Goal: Transaction & Acquisition: Book appointment/travel/reservation

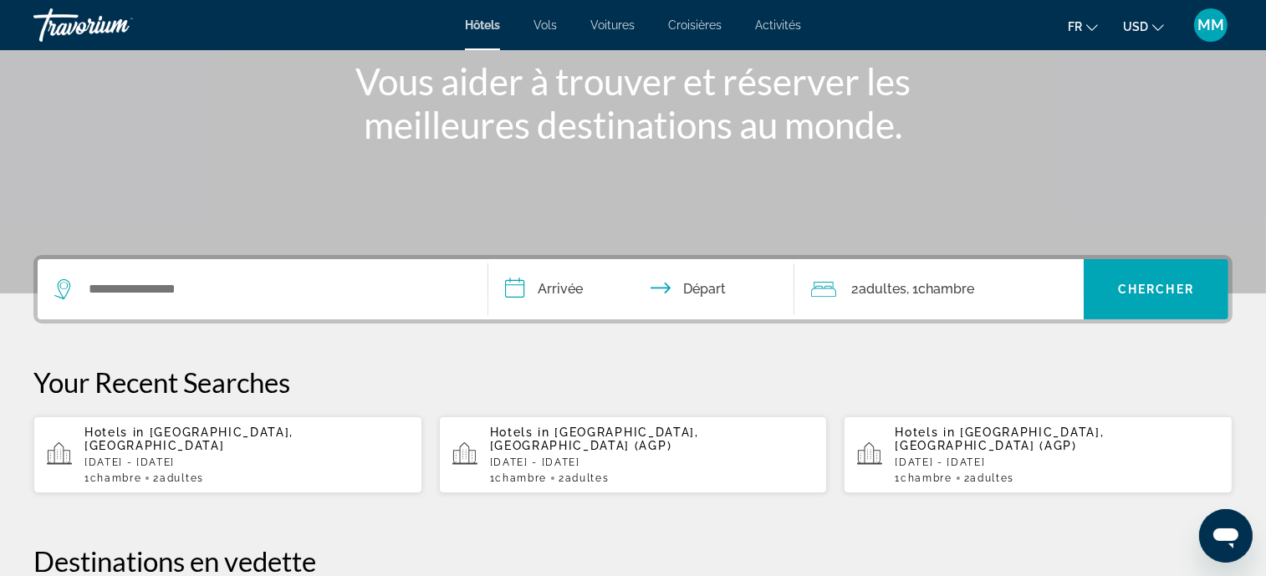
scroll to position [251, 0]
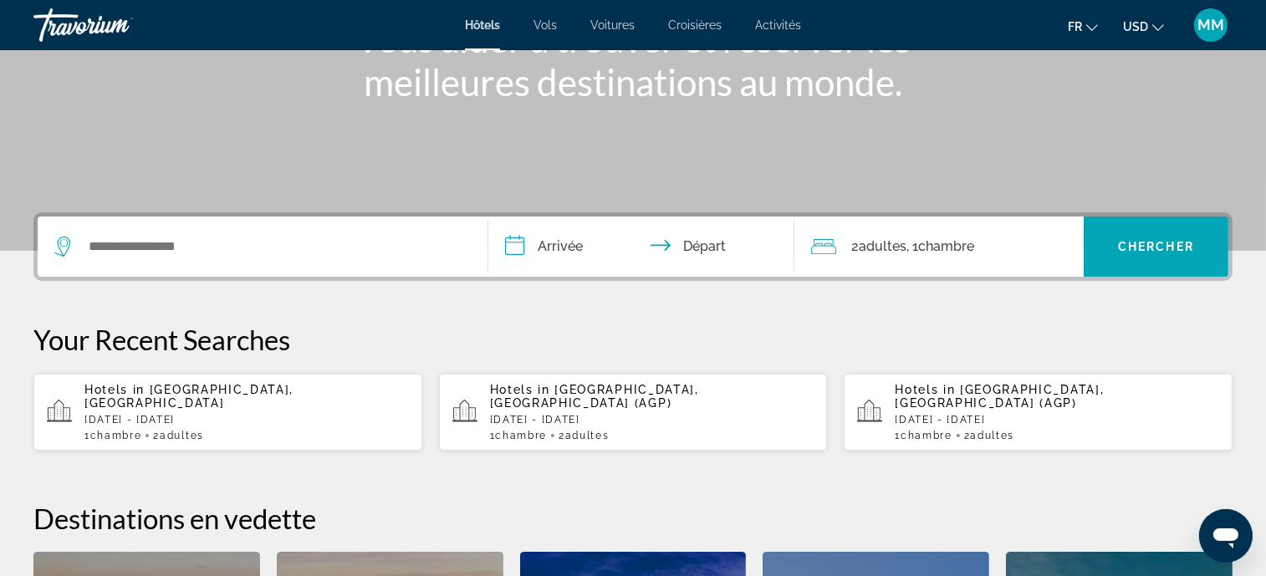
click at [144, 260] on div "Search widget" at bounding box center [262, 247] width 417 height 60
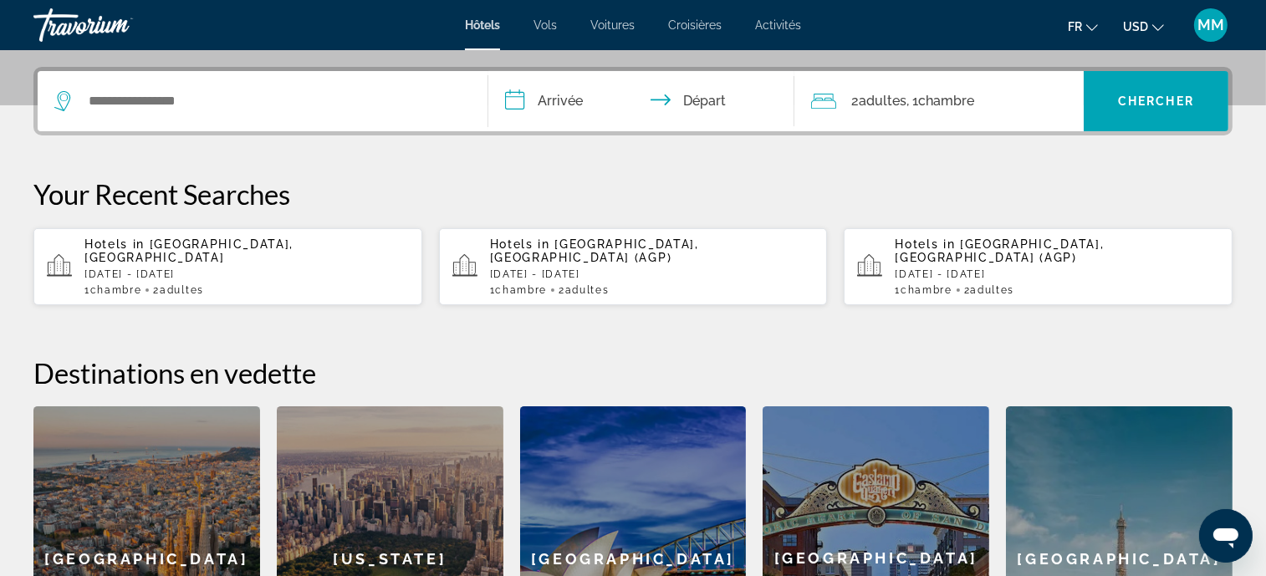
scroll to position [409, 0]
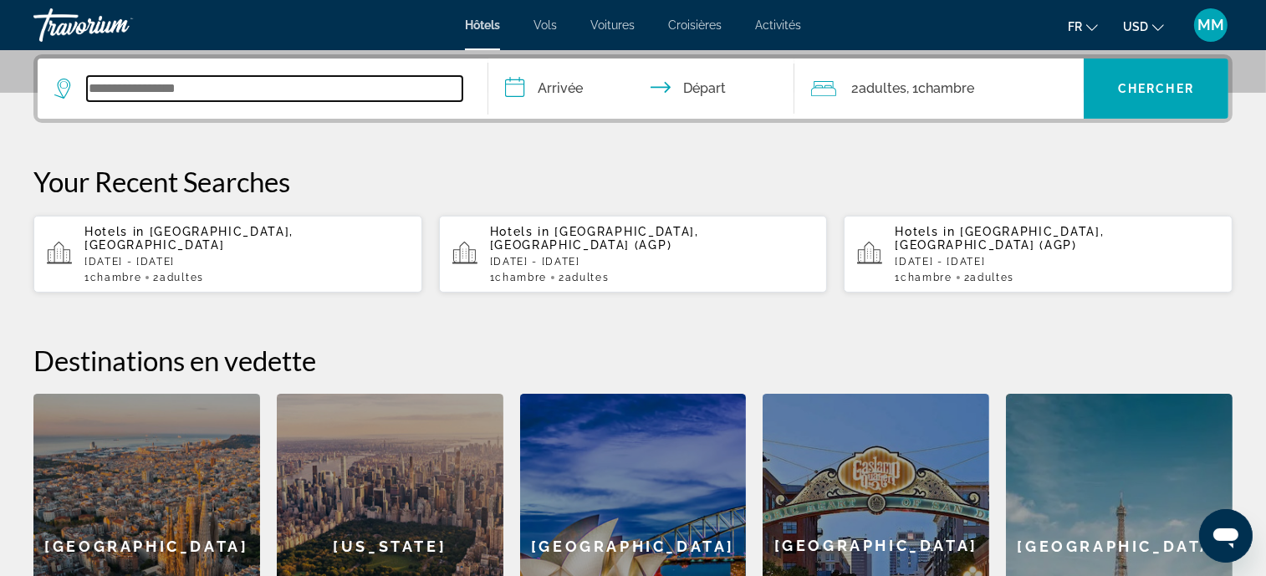
click at [136, 94] on input "Search widget" at bounding box center [275, 88] width 376 height 25
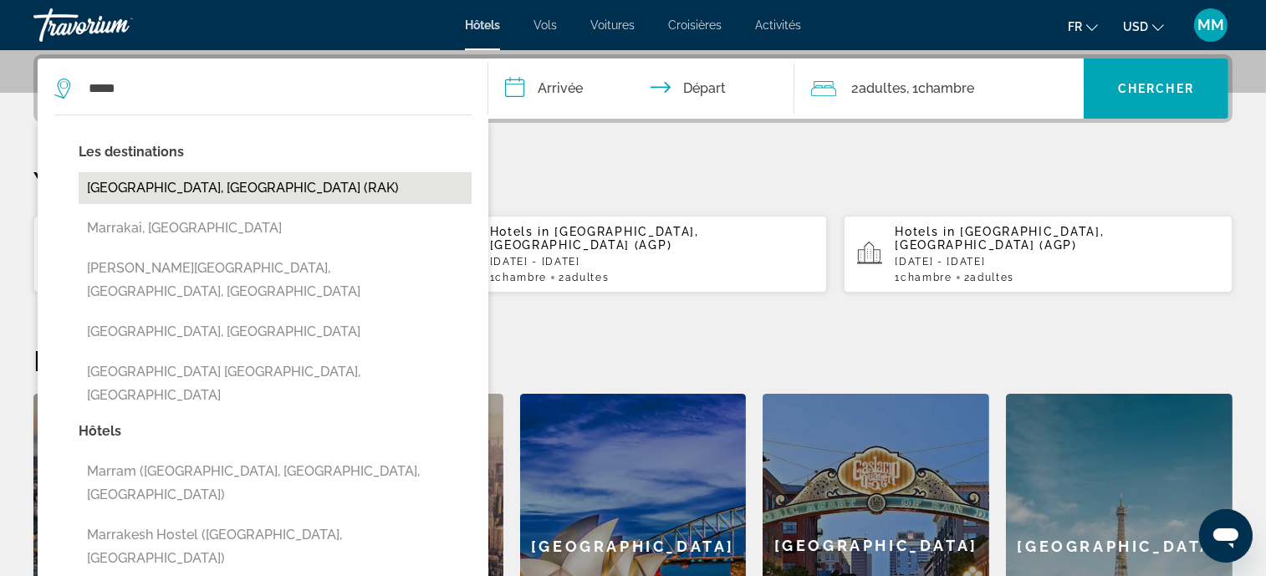
click at [142, 174] on button "[GEOGRAPHIC_DATA], [GEOGRAPHIC_DATA] (RAK)" at bounding box center [275, 188] width 393 height 32
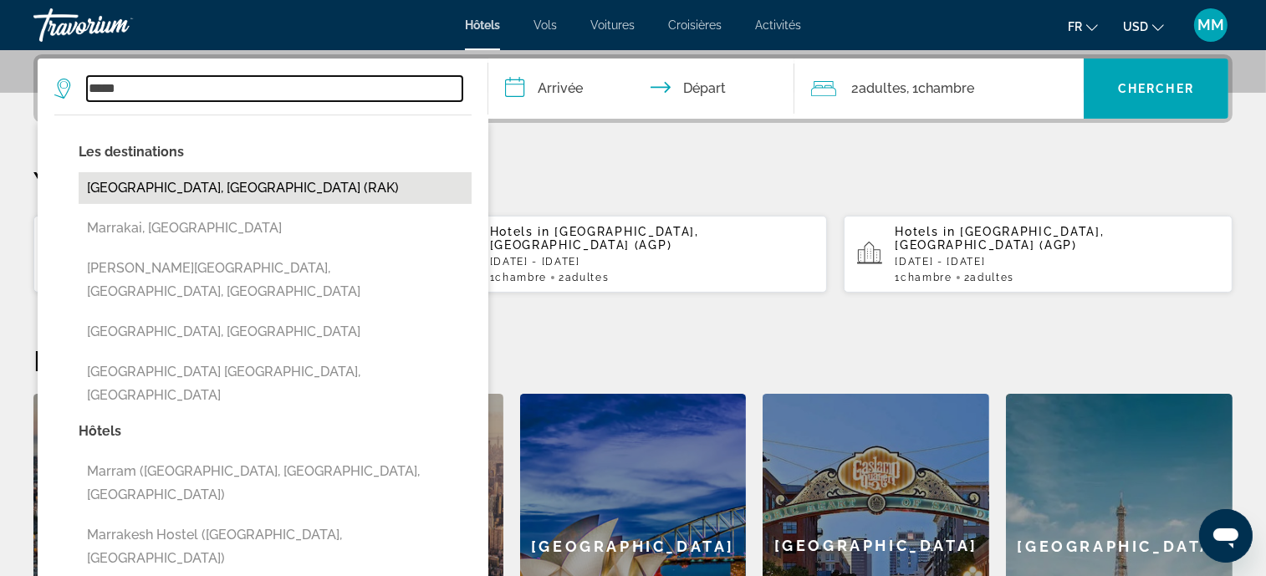
type input "**********"
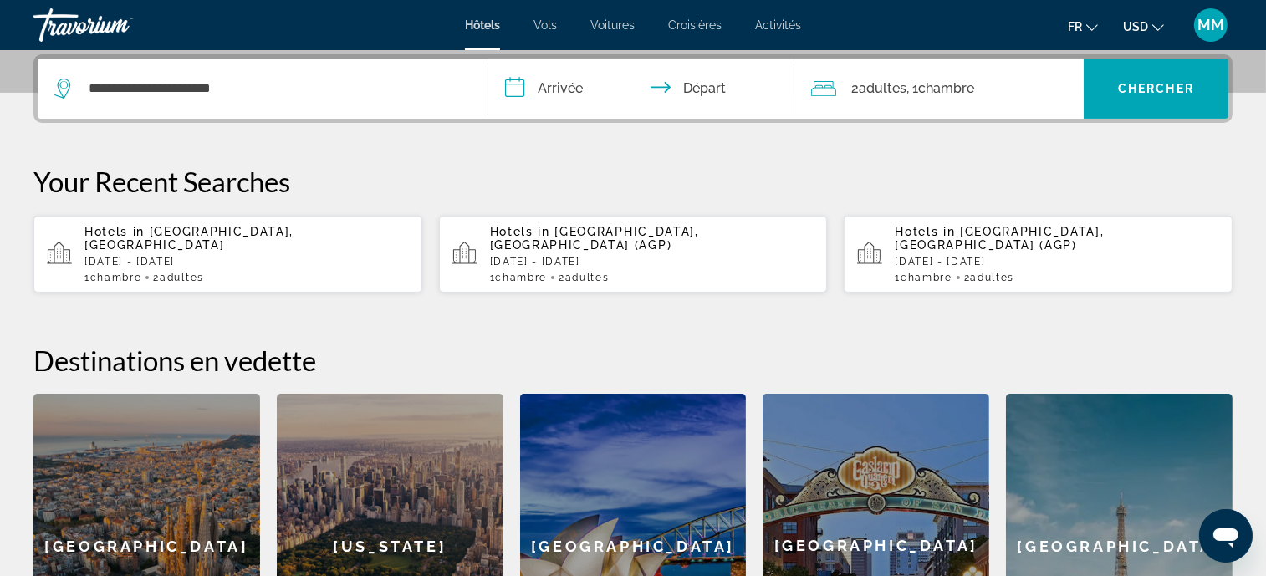
click at [548, 83] on input "**********" at bounding box center [644, 91] width 313 height 65
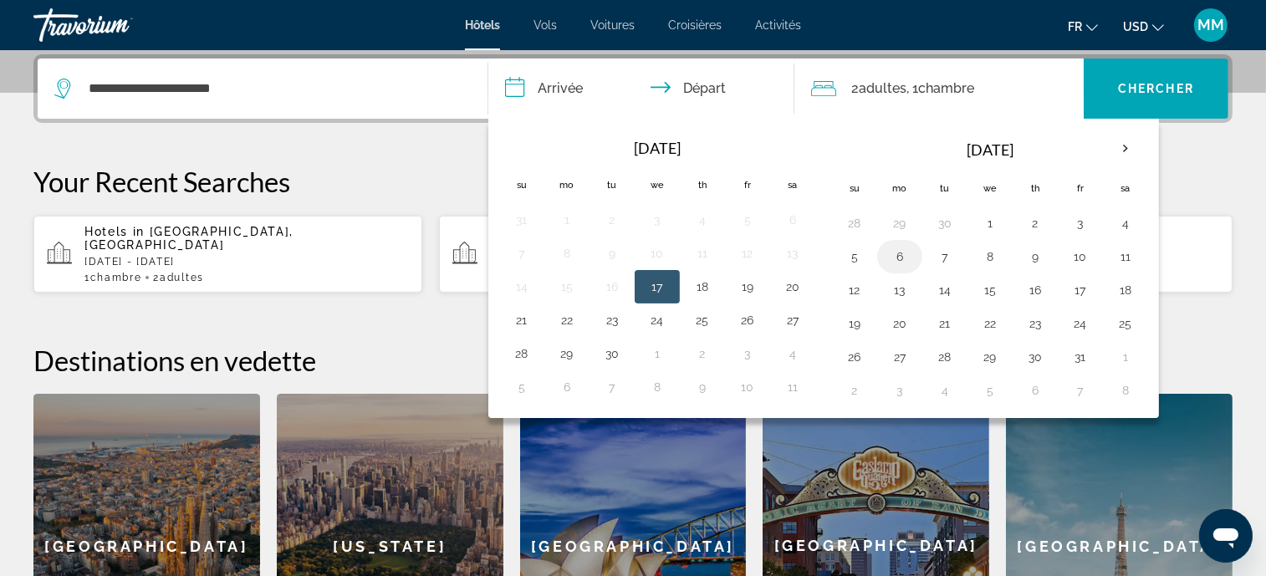
click at [897, 255] on button "6" at bounding box center [900, 256] width 27 height 23
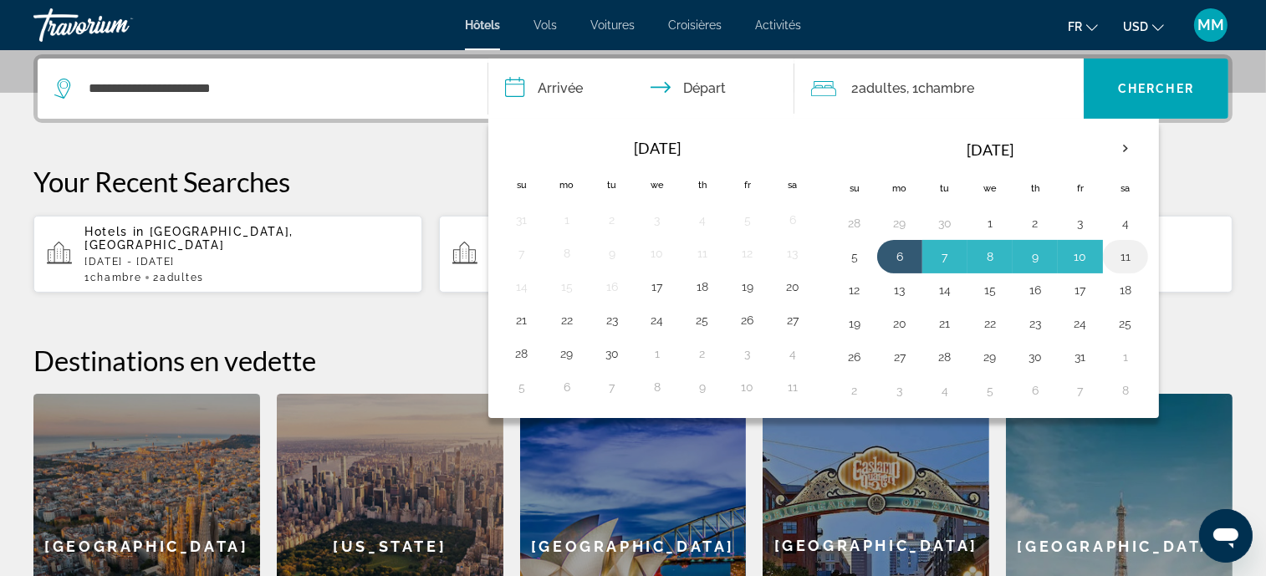
click at [1127, 250] on button "11" at bounding box center [1125, 256] width 27 height 23
type input "**********"
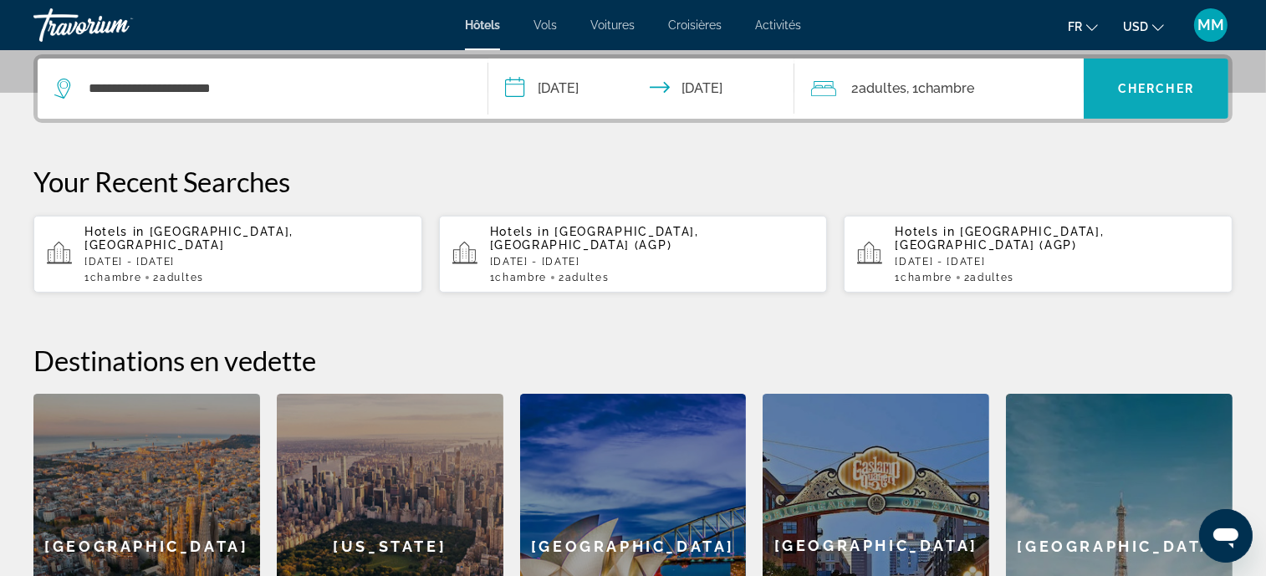
click at [1128, 91] on span "Chercher" at bounding box center [1156, 88] width 76 height 13
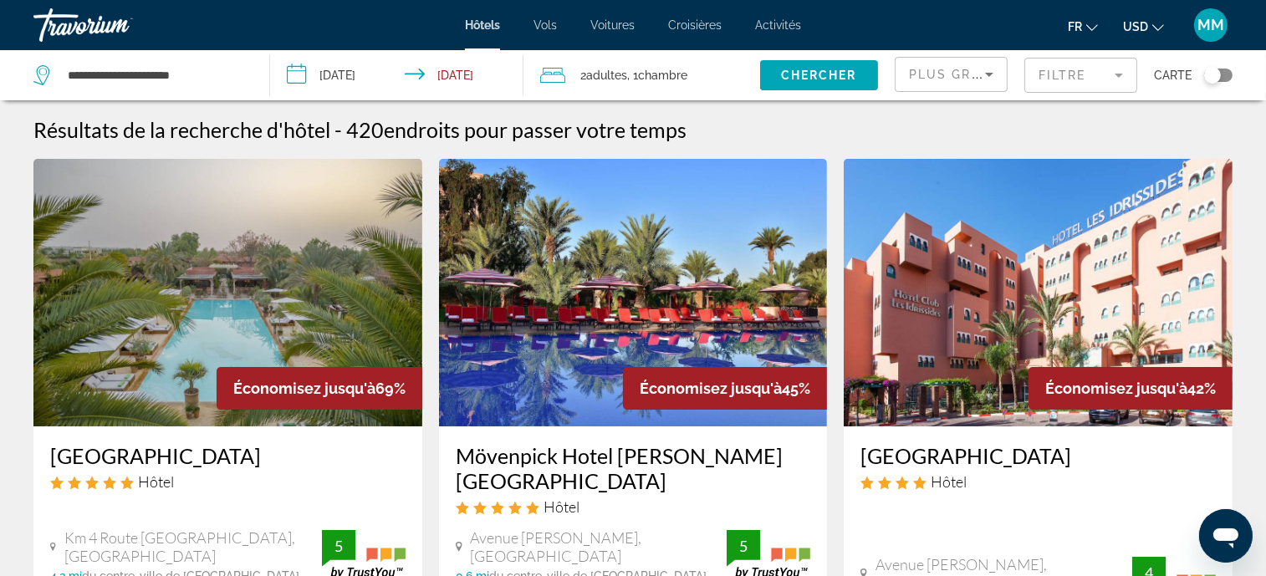
click at [1043, 71] on mat-form-field "Filtre" at bounding box center [1081, 75] width 113 height 35
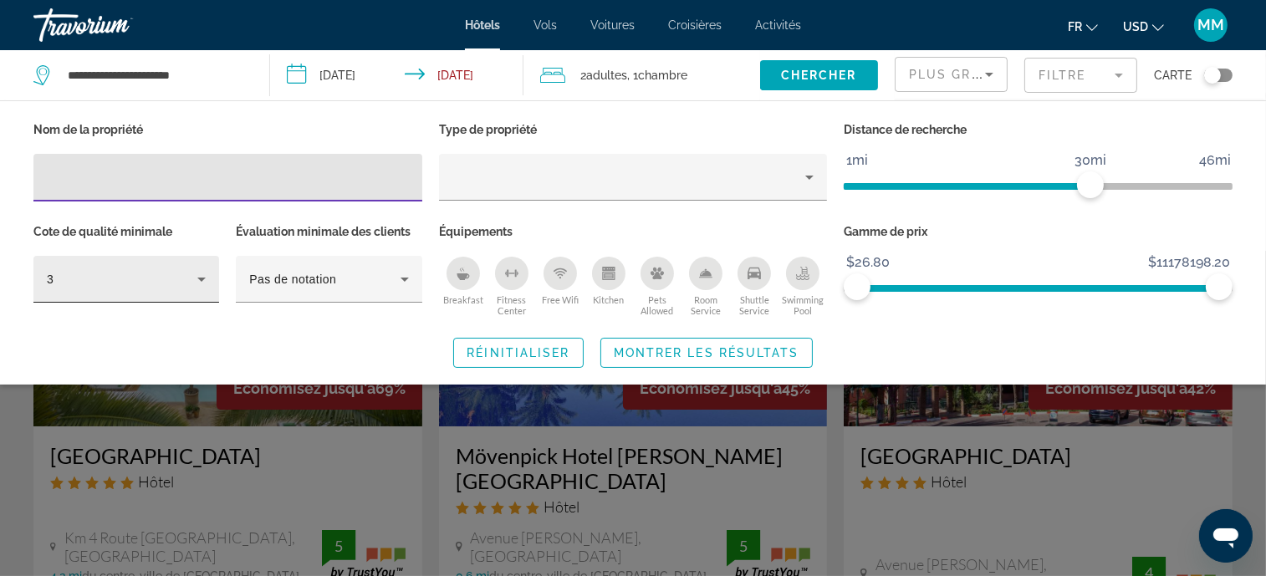
click at [161, 271] on div "3" at bounding box center [122, 279] width 151 height 20
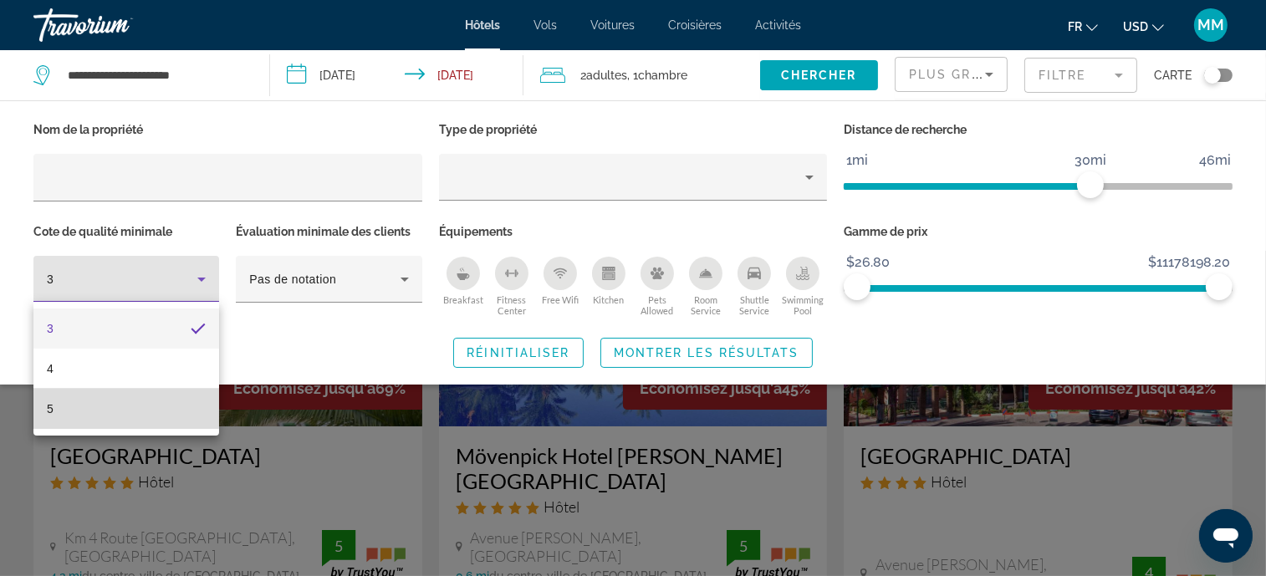
click at [122, 399] on mat-option "5" at bounding box center [126, 409] width 186 height 40
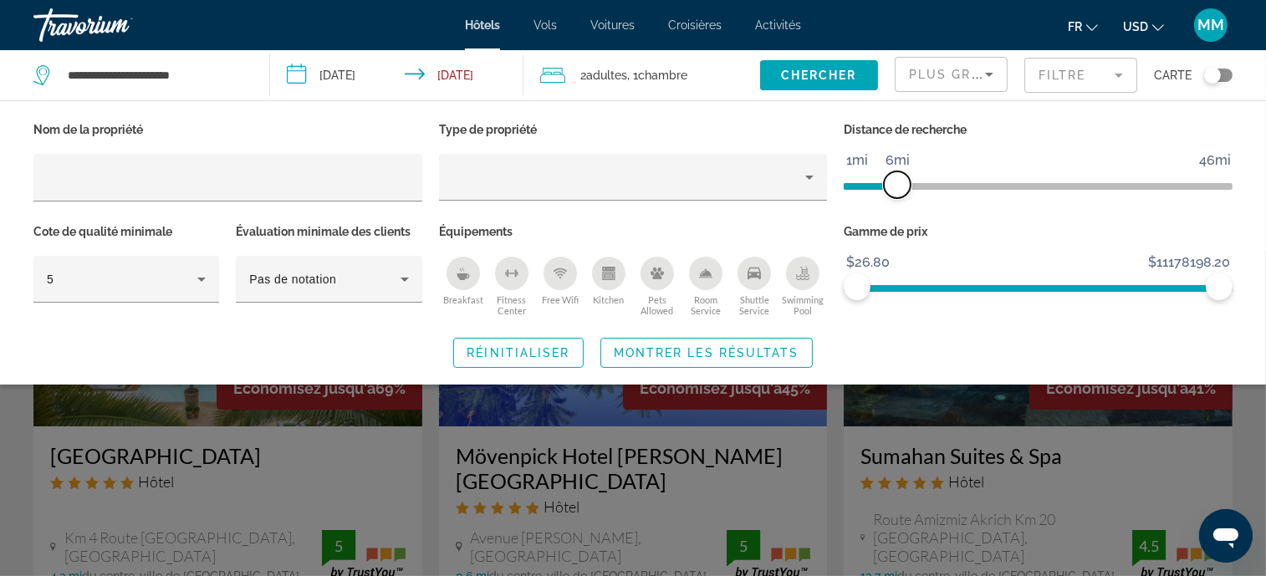
drag, startPoint x: 1086, startPoint y: 177, endPoint x: 896, endPoint y: 194, distance: 190.6
click at [896, 194] on span "ngx-slider" at bounding box center [897, 184] width 27 height 27
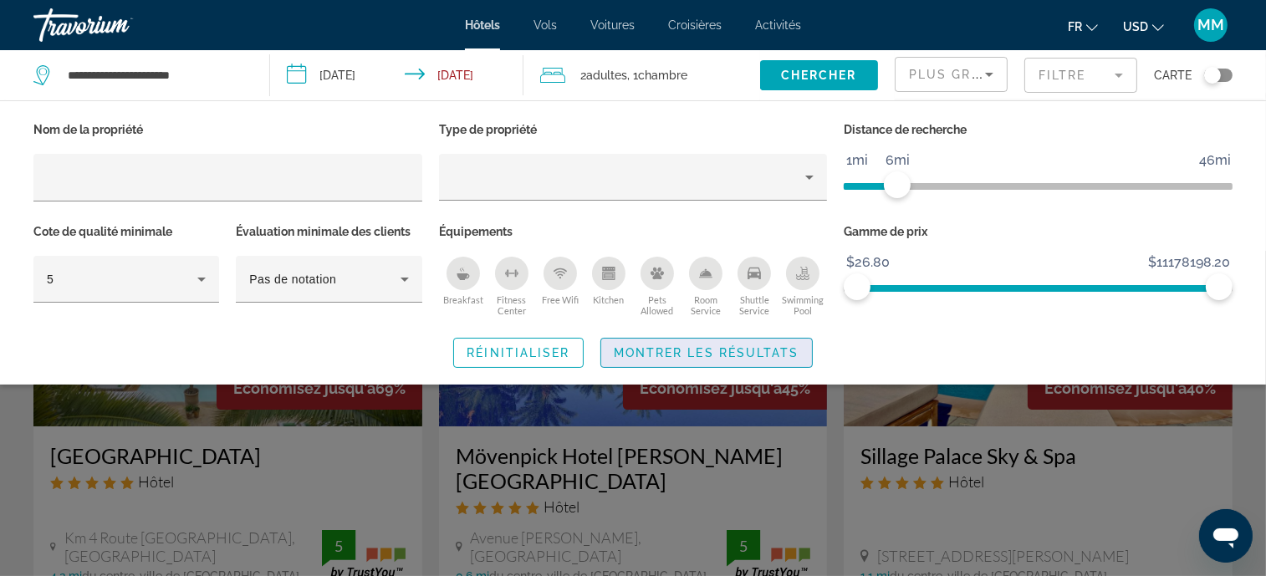
click at [712, 343] on span "Search widget" at bounding box center [706, 353] width 211 height 40
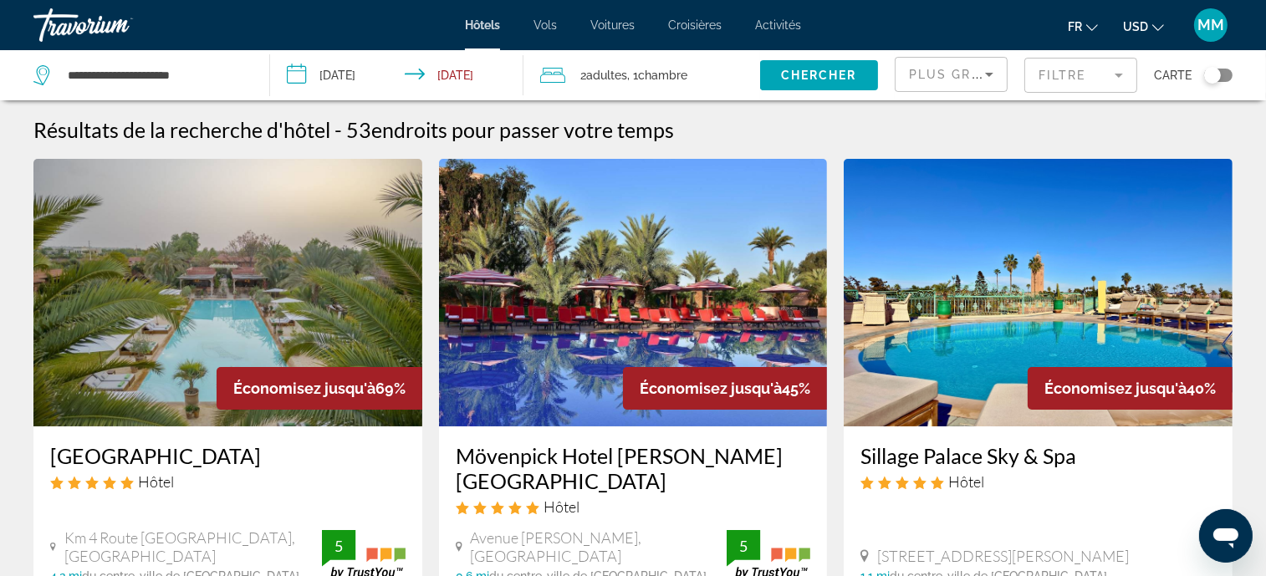
click at [1097, 79] on mat-form-field "Filtre" at bounding box center [1081, 75] width 113 height 35
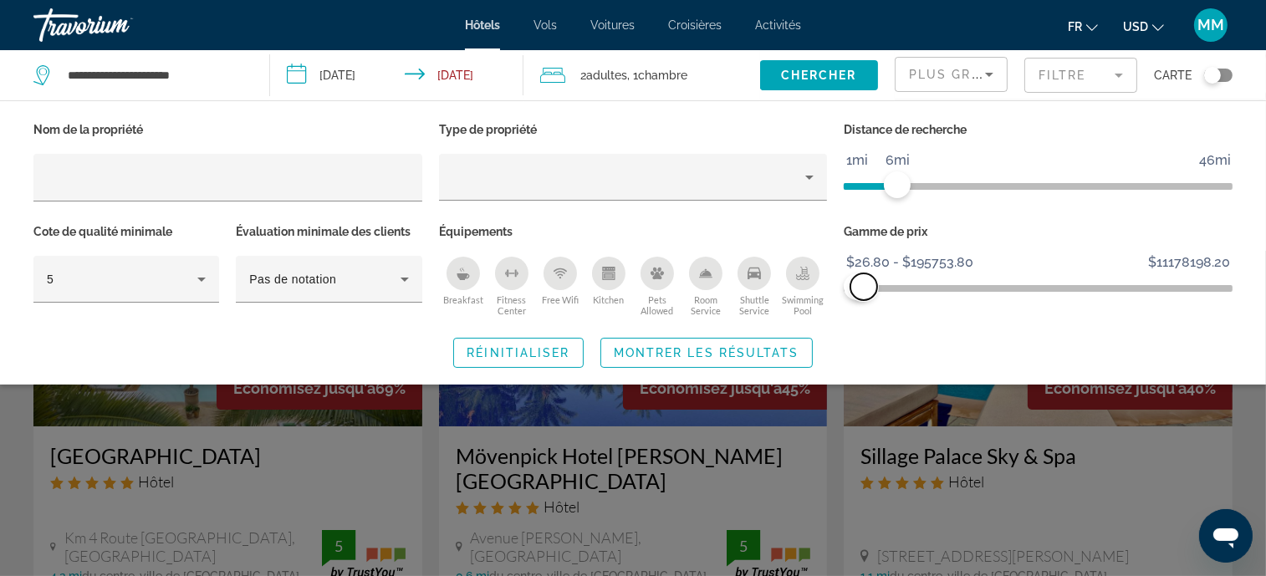
drag, startPoint x: 1220, startPoint y: 297, endPoint x: 877, endPoint y: 289, distance: 343.9
click at [876, 289] on span "ngx-slider-max" at bounding box center [864, 287] width 27 height 27
click at [892, 289] on span "ngx-slider-max" at bounding box center [892, 287] width 27 height 27
click at [765, 353] on span "Montrer les résultats" at bounding box center [707, 352] width 186 height 13
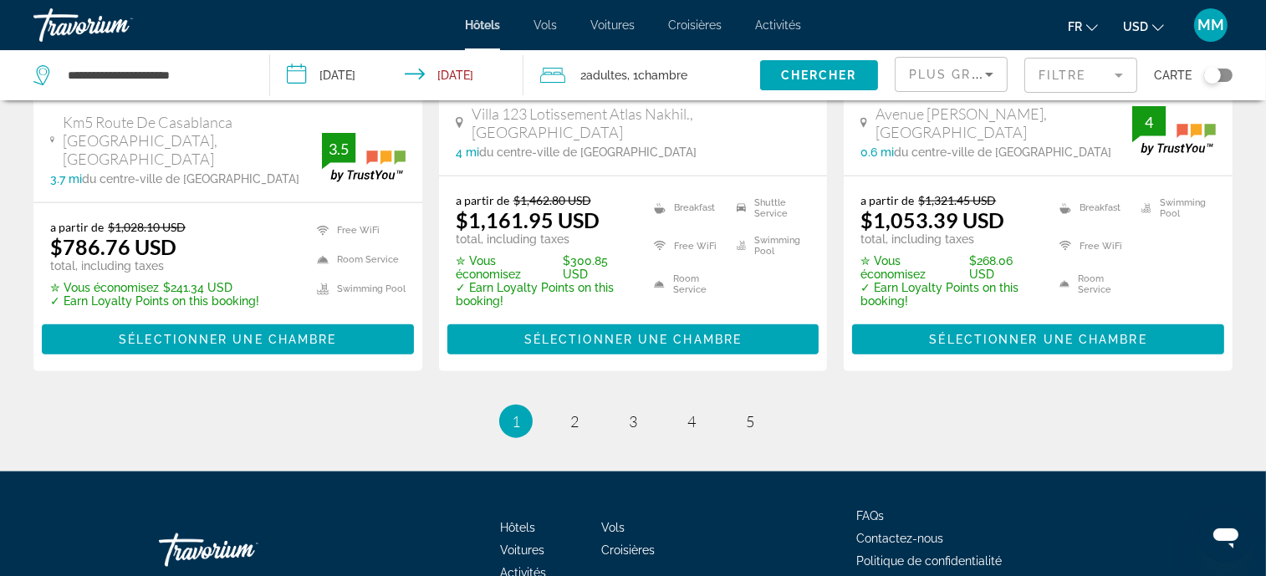
scroll to position [2426, 0]
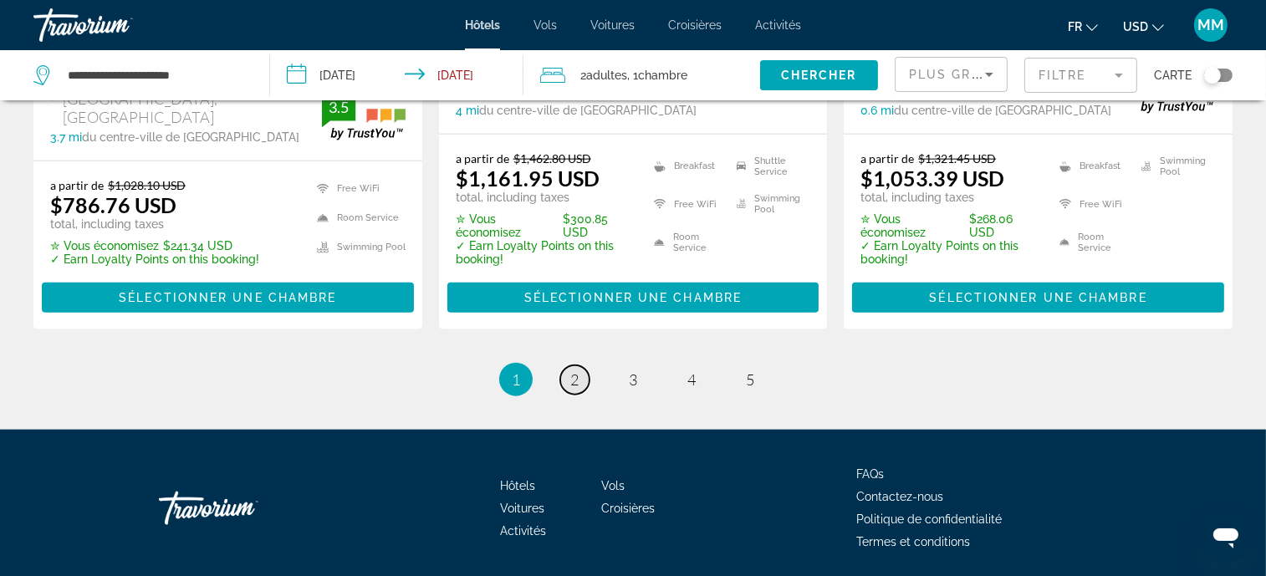
click at [585, 373] on link "page 2" at bounding box center [574, 380] width 29 height 29
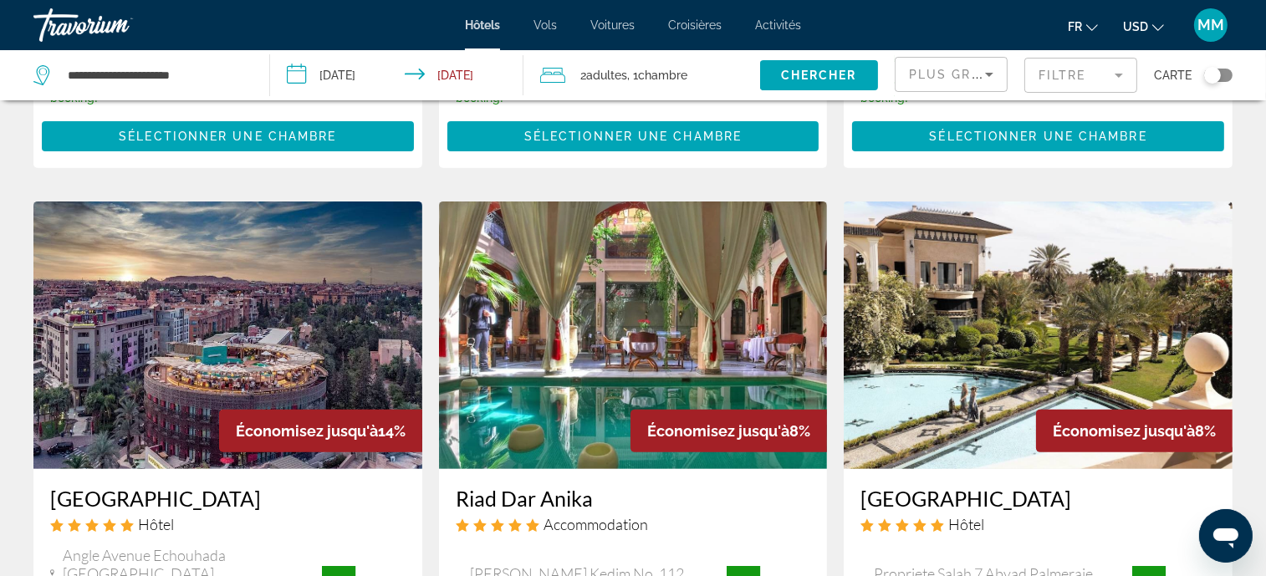
scroll to position [794, 0]
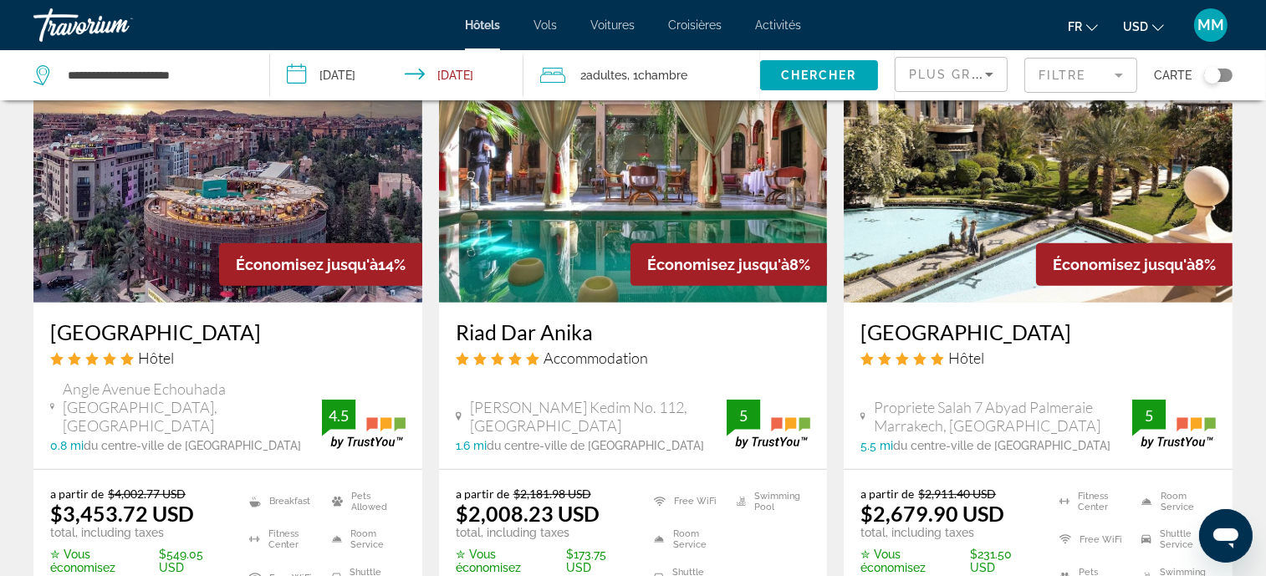
click at [355, 66] on input "**********" at bounding box center [400, 77] width 260 height 55
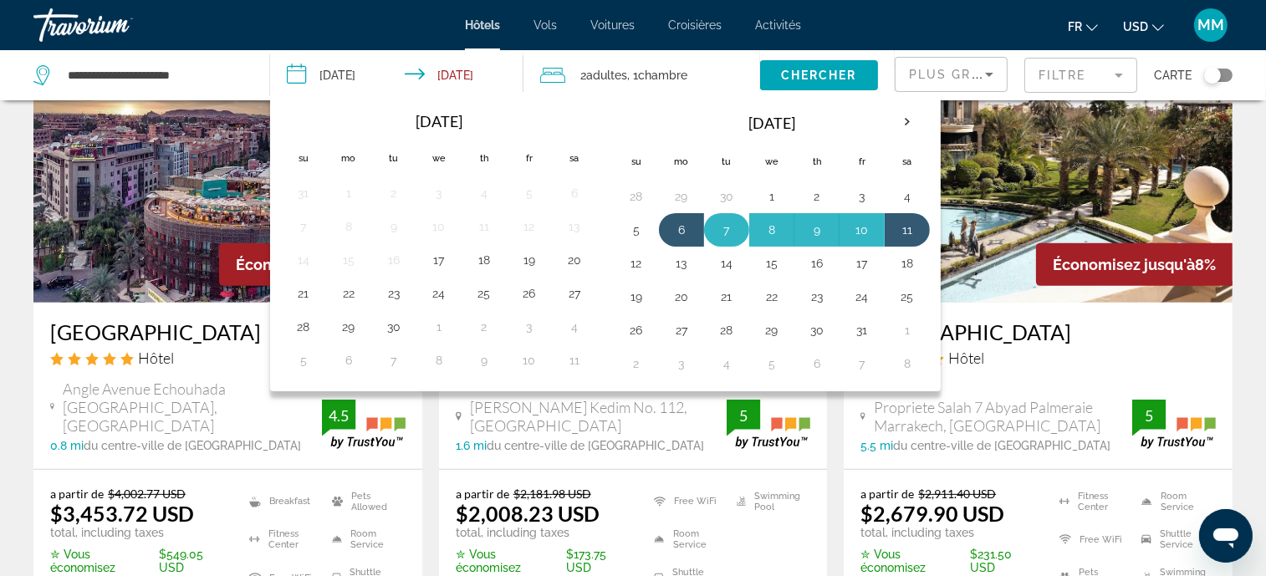
click at [723, 228] on button "7" at bounding box center [726, 229] width 27 height 23
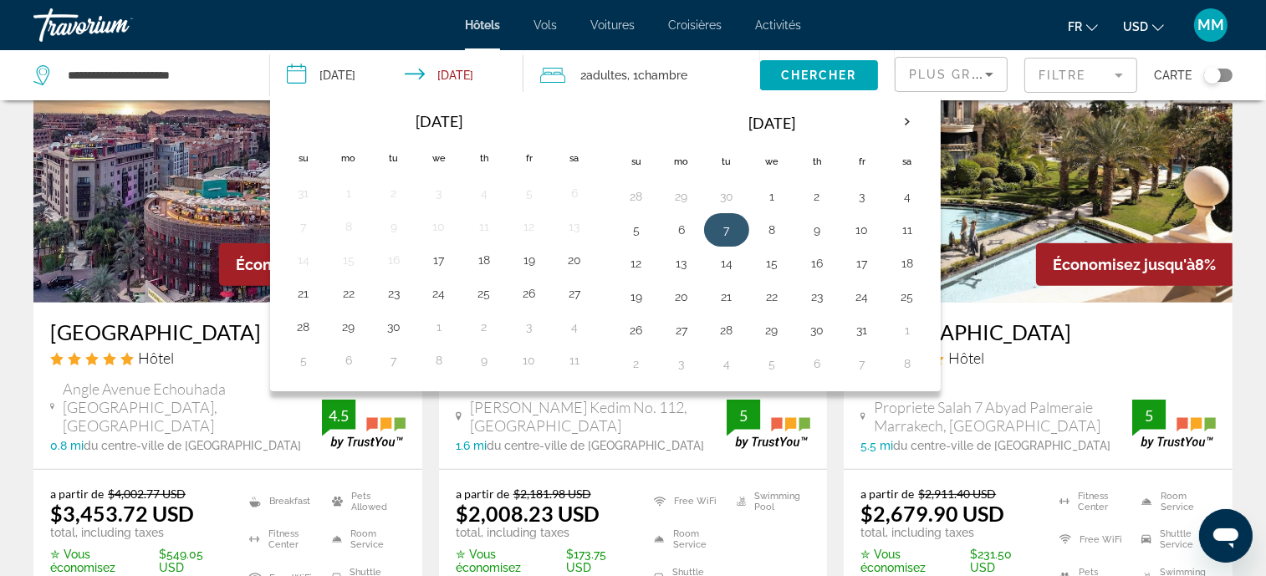
click at [722, 228] on button "7" at bounding box center [726, 229] width 27 height 23
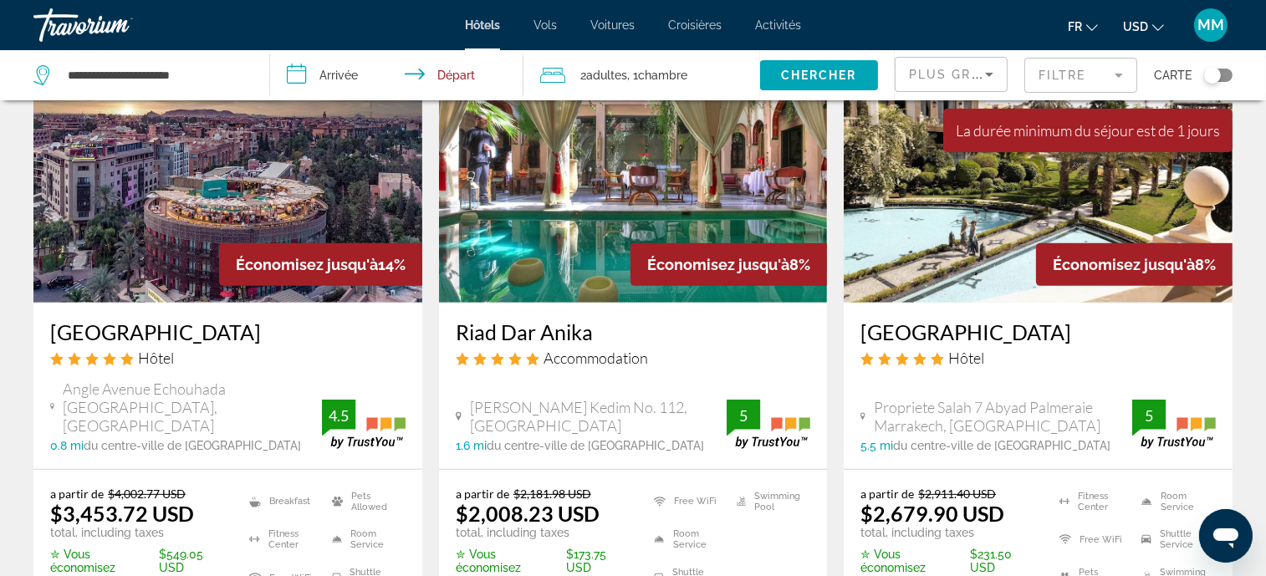
click at [340, 66] on input "**********" at bounding box center [400, 77] width 260 height 55
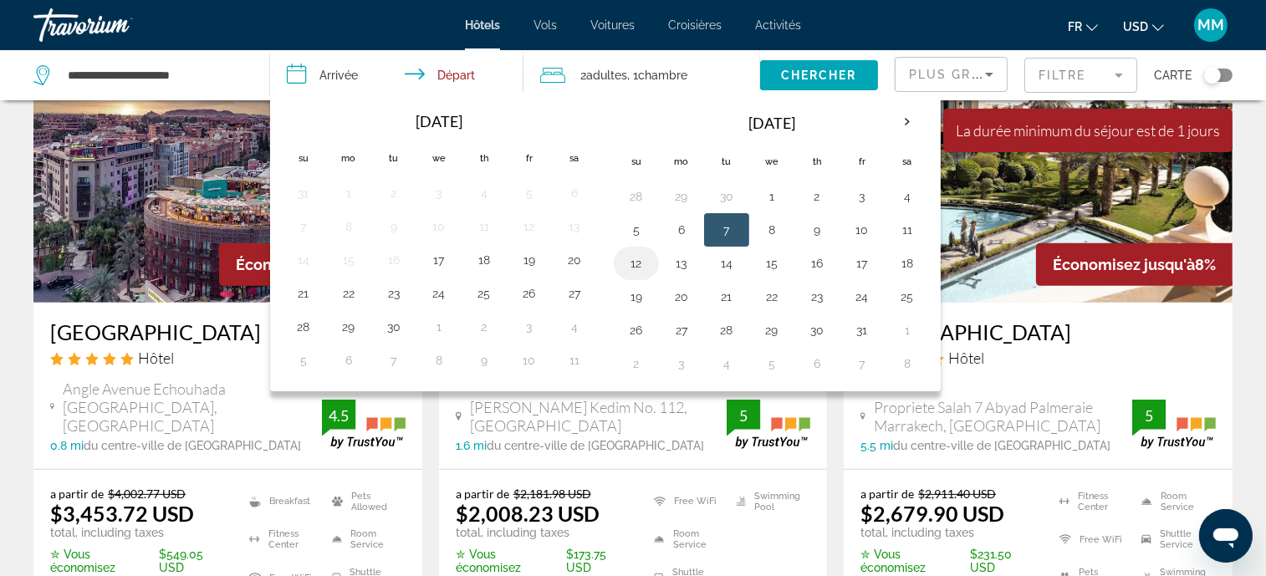
click at [631, 254] on button "12" at bounding box center [636, 263] width 27 height 23
click at [728, 237] on button "7" at bounding box center [726, 229] width 27 height 23
type input "**********"
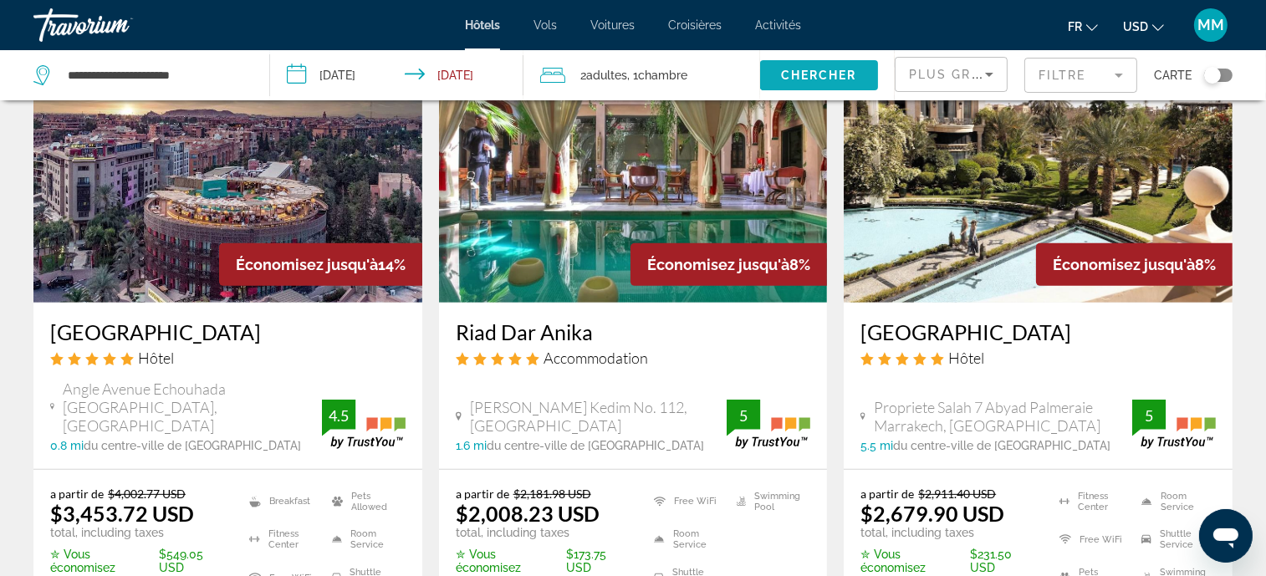
click at [854, 74] on span "Chercher" at bounding box center [819, 75] width 76 height 13
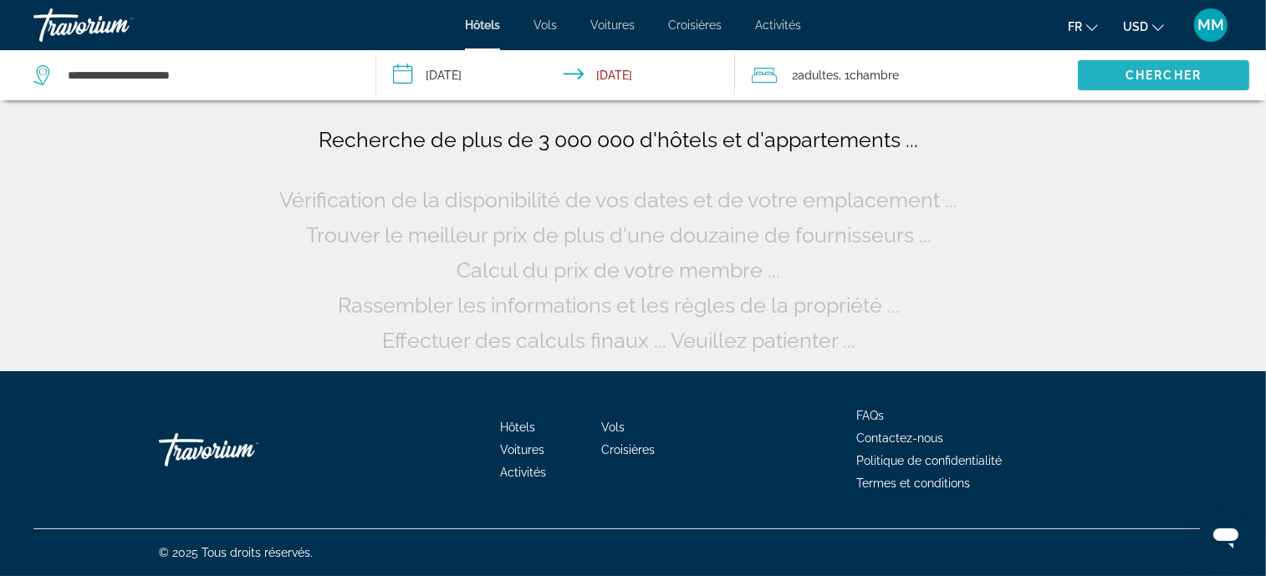
scroll to position [0, 0]
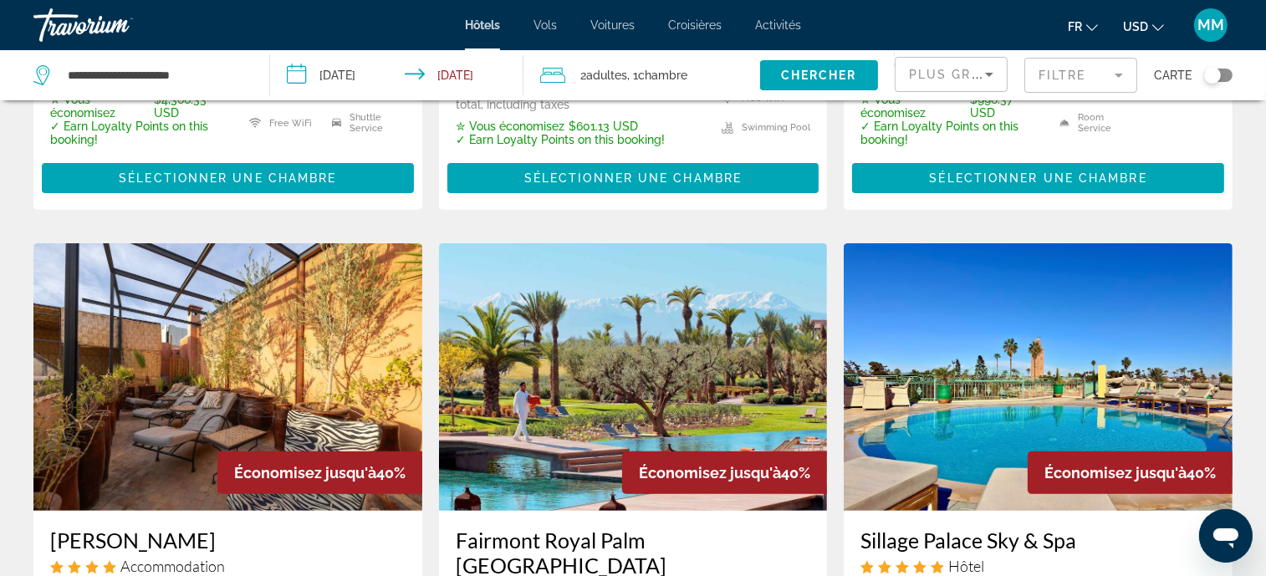
scroll to position [627, 0]
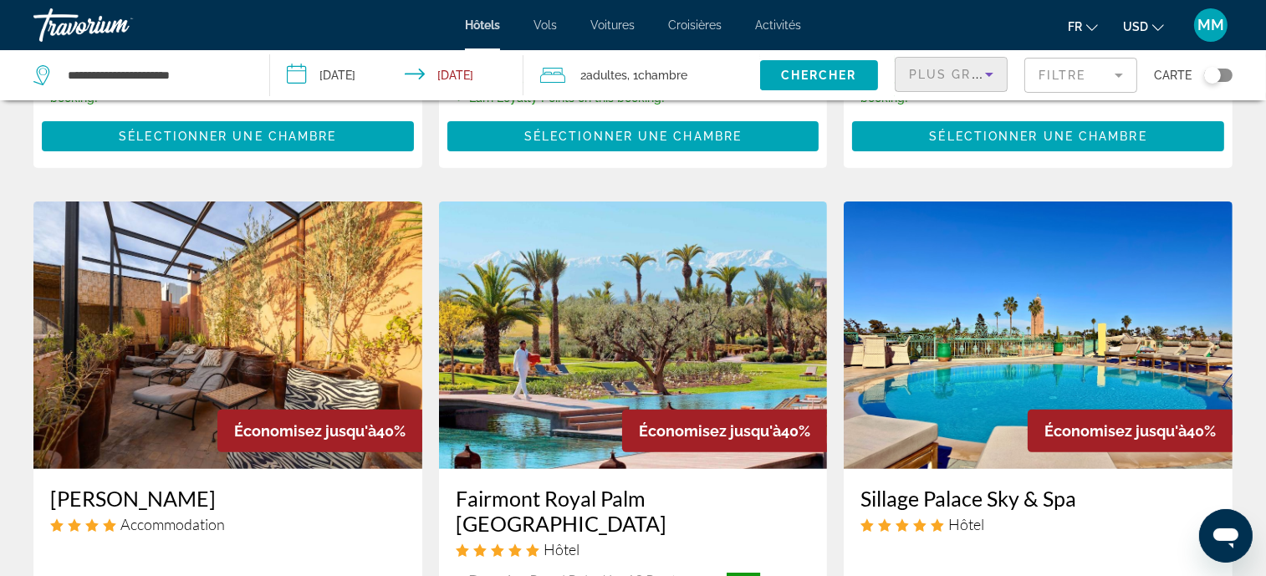
click at [944, 79] on div "Plus grandes économies" at bounding box center [947, 74] width 76 height 20
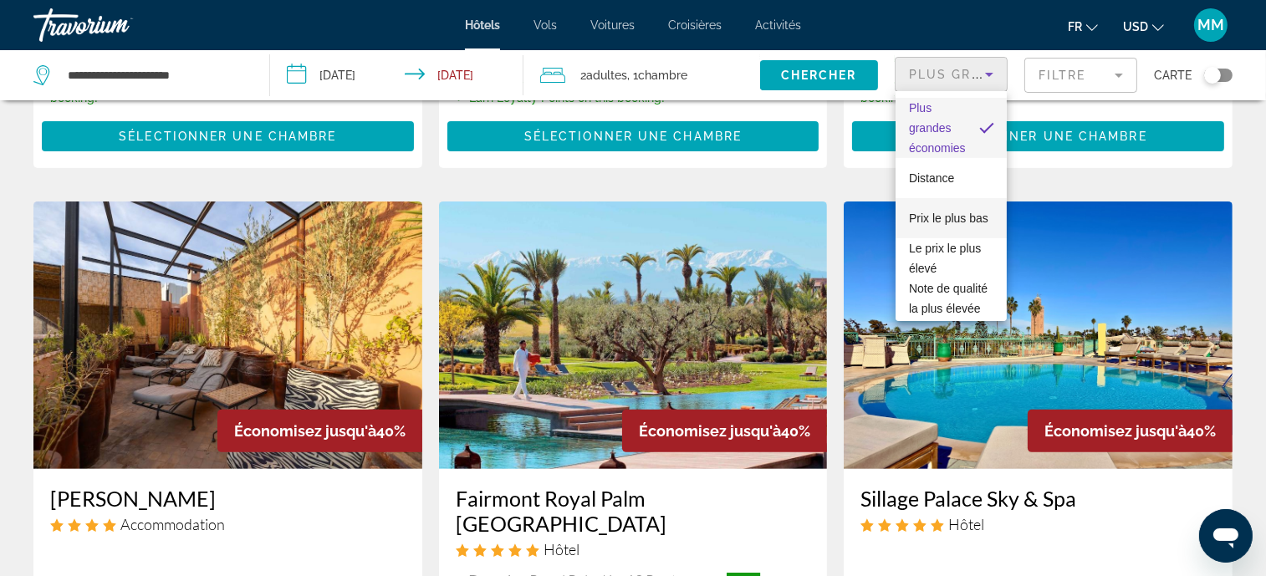
click at [923, 214] on span "Prix le plus bas" at bounding box center [948, 218] width 79 height 20
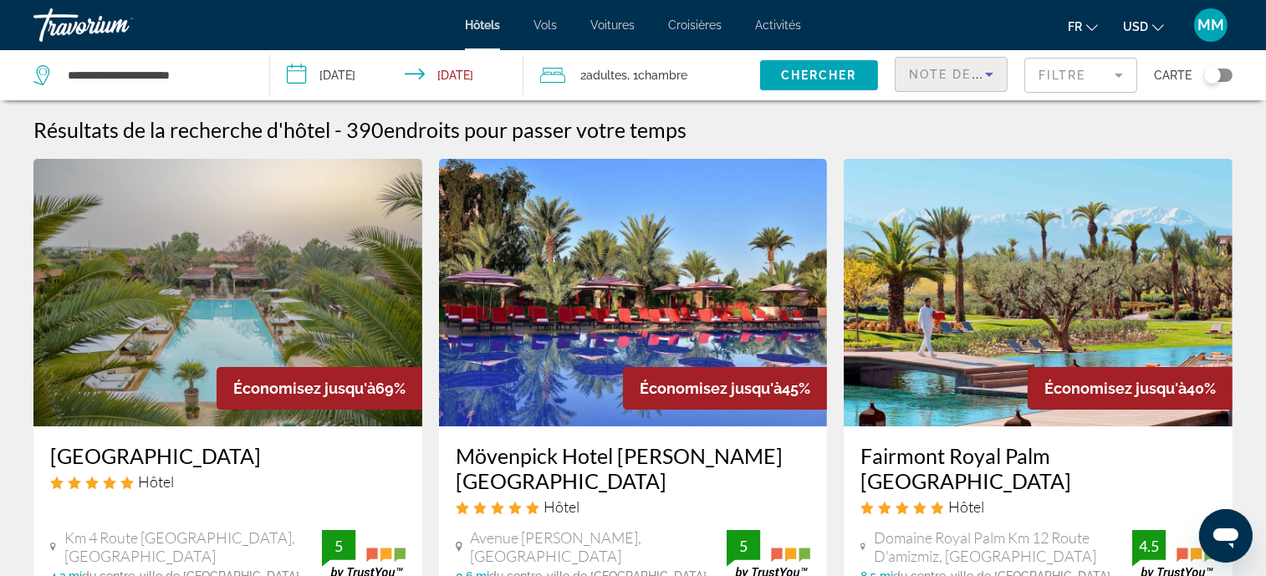
click at [954, 86] on div "Note de qualité la plus élevée" at bounding box center [951, 81] width 84 height 47
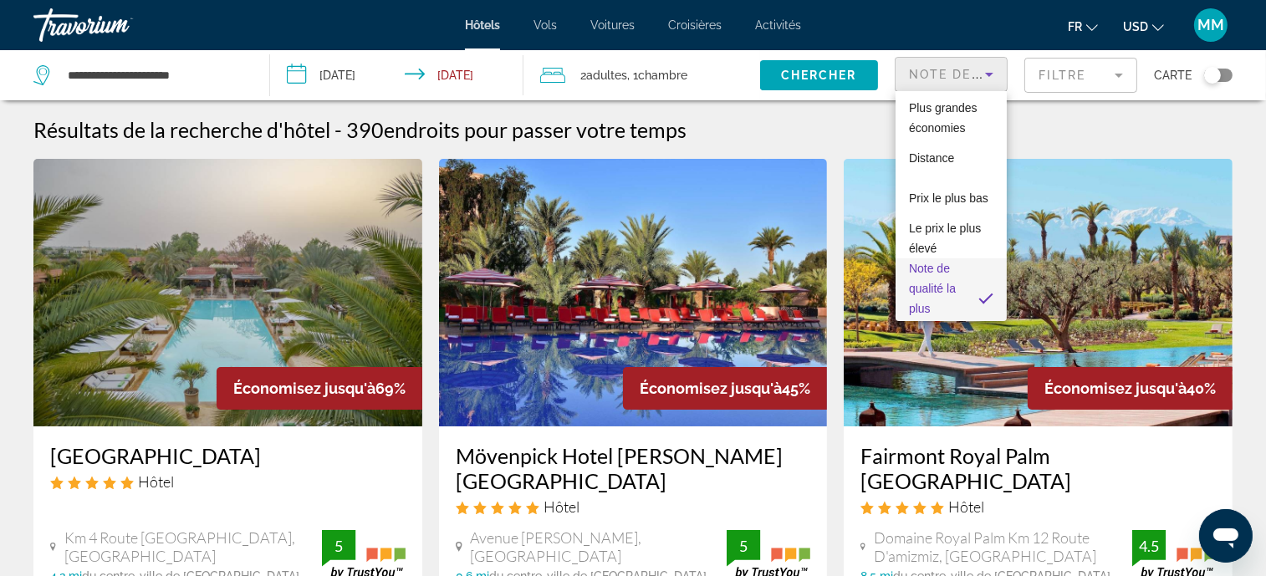
scroll to position [17, 0]
click at [944, 175] on span "Prix le plus bas" at bounding box center [948, 181] width 79 height 13
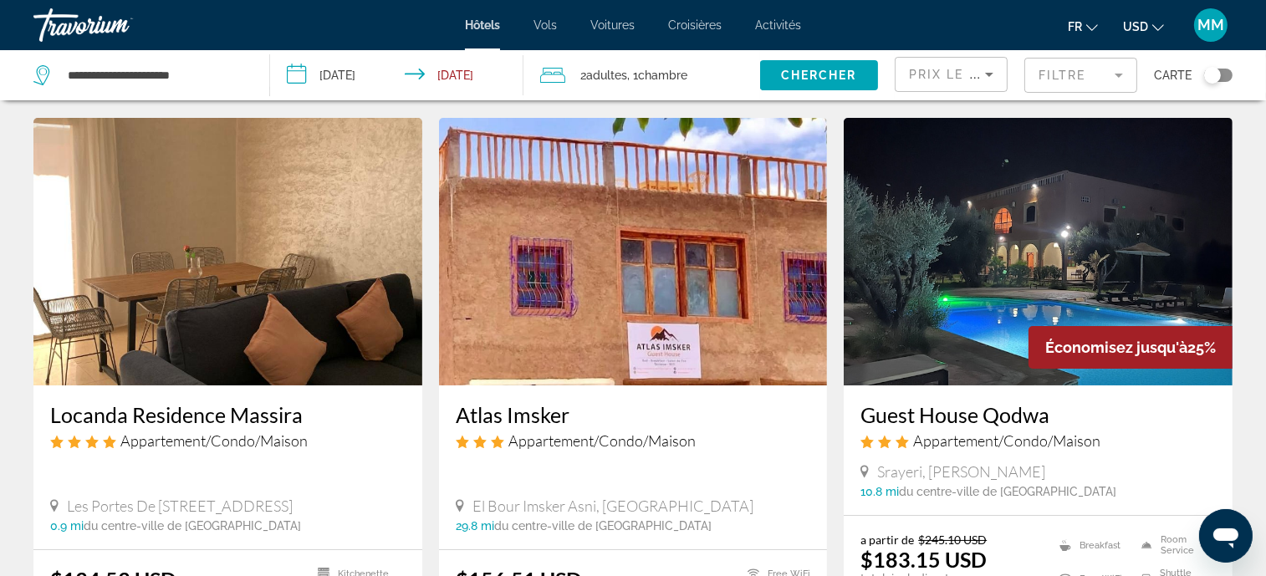
scroll to position [125, 0]
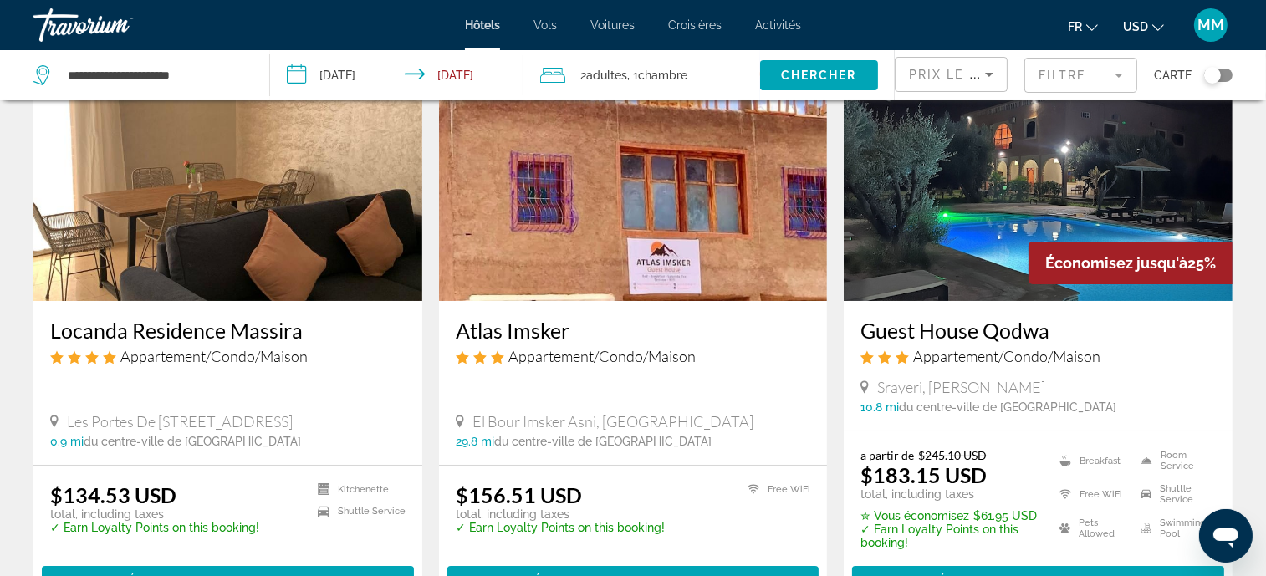
click at [279, 223] on img "Main content" at bounding box center [227, 167] width 389 height 268
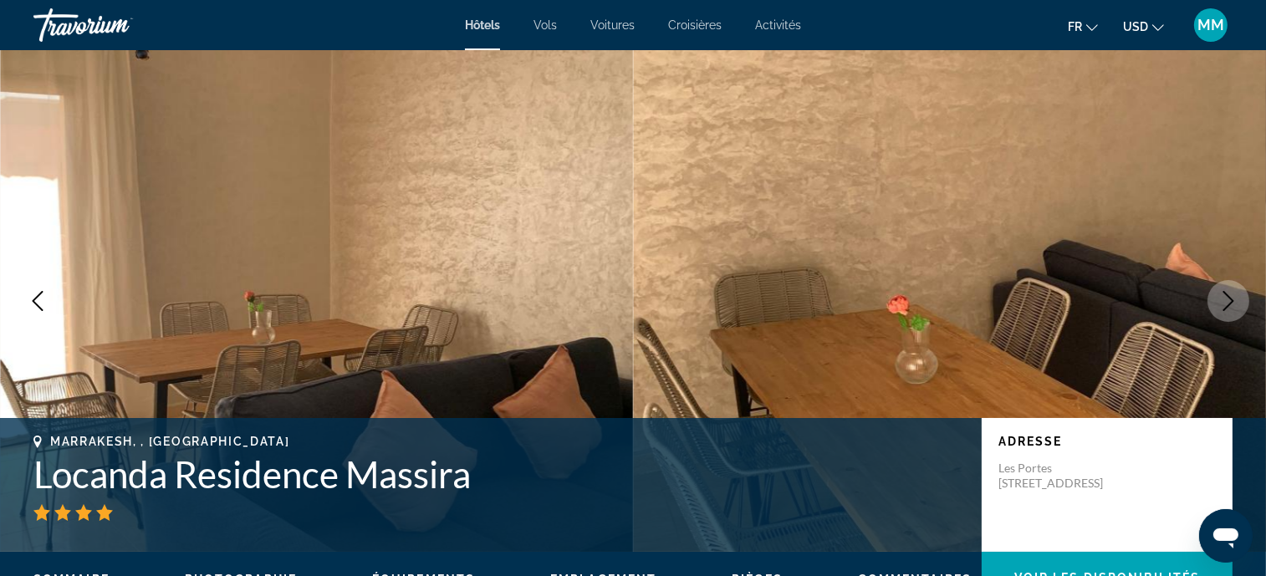
scroll to position [41, 0]
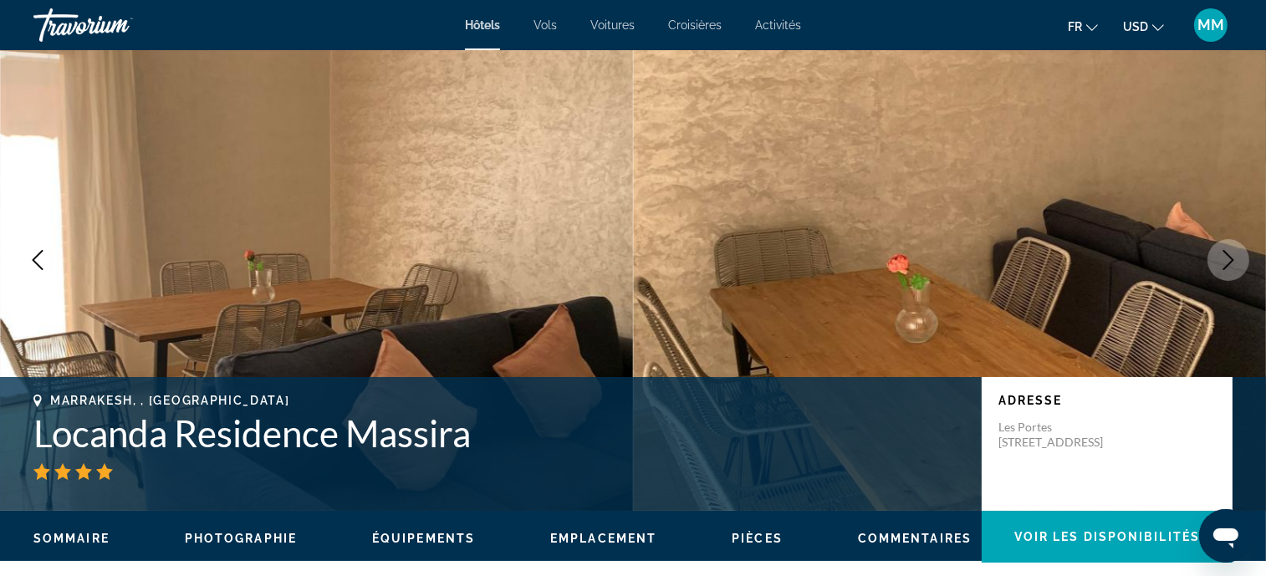
click at [1231, 263] on icon "Next image" at bounding box center [1229, 260] width 20 height 20
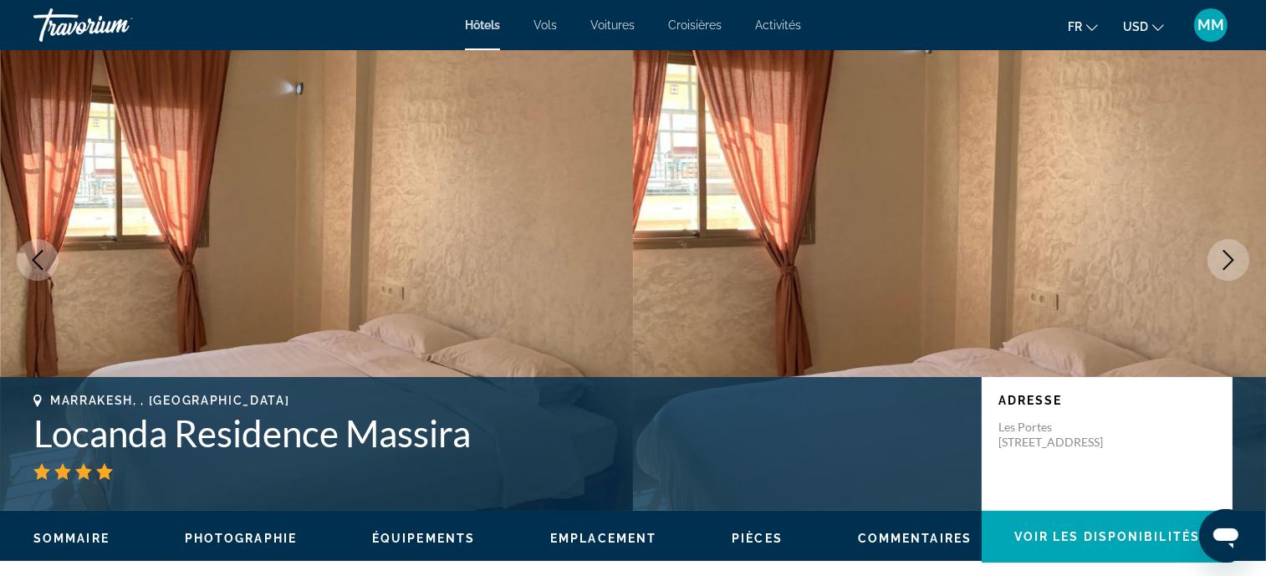
click at [1231, 262] on icon "Next image" at bounding box center [1229, 260] width 20 height 20
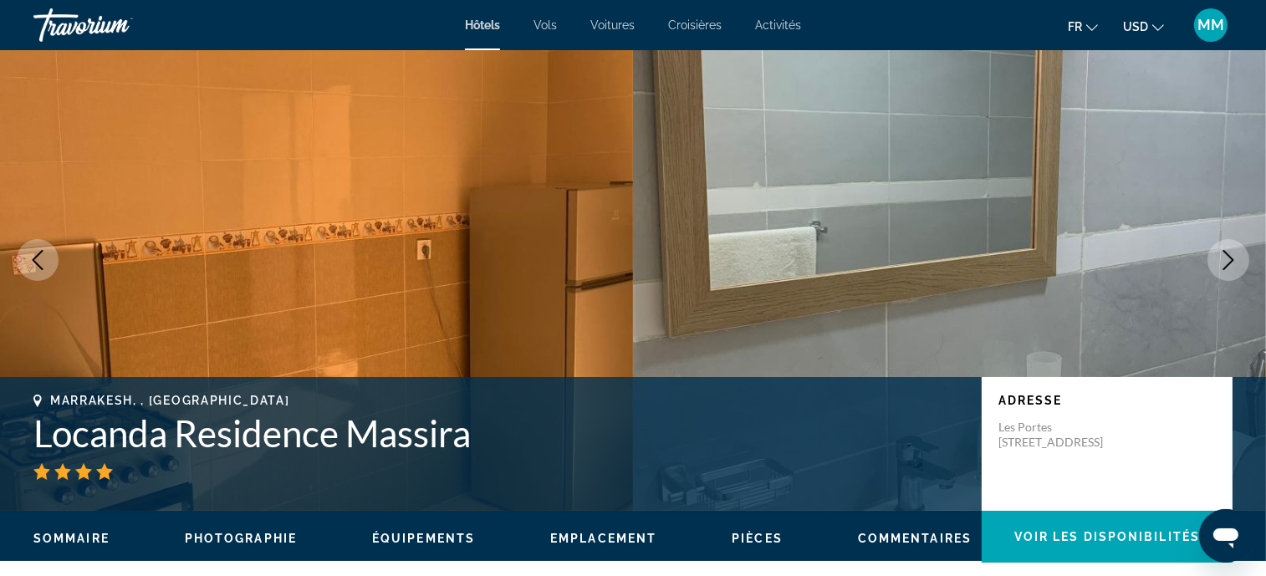
click at [1231, 262] on icon "Next image" at bounding box center [1229, 260] width 20 height 20
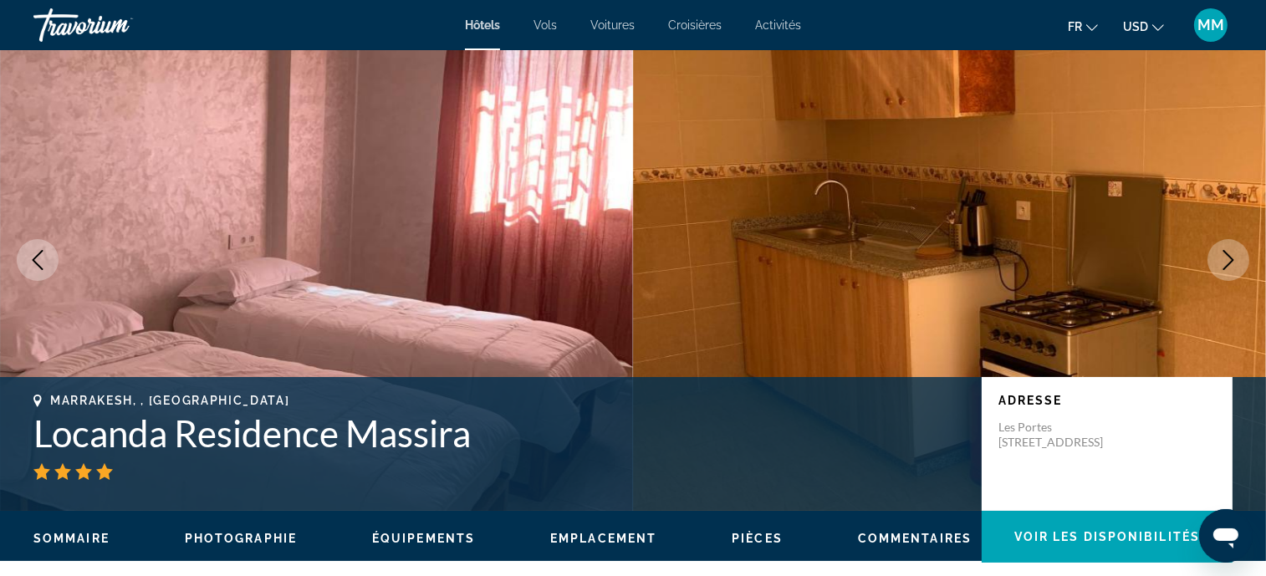
click at [1231, 262] on icon "Next image" at bounding box center [1229, 260] width 20 height 20
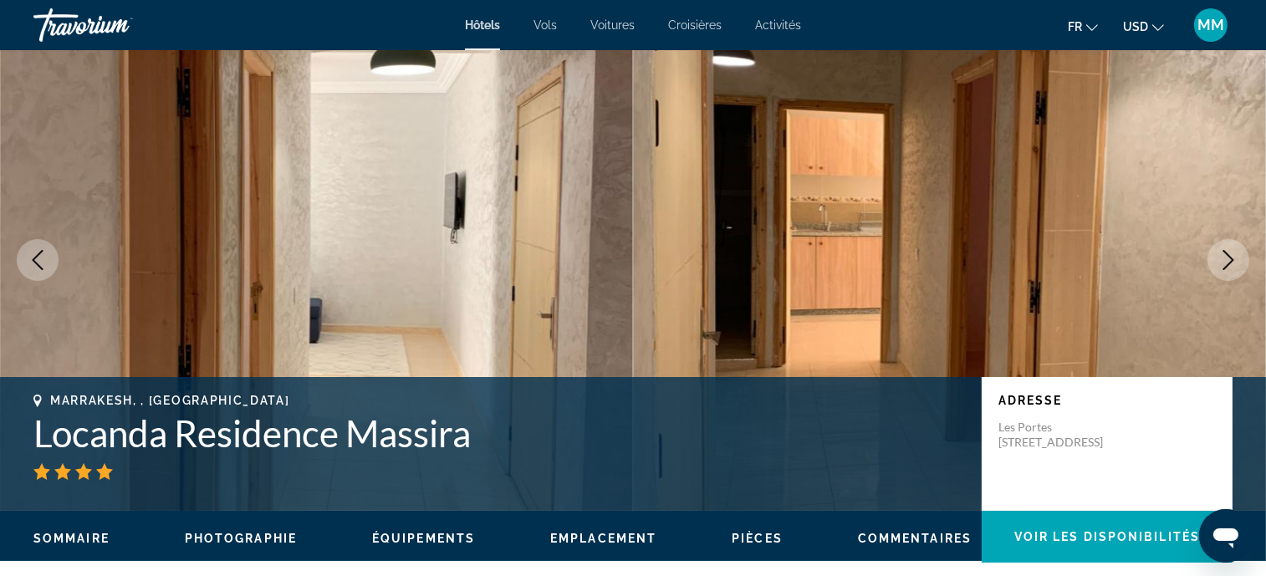
click at [1231, 263] on icon "Next image" at bounding box center [1229, 260] width 20 height 20
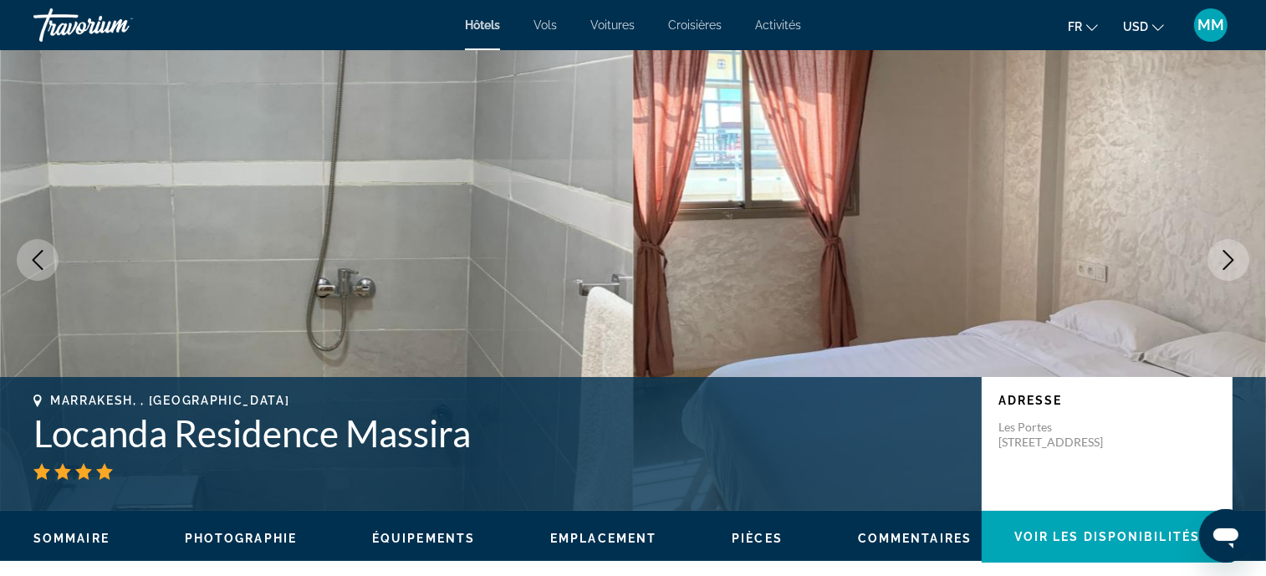
click at [1231, 263] on icon "Next image" at bounding box center [1229, 260] width 20 height 20
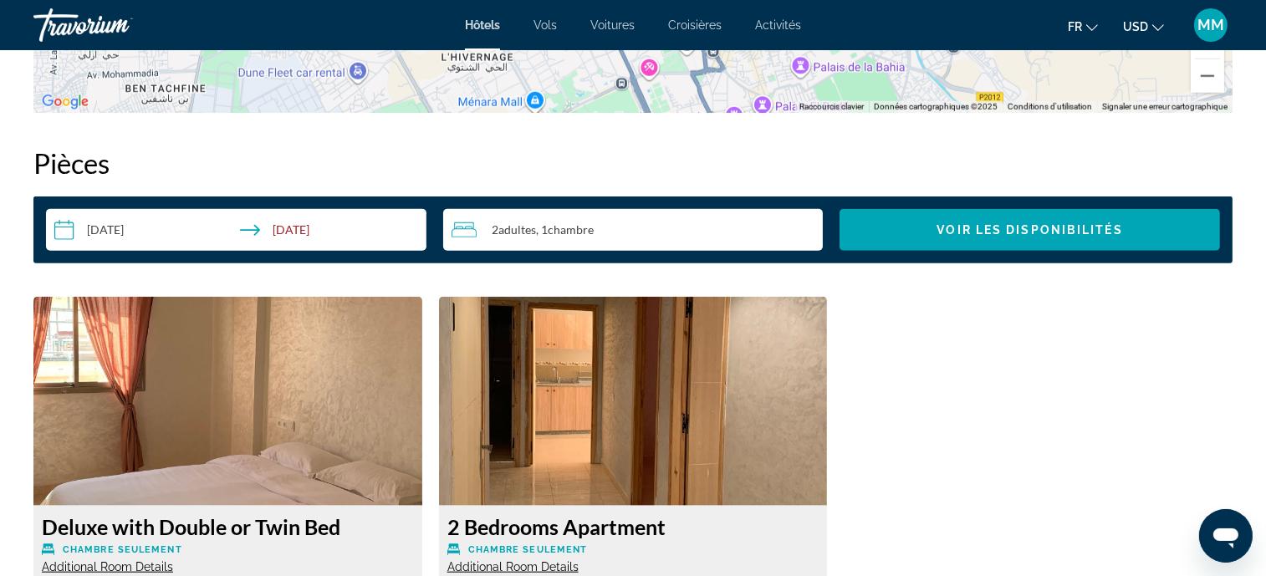
scroll to position [1757, 0]
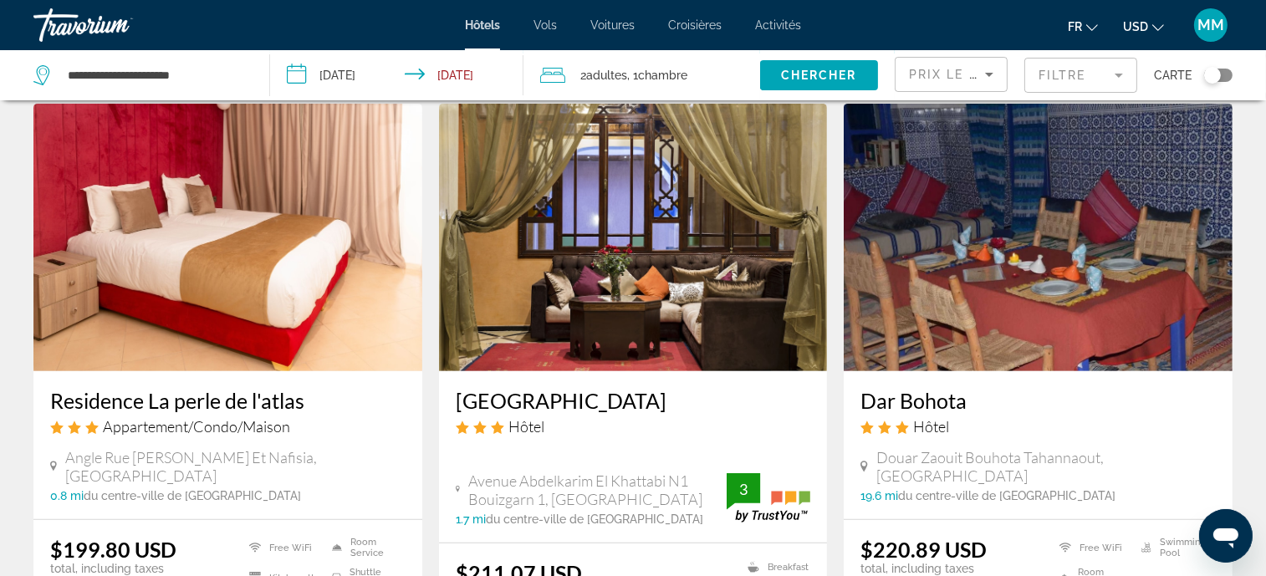
scroll to position [710, 0]
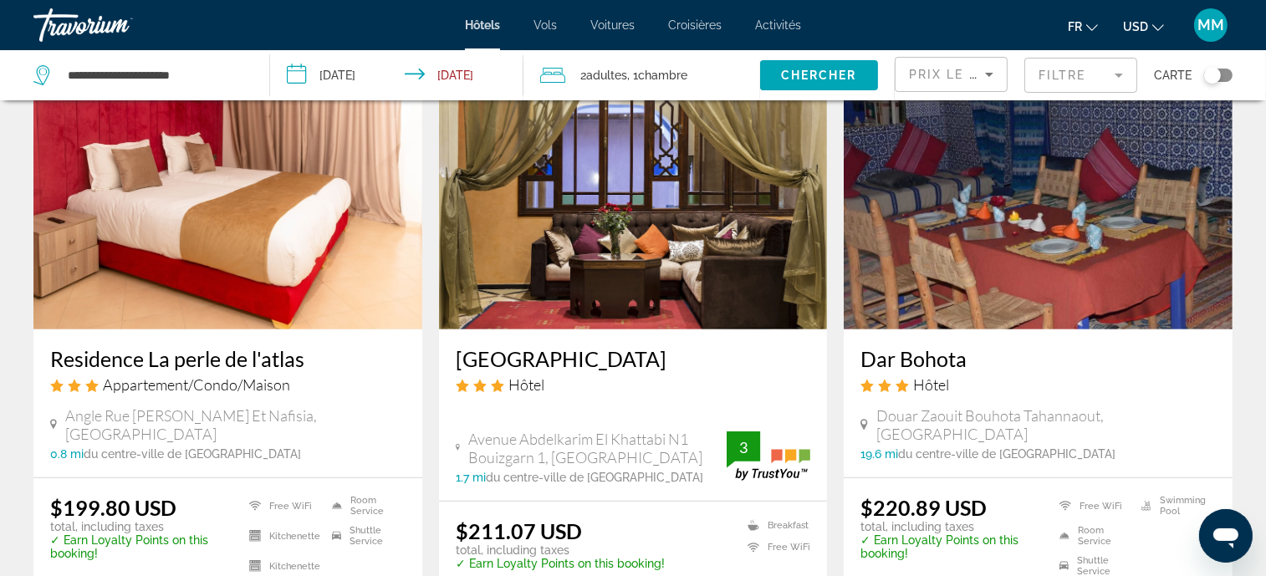
click at [947, 73] on span "Prix le plus bas" at bounding box center [974, 74] width 131 height 13
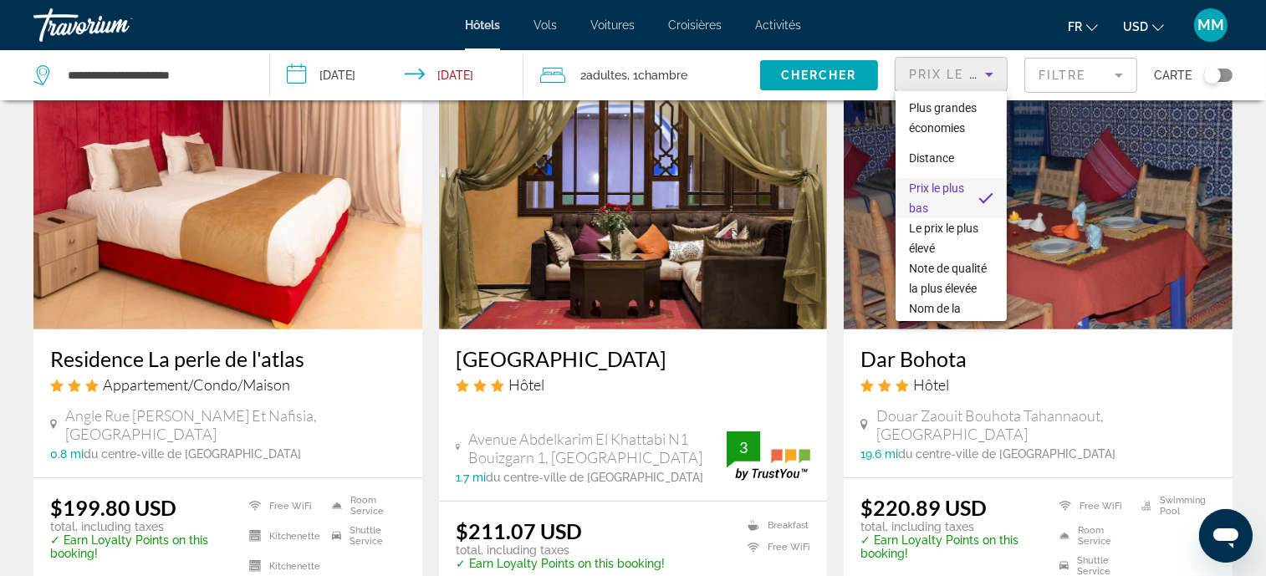
click at [947, 70] on div at bounding box center [633, 288] width 1266 height 576
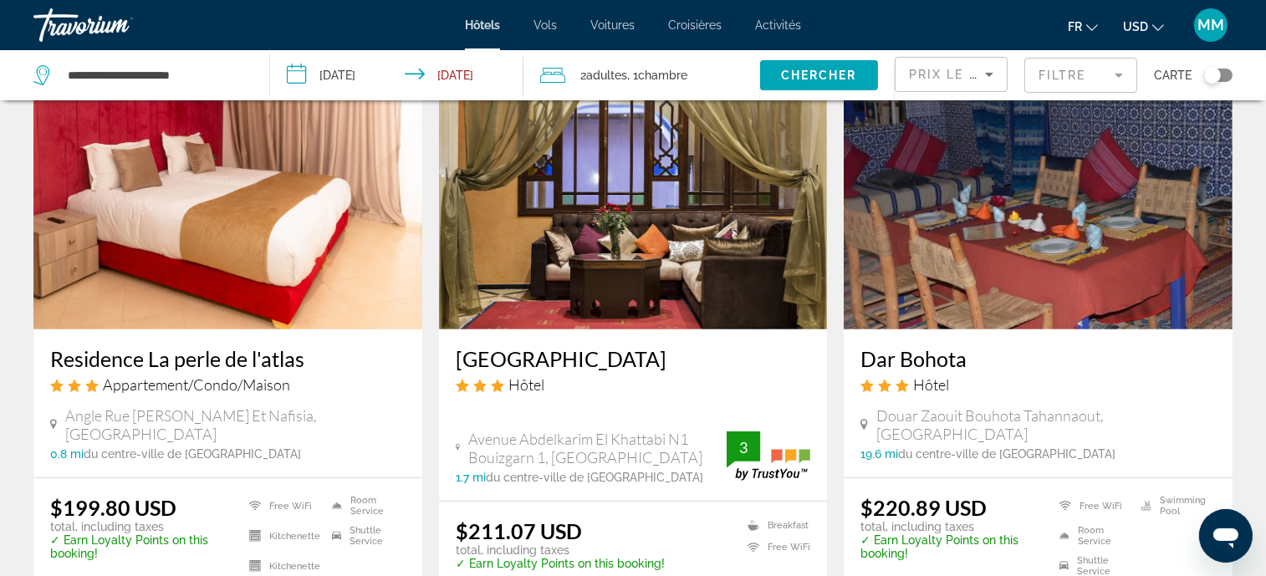
click at [1095, 71] on mat-form-field "Filtre" at bounding box center [1081, 75] width 113 height 35
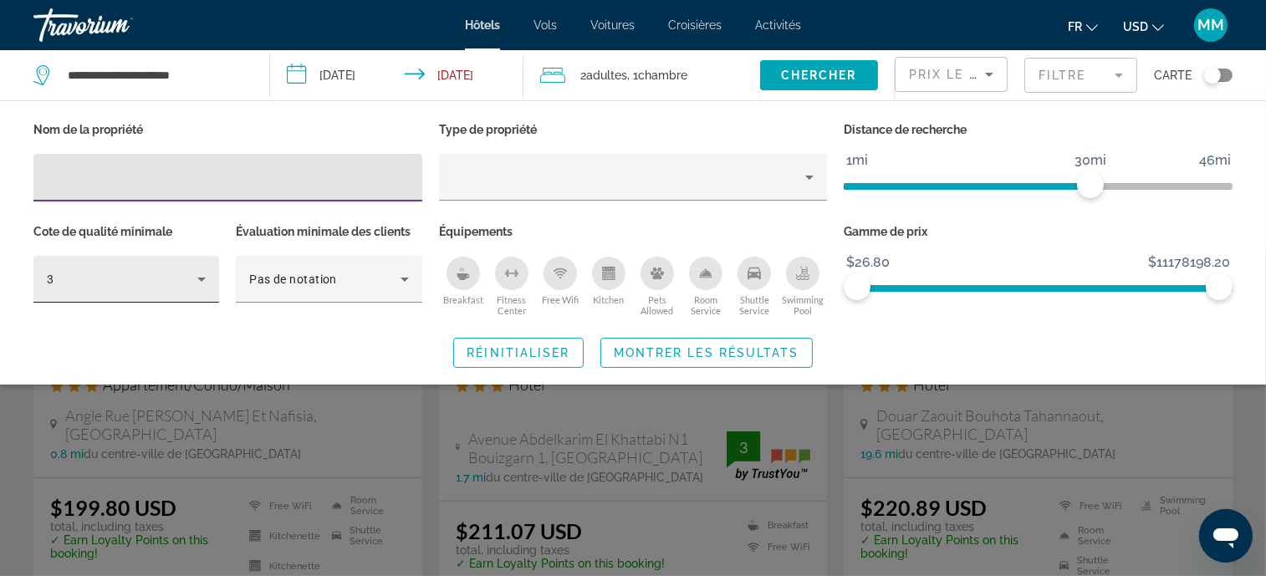
click at [116, 299] on div "3" at bounding box center [126, 279] width 159 height 47
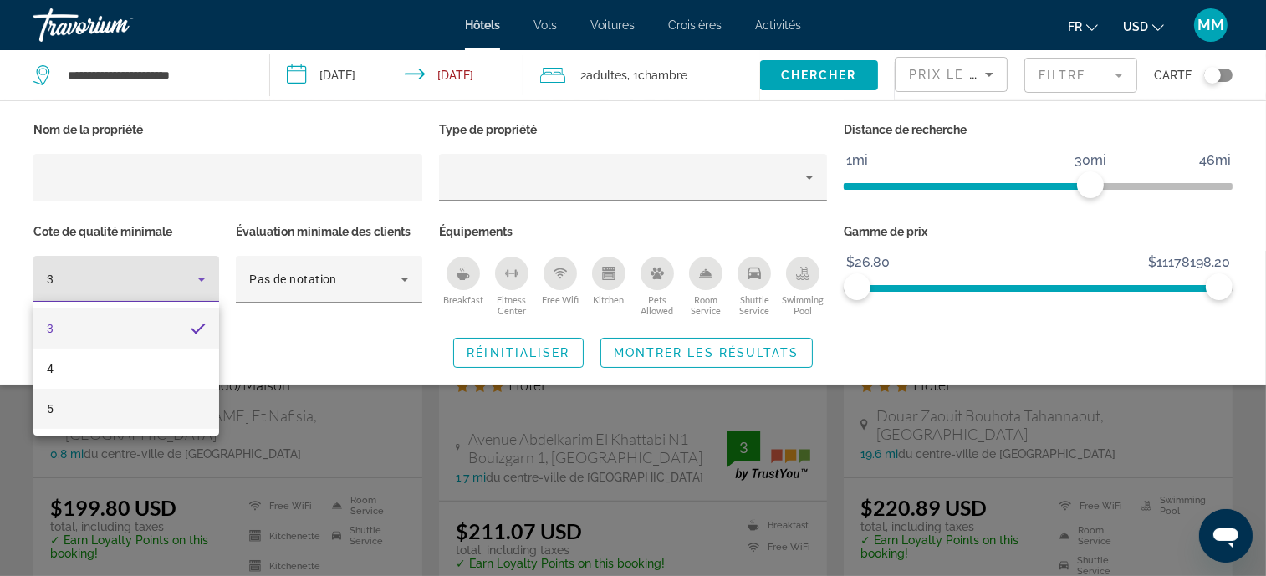
click at [100, 406] on mat-option "5" at bounding box center [126, 409] width 186 height 40
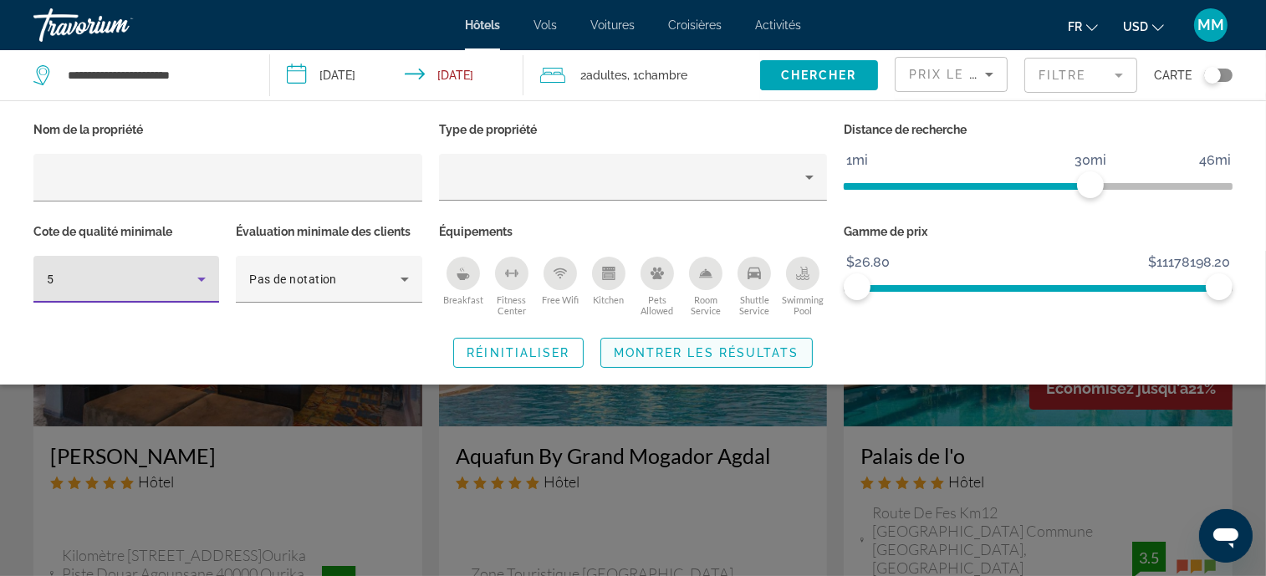
click at [642, 359] on span "Search widget" at bounding box center [706, 353] width 211 height 40
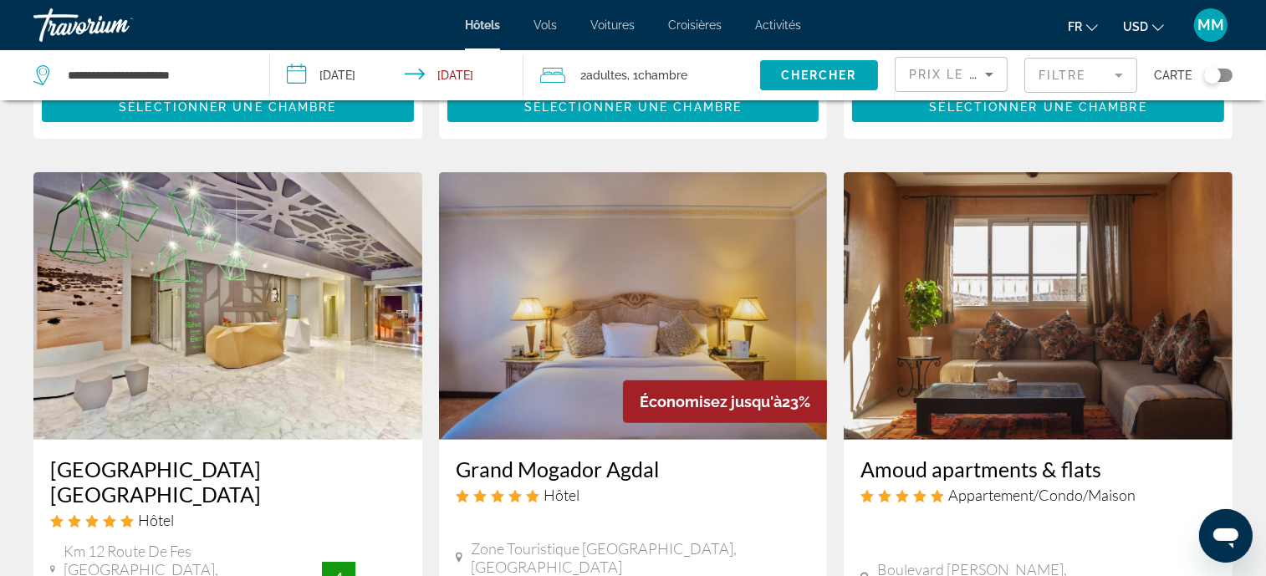
scroll to position [710, 0]
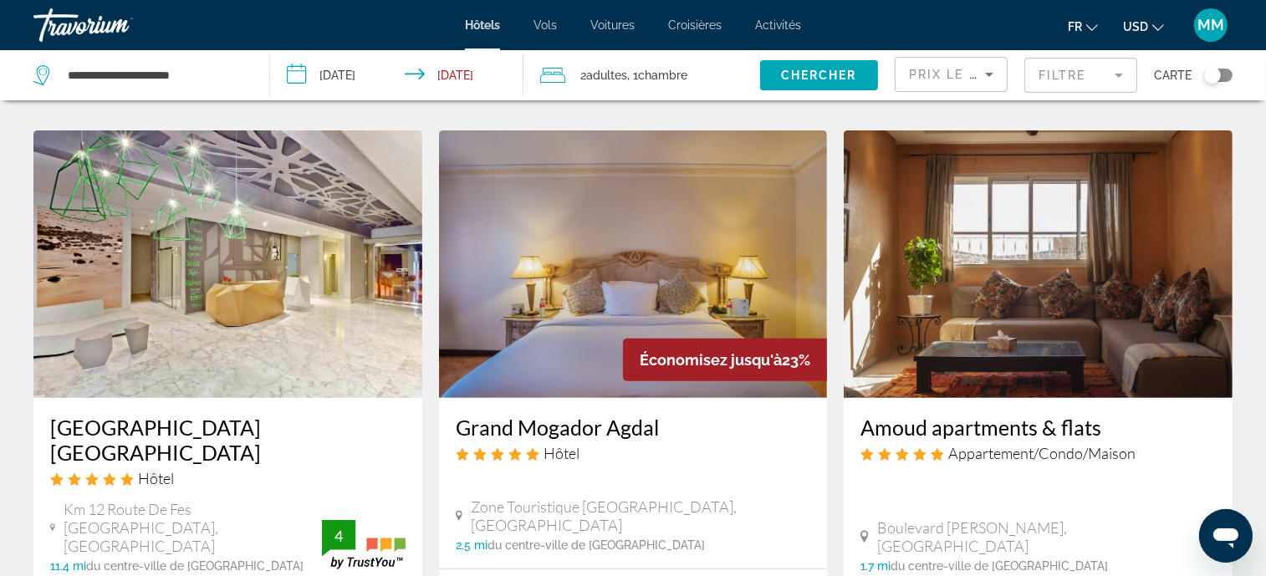
click at [562, 295] on img "Main content" at bounding box center [633, 264] width 389 height 268
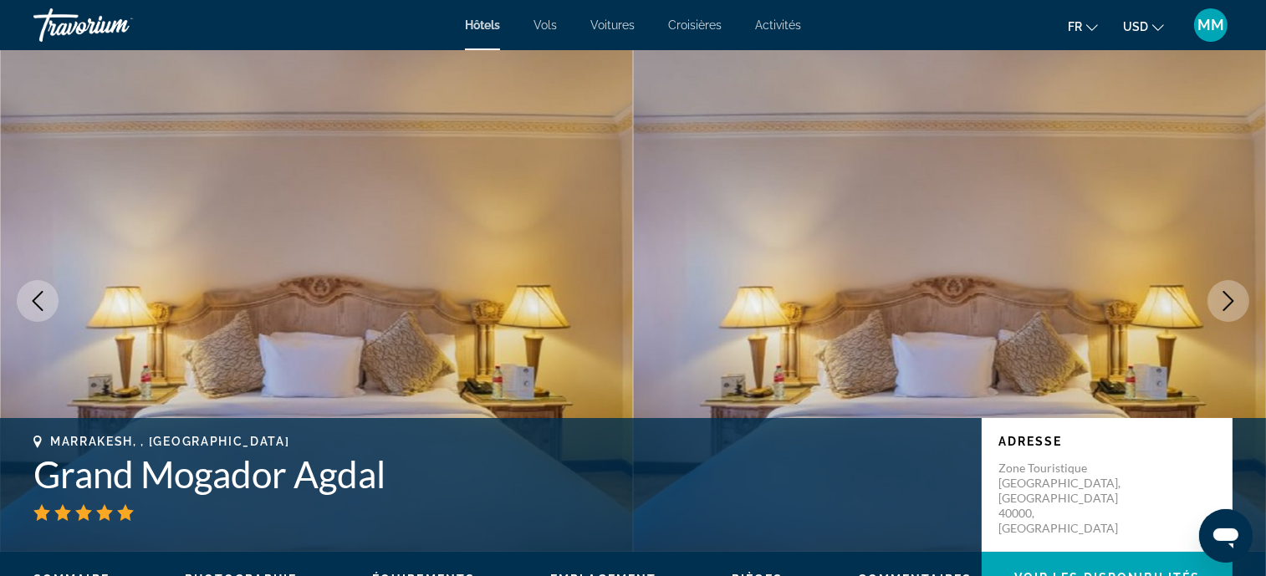
click at [1225, 302] on icon "Next image" at bounding box center [1229, 301] width 20 height 20
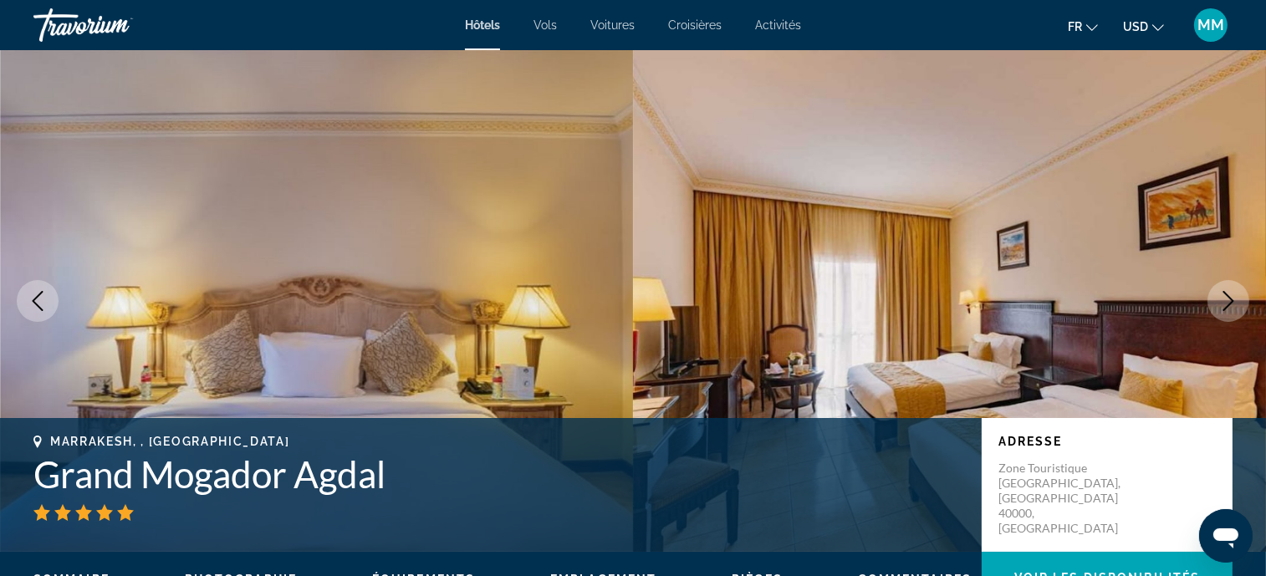
click at [1230, 299] on icon "Next image" at bounding box center [1229, 301] width 20 height 20
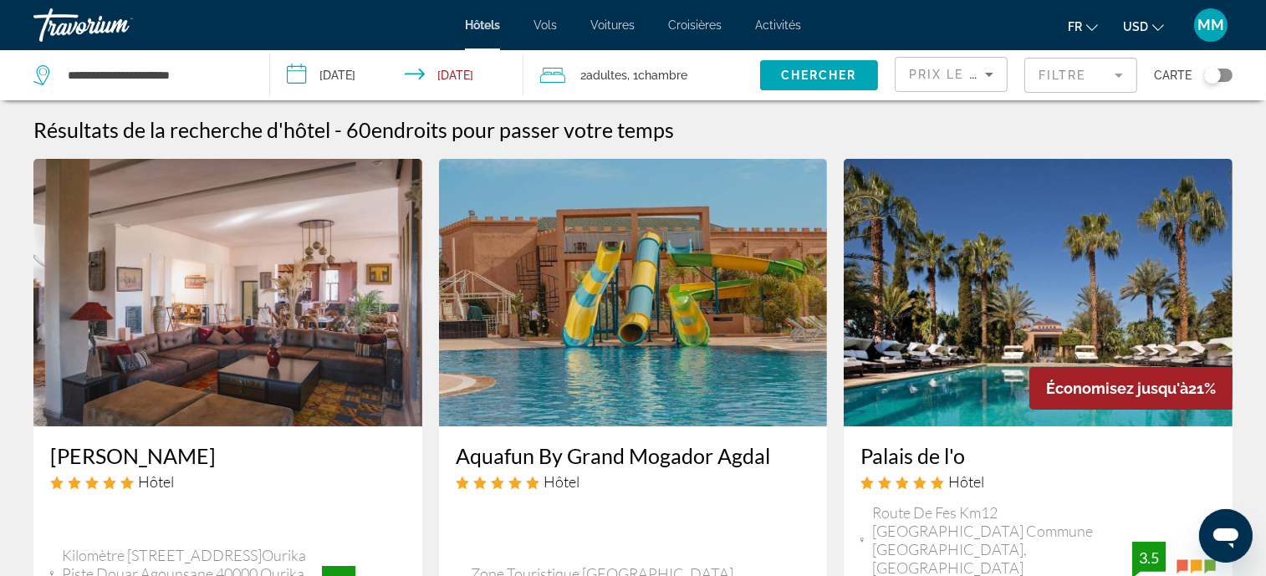
click at [943, 76] on span "Prix le plus bas" at bounding box center [974, 74] width 131 height 13
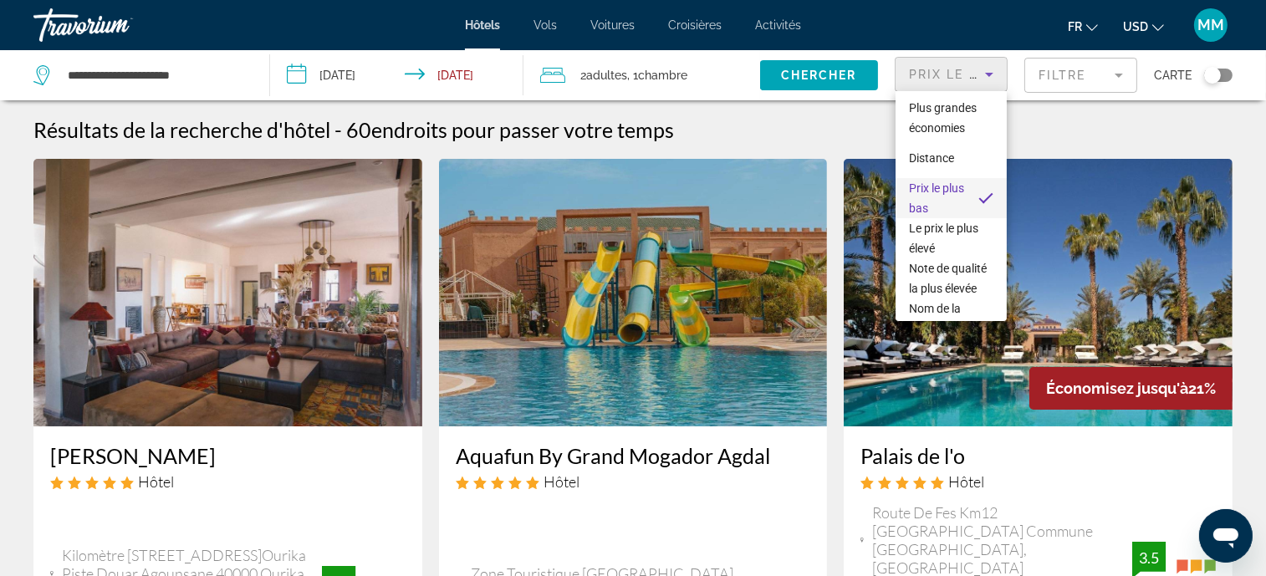
click at [1054, 87] on div at bounding box center [633, 288] width 1266 height 576
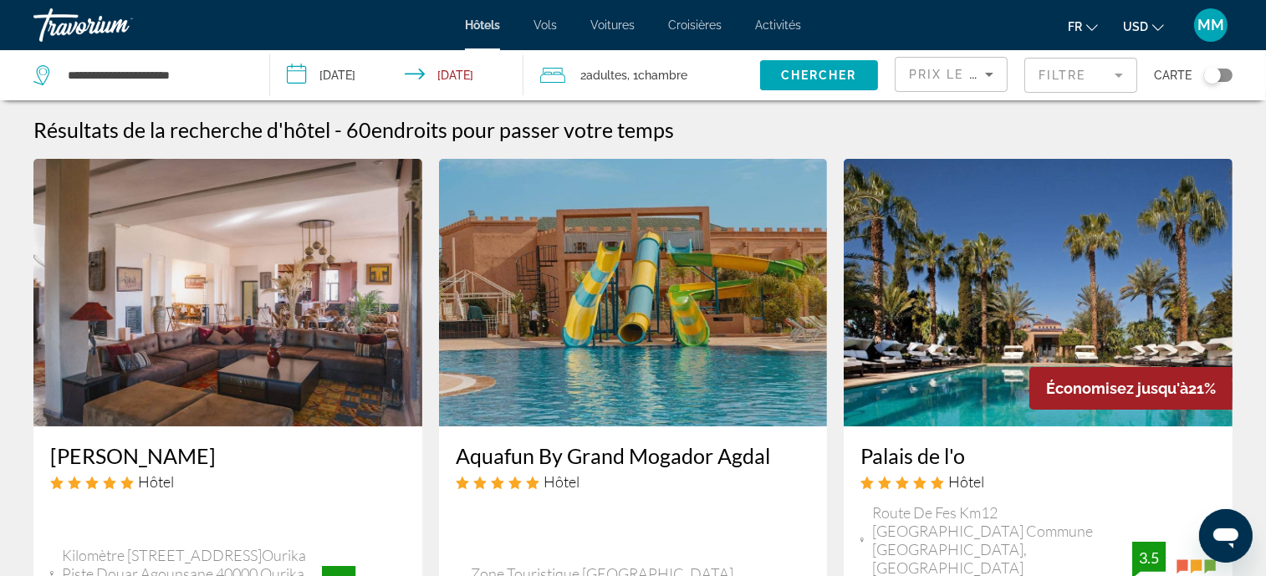
click at [1052, 84] on mat-form-field "Filtre" at bounding box center [1081, 75] width 113 height 35
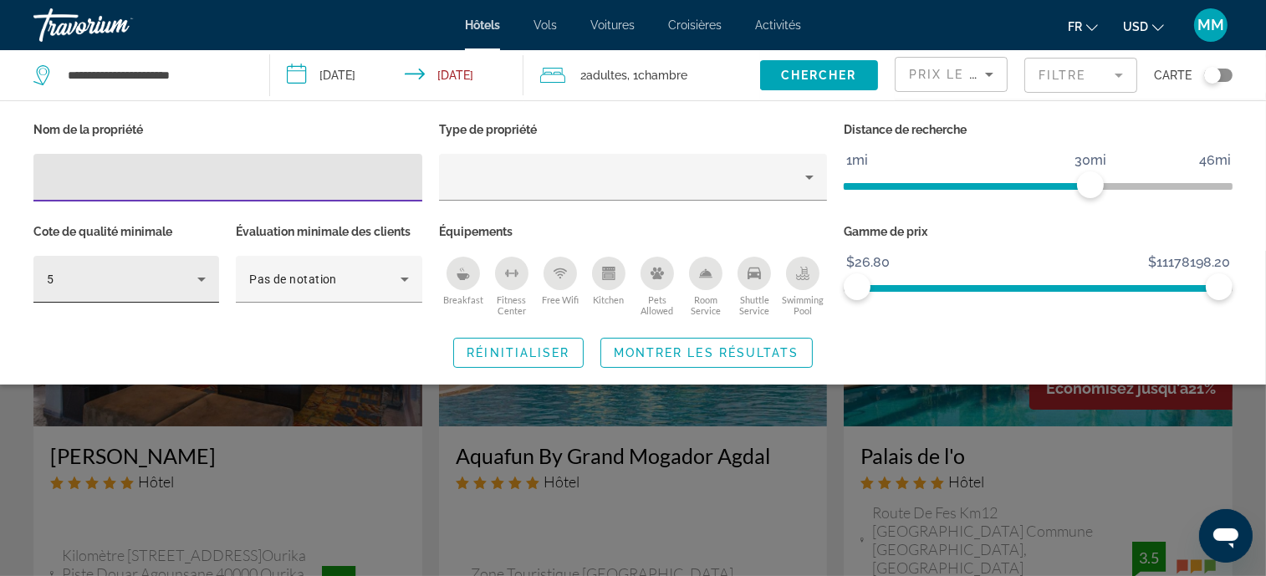
click at [104, 283] on div "5" at bounding box center [122, 279] width 151 height 20
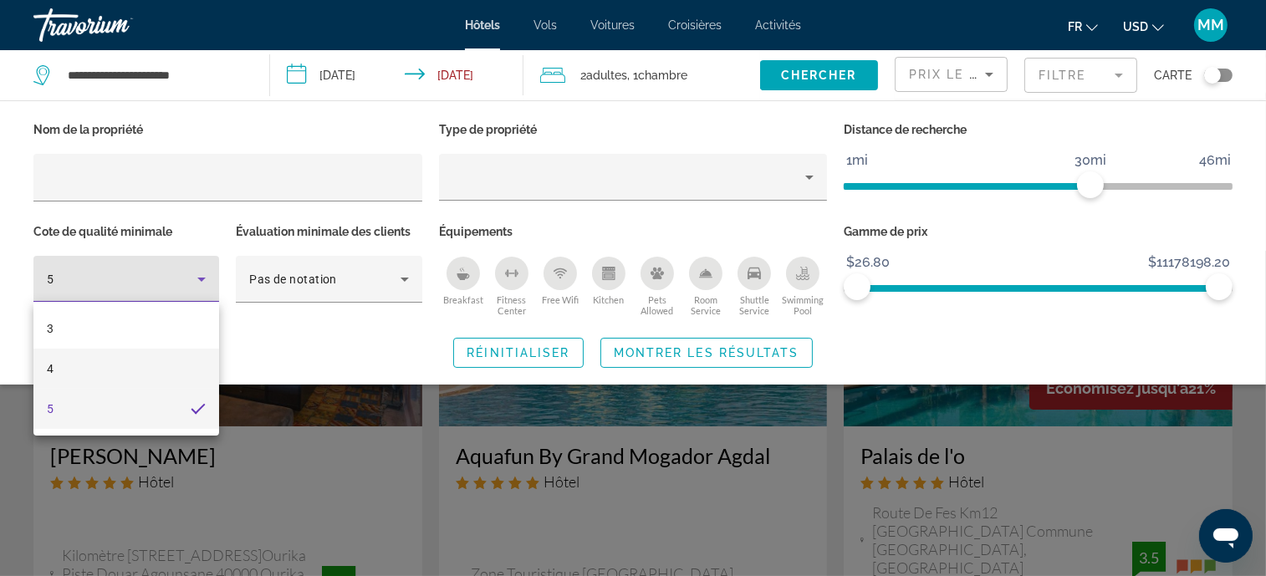
click at [79, 357] on mat-option "4" at bounding box center [126, 369] width 186 height 40
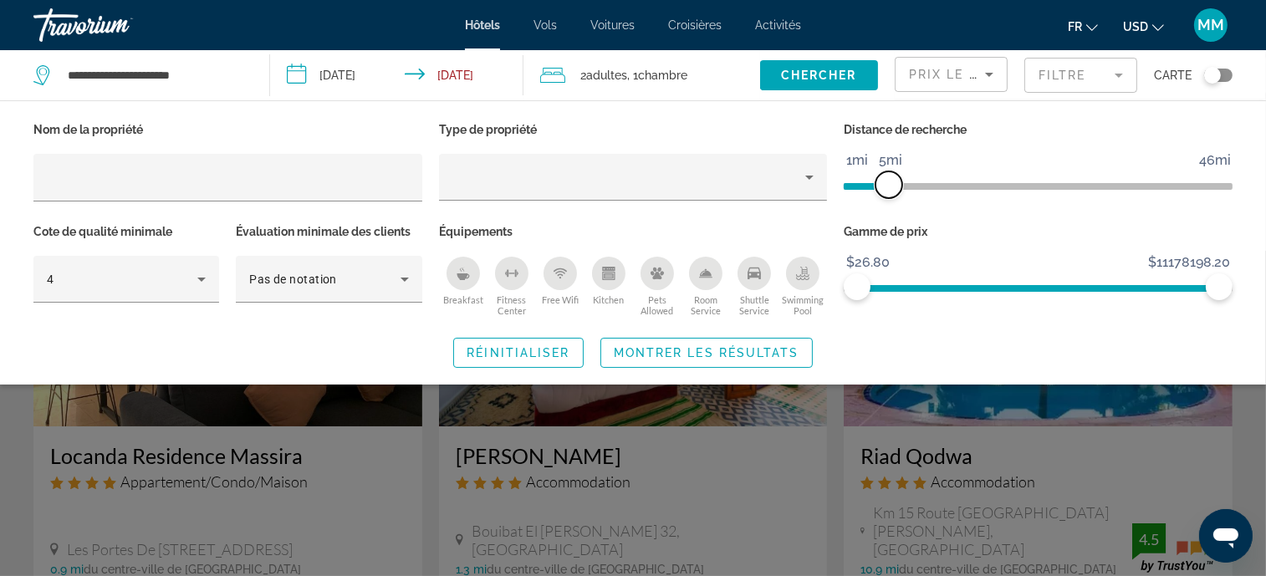
drag, startPoint x: 1083, startPoint y: 180, endPoint x: 890, endPoint y: 184, distance: 193.3
click at [890, 184] on span "ngx-slider" at bounding box center [889, 184] width 27 height 27
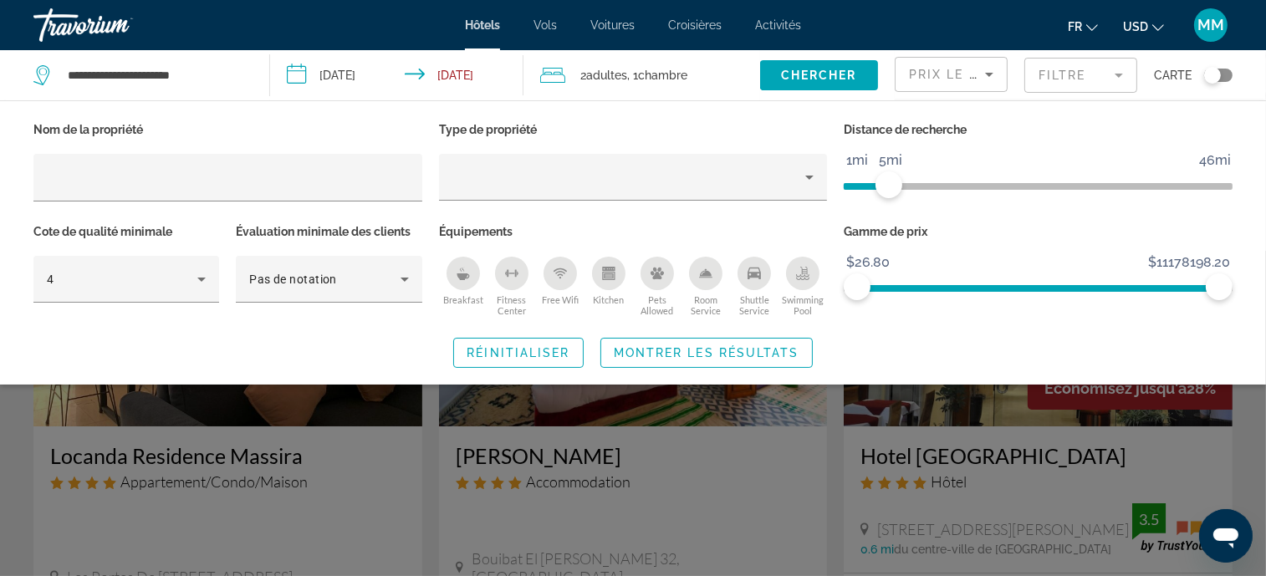
click at [691, 350] on span "Montrer les résultats" at bounding box center [707, 352] width 186 height 13
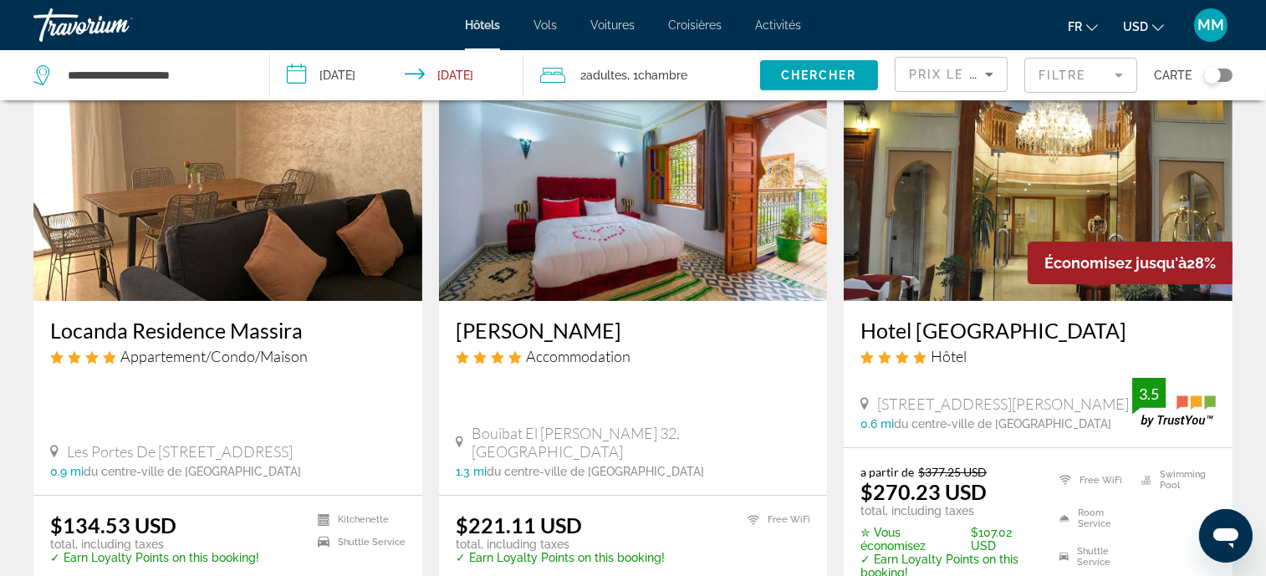
scroll to position [166, 0]
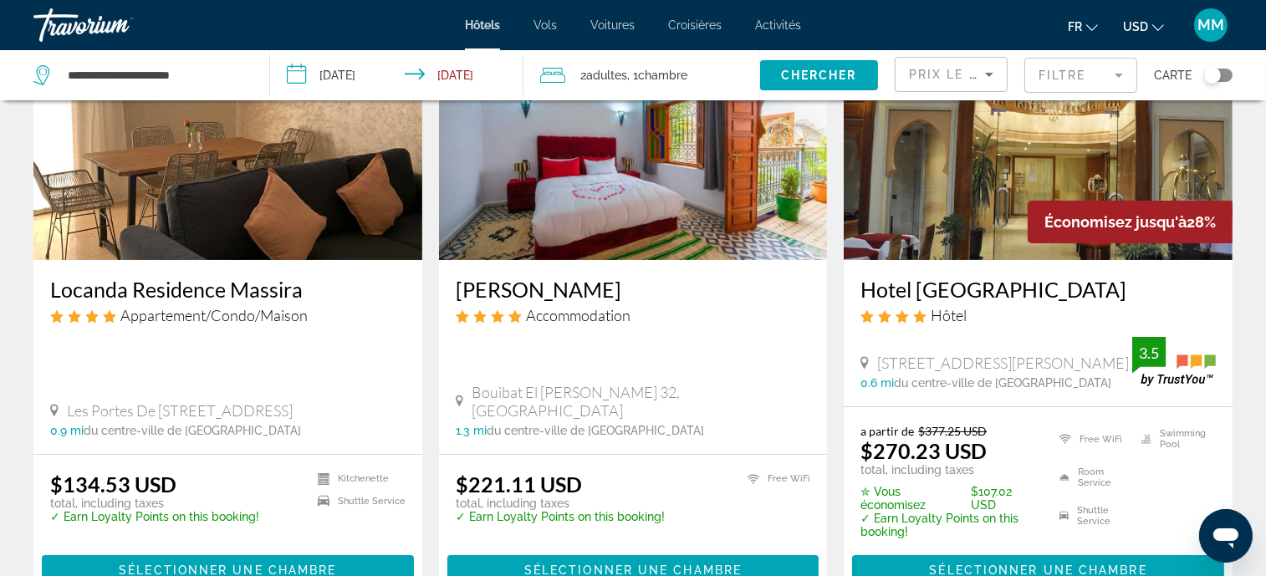
click at [234, 214] on img "Main content" at bounding box center [227, 126] width 389 height 268
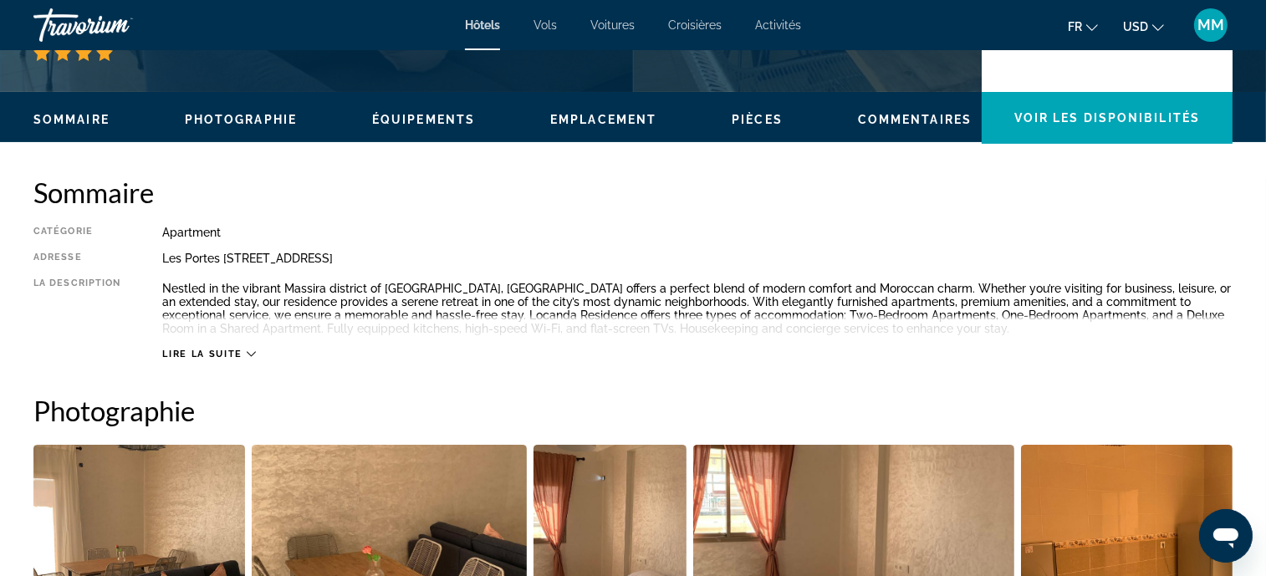
scroll to position [502, 0]
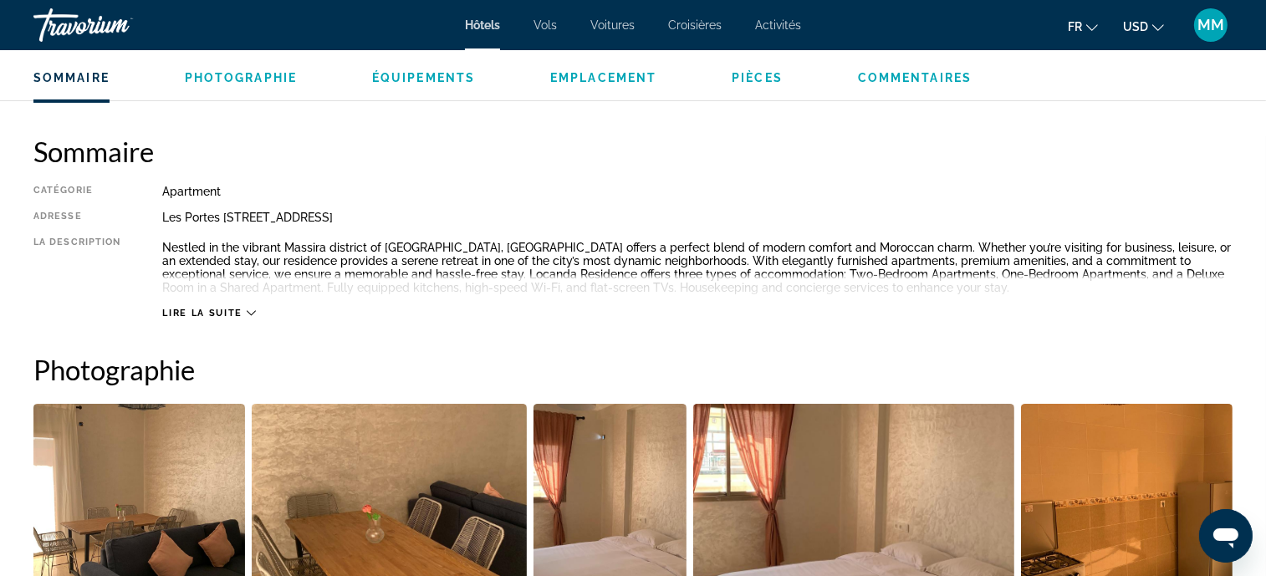
click at [212, 312] on span "Lire la suite" at bounding box center [201, 313] width 79 height 11
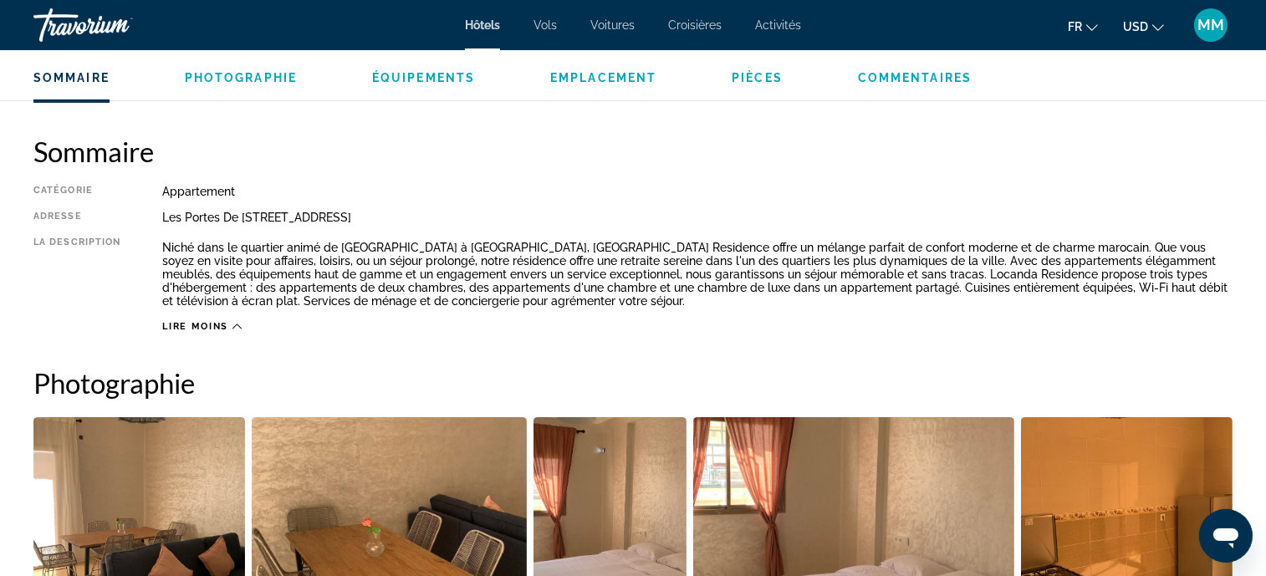
click at [330, 288] on p "Niché dans le quartier animé de [GEOGRAPHIC_DATA] à [GEOGRAPHIC_DATA], [GEOGRAP…" at bounding box center [697, 274] width 1071 height 67
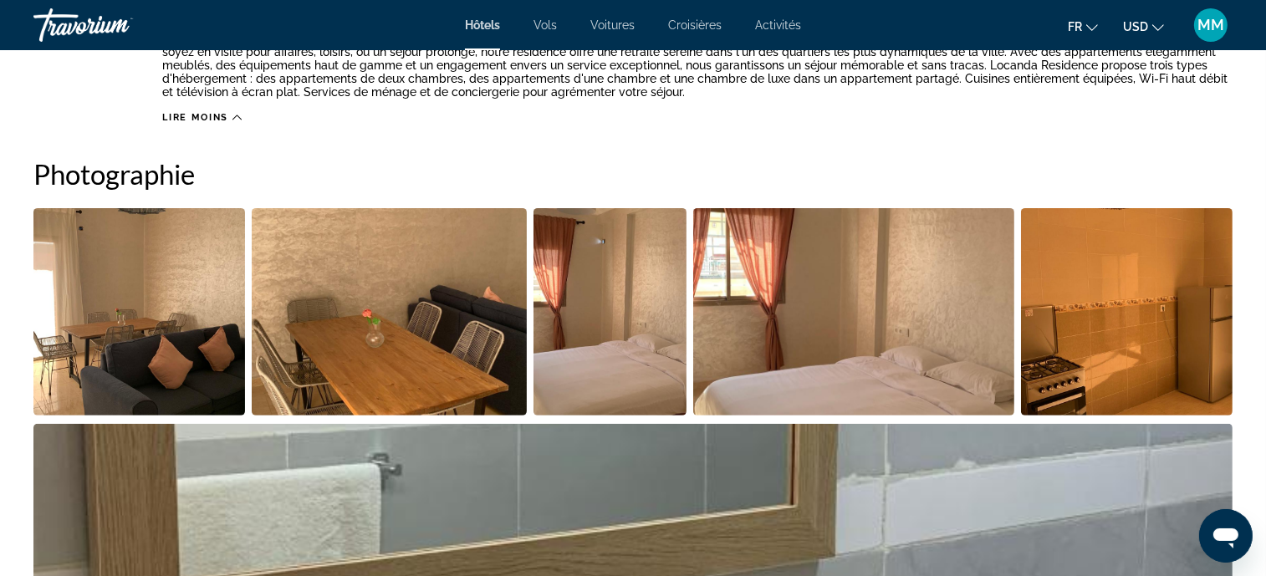
scroll to position [752, 0]
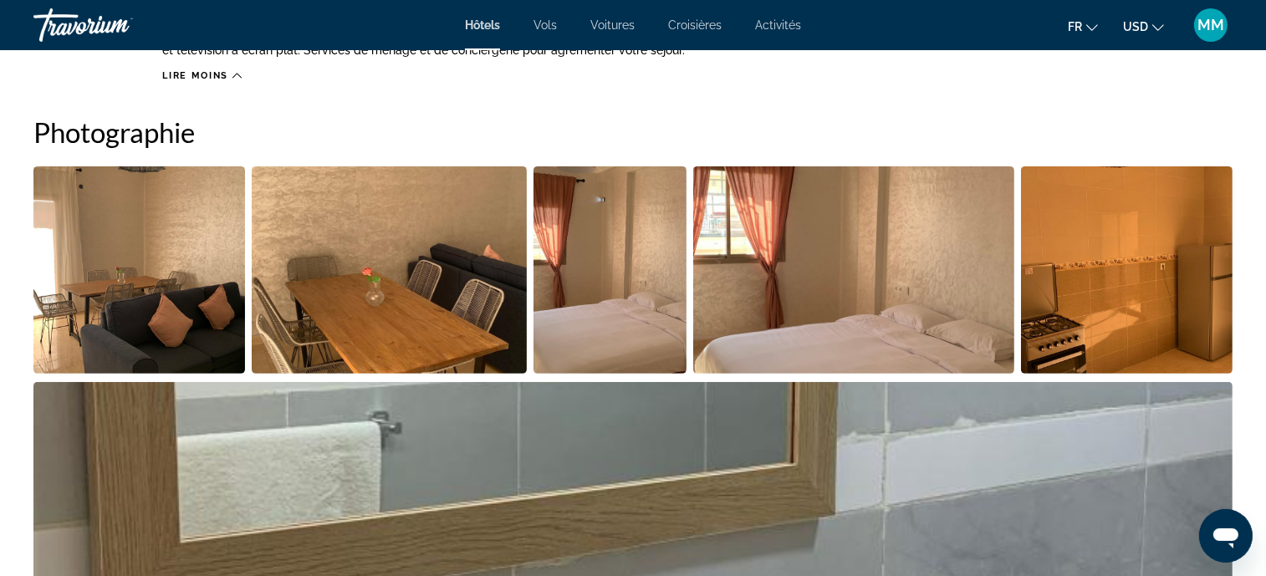
click at [223, 283] on img "Open full-screen image slider" at bounding box center [139, 269] width 212 height 207
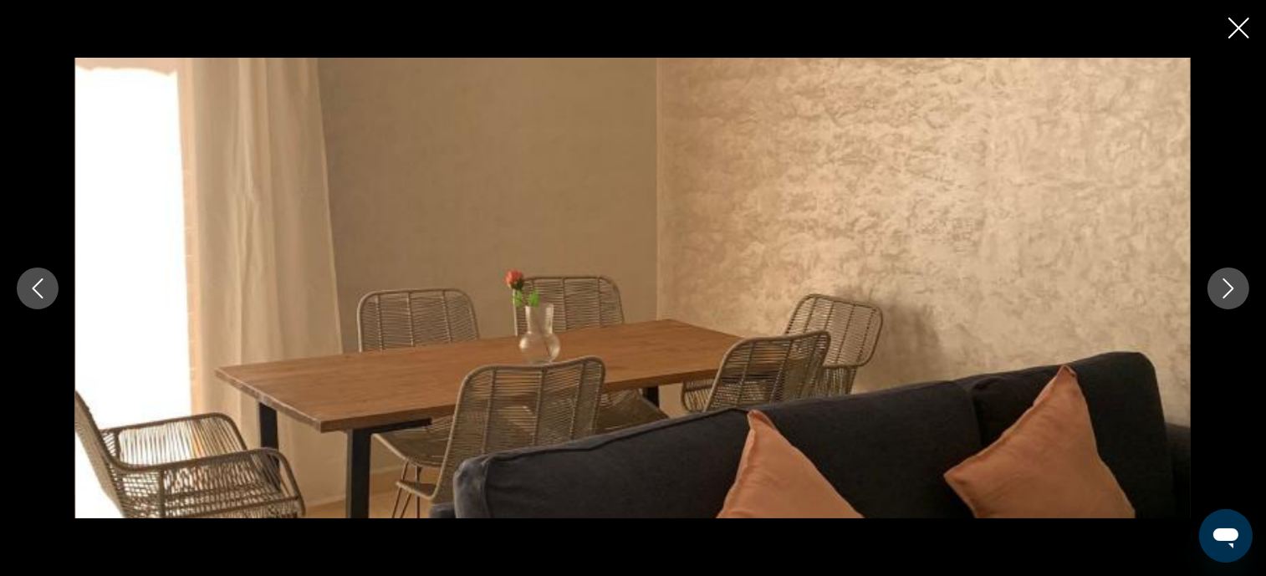
click at [1235, 284] on icon "Next image" at bounding box center [1229, 289] width 20 height 20
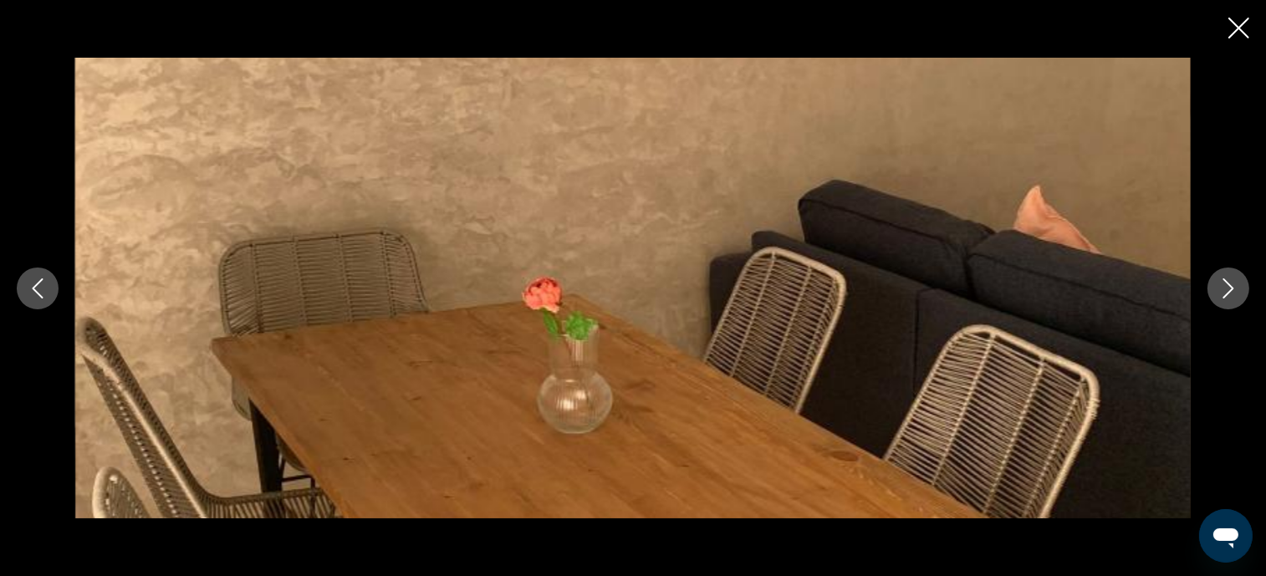
click at [1235, 286] on icon "Next image" at bounding box center [1229, 289] width 20 height 20
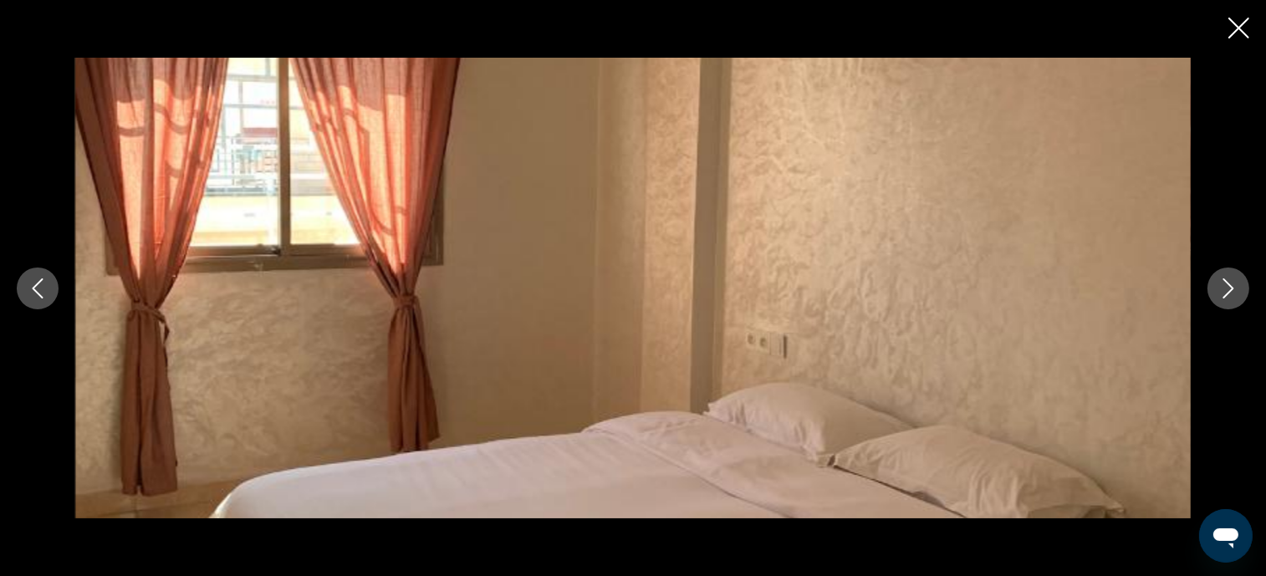
click at [1234, 286] on icon "Next image" at bounding box center [1229, 289] width 20 height 20
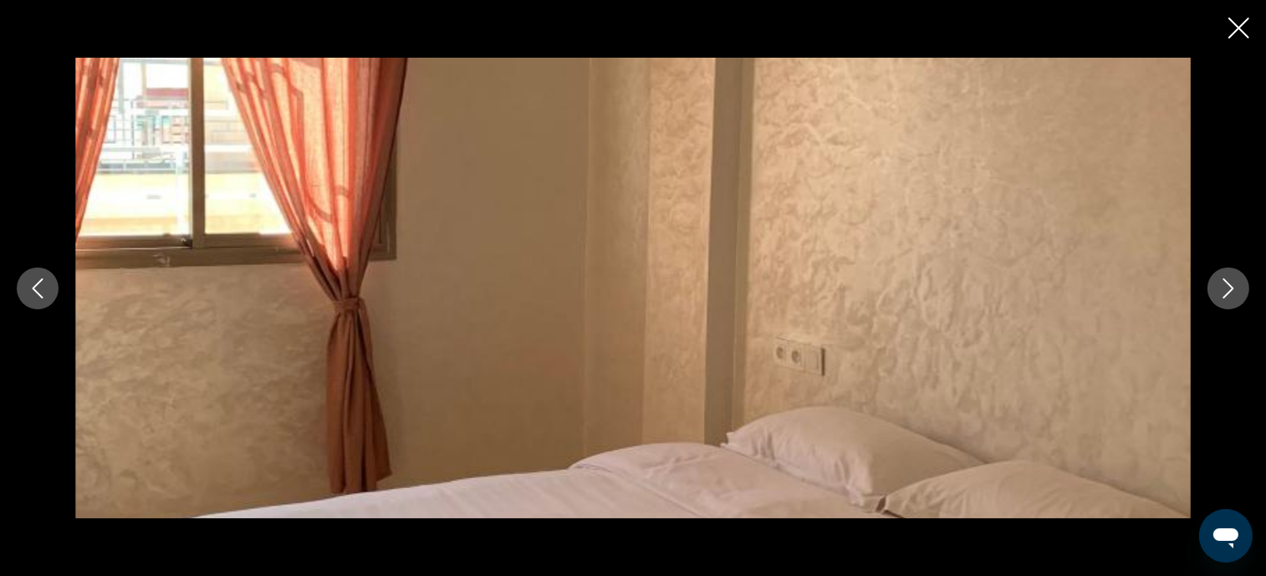
click at [1234, 287] on icon "Next image" at bounding box center [1229, 289] width 20 height 20
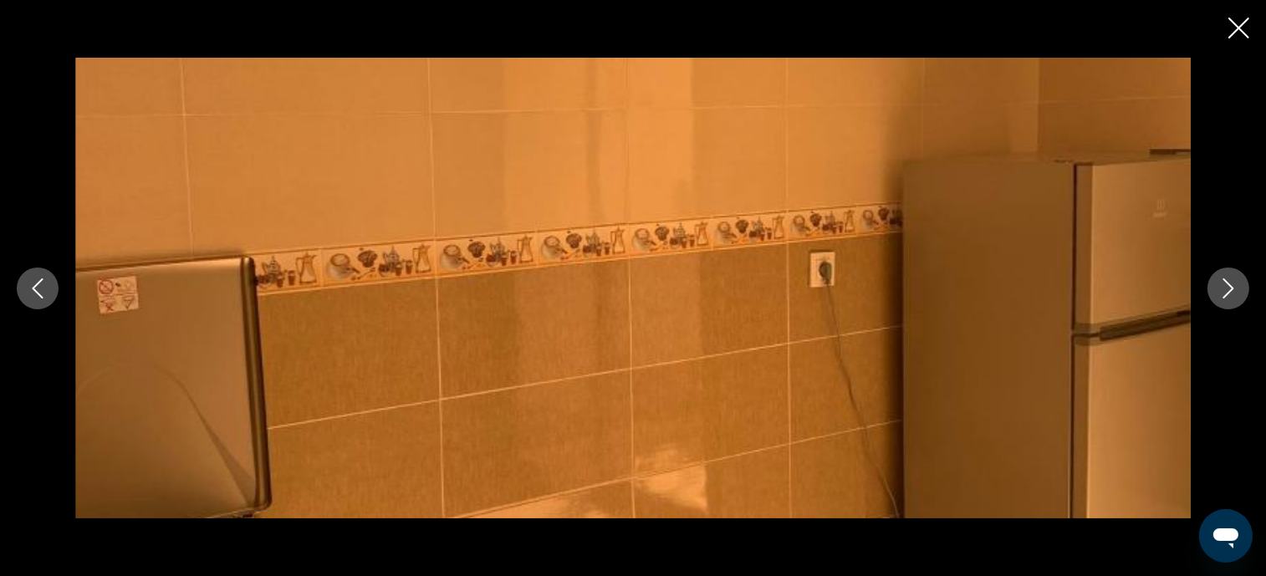
click at [1234, 287] on icon "Next image" at bounding box center [1229, 289] width 20 height 20
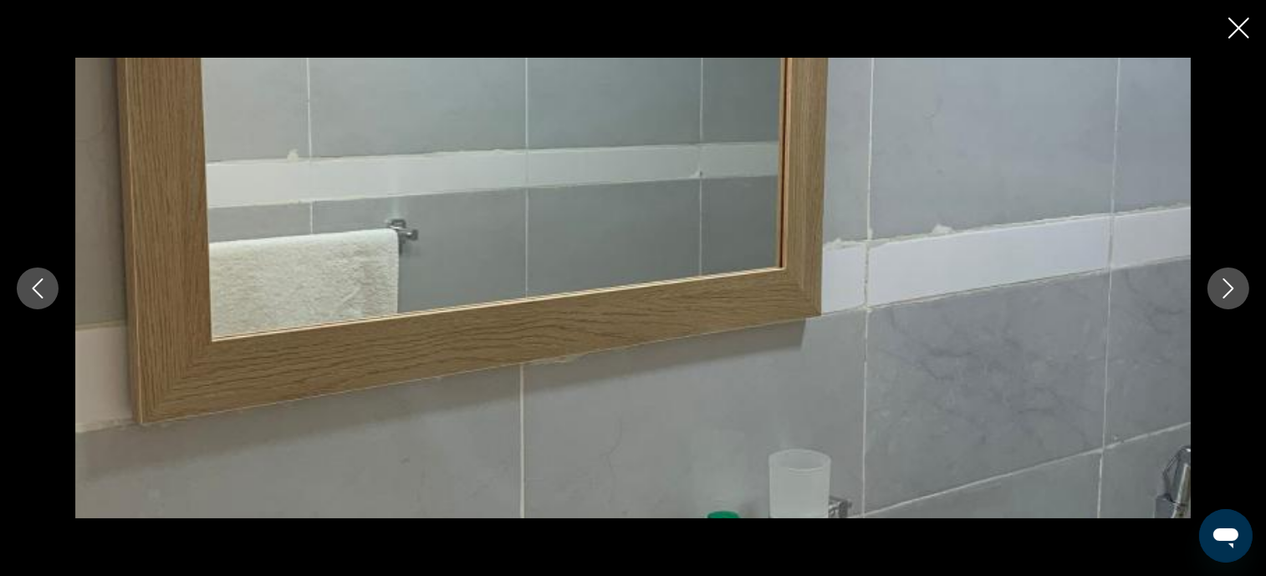
click at [1234, 287] on icon "Next image" at bounding box center [1229, 289] width 20 height 20
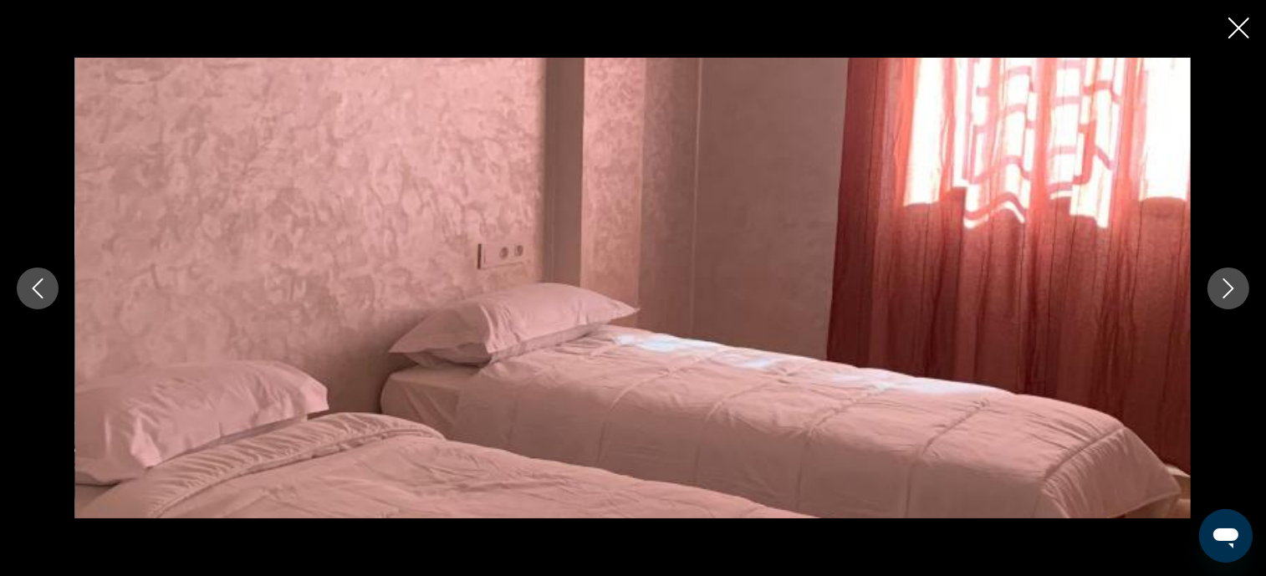
click at [1241, 28] on icon "Close slideshow" at bounding box center [1239, 28] width 21 height 21
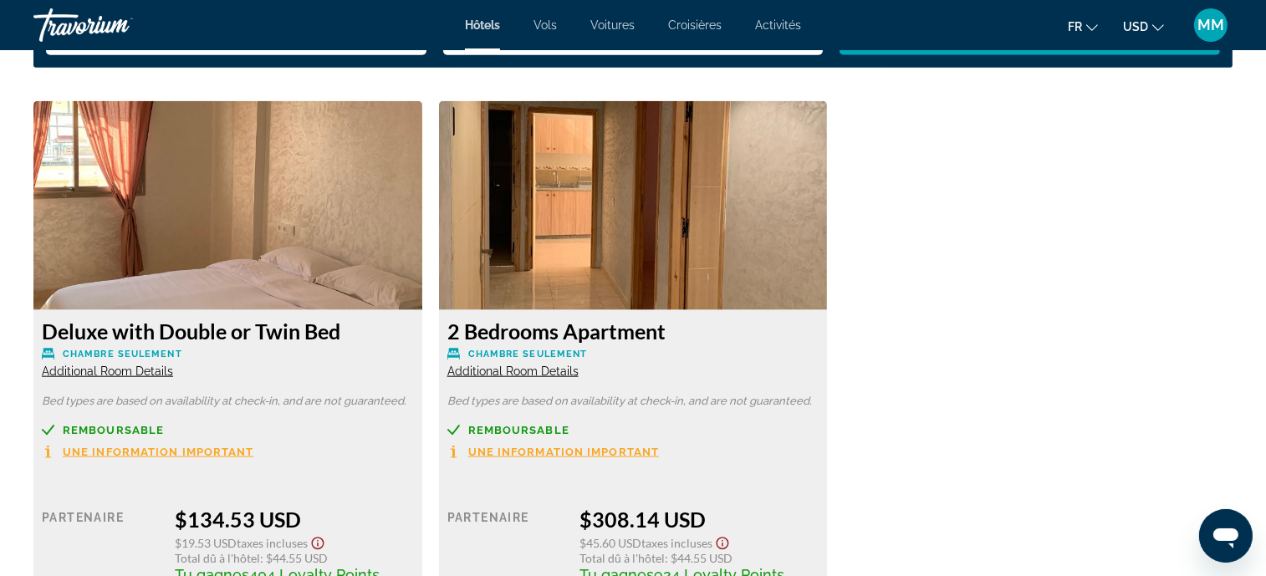
scroll to position [2258, 0]
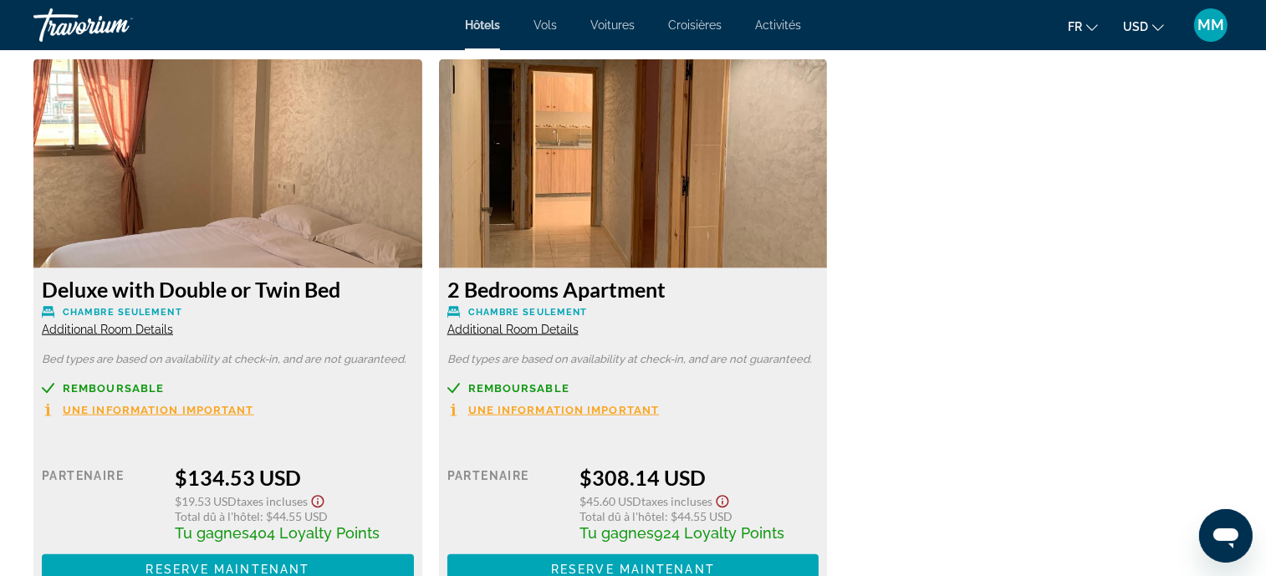
click at [647, 231] on img "Main content" at bounding box center [633, 163] width 389 height 209
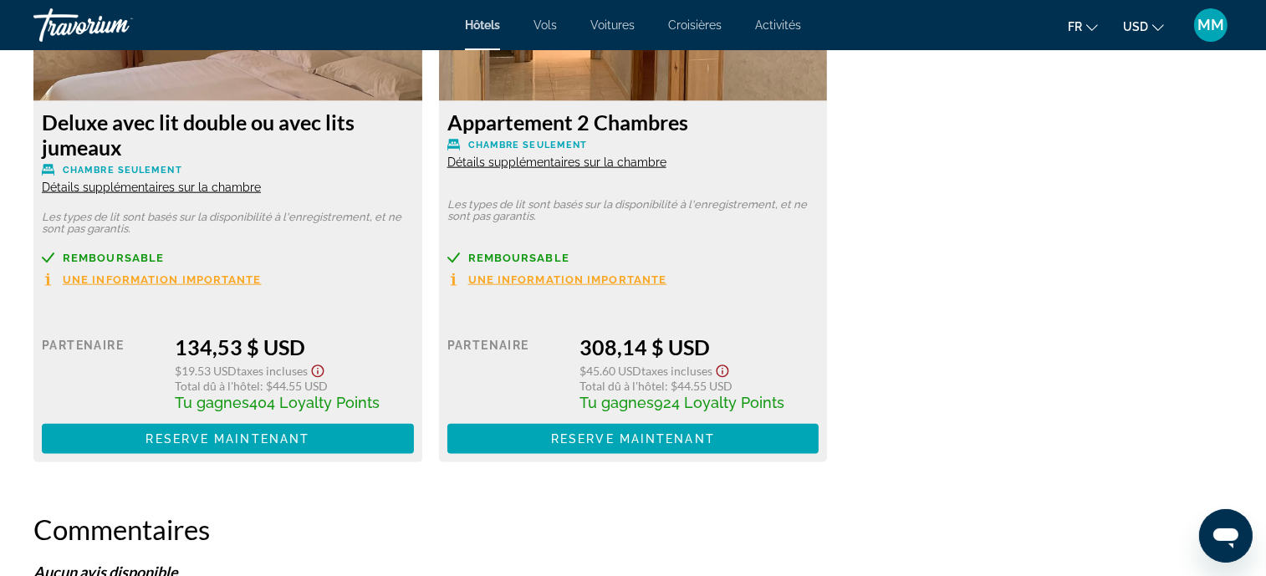
scroll to position [2175, 0]
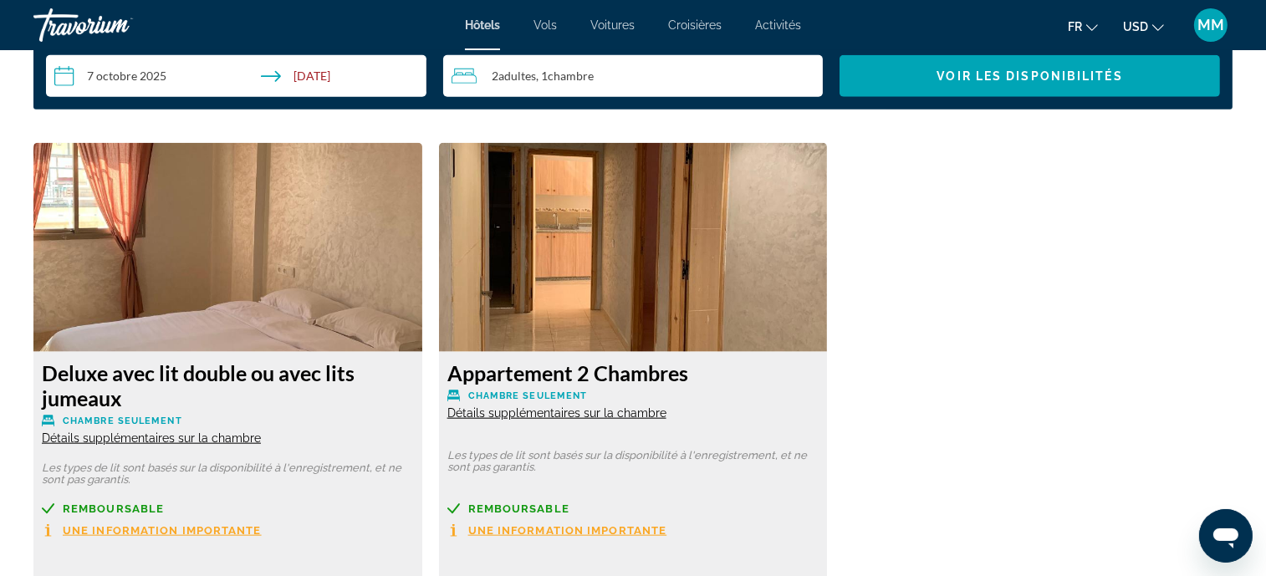
click at [575, 212] on img "Main content" at bounding box center [633, 247] width 389 height 209
click at [490, 415] on span "Détails supplémentaires sur la chambre" at bounding box center [556, 413] width 219 height 13
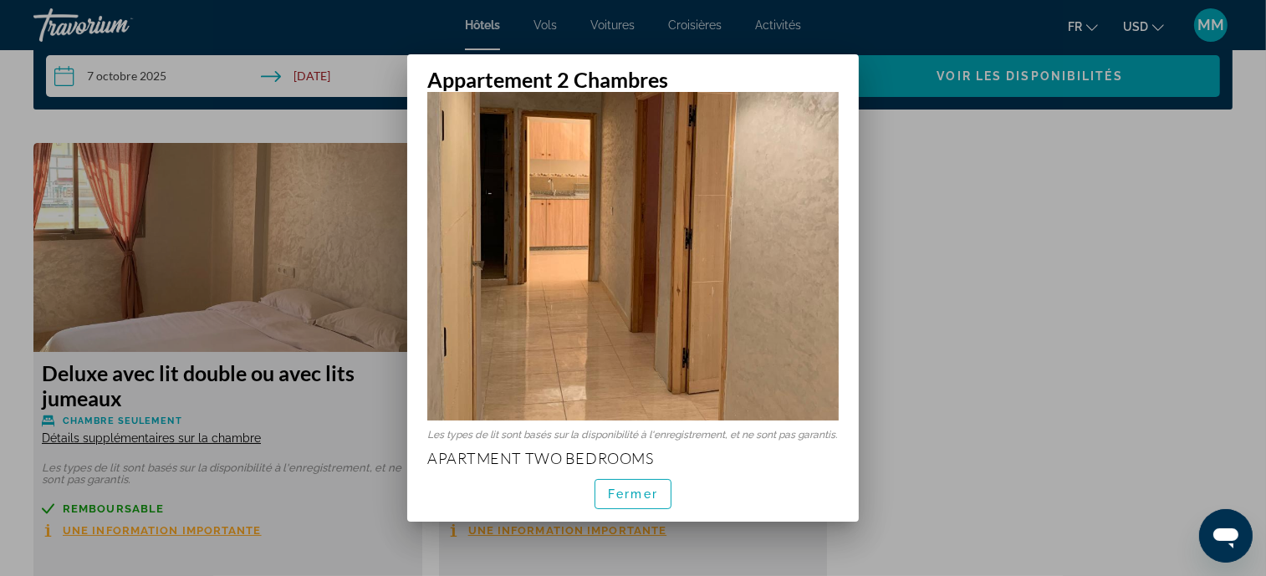
scroll to position [121, 0]
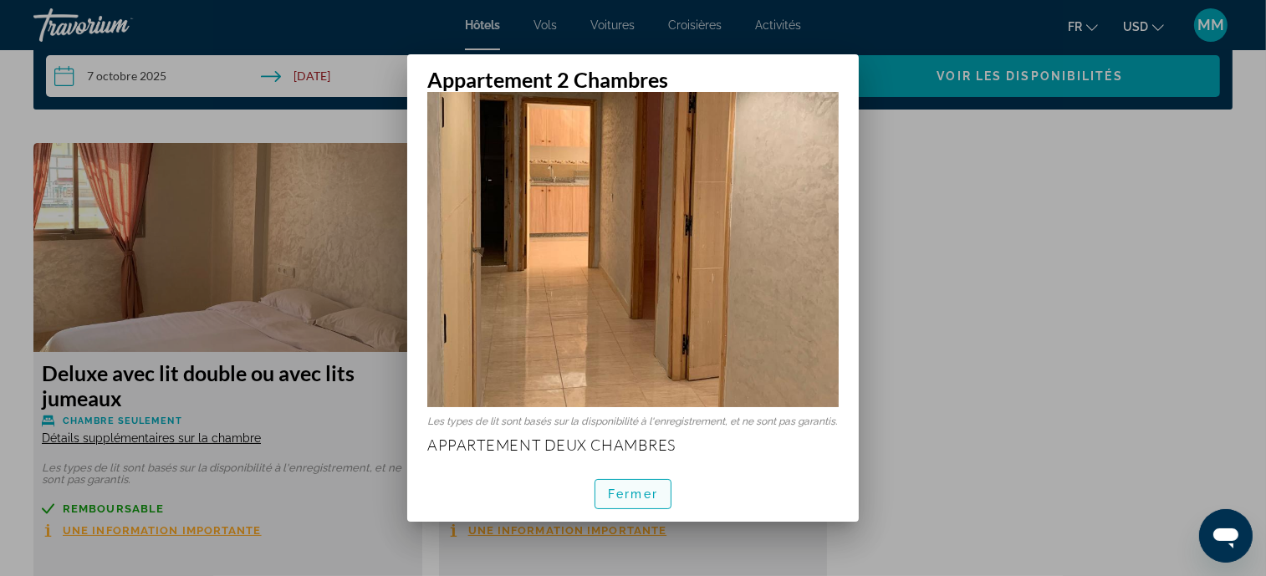
click at [637, 491] on span "Fermer" at bounding box center [633, 494] width 50 height 13
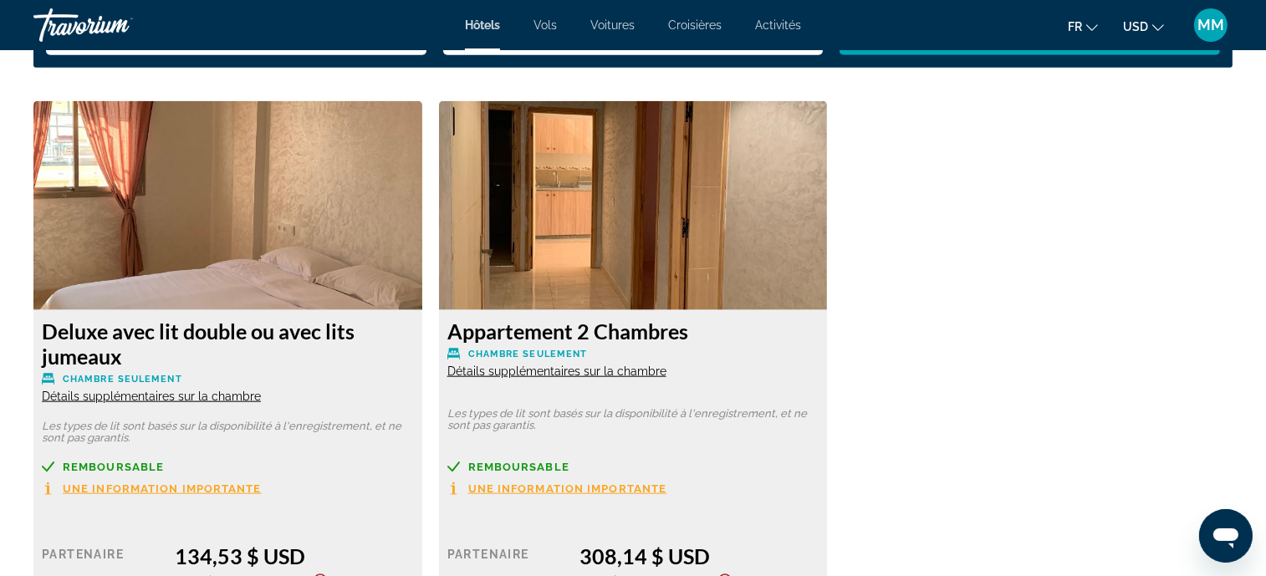
scroll to position [2258, 0]
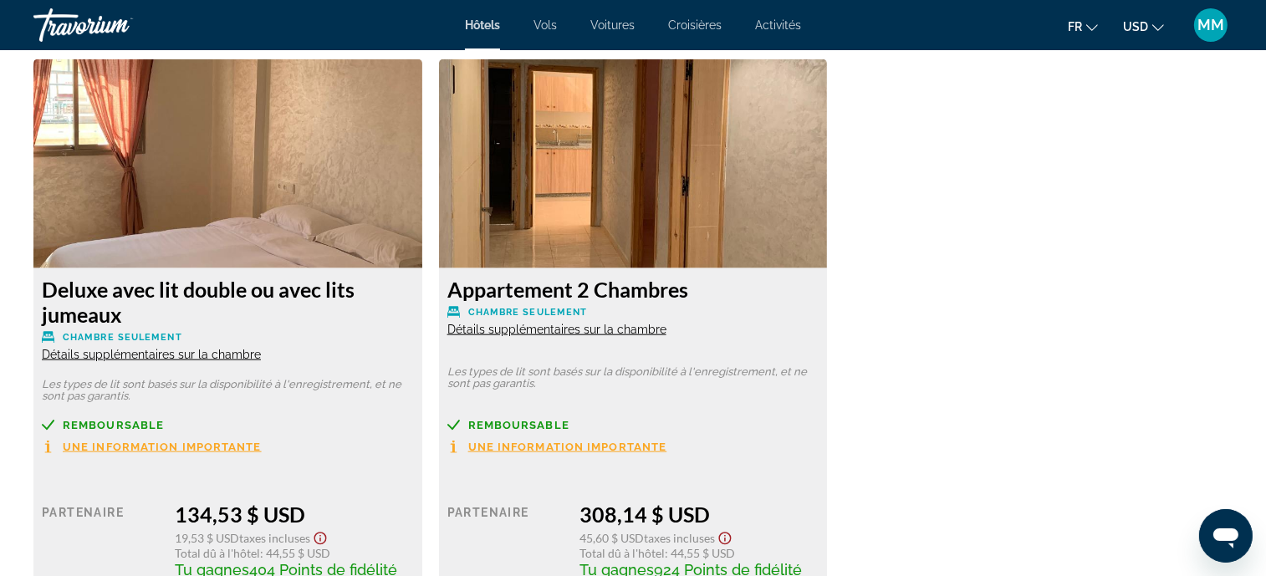
click at [119, 351] on span "Détails supplémentaires sur la chambre" at bounding box center [151, 354] width 219 height 13
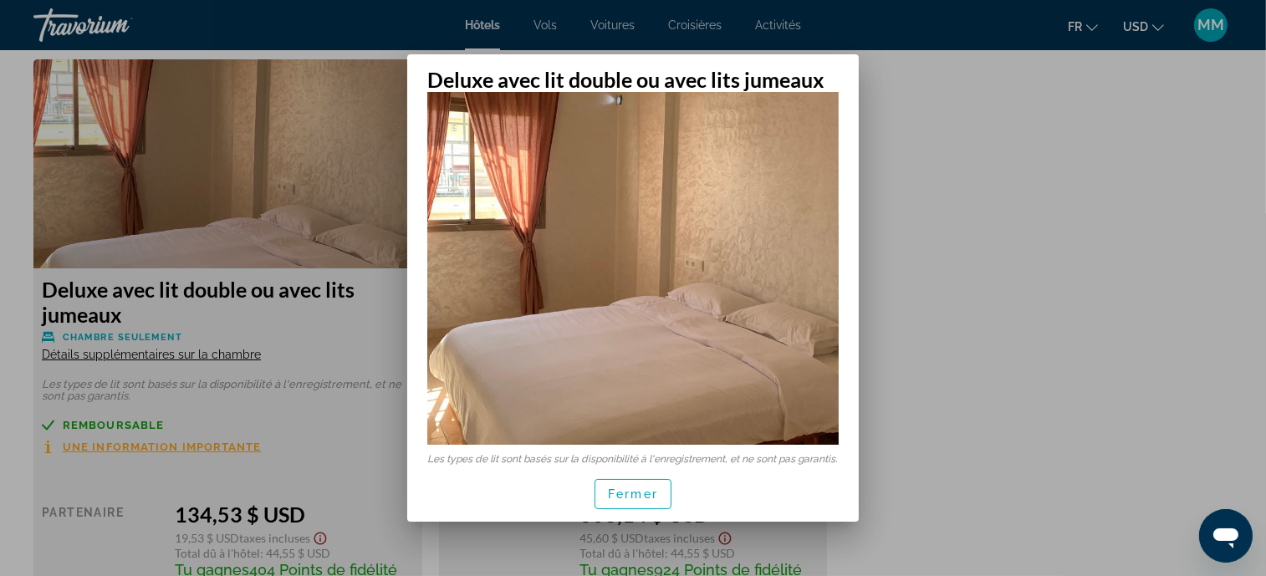
scroll to position [121, 0]
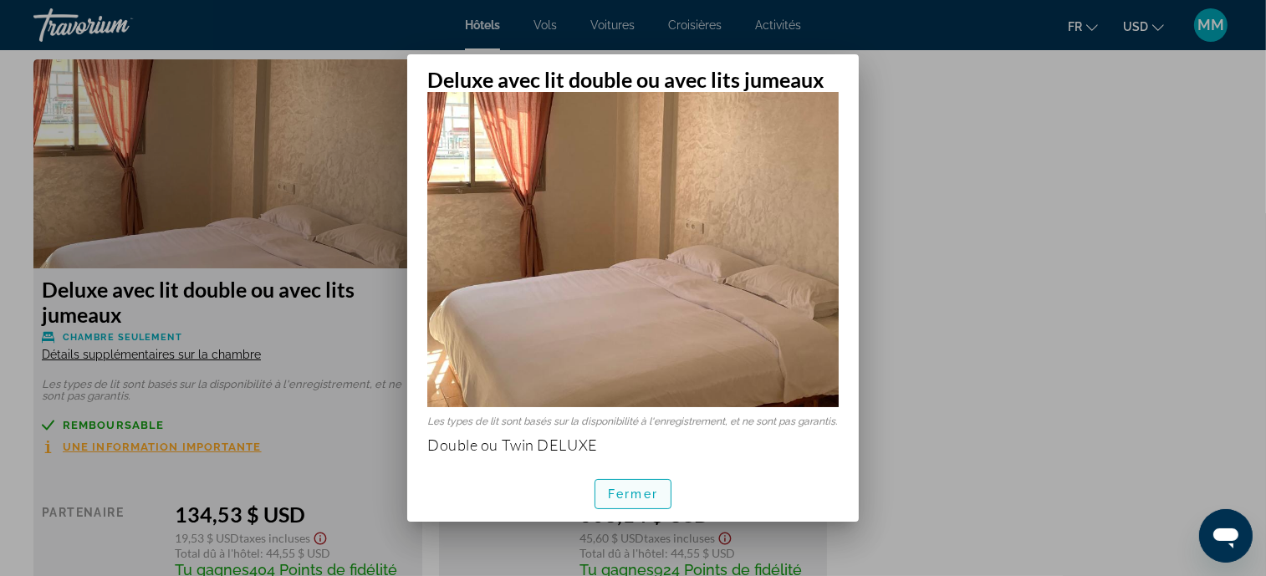
click at [622, 480] on span "button" at bounding box center [633, 494] width 75 height 40
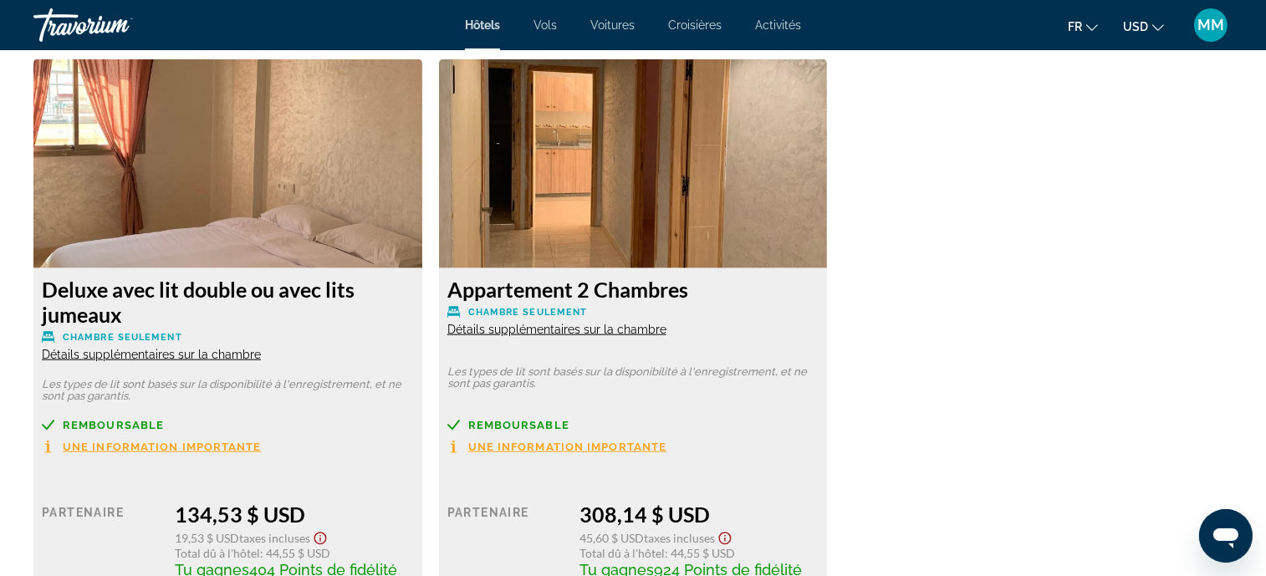
scroll to position [2300, 0]
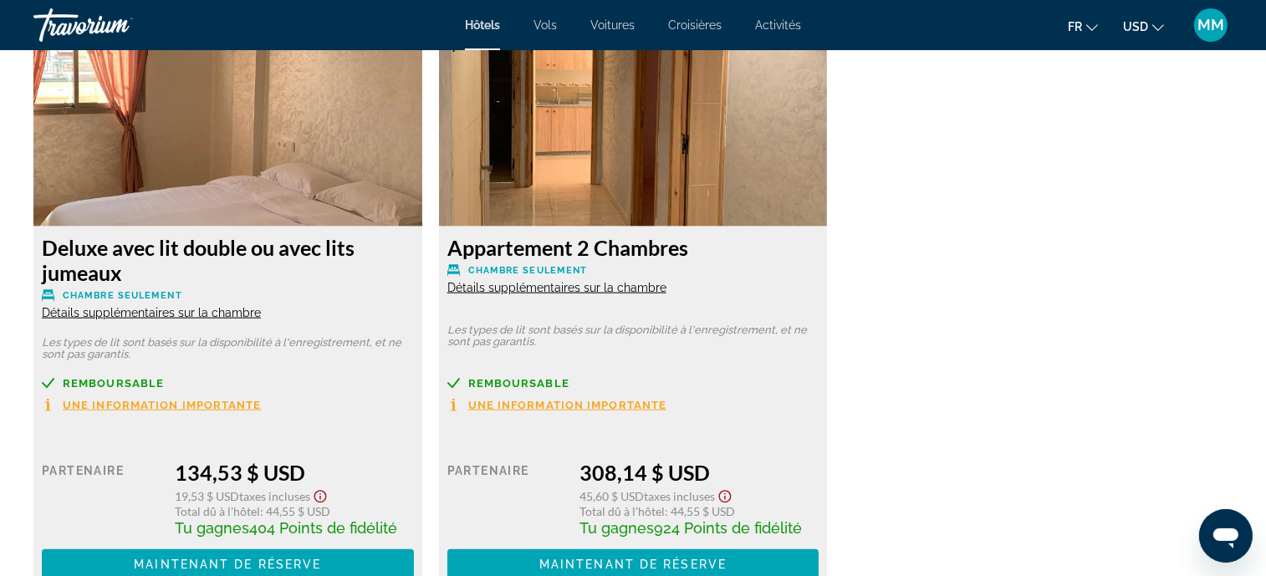
click at [135, 397] on div "Remboursable Une information importante" at bounding box center [228, 394] width 372 height 35
click at [131, 407] on span "Une information importante" at bounding box center [162, 405] width 199 height 11
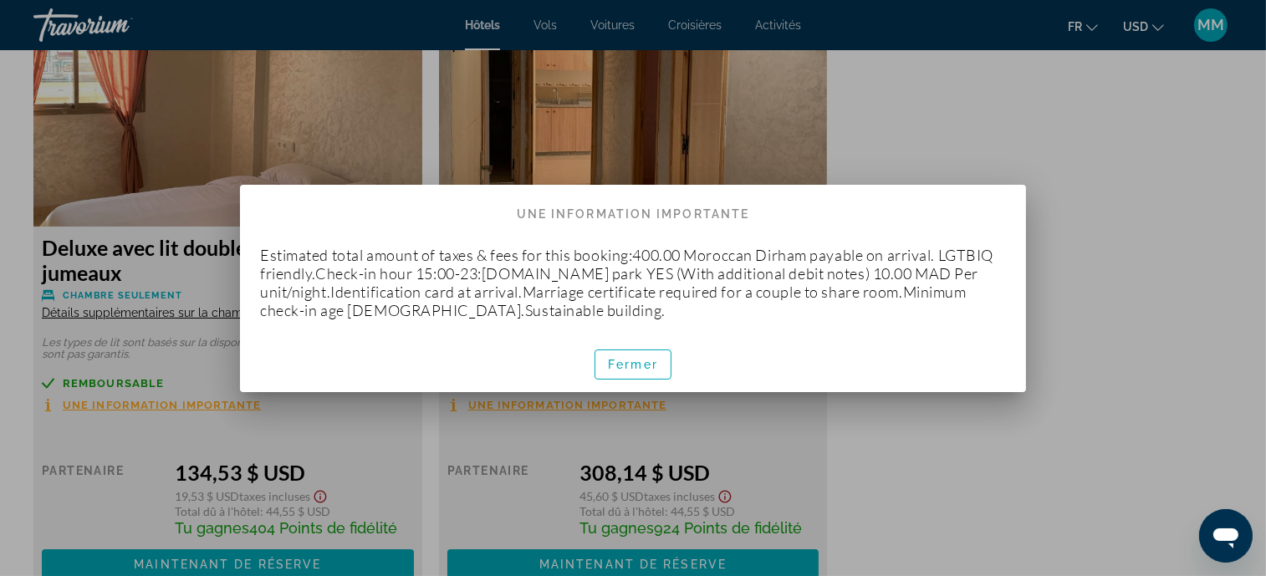
scroll to position [0, 0]
click at [618, 355] on span "button" at bounding box center [633, 365] width 75 height 40
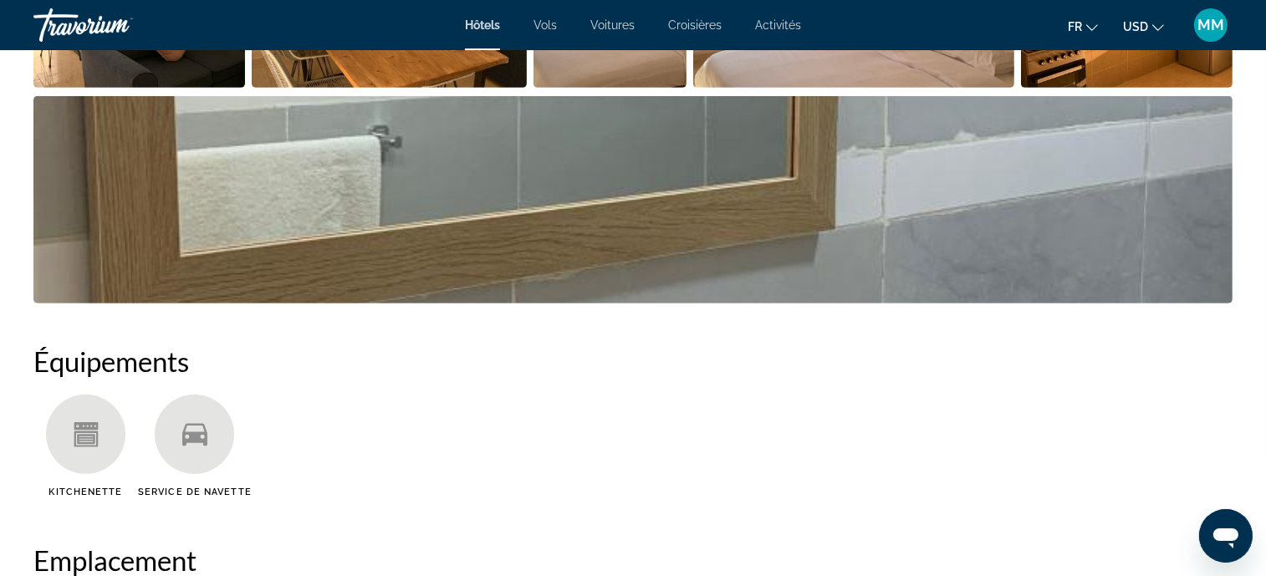
scroll to position [913, 0]
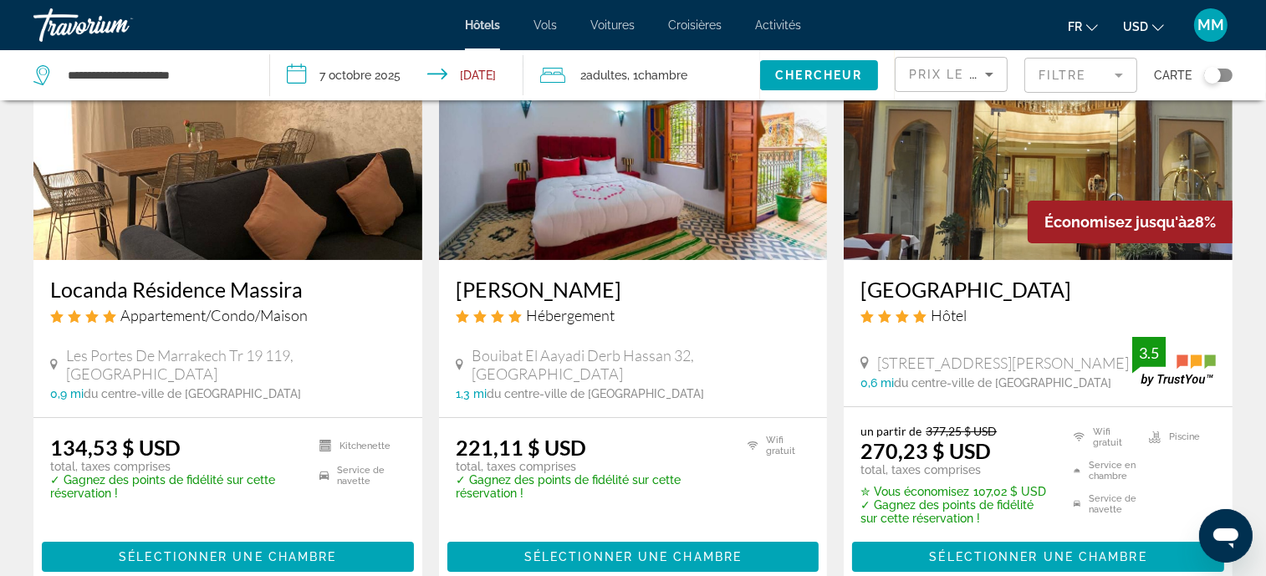
scroll to position [125, 0]
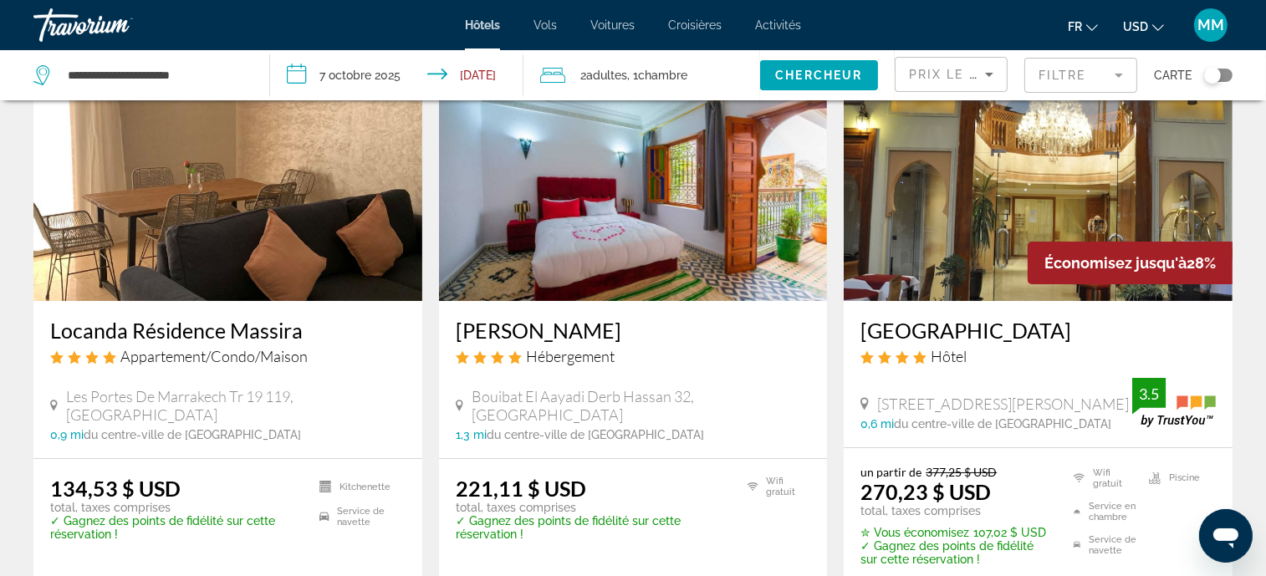
click at [951, 251] on img "Main content" at bounding box center [1038, 167] width 389 height 268
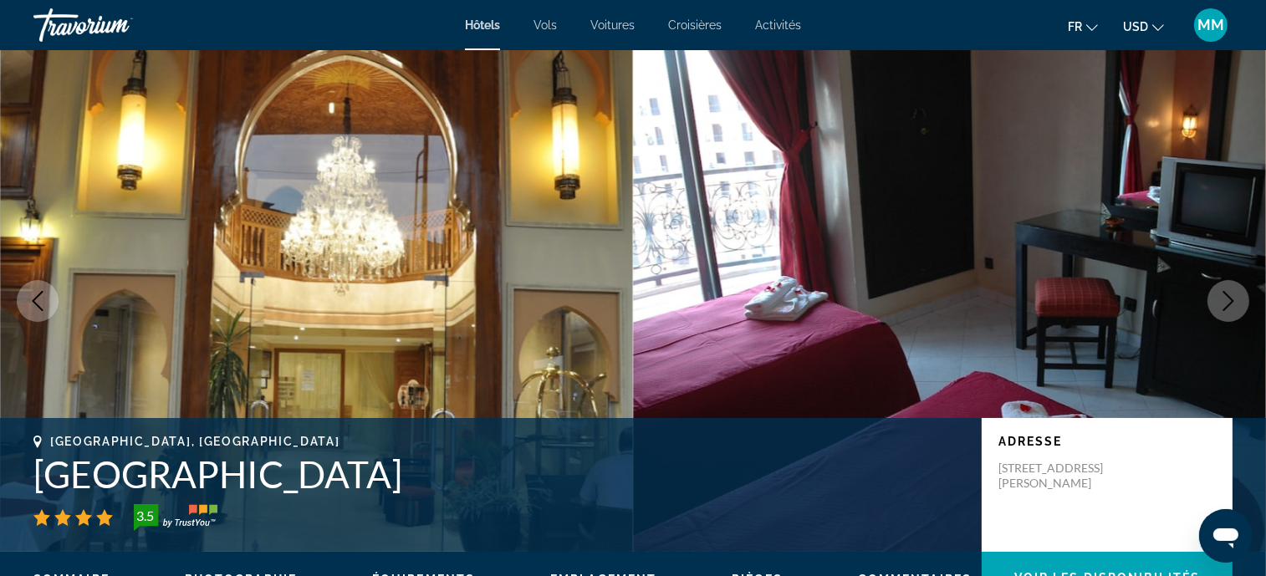
click at [1217, 294] on button "Next image" at bounding box center [1229, 301] width 42 height 42
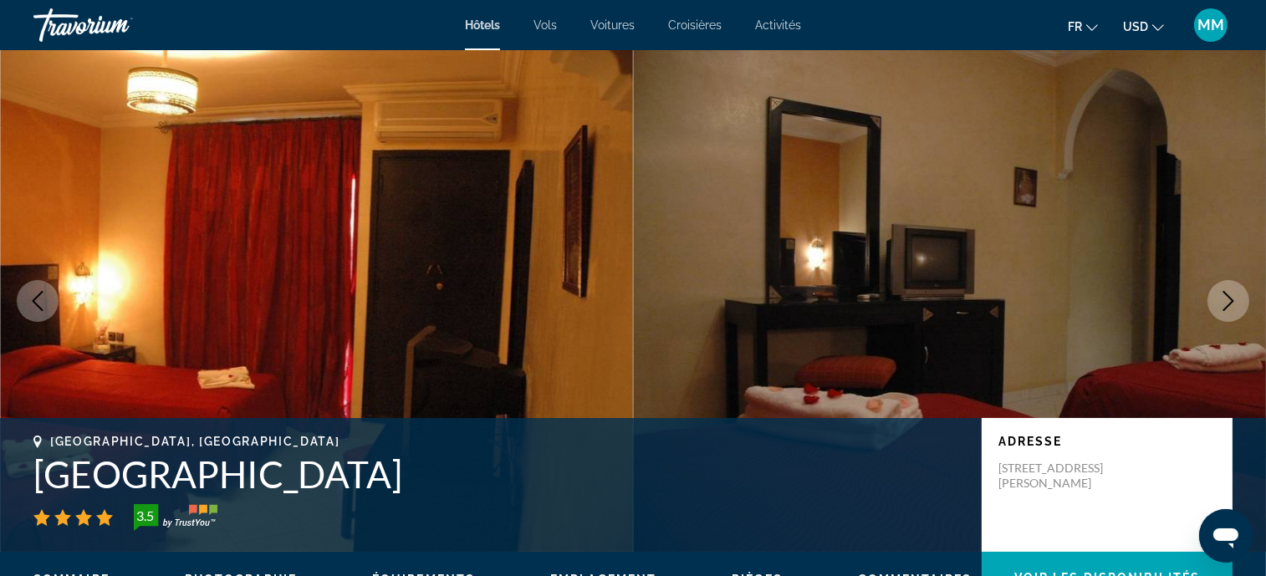
click at [1217, 294] on button "Next image" at bounding box center [1229, 301] width 42 height 42
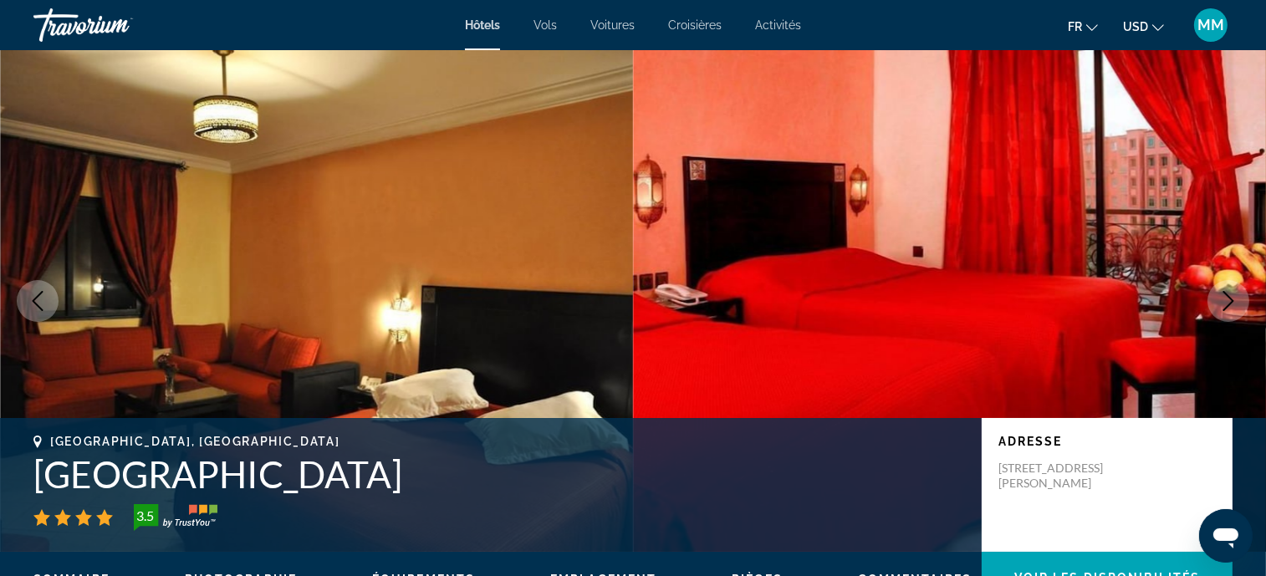
click at [1217, 293] on button "Next image" at bounding box center [1229, 301] width 42 height 42
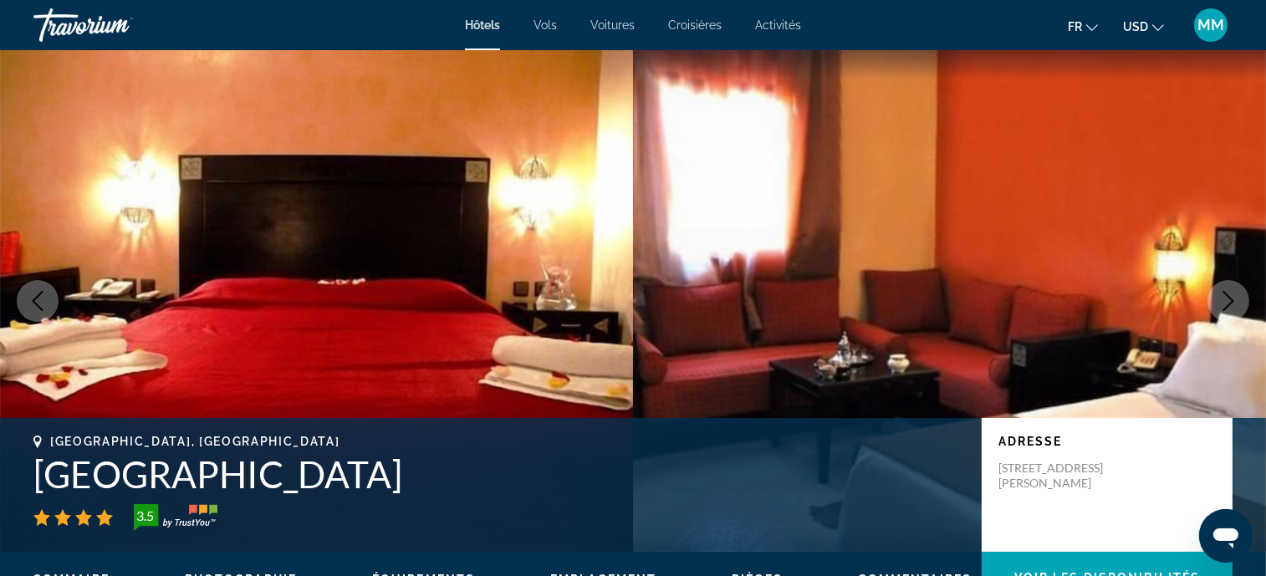
click at [1218, 293] on button "Next image" at bounding box center [1229, 301] width 42 height 42
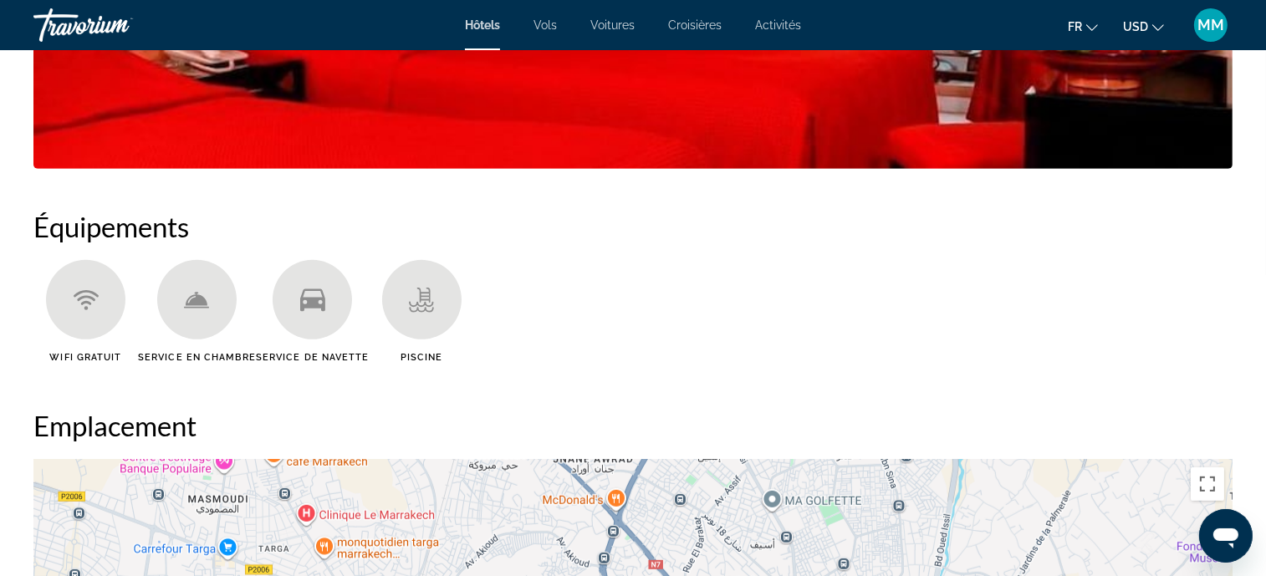
scroll to position [1505, 0]
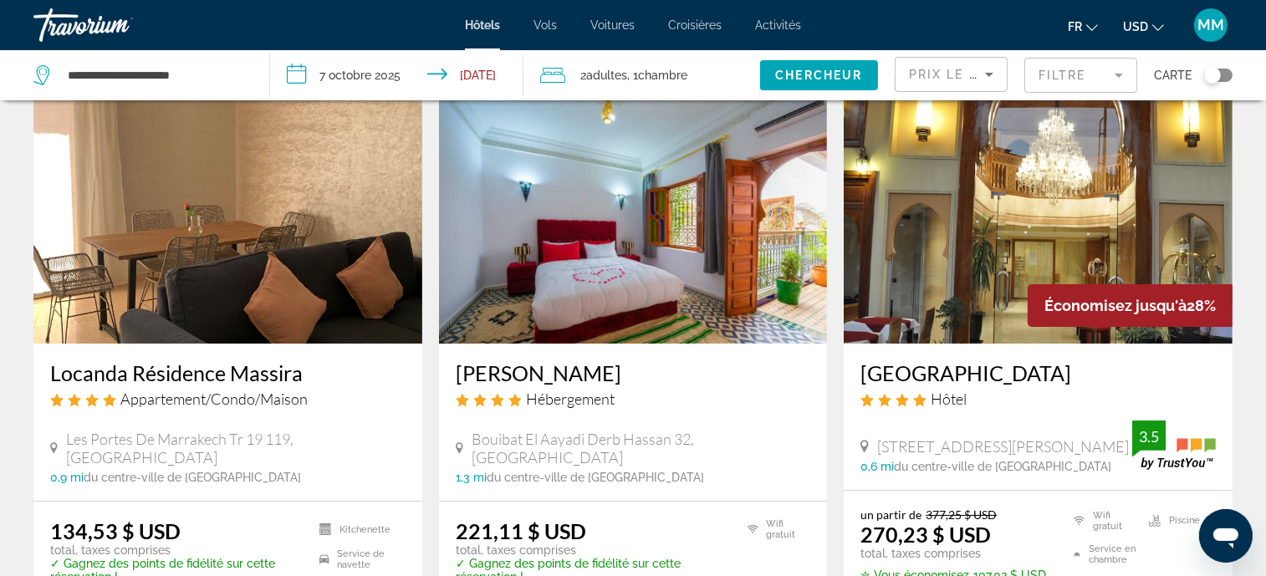
scroll to position [125, 0]
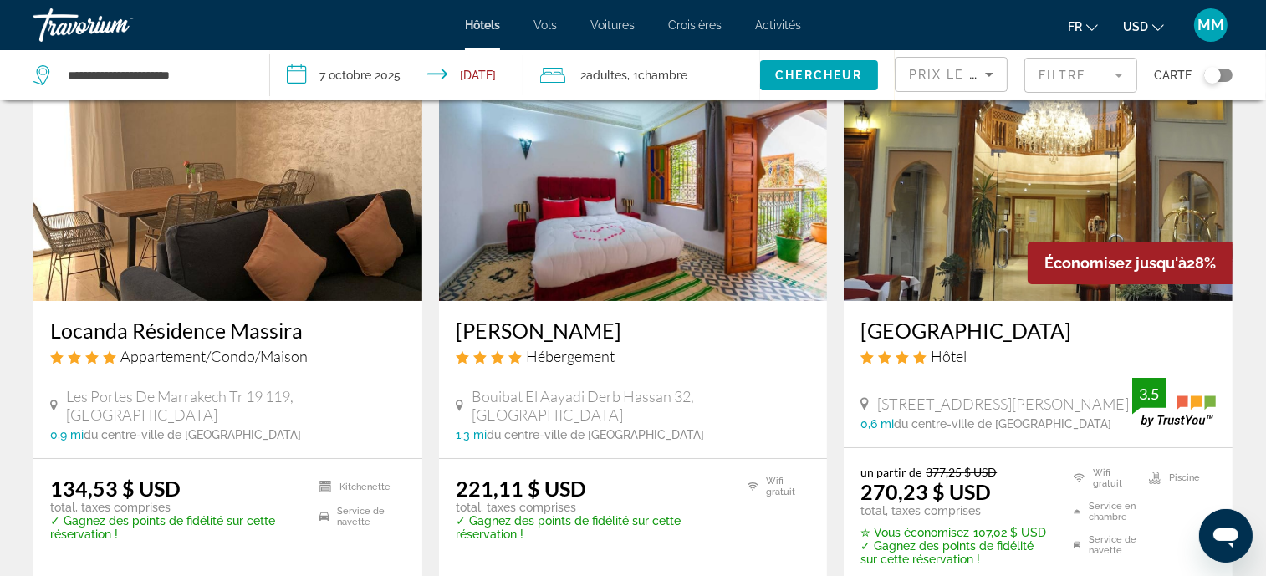
click at [699, 221] on img "Main content" at bounding box center [633, 167] width 389 height 268
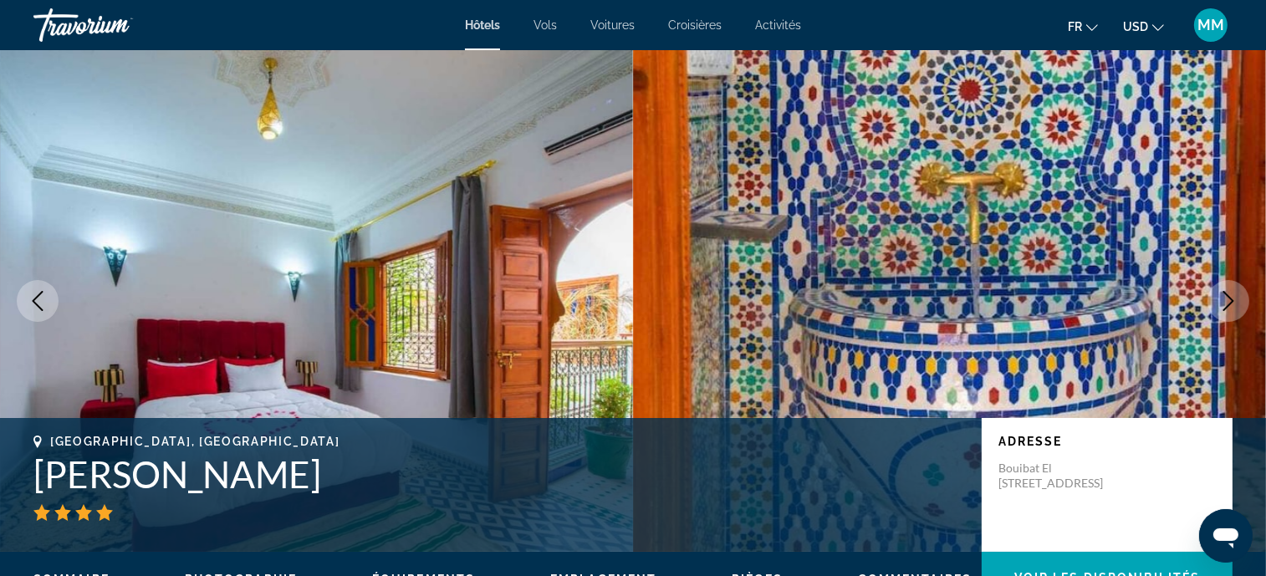
click at [1243, 303] on button "Next image" at bounding box center [1229, 301] width 42 height 42
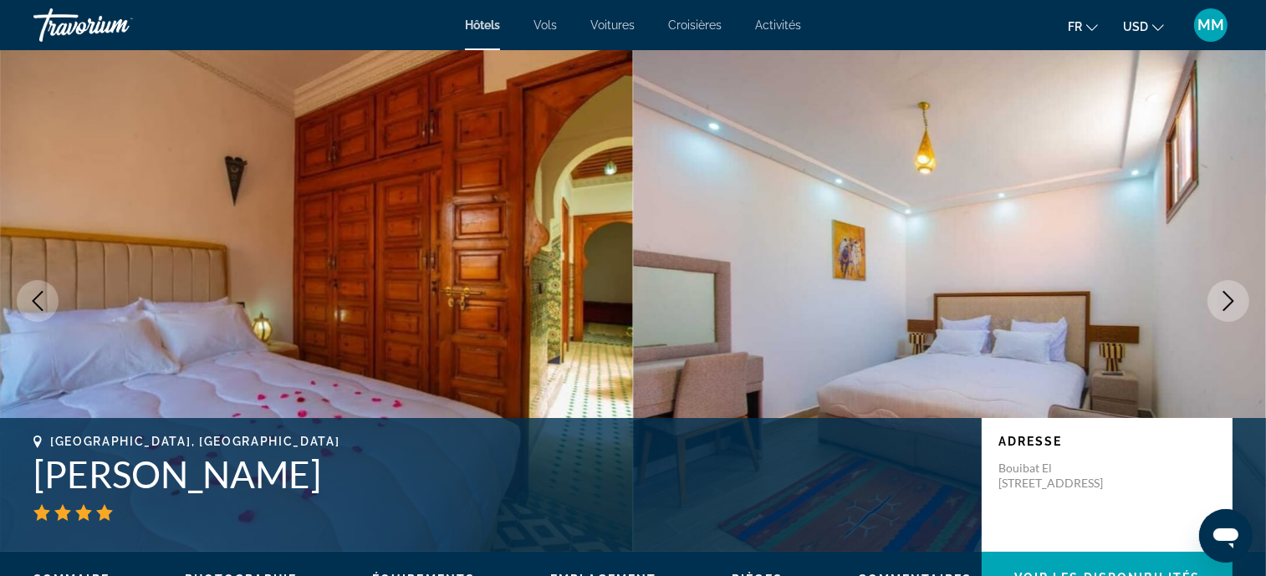
click at [1239, 305] on button "Next image" at bounding box center [1229, 301] width 42 height 42
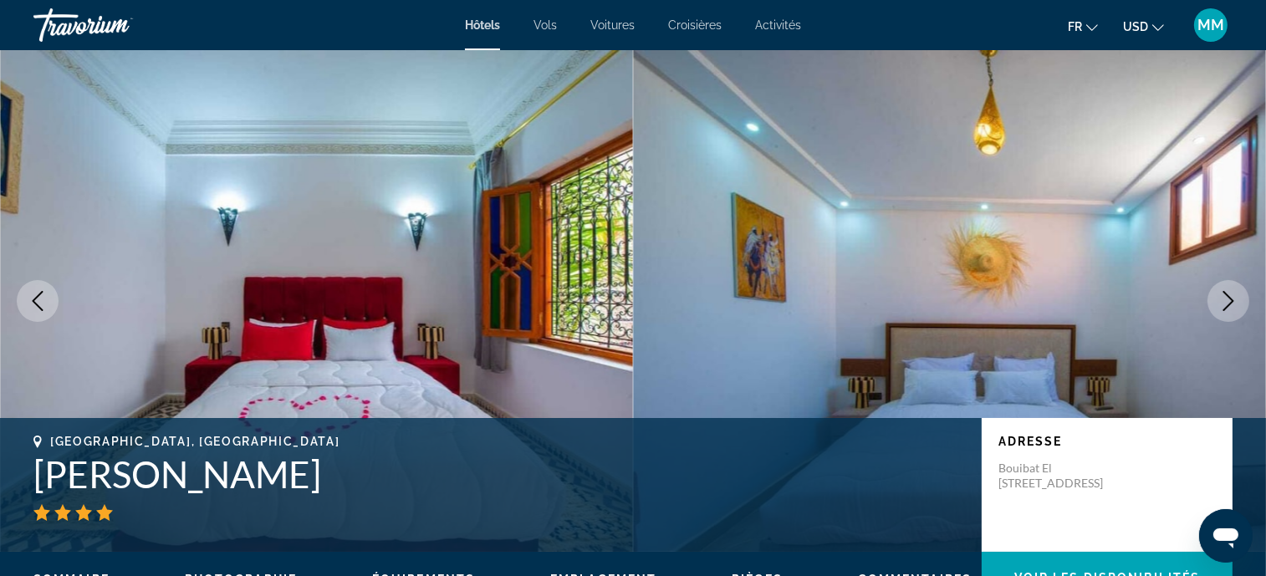
click at [1238, 305] on icon "Next image" at bounding box center [1229, 301] width 20 height 20
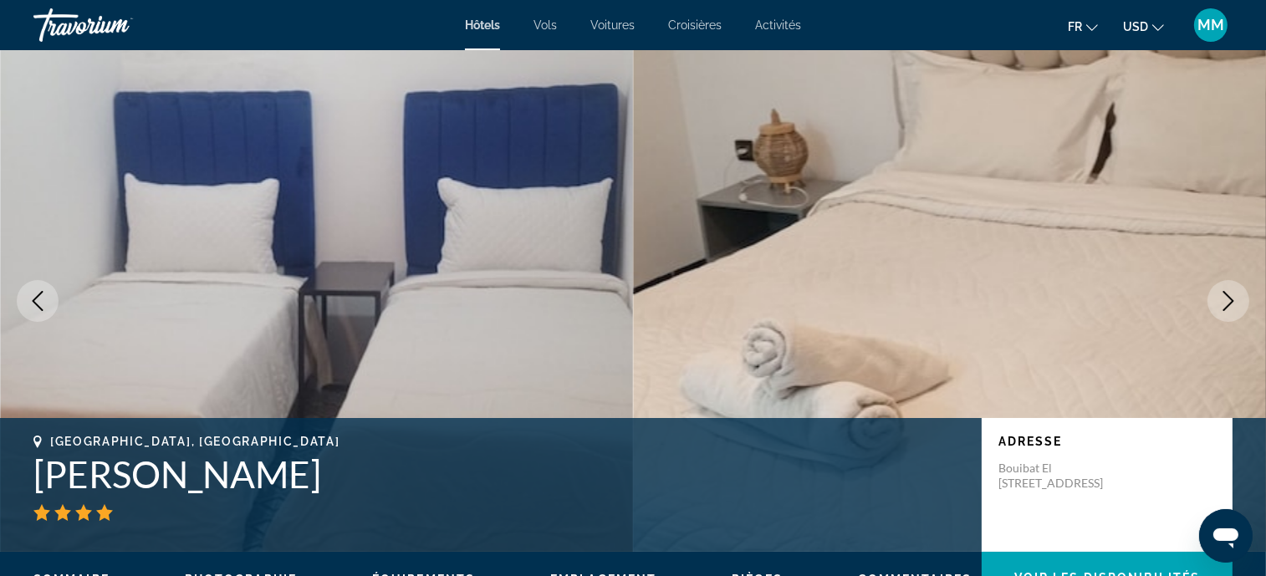
click at [1238, 307] on icon "Next image" at bounding box center [1229, 301] width 20 height 20
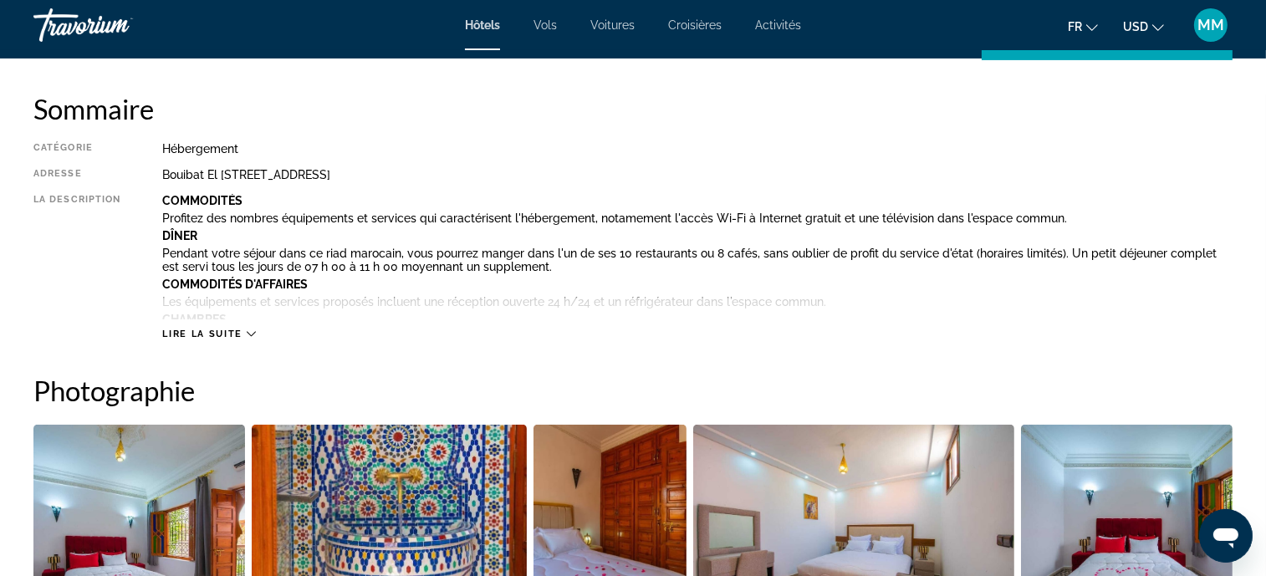
scroll to position [502, 0]
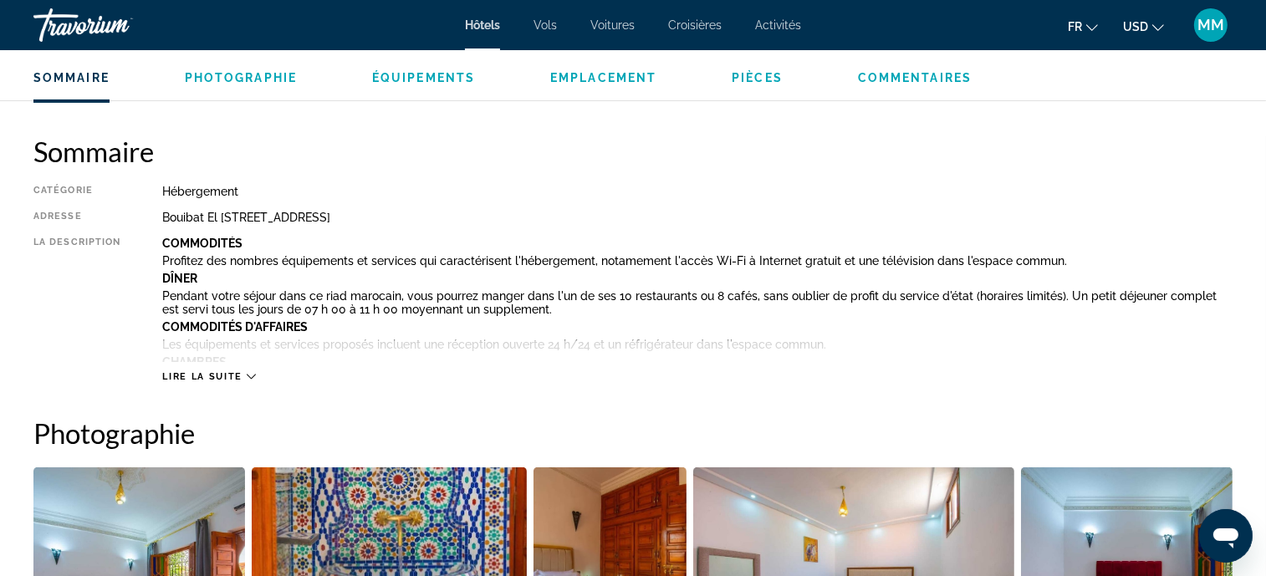
click at [174, 375] on span "Lire la suite" at bounding box center [201, 376] width 79 height 11
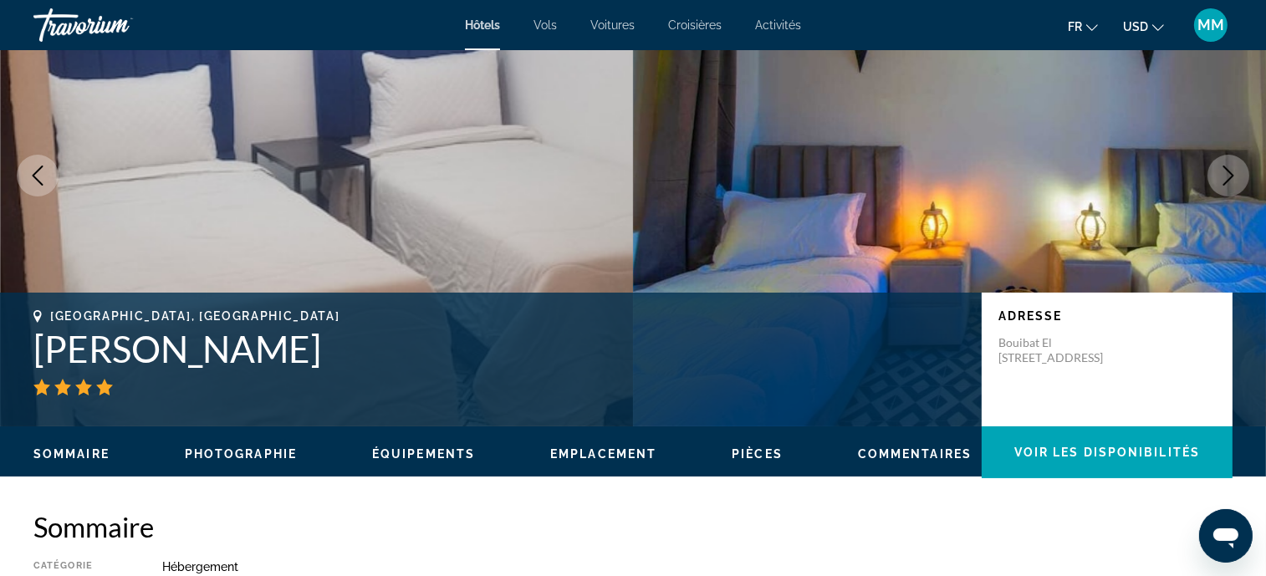
scroll to position [0, 0]
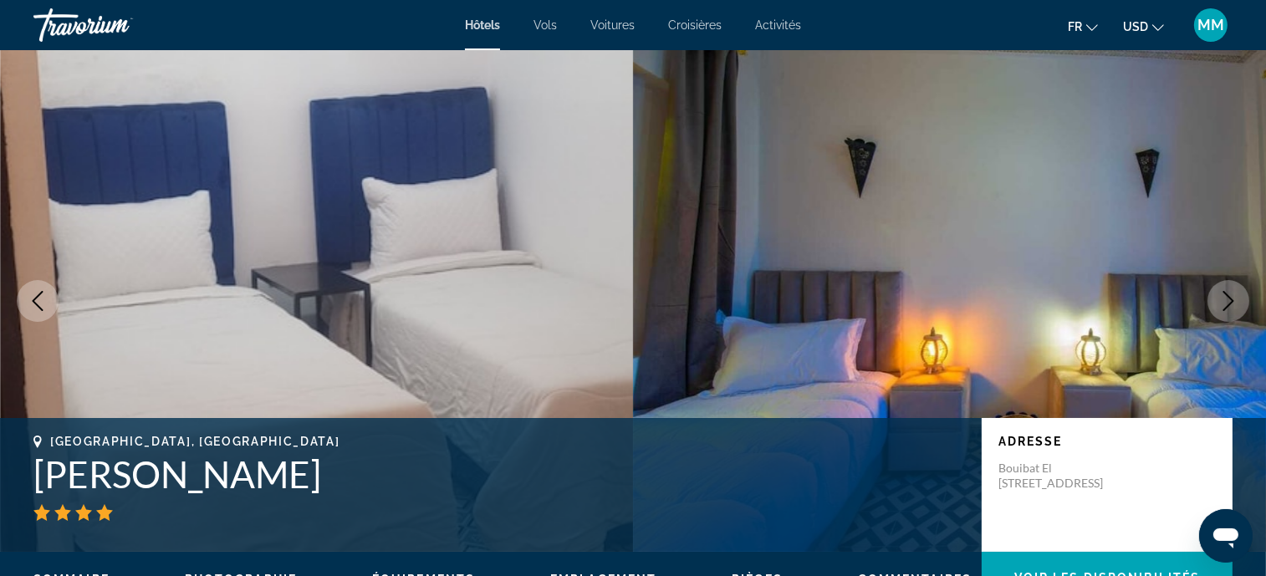
click at [1223, 304] on icon "Next image" at bounding box center [1229, 301] width 20 height 20
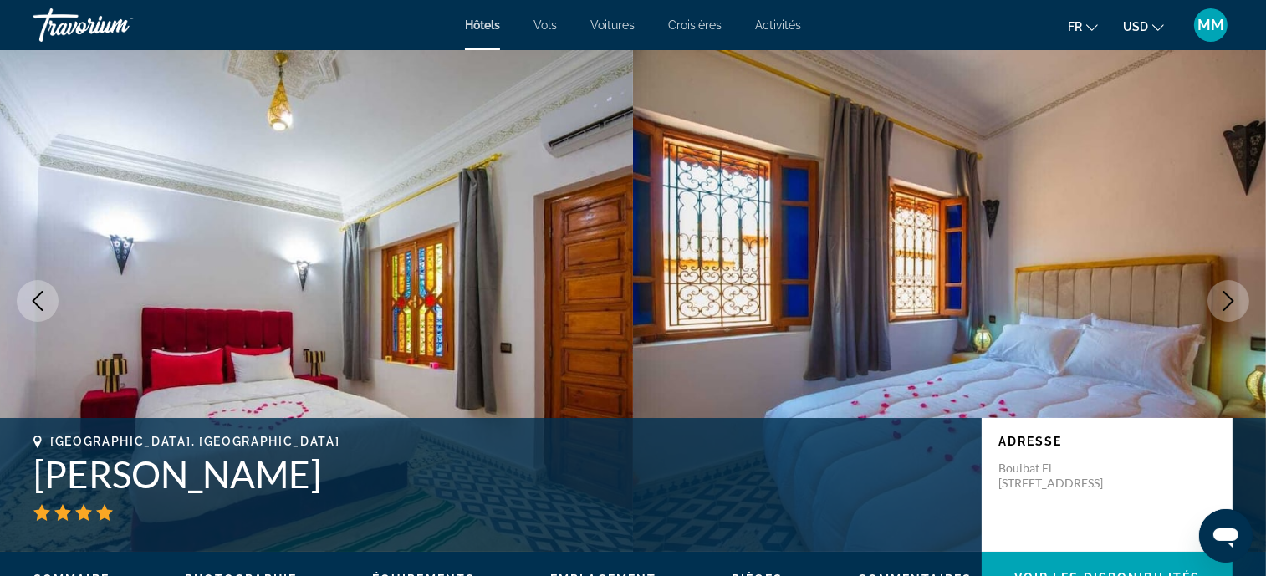
click at [1227, 304] on icon "Next image" at bounding box center [1229, 301] width 20 height 20
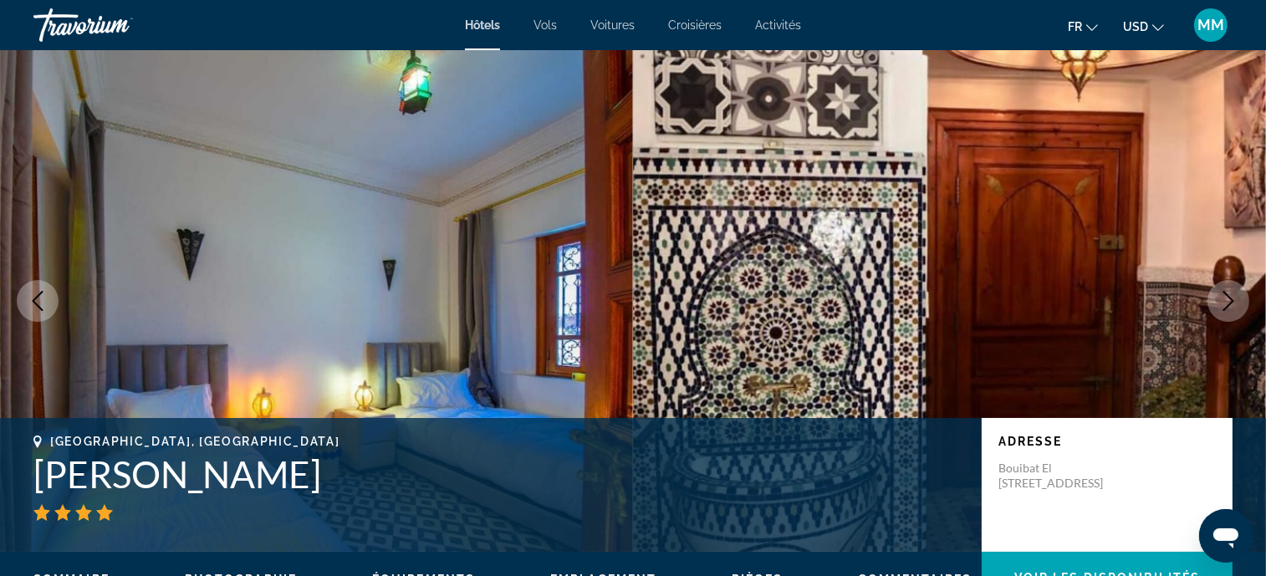
click at [1227, 304] on icon "Next image" at bounding box center [1229, 301] width 20 height 20
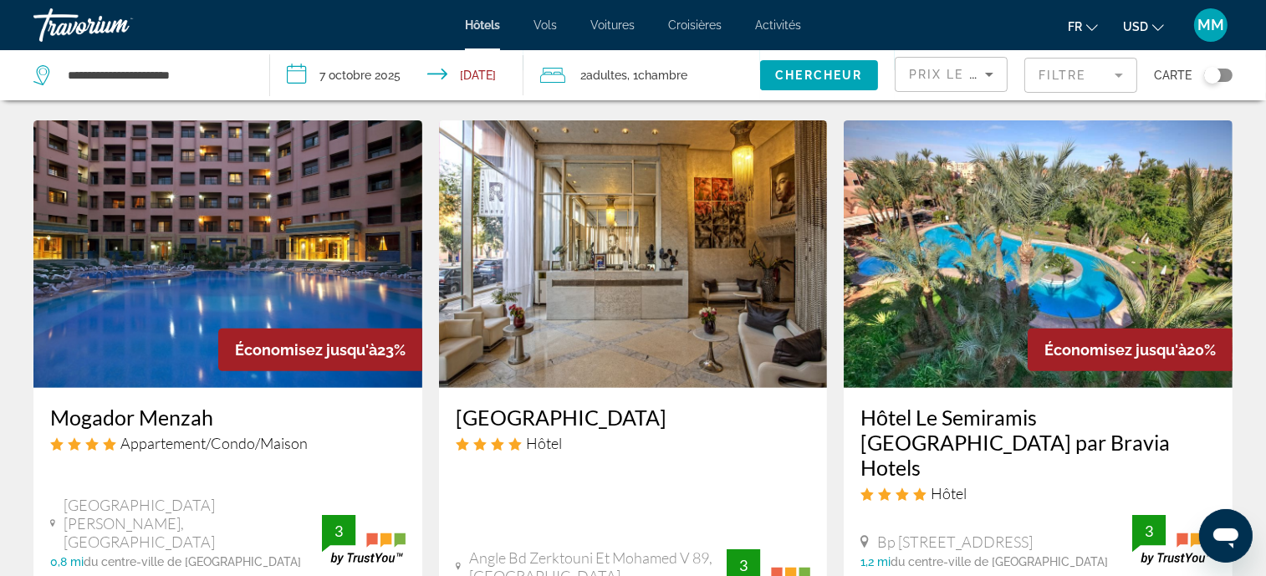
scroll to position [627, 0]
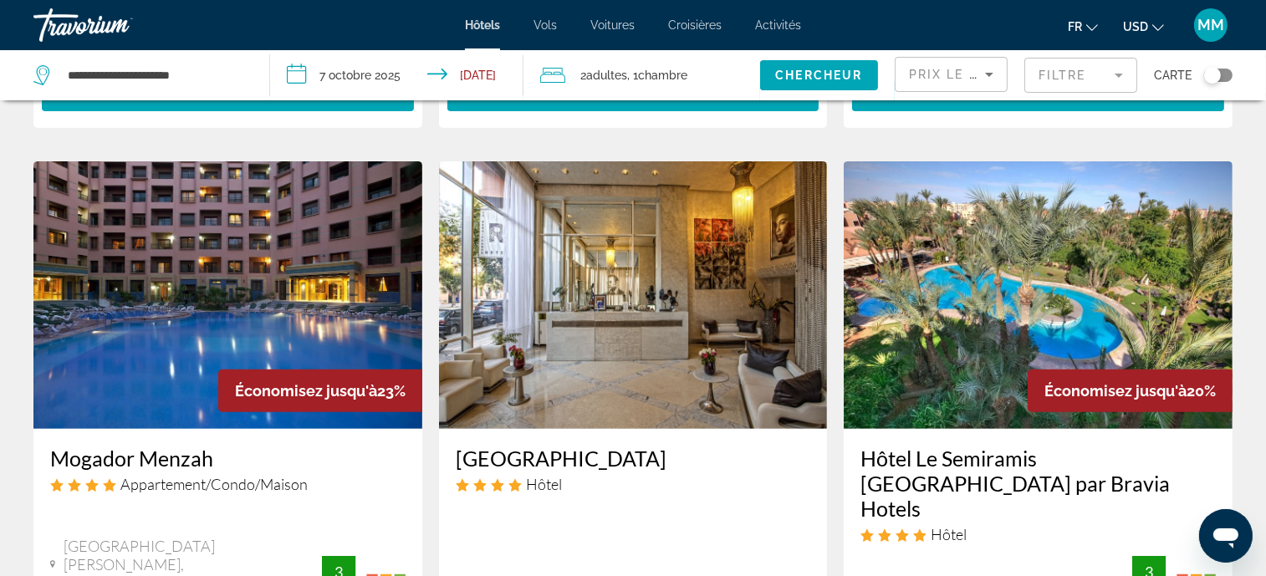
click at [176, 325] on img "Main content" at bounding box center [227, 295] width 389 height 268
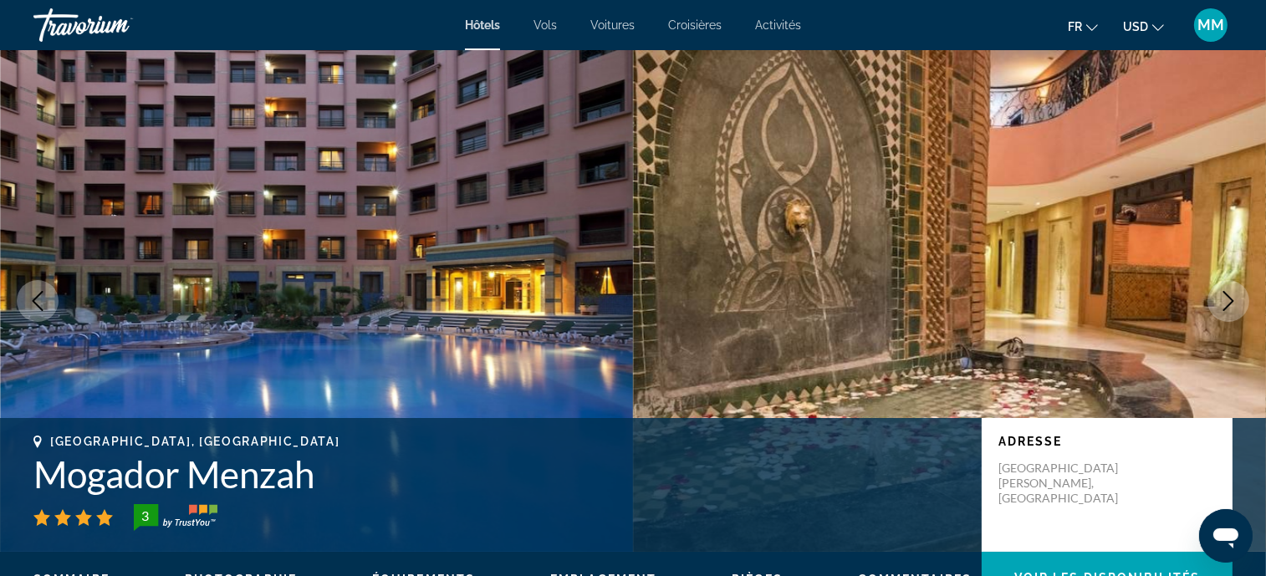
scroll to position [41, 0]
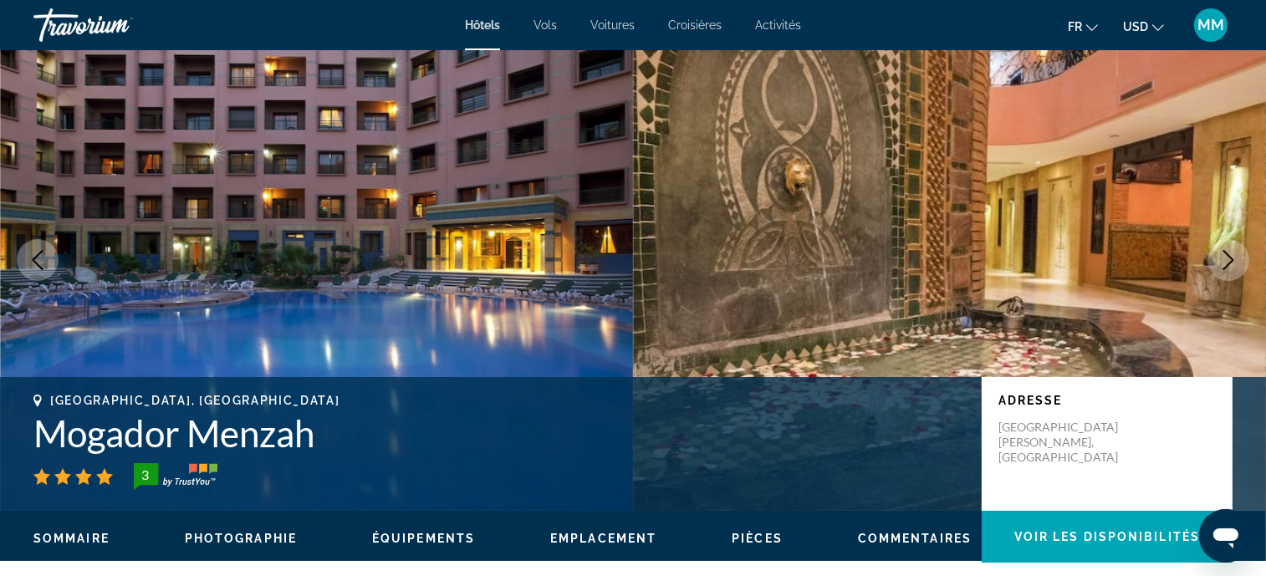
click at [1223, 268] on icon "Next image" at bounding box center [1229, 260] width 20 height 20
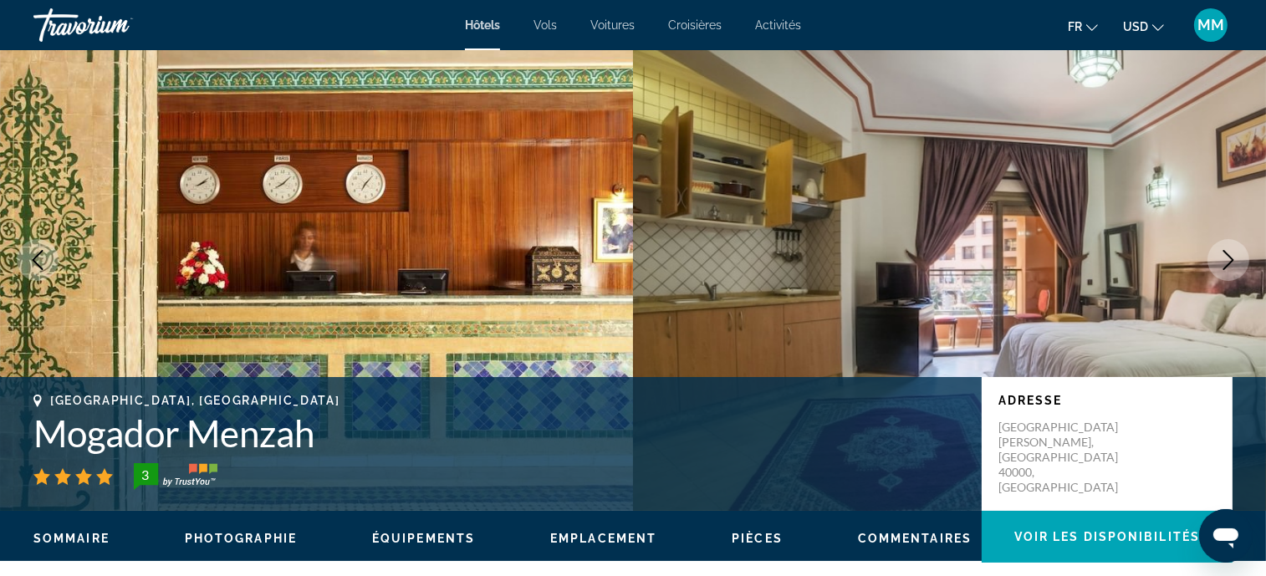
click at [1225, 265] on icon "Next image" at bounding box center [1229, 260] width 20 height 20
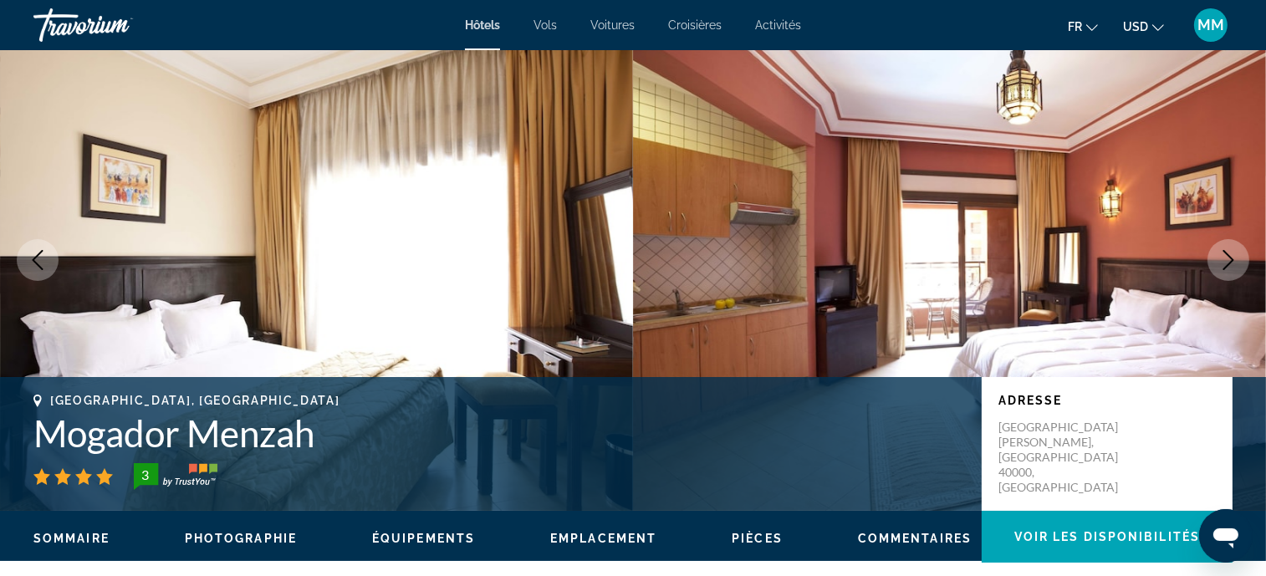
click at [1225, 265] on icon "Next image" at bounding box center [1229, 260] width 20 height 20
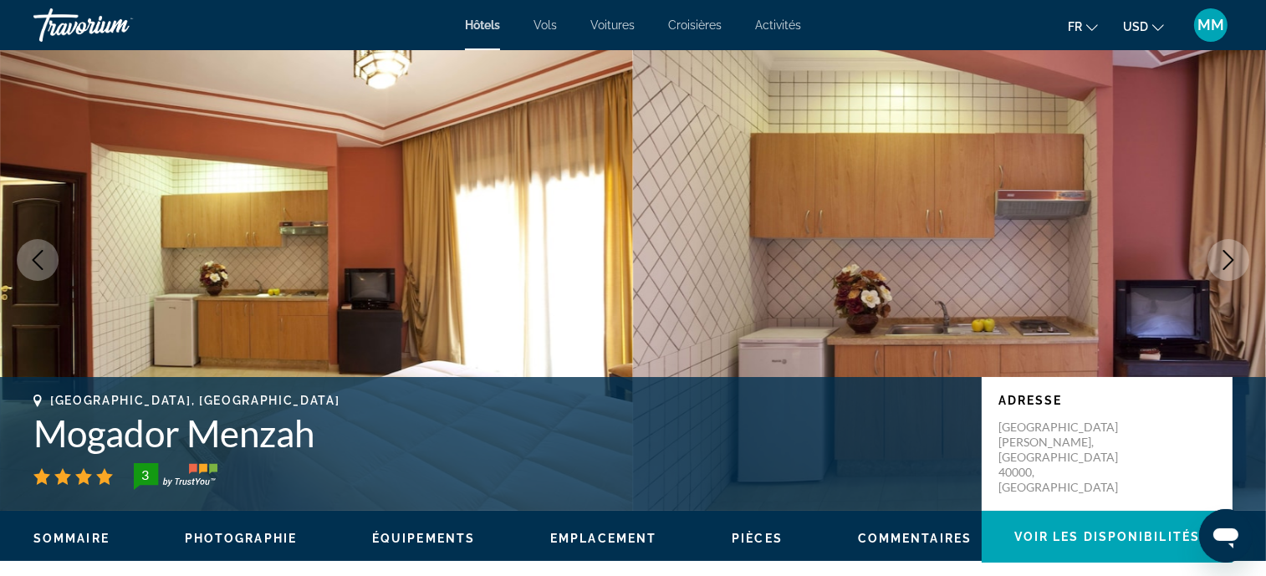
click at [1225, 265] on icon "Next image" at bounding box center [1229, 260] width 20 height 20
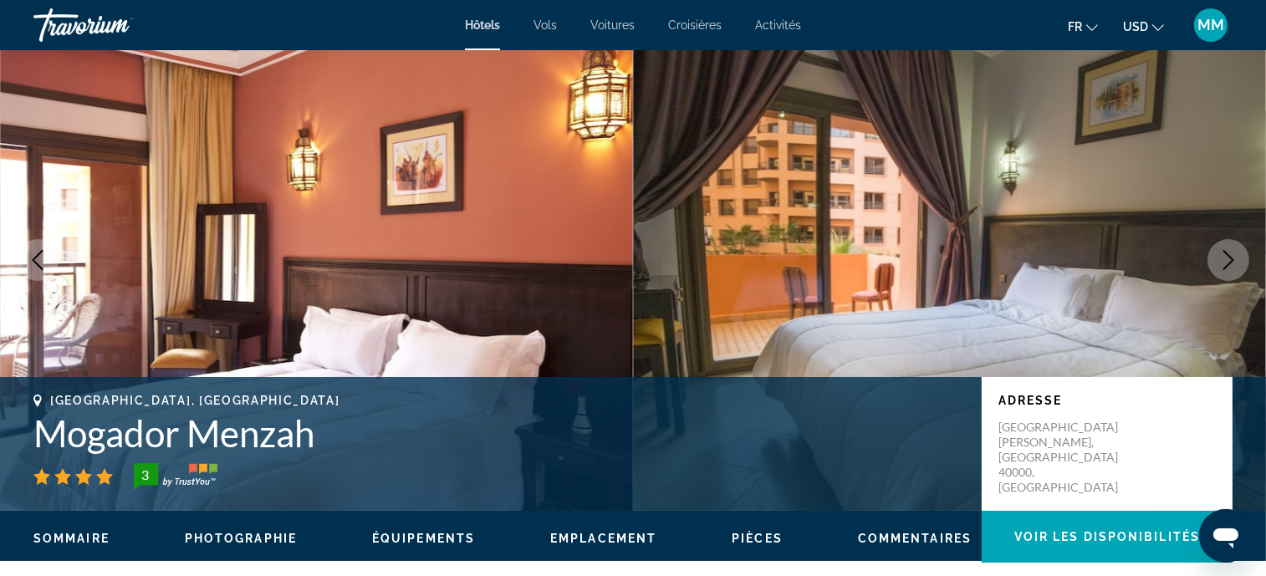
click at [1225, 263] on icon "Next image" at bounding box center [1229, 260] width 20 height 20
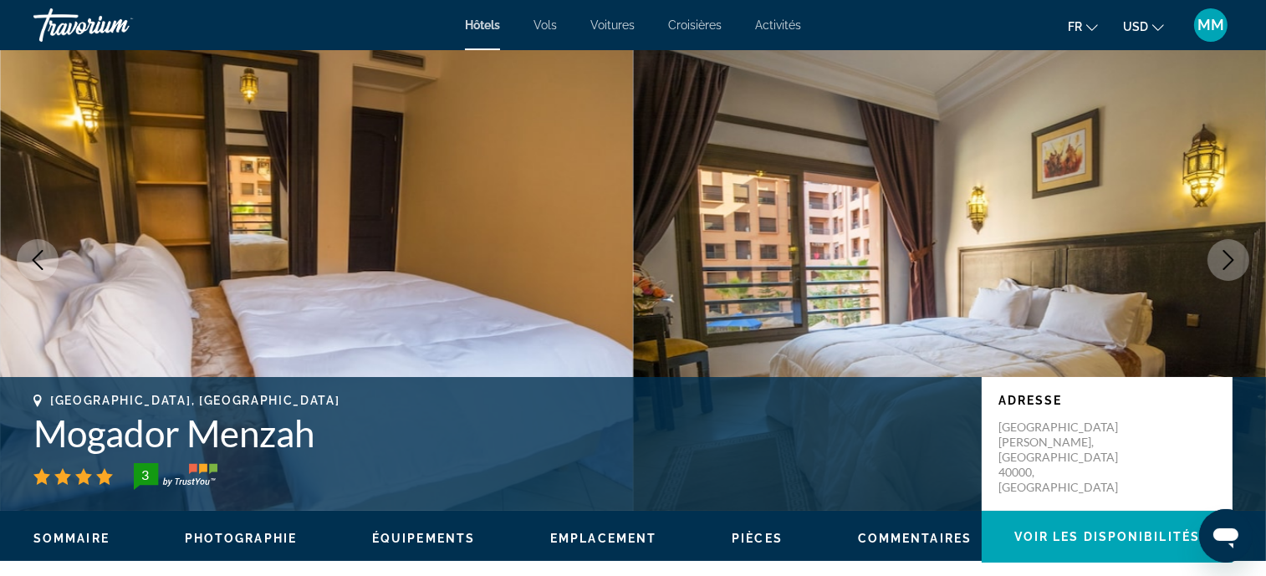
click at [1225, 264] on icon "Next image" at bounding box center [1229, 260] width 20 height 20
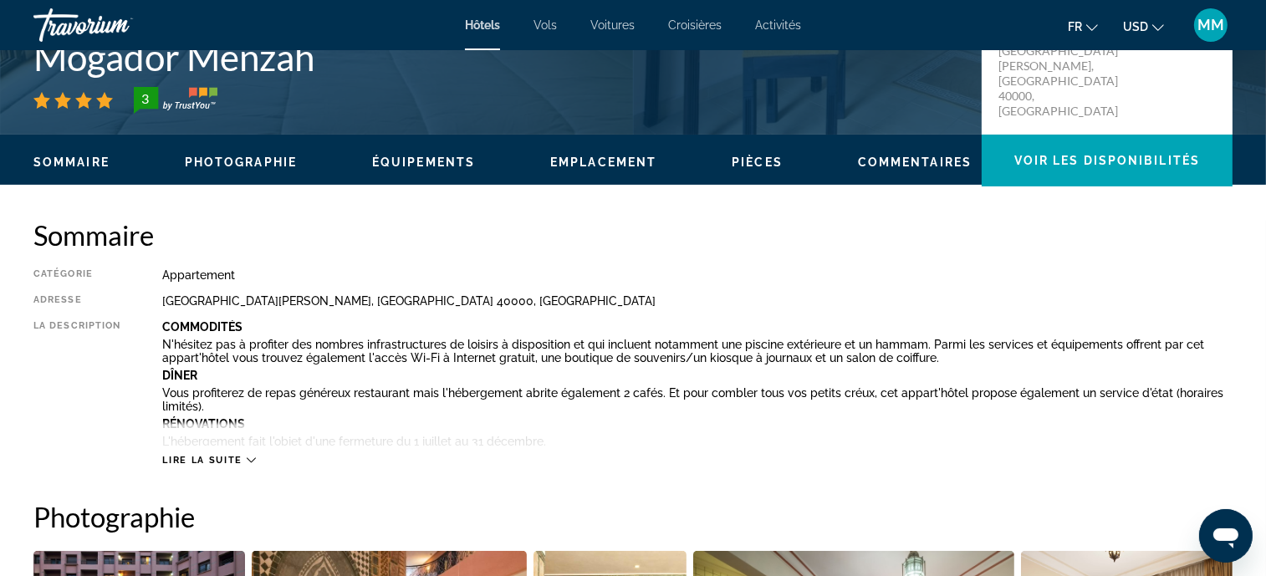
scroll to position [460, 0]
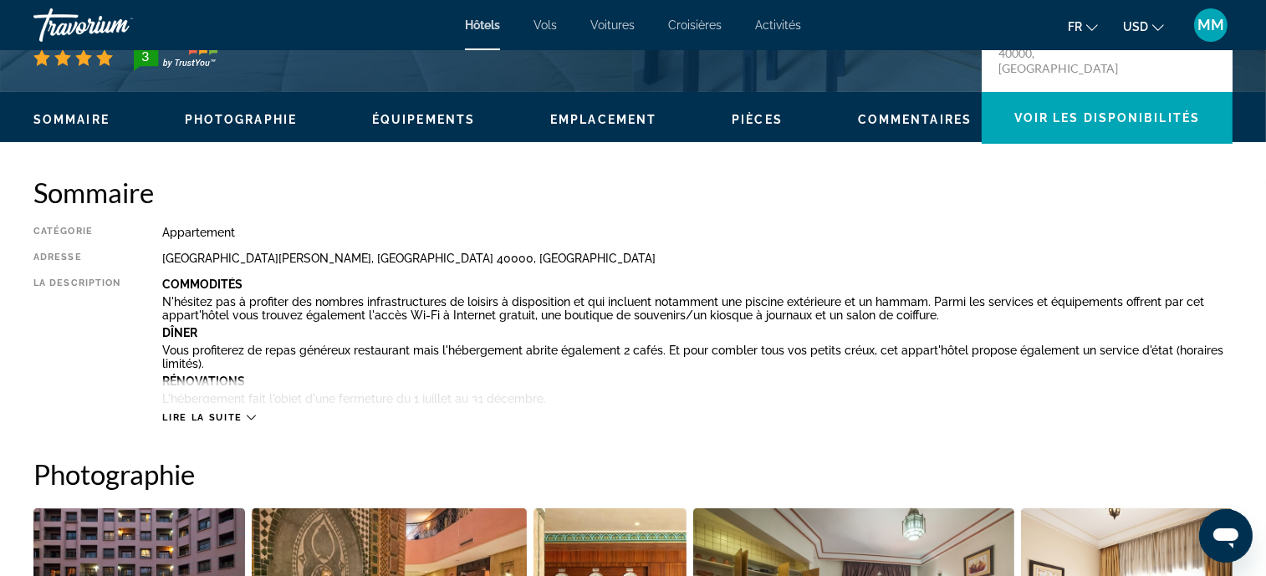
click at [203, 408] on div "Lire la suite" at bounding box center [697, 401] width 1071 height 46
click at [201, 419] on span "Lire la suite" at bounding box center [201, 417] width 79 height 11
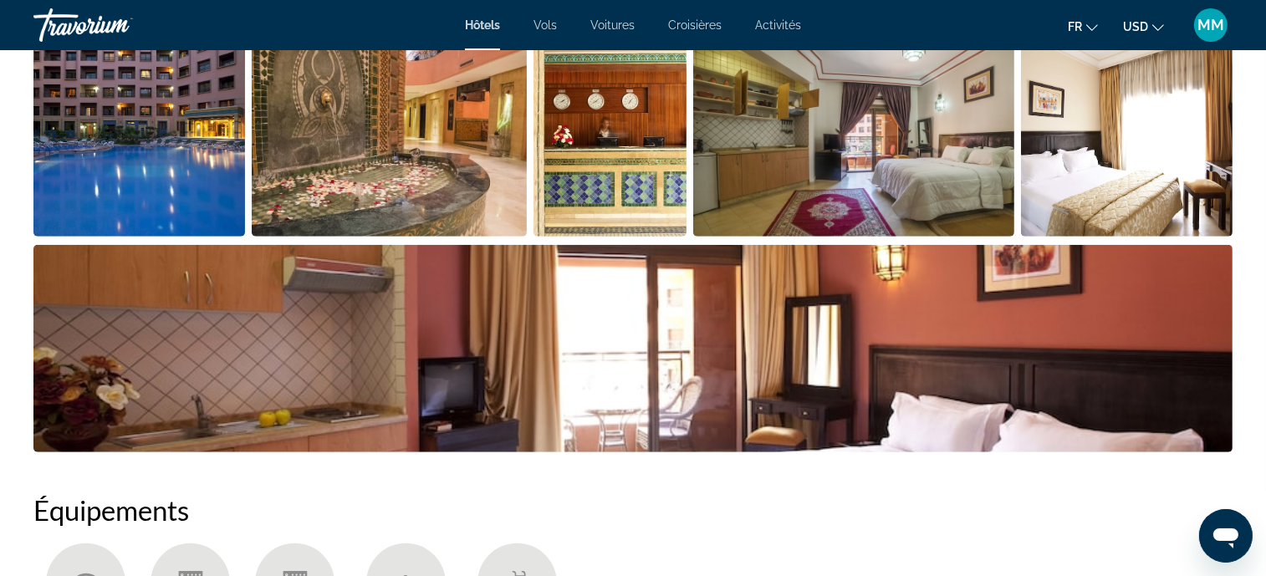
scroll to position [1463, 0]
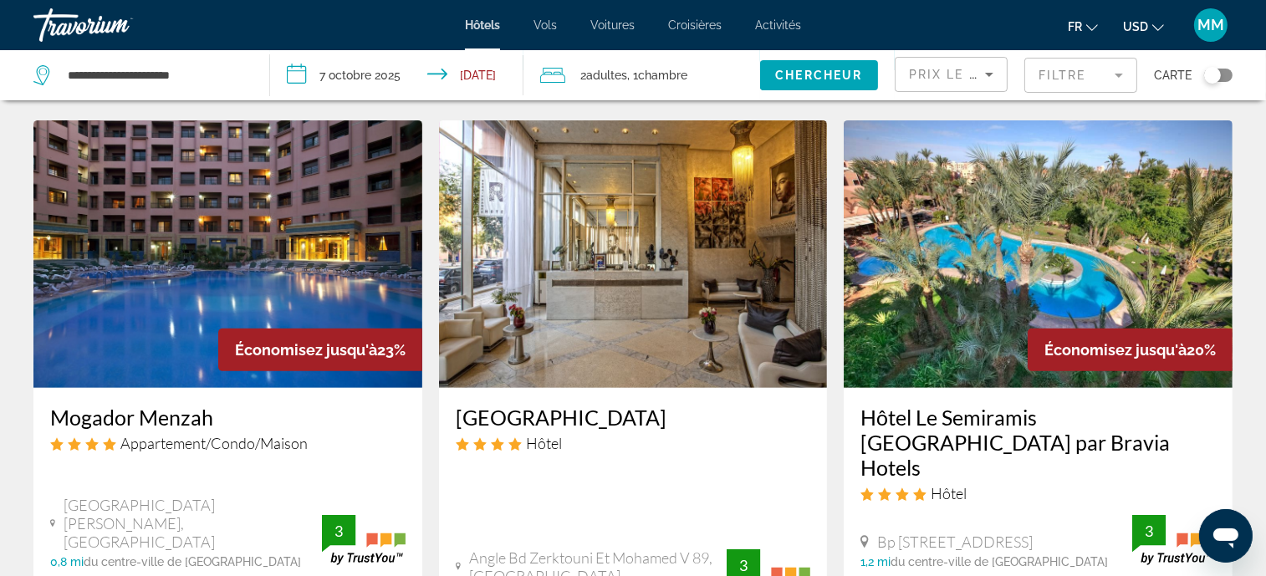
scroll to position [710, 0]
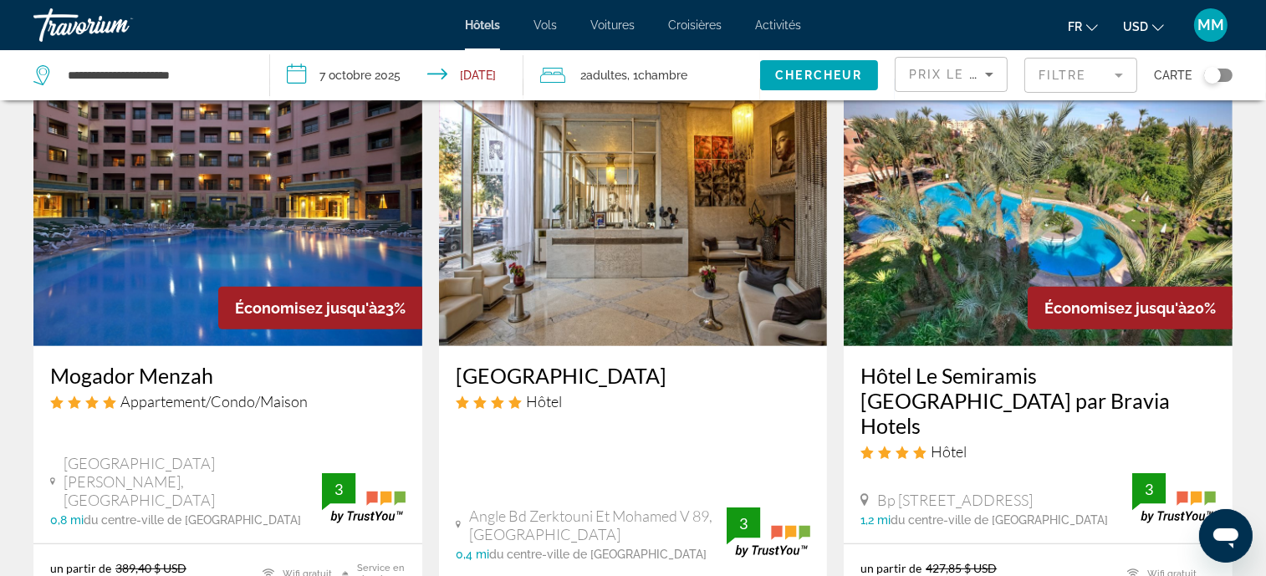
click at [524, 193] on img "Main content" at bounding box center [633, 213] width 389 height 268
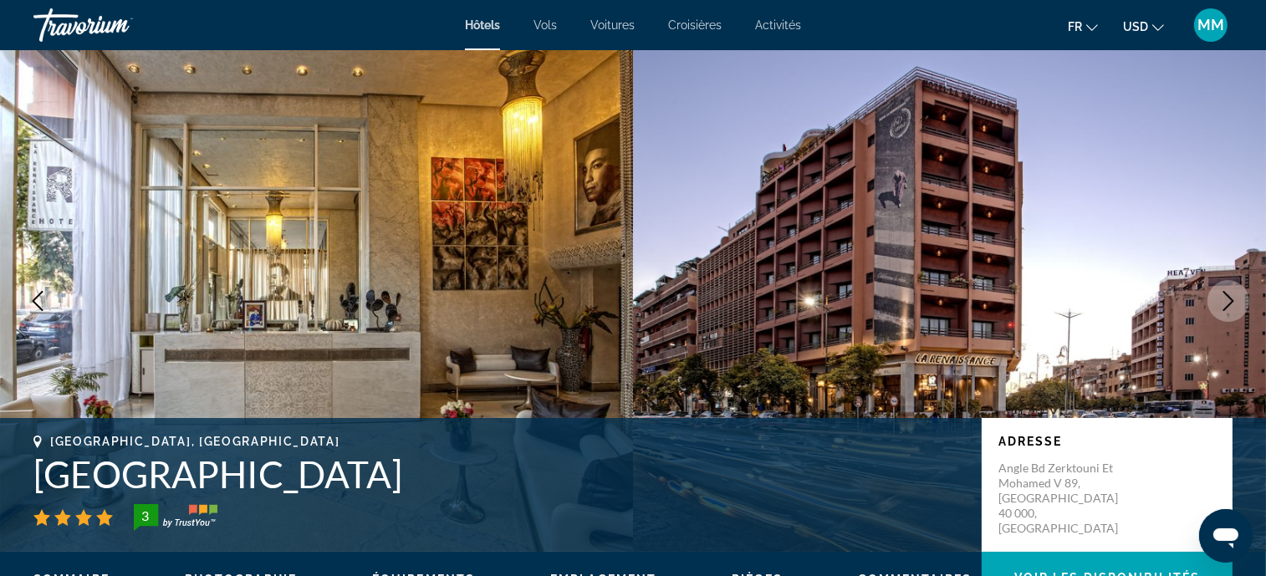
click at [1220, 312] on button "Next image" at bounding box center [1229, 301] width 42 height 42
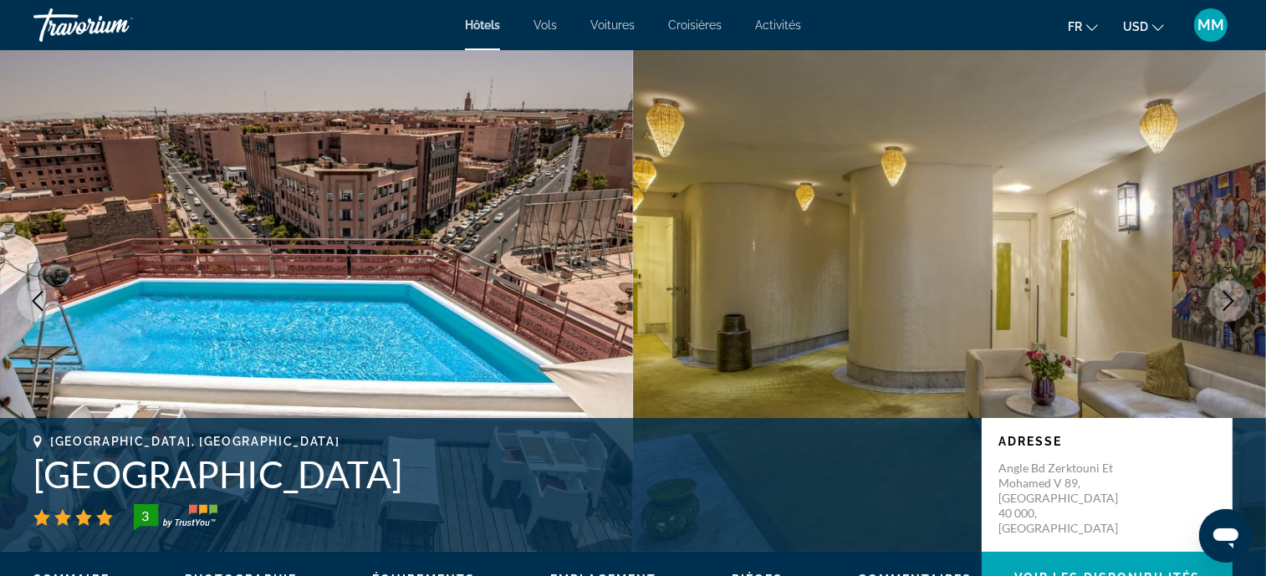
click at [1225, 310] on icon "Next image" at bounding box center [1229, 301] width 20 height 20
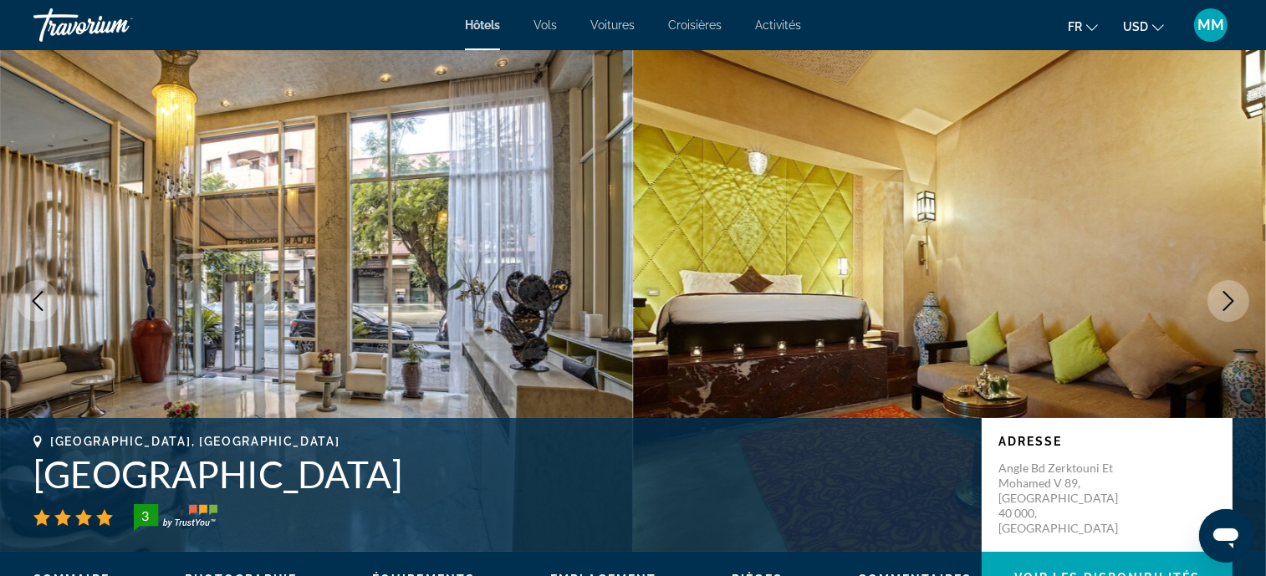
click at [1225, 310] on icon "Next image" at bounding box center [1229, 301] width 20 height 20
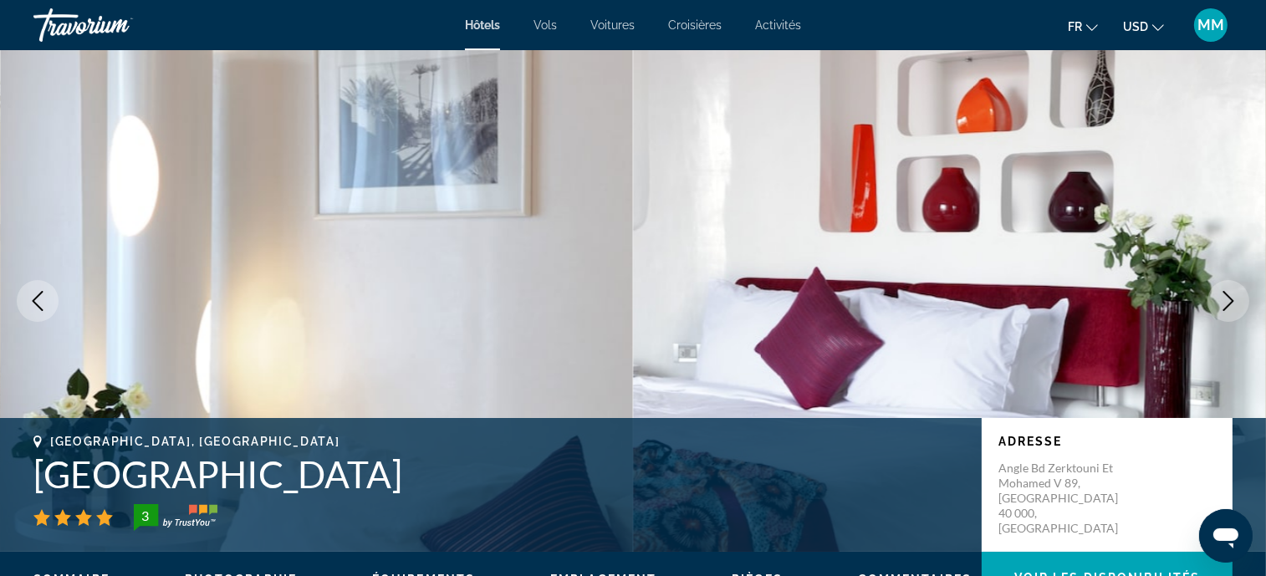
click at [1225, 310] on icon "Next image" at bounding box center [1229, 301] width 20 height 20
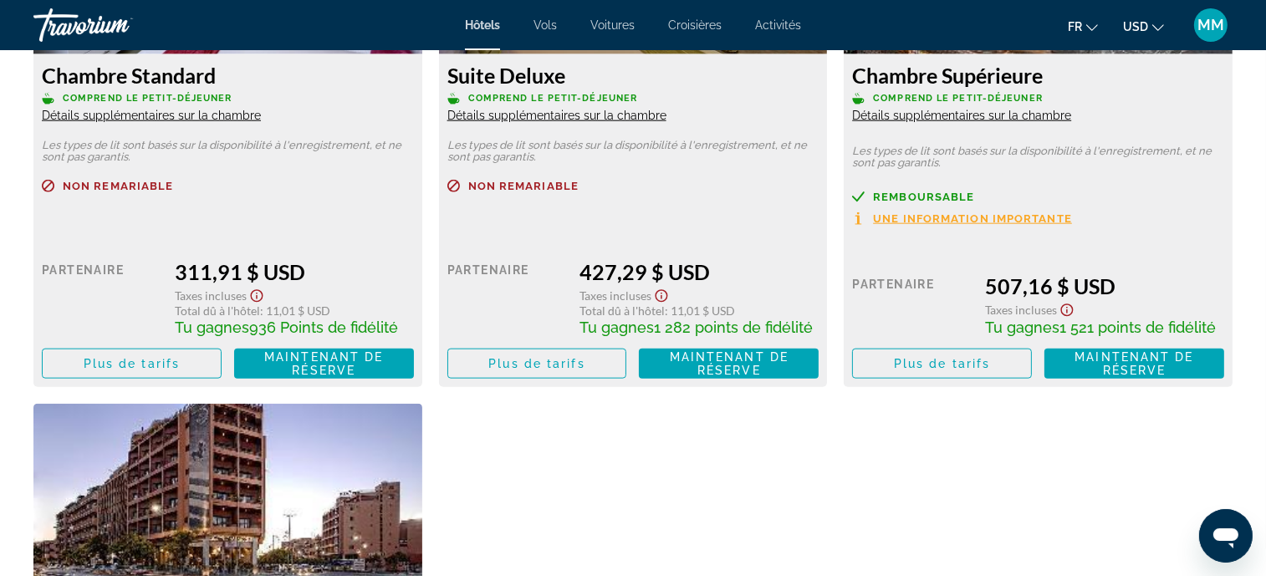
scroll to position [2175, 0]
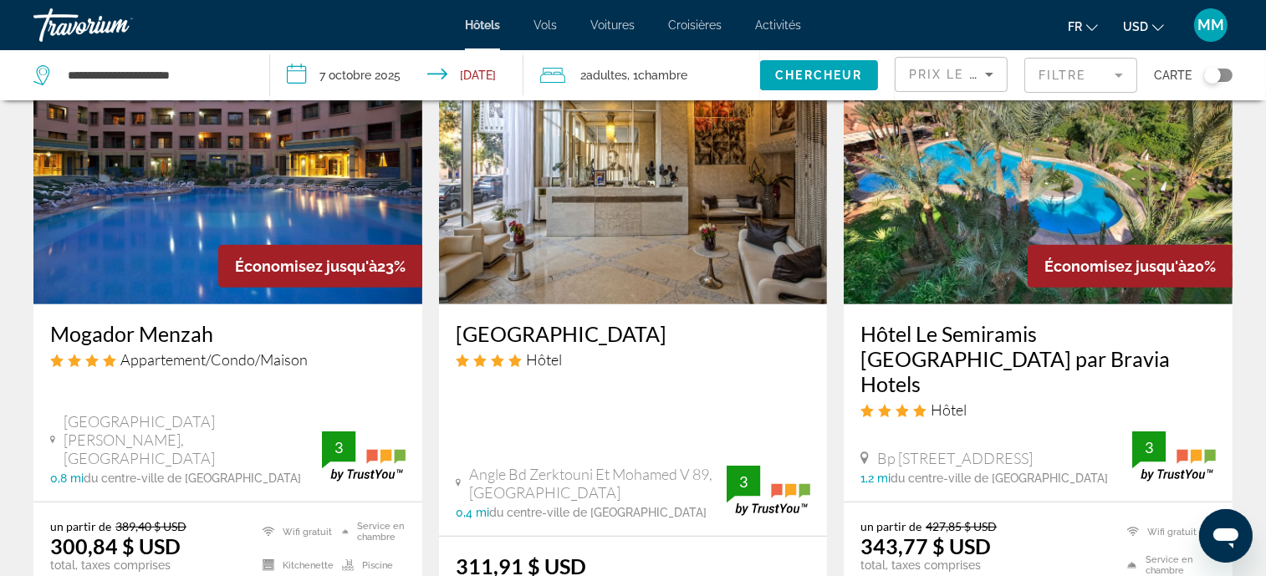
scroll to position [710, 0]
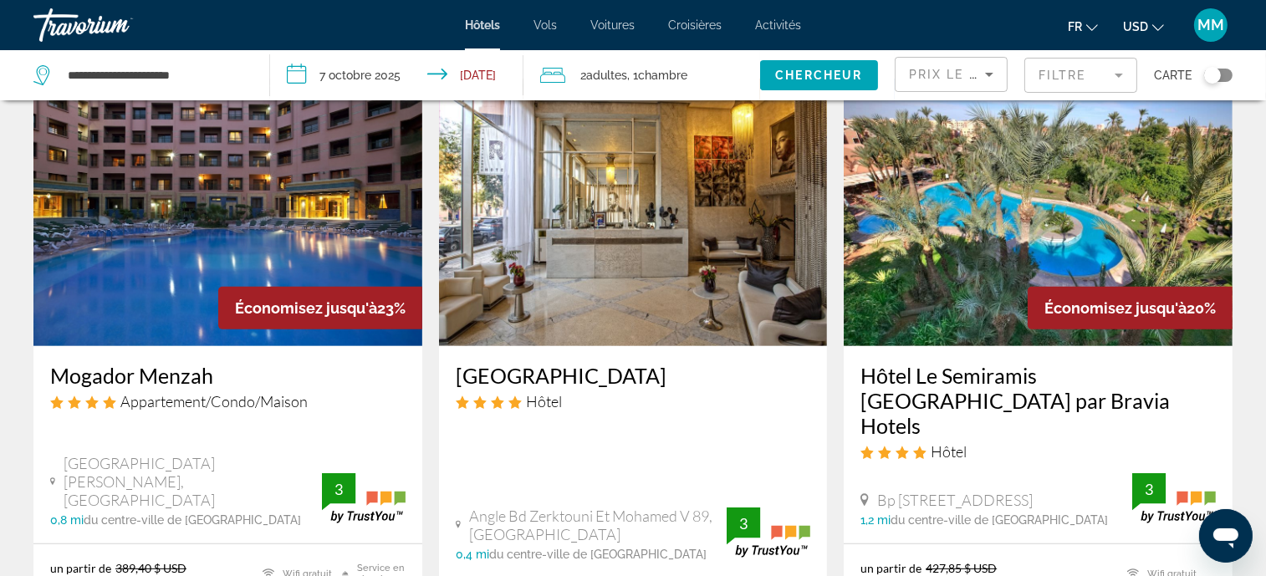
click at [976, 169] on img "Main content" at bounding box center [1038, 213] width 389 height 268
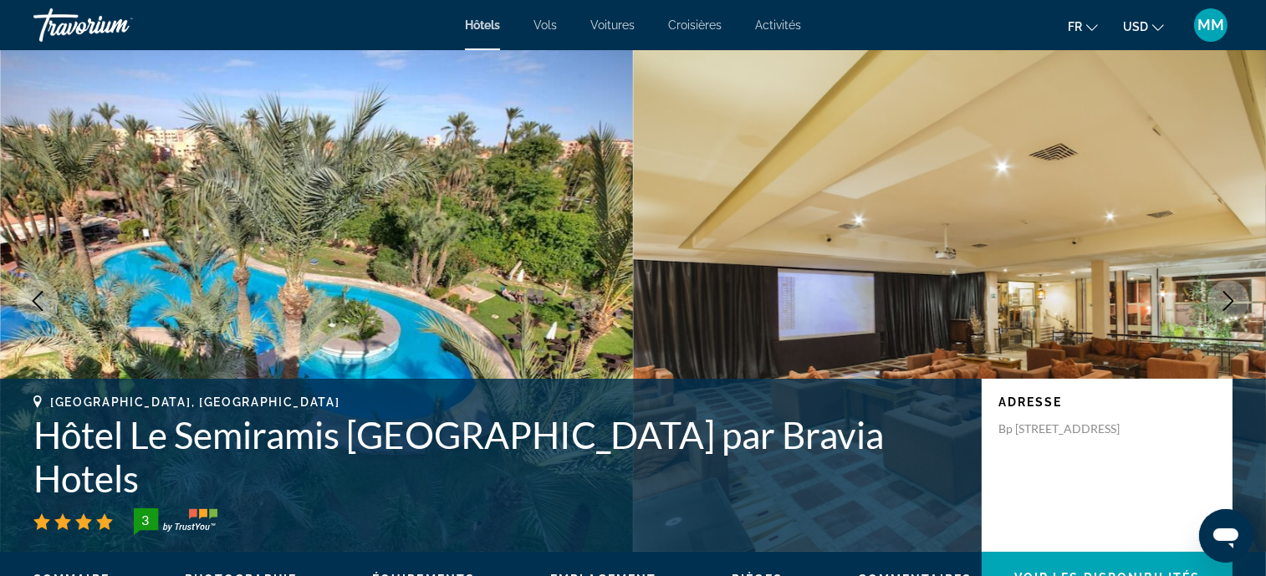
click at [1225, 307] on icon "Next image" at bounding box center [1229, 301] width 20 height 20
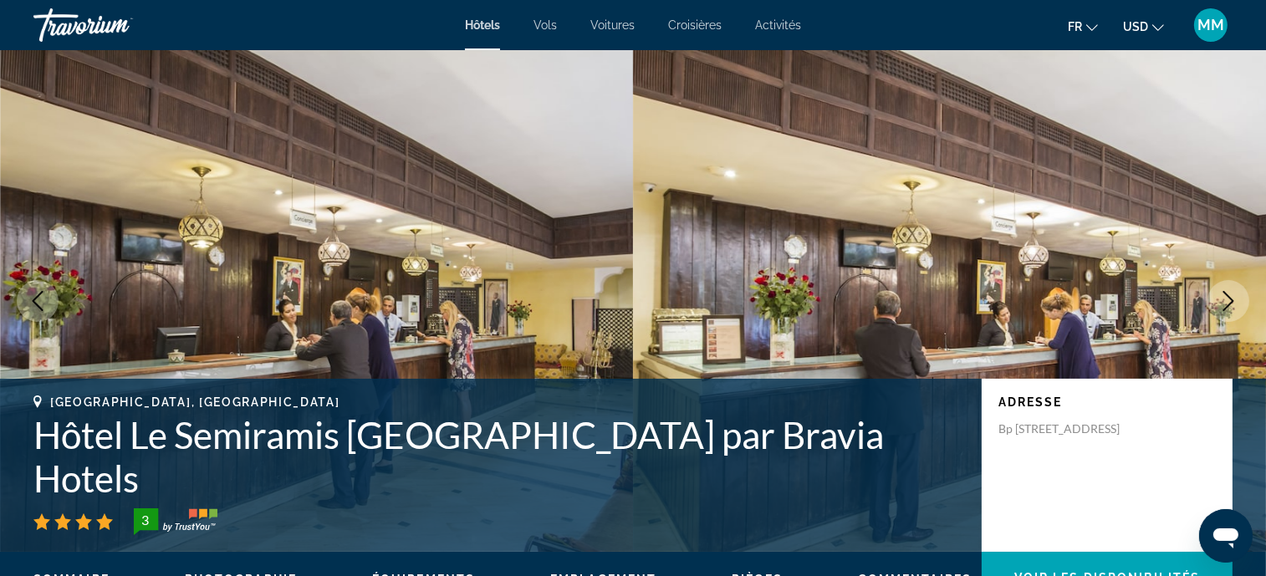
click at [1225, 307] on icon "Next image" at bounding box center [1229, 301] width 20 height 20
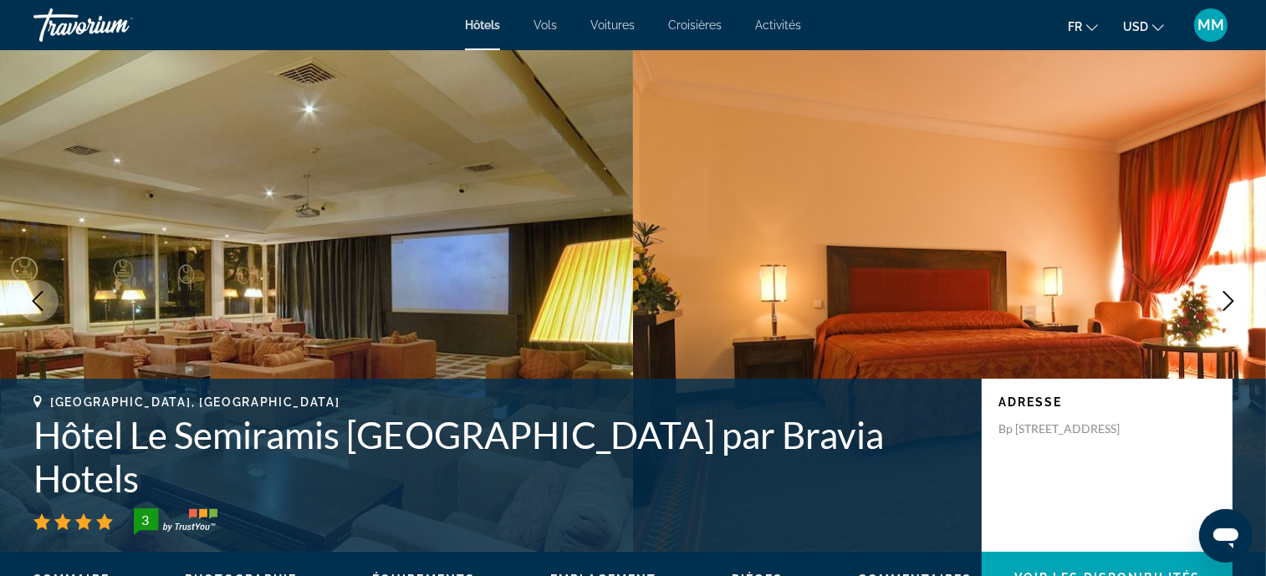
click at [1225, 307] on icon "Next image" at bounding box center [1229, 301] width 20 height 20
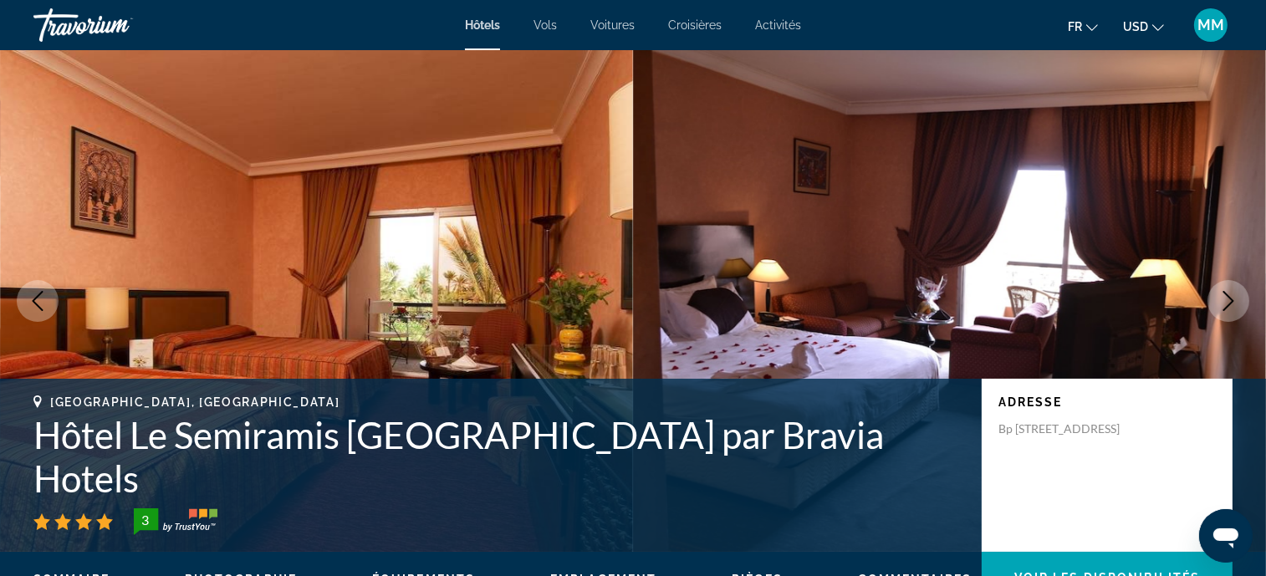
click at [1225, 307] on icon "Next image" at bounding box center [1229, 301] width 20 height 20
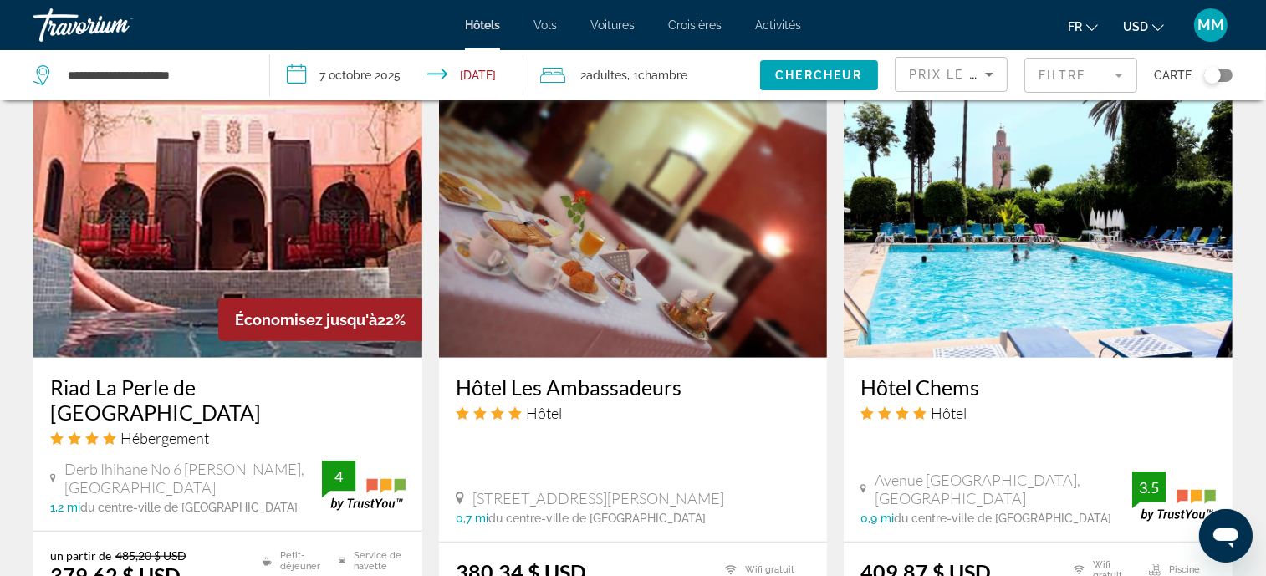
scroll to position [1421, 0]
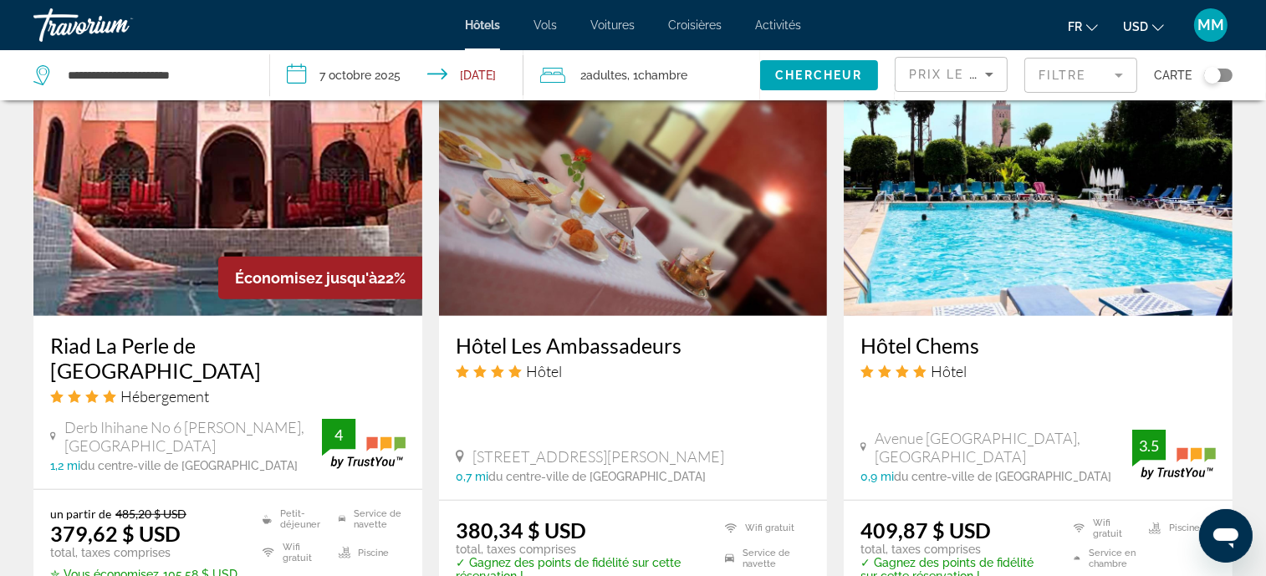
click at [668, 217] on img "Main content" at bounding box center [633, 183] width 389 height 268
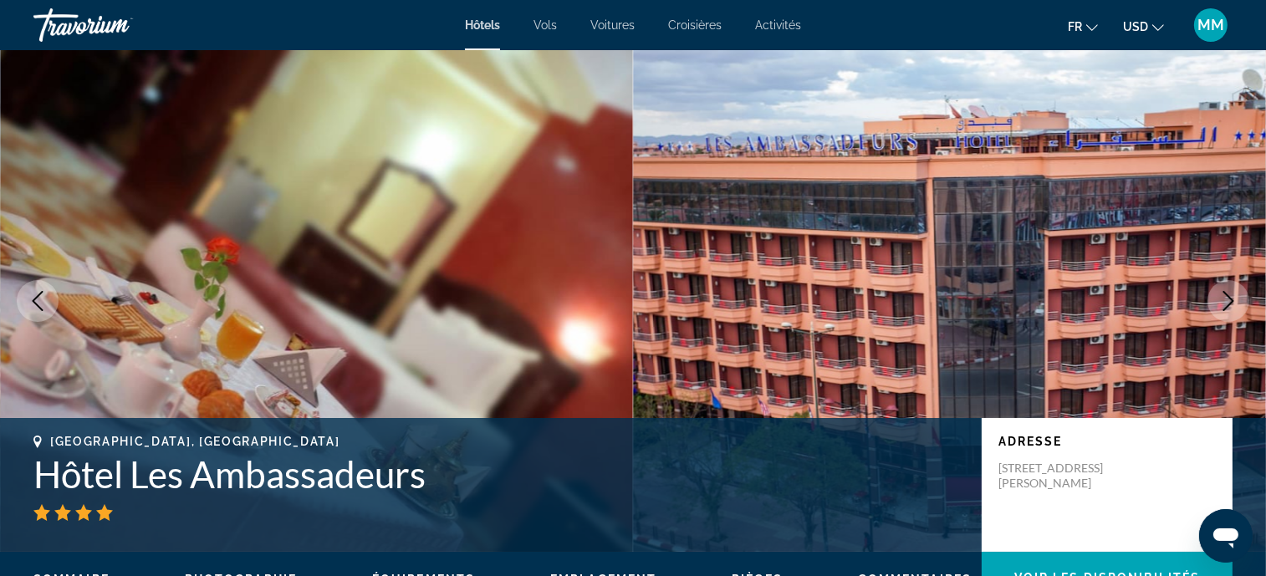
drag, startPoint x: 1215, startPoint y: 319, endPoint x: 1225, endPoint y: 309, distance: 13.6
click at [1219, 318] on button "Next image" at bounding box center [1229, 301] width 42 height 42
click at [1225, 308] on icon "Next image" at bounding box center [1229, 301] width 11 height 20
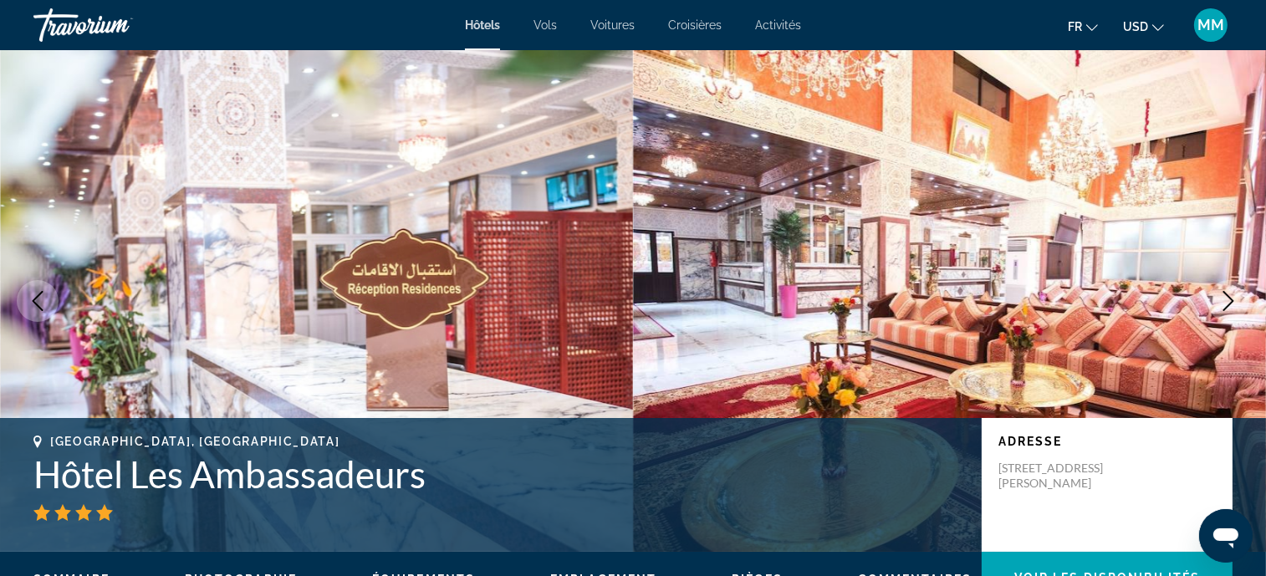
click at [1225, 309] on icon "Next image" at bounding box center [1229, 301] width 11 height 20
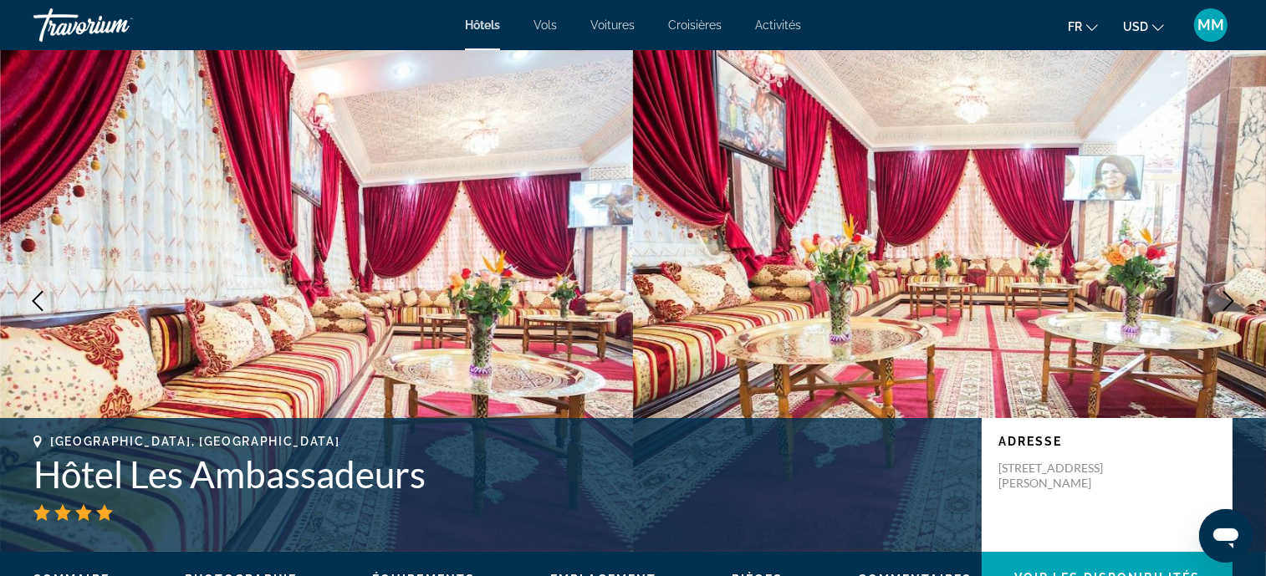
click at [1225, 309] on icon "Next image" at bounding box center [1229, 301] width 11 height 20
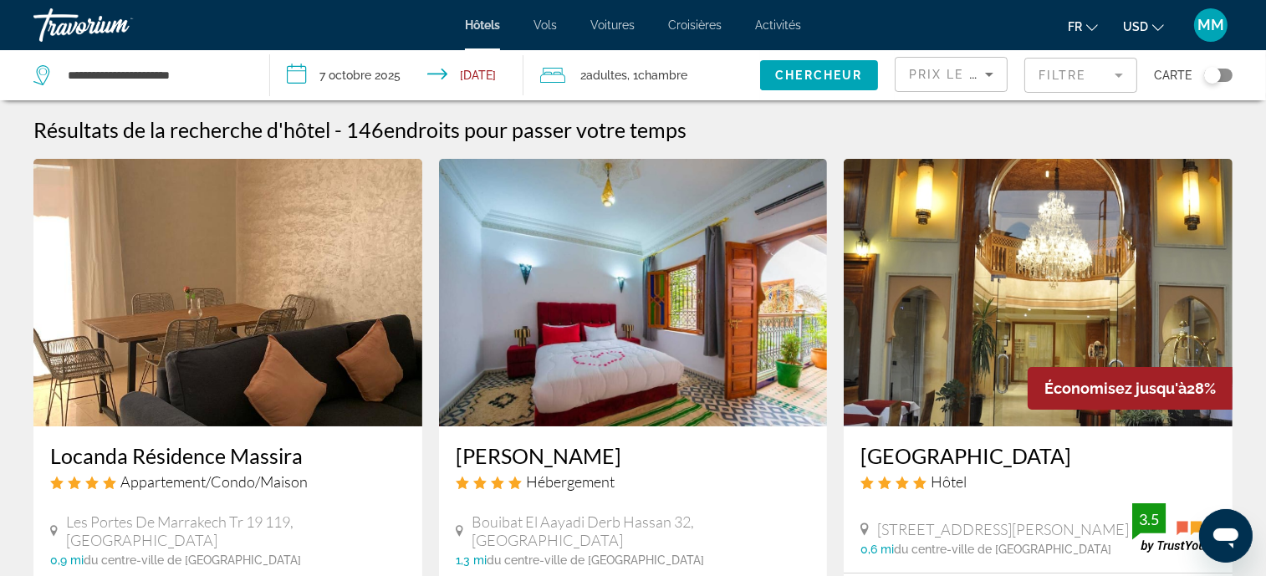
click at [1068, 76] on mat-form-field "Filtre" at bounding box center [1081, 75] width 113 height 35
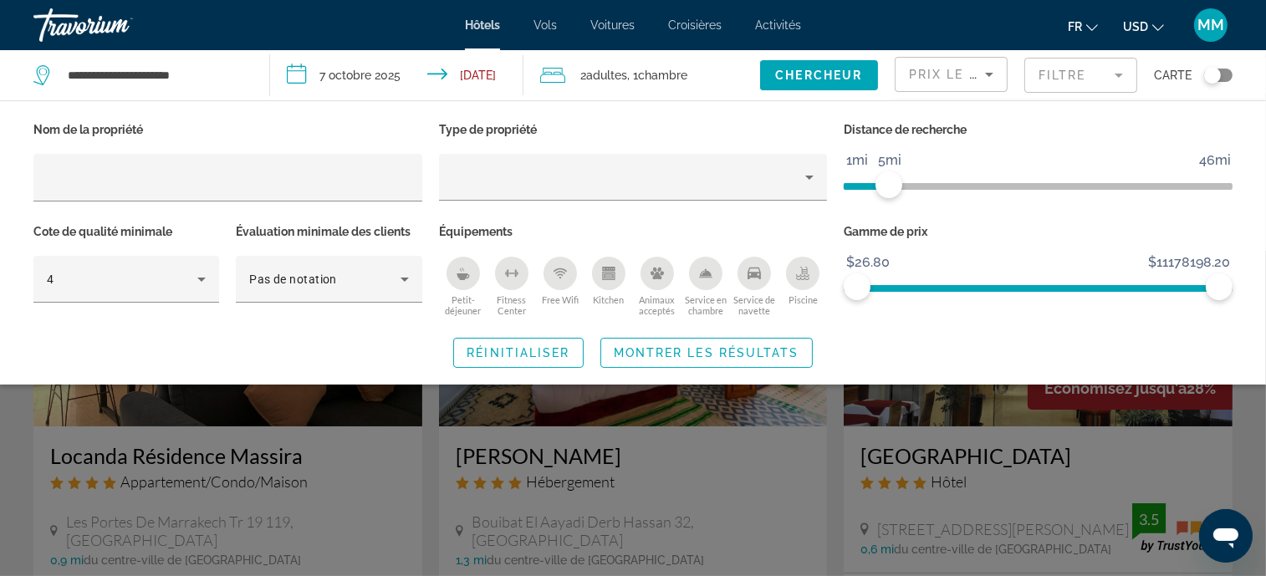
click at [604, 268] on icon "Kitchen" at bounding box center [608, 273] width 13 height 13
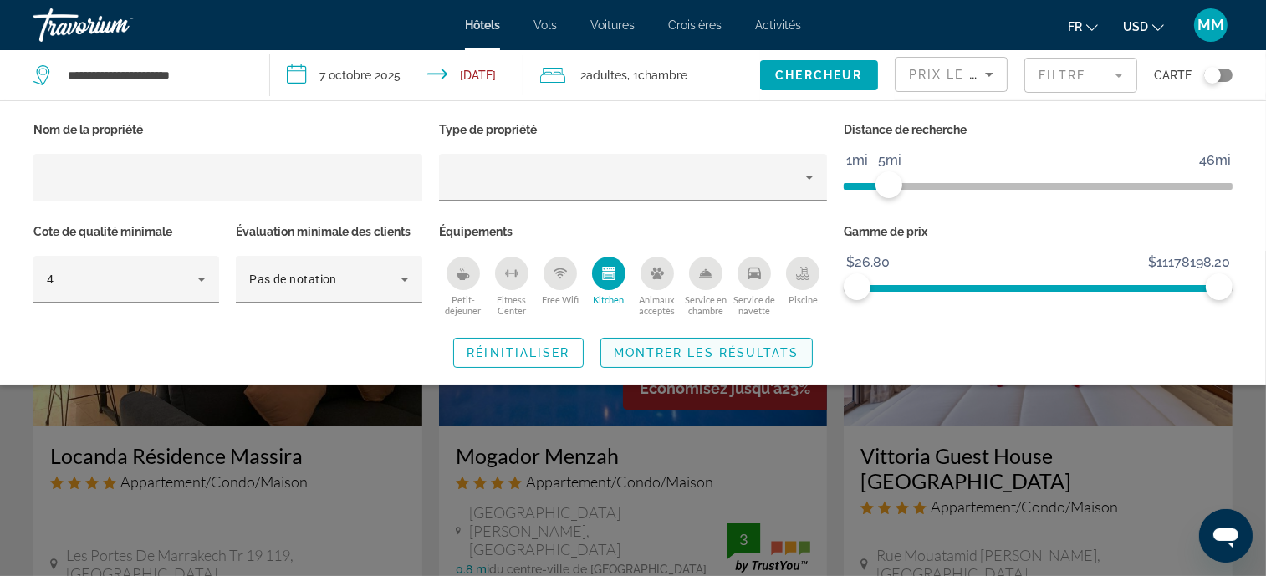
click at [640, 340] on span "Search widget" at bounding box center [706, 353] width 211 height 40
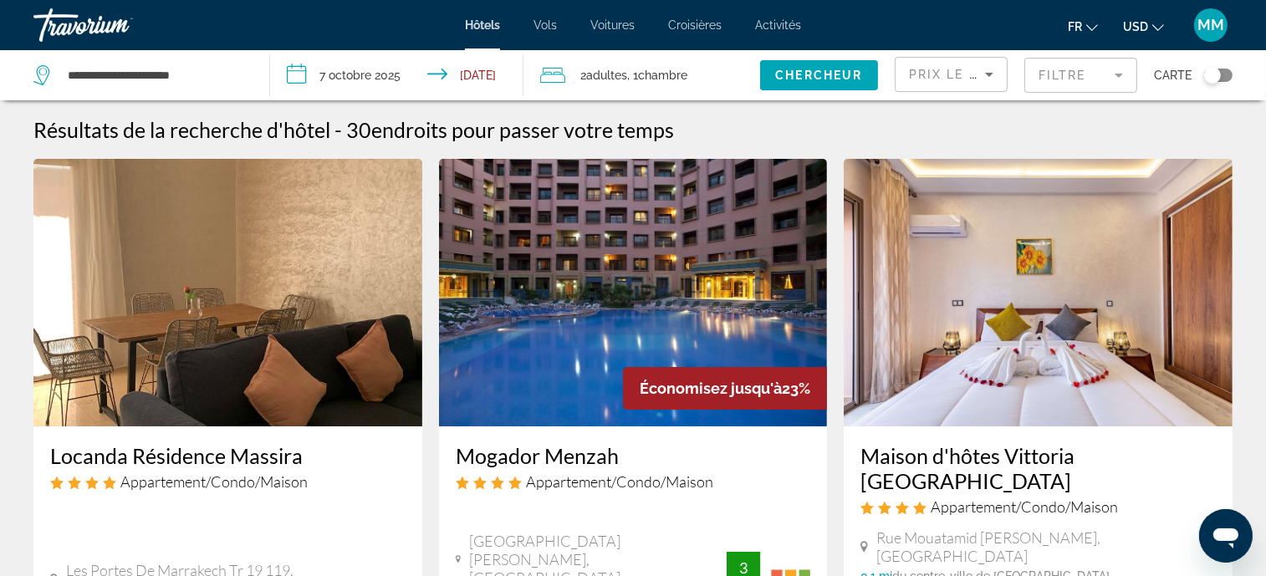
scroll to position [41, 0]
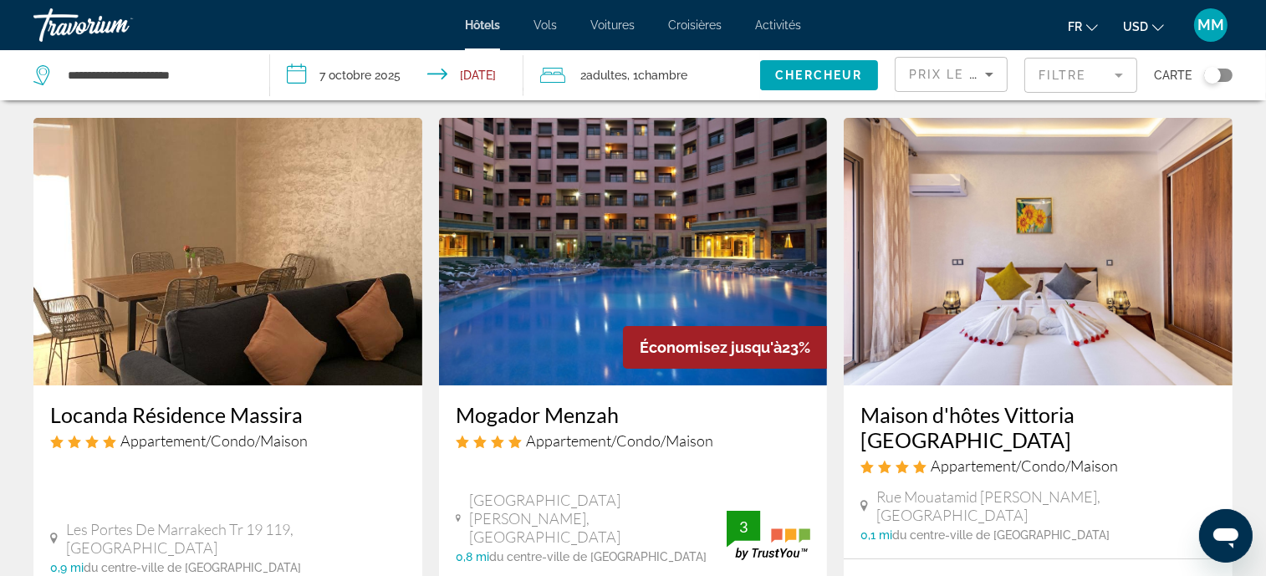
click at [633, 259] on img "Main content" at bounding box center [633, 252] width 389 height 268
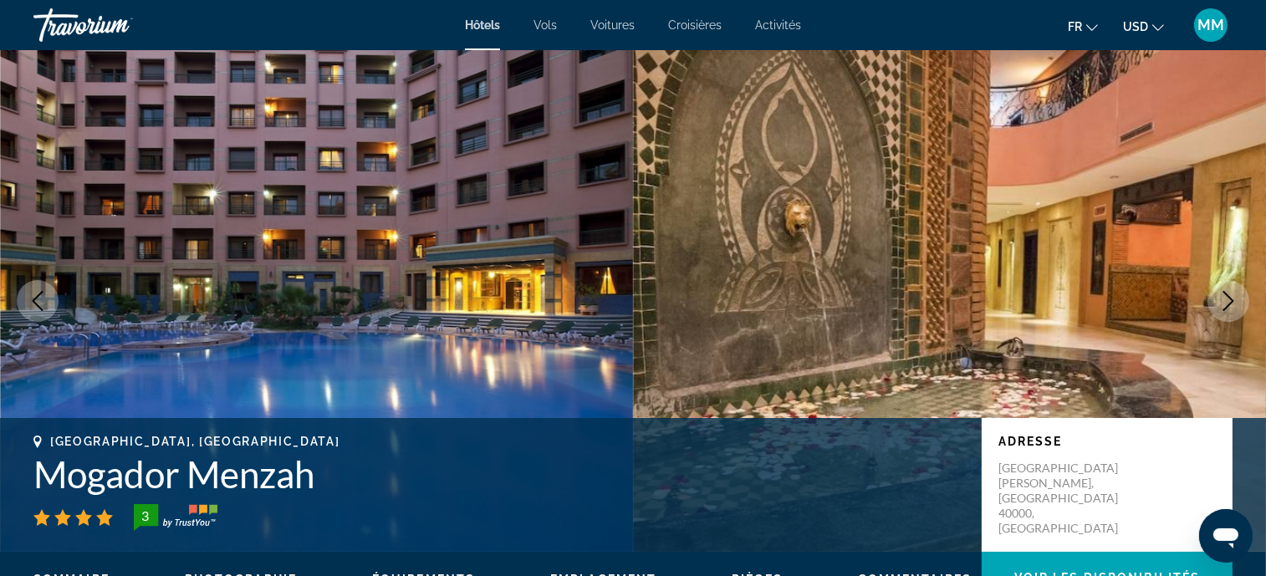
scroll to position [41, 0]
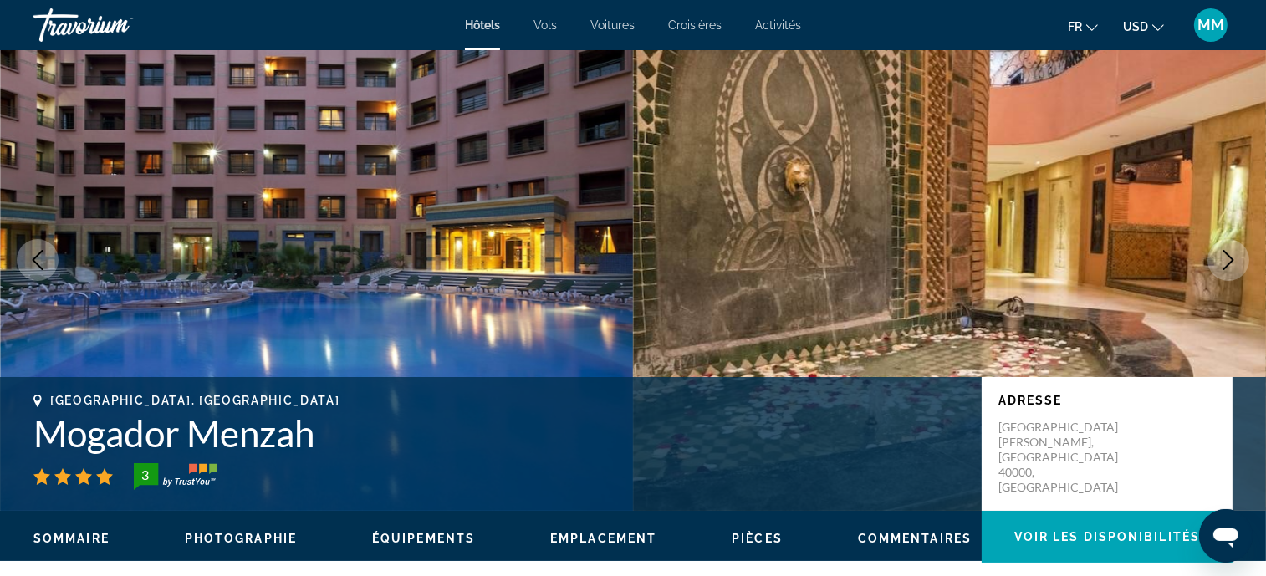
click at [1231, 267] on icon "Next image" at bounding box center [1229, 260] width 20 height 20
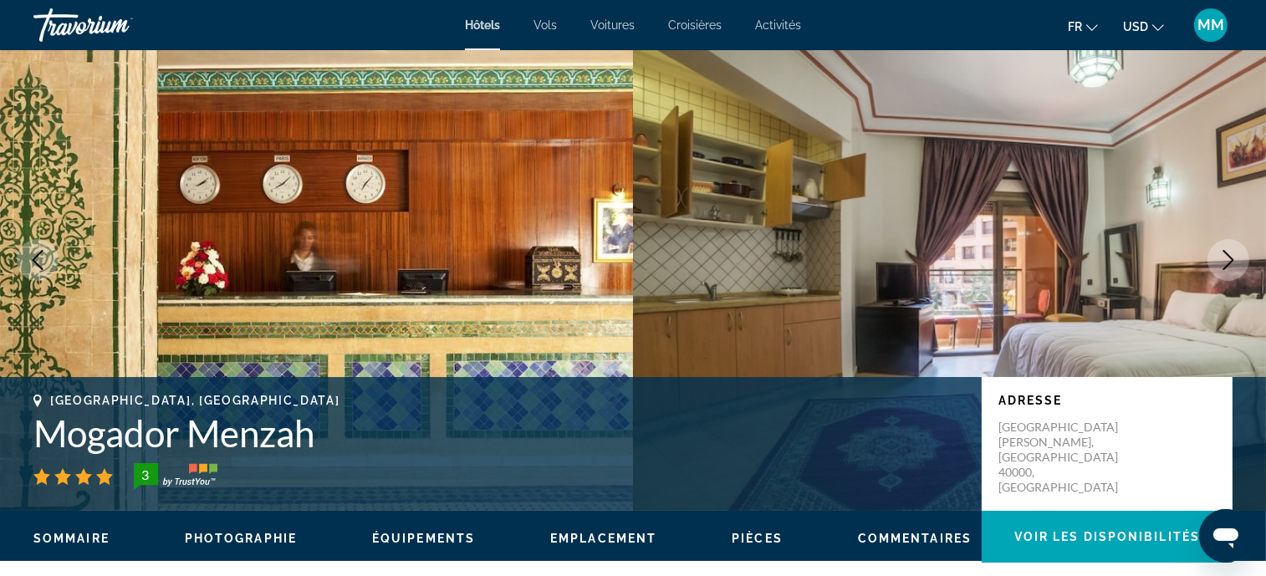
click at [1231, 267] on icon "Next image" at bounding box center [1229, 260] width 20 height 20
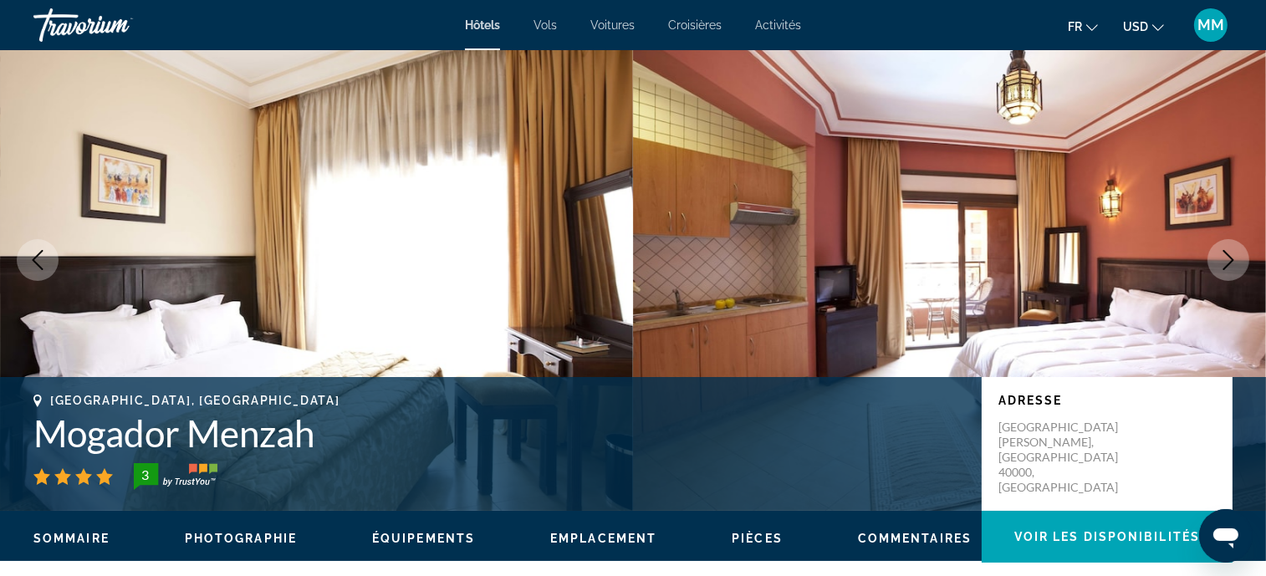
click at [1231, 267] on icon "Next image" at bounding box center [1229, 260] width 20 height 20
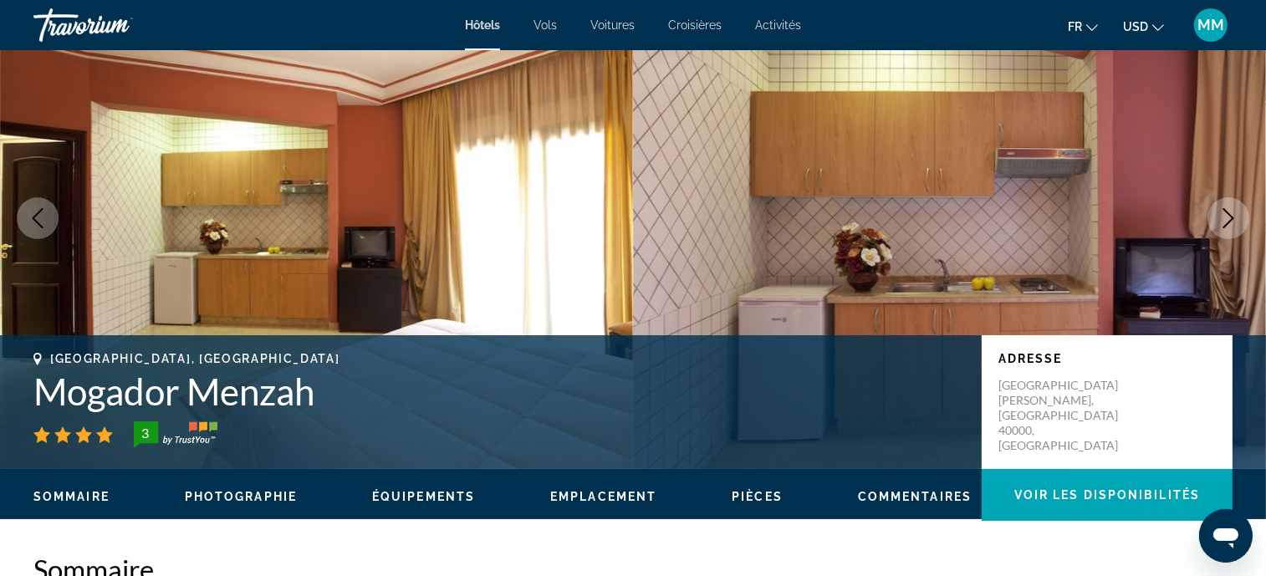
scroll to position [627, 0]
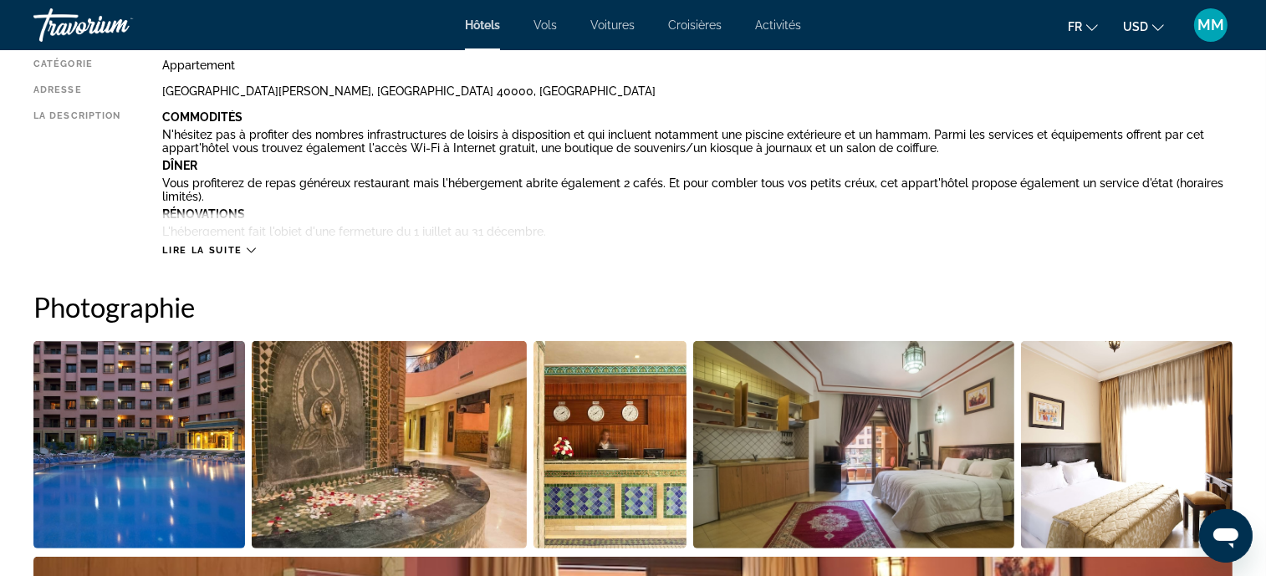
click at [180, 249] on span "Lire la suite" at bounding box center [201, 250] width 79 height 11
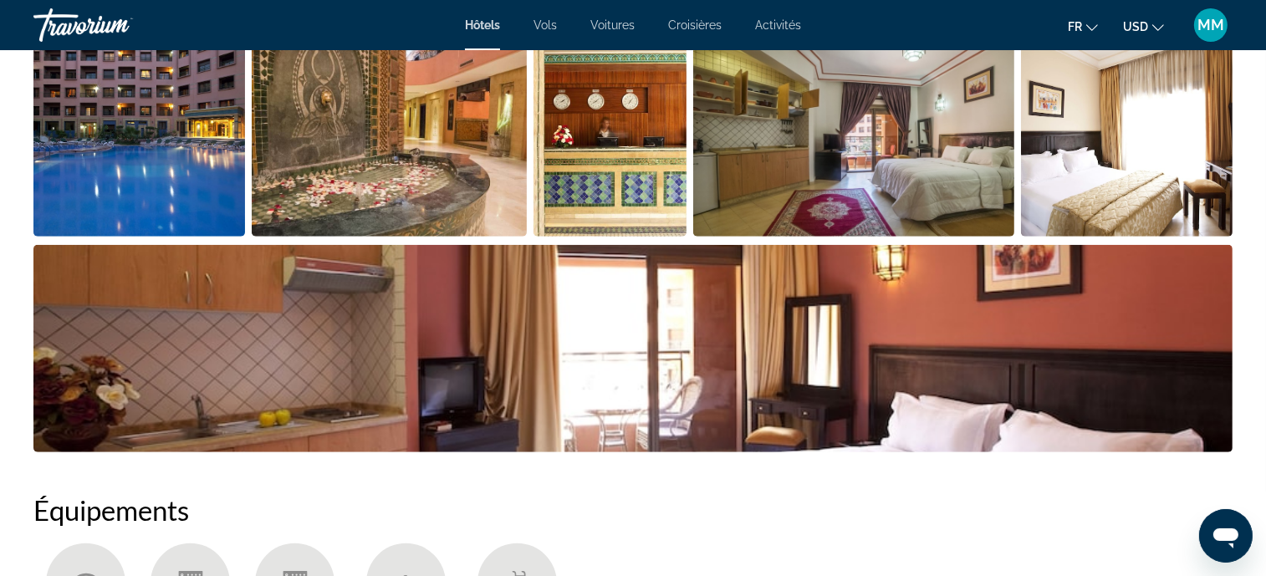
scroll to position [1129, 0]
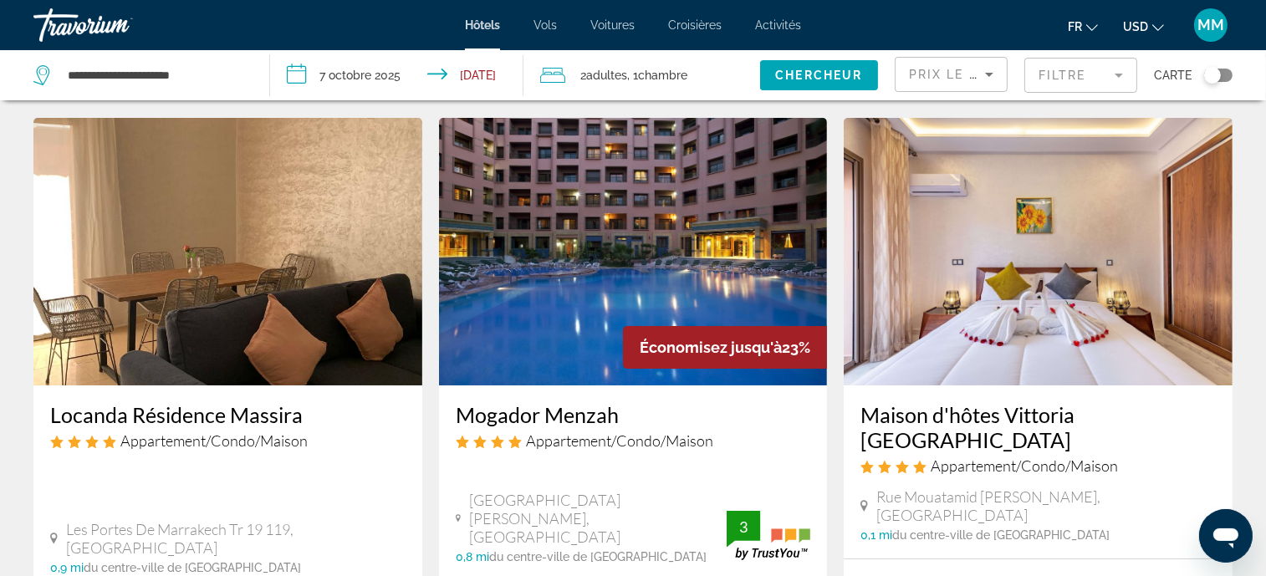
scroll to position [83, 0]
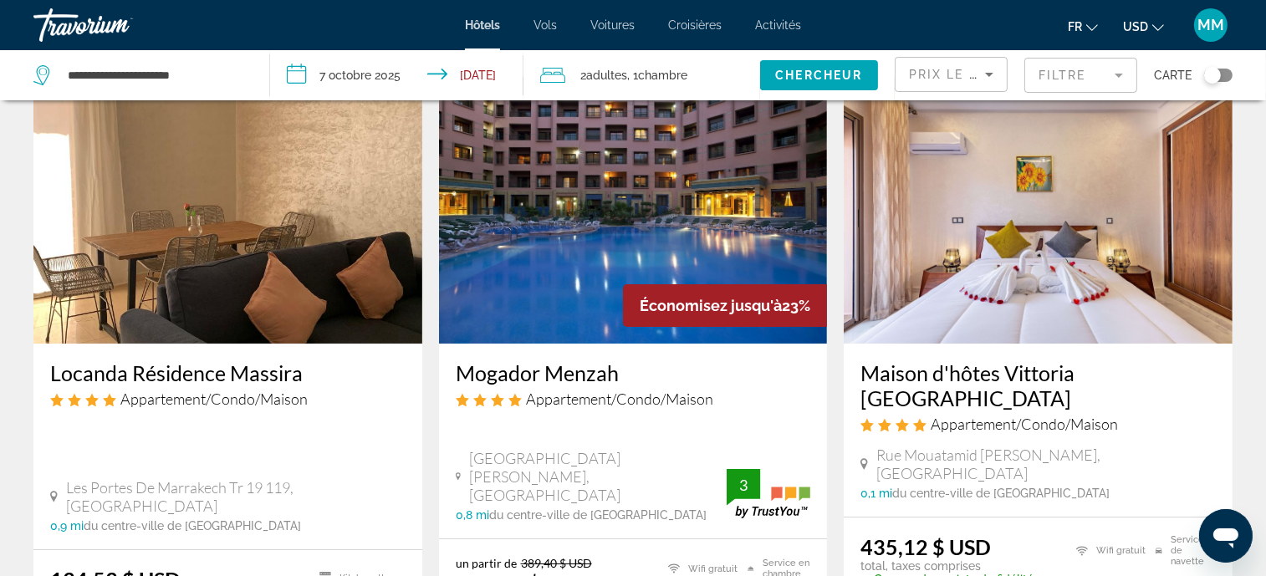
click at [1007, 238] on img "Main content" at bounding box center [1038, 210] width 389 height 268
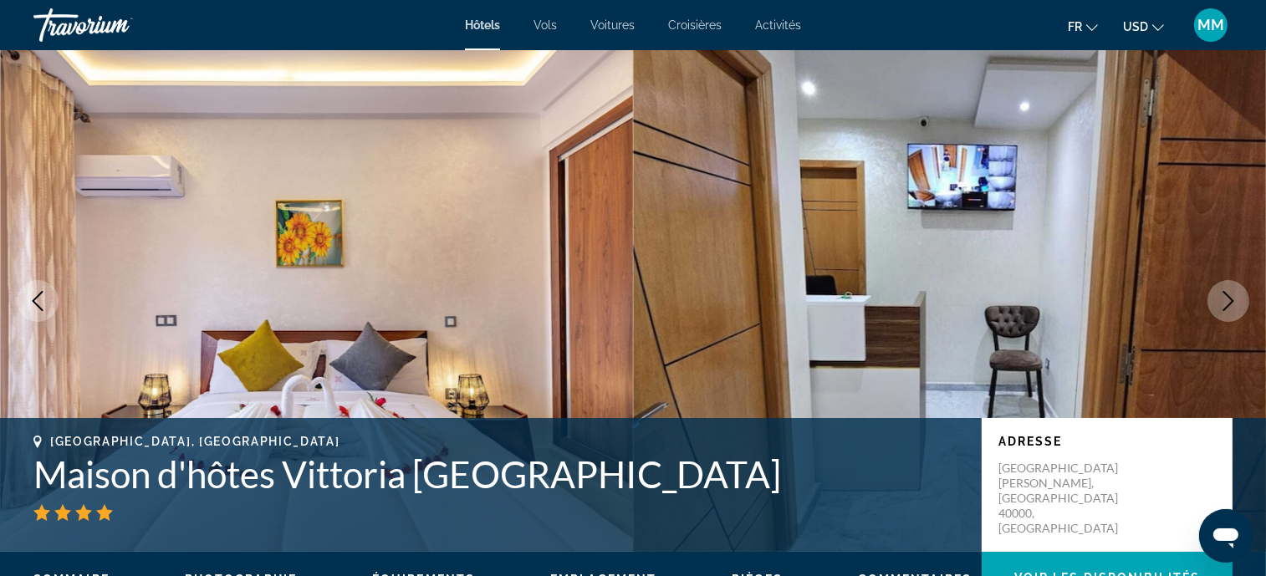
drag, startPoint x: 1193, startPoint y: 300, endPoint x: 1227, endPoint y: 301, distance: 34.3
click at [1227, 301] on icon "Next image" at bounding box center [1229, 301] width 20 height 20
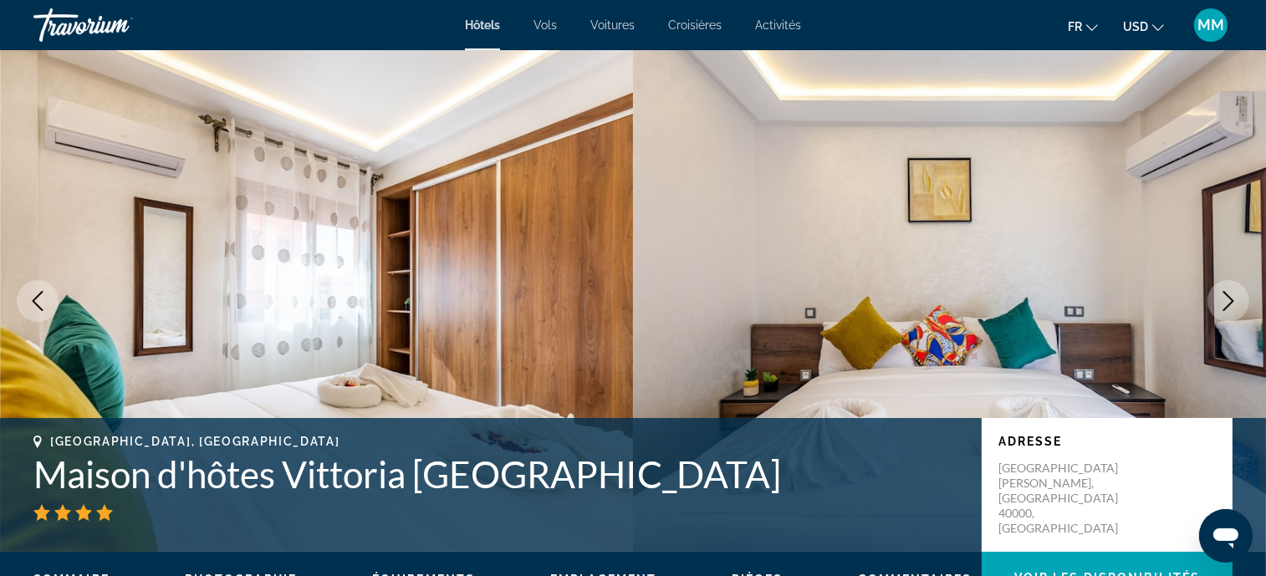
click at [1227, 301] on icon "Next image" at bounding box center [1229, 301] width 20 height 20
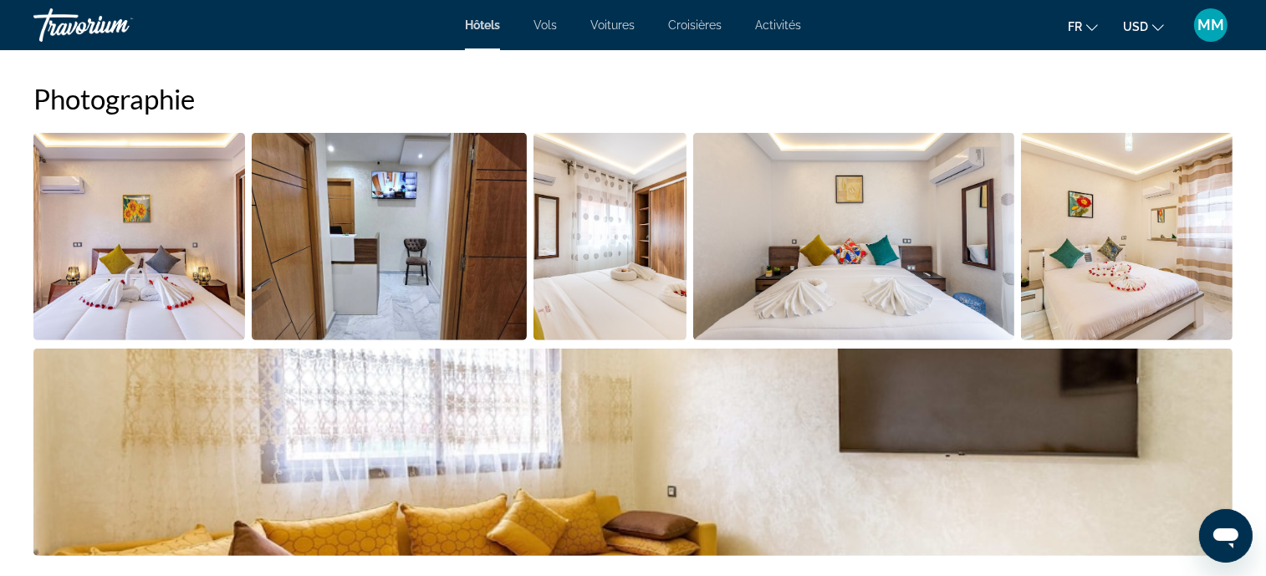
scroll to position [794, 0]
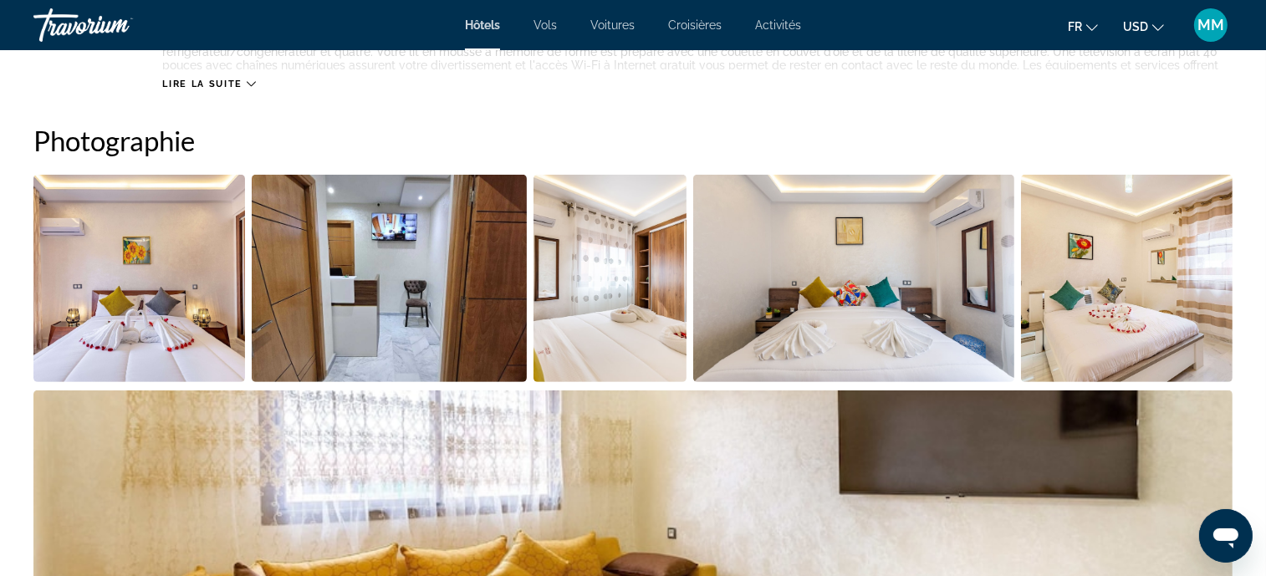
click at [177, 274] on img "Open full-screen image slider" at bounding box center [139, 278] width 212 height 207
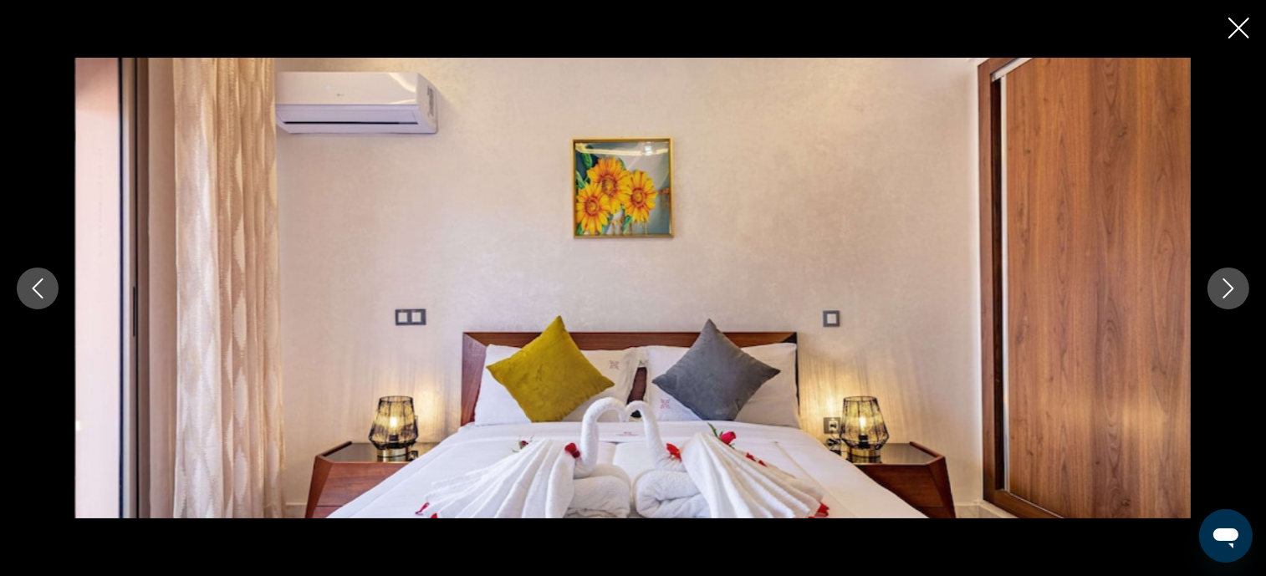
click at [1220, 296] on icon "Next image" at bounding box center [1229, 289] width 20 height 20
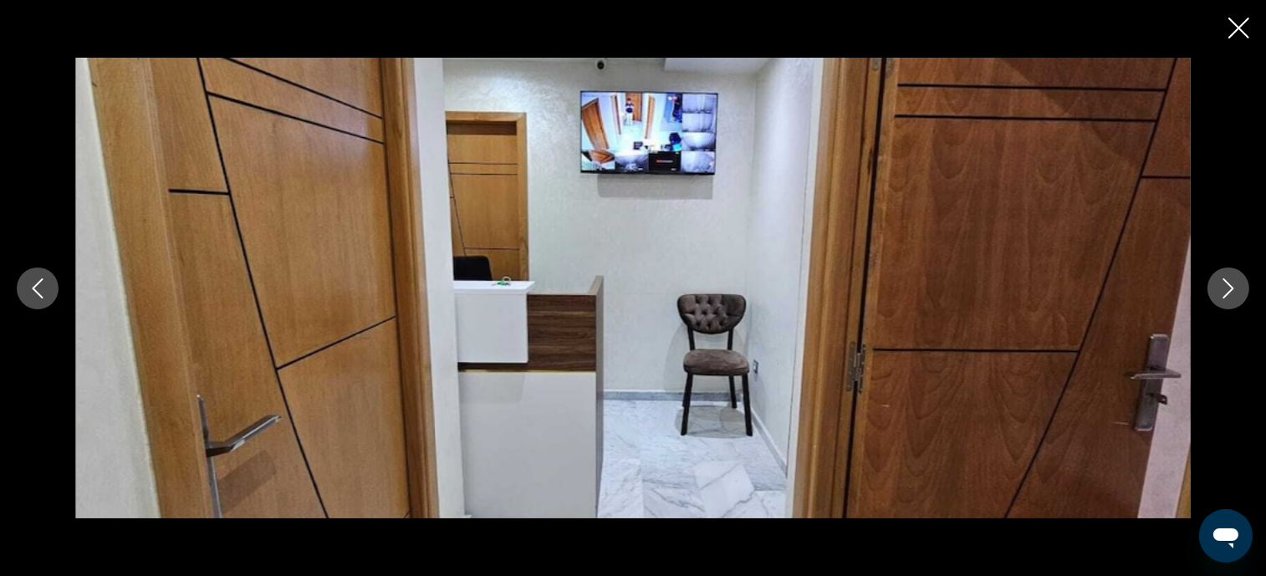
click at [1220, 297] on icon "Next image" at bounding box center [1229, 289] width 20 height 20
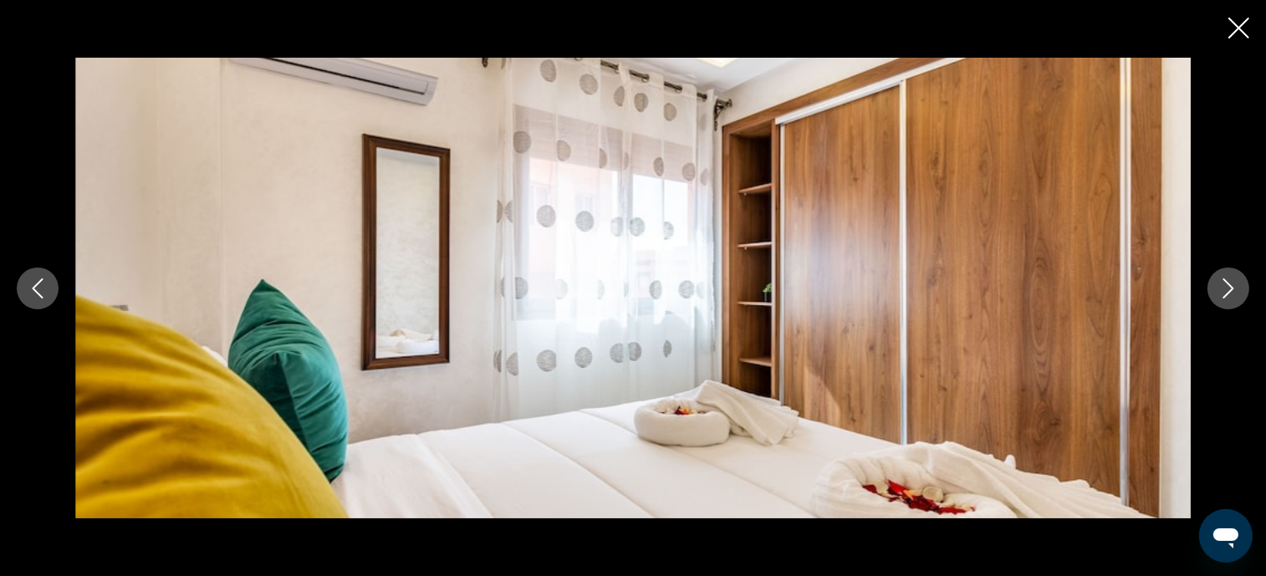
click at [1220, 297] on icon "Next image" at bounding box center [1229, 289] width 20 height 20
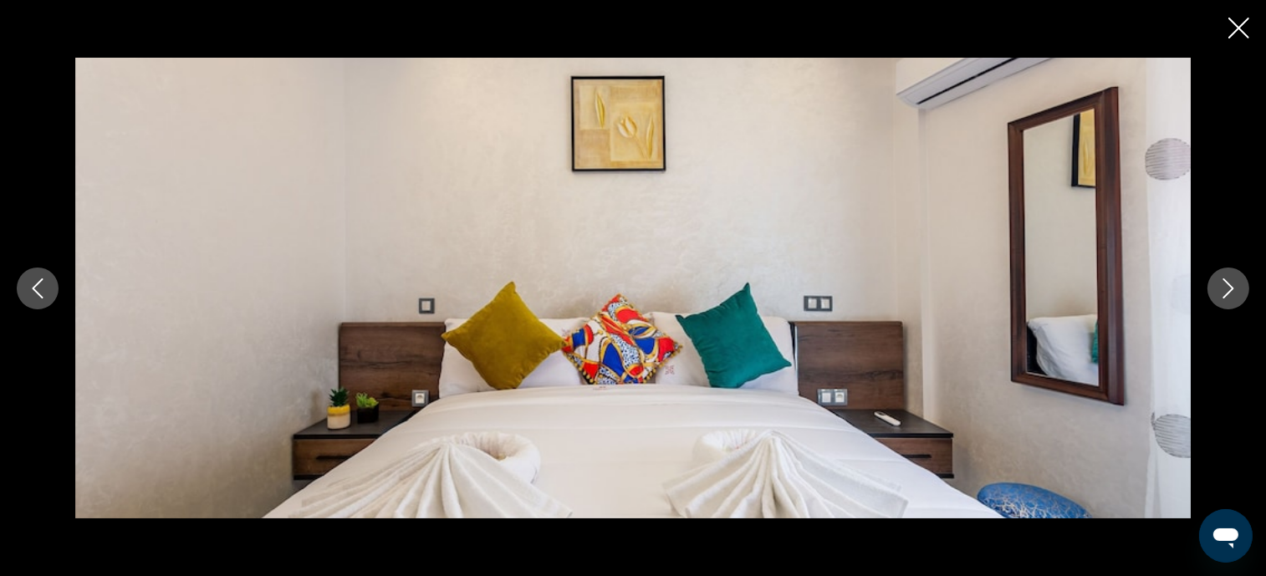
click at [1220, 297] on icon "Next image" at bounding box center [1229, 289] width 20 height 20
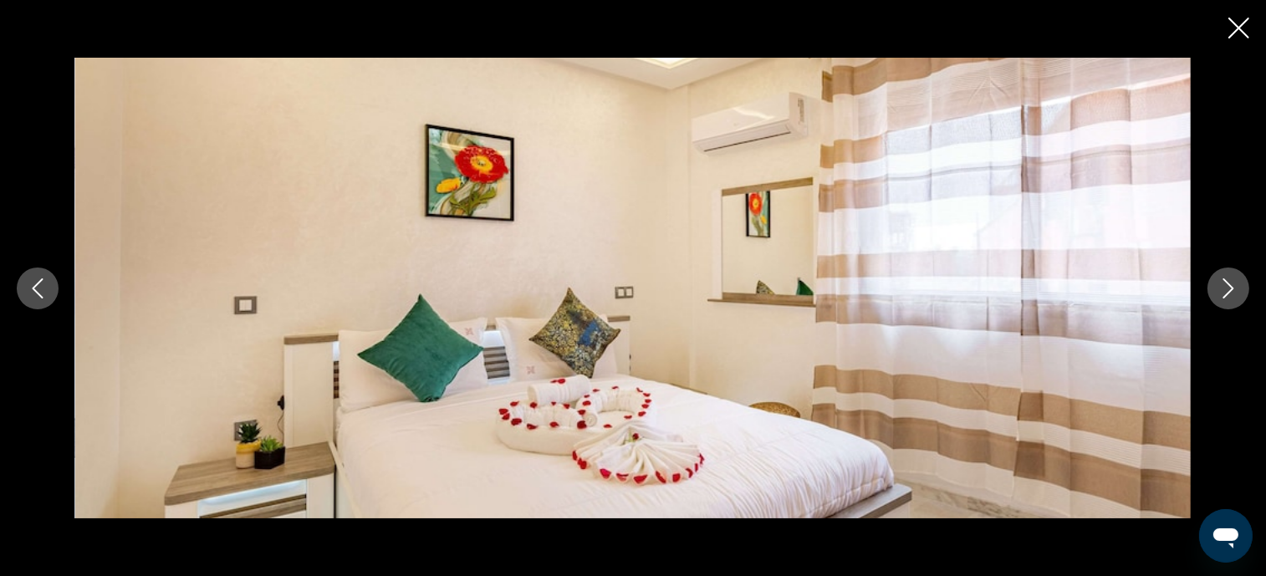
click at [1220, 296] on icon "Next image" at bounding box center [1229, 289] width 20 height 20
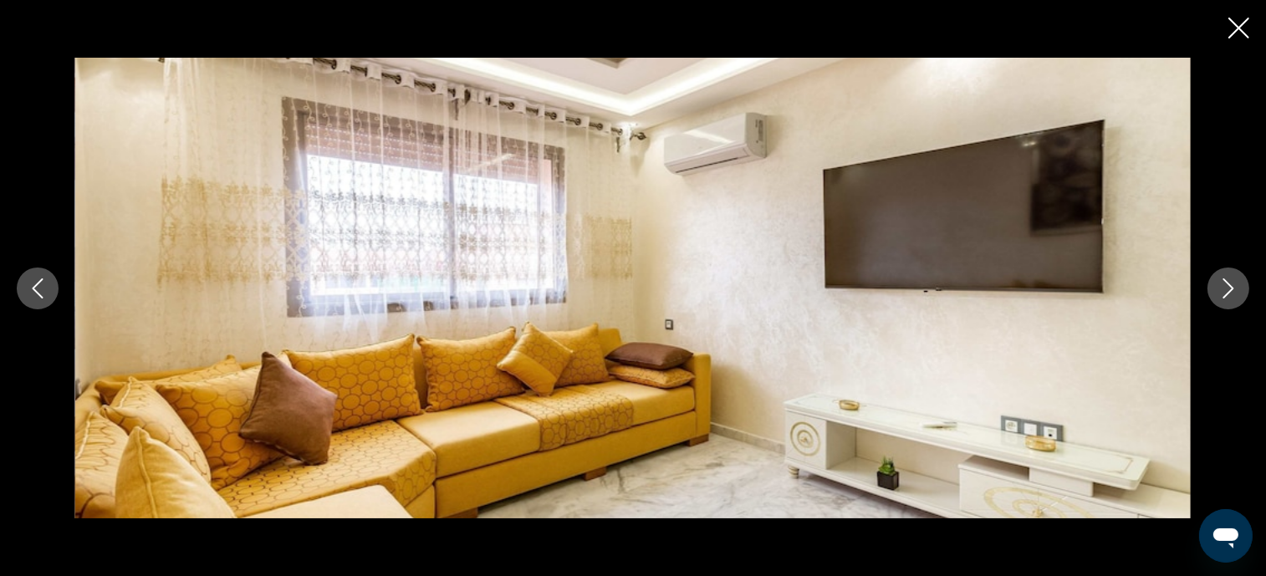
click at [1237, 30] on icon "Close slideshow" at bounding box center [1239, 28] width 21 height 21
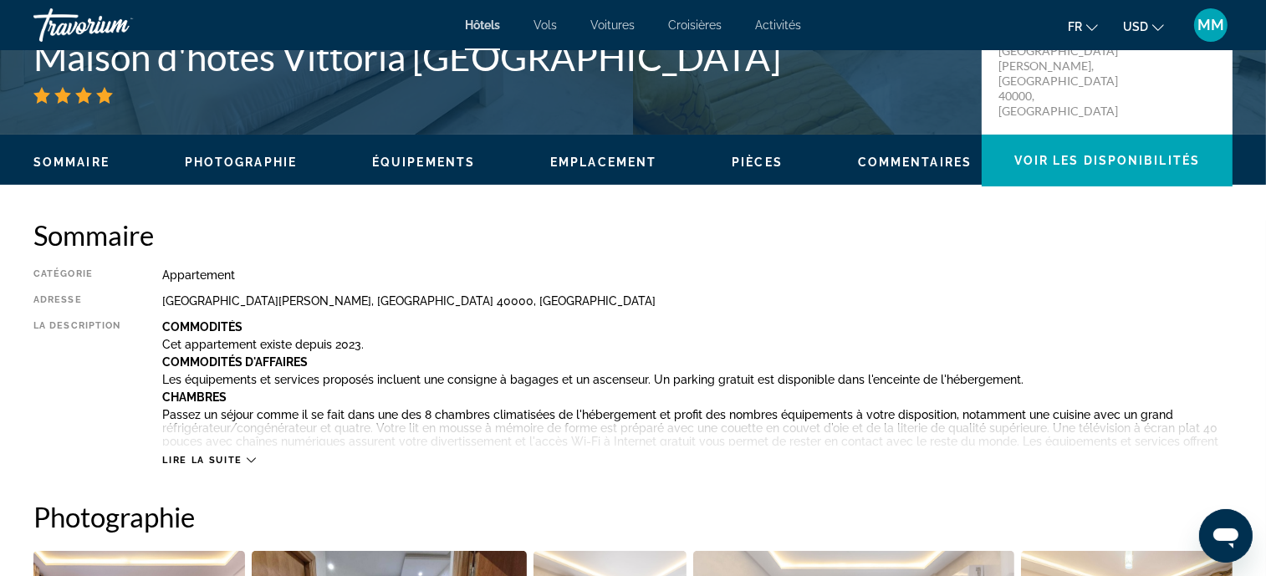
scroll to position [460, 0]
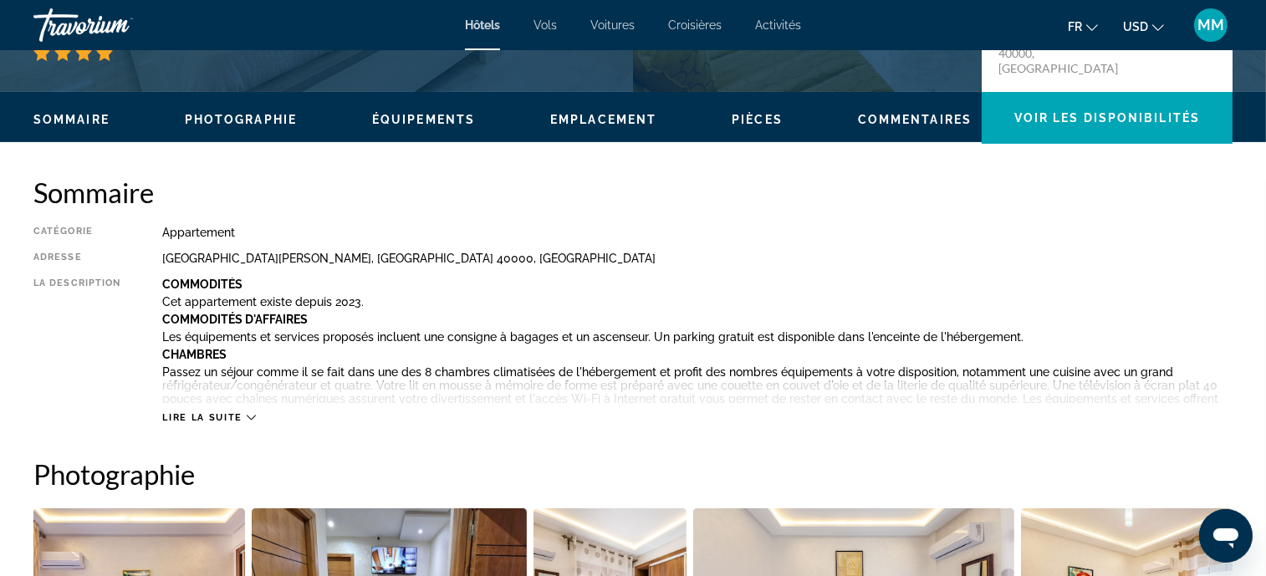
click at [187, 412] on button "Lire la suite" at bounding box center [208, 418] width 93 height 13
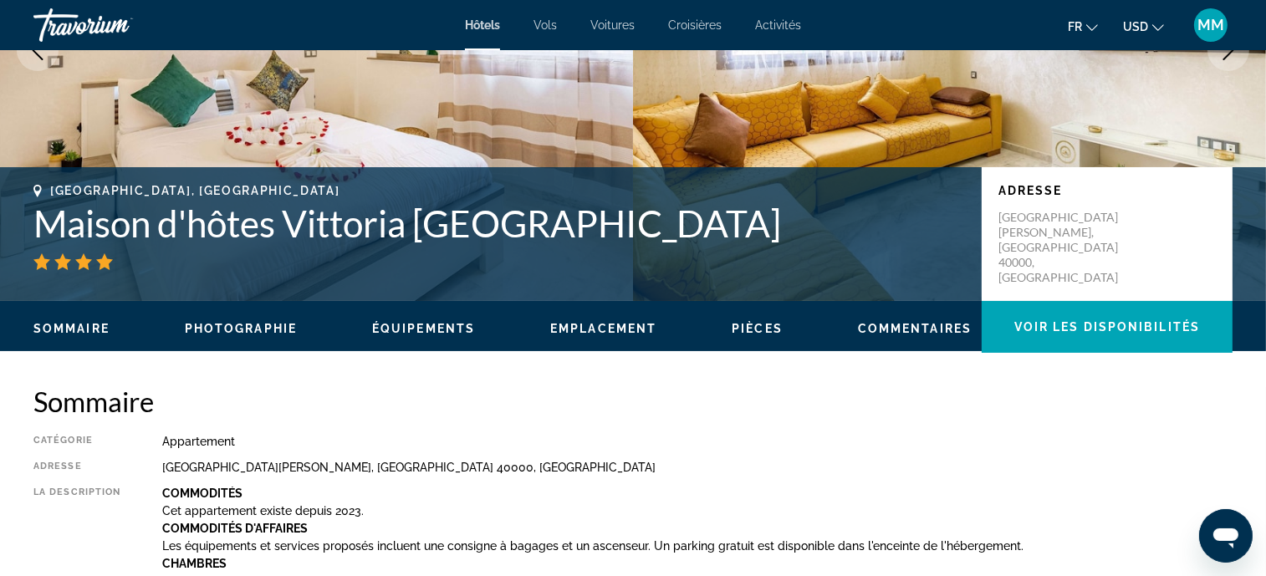
scroll to position [83, 0]
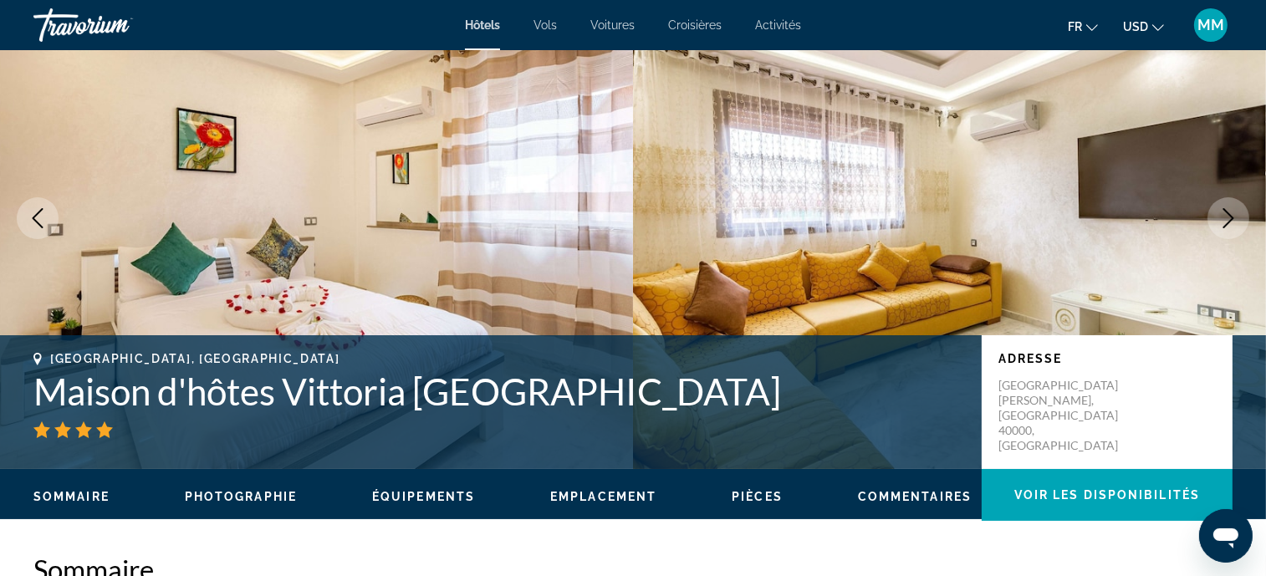
click at [223, 385] on h1 "Maison d'hôtes Vittoria [GEOGRAPHIC_DATA]" at bounding box center [499, 391] width 932 height 43
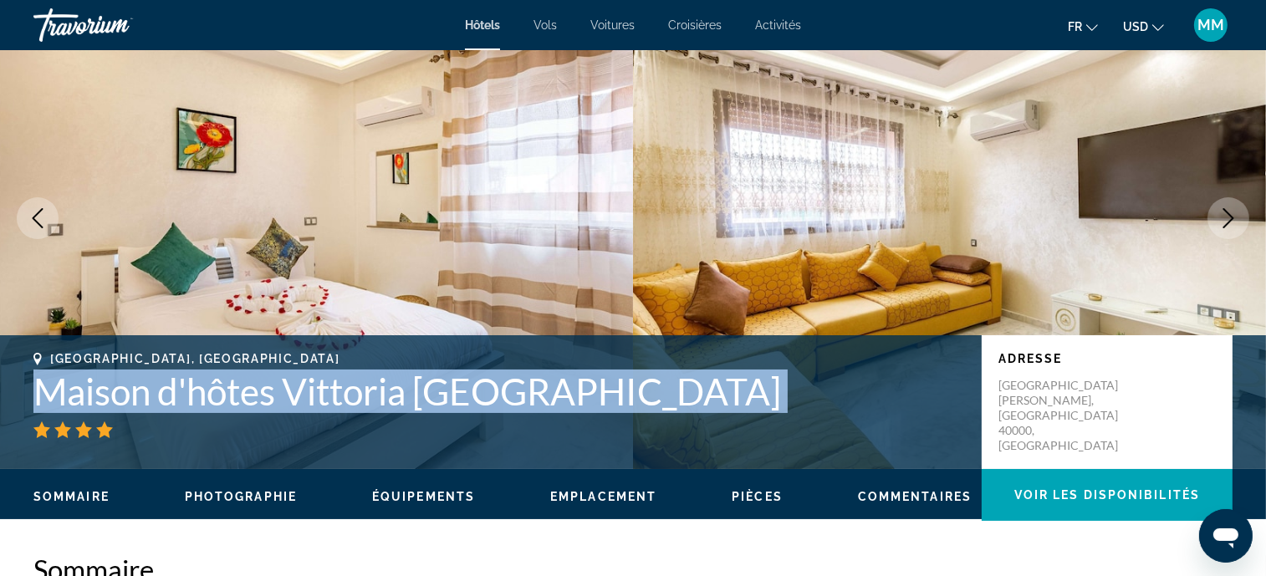
click at [223, 385] on h1 "Maison d'hôtes Vittoria [GEOGRAPHIC_DATA]" at bounding box center [499, 391] width 932 height 43
copy div "Maison d'hôtes Vittoria [GEOGRAPHIC_DATA]"
click at [73, 432] on div "Main content" at bounding box center [499, 430] width 932 height 17
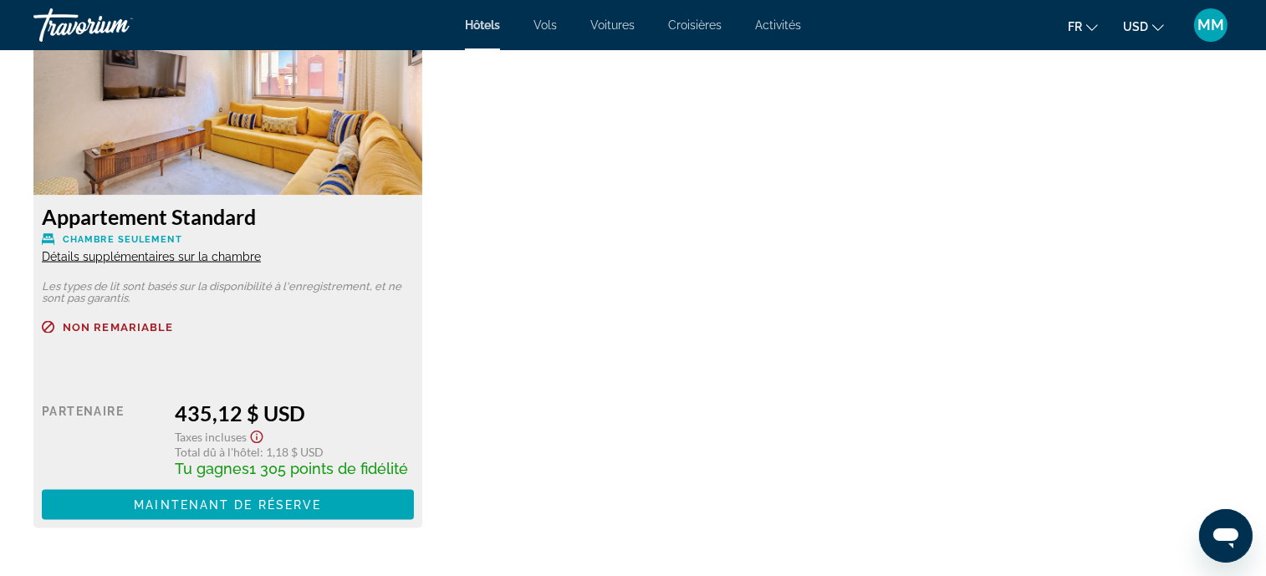
scroll to position [2969, 0]
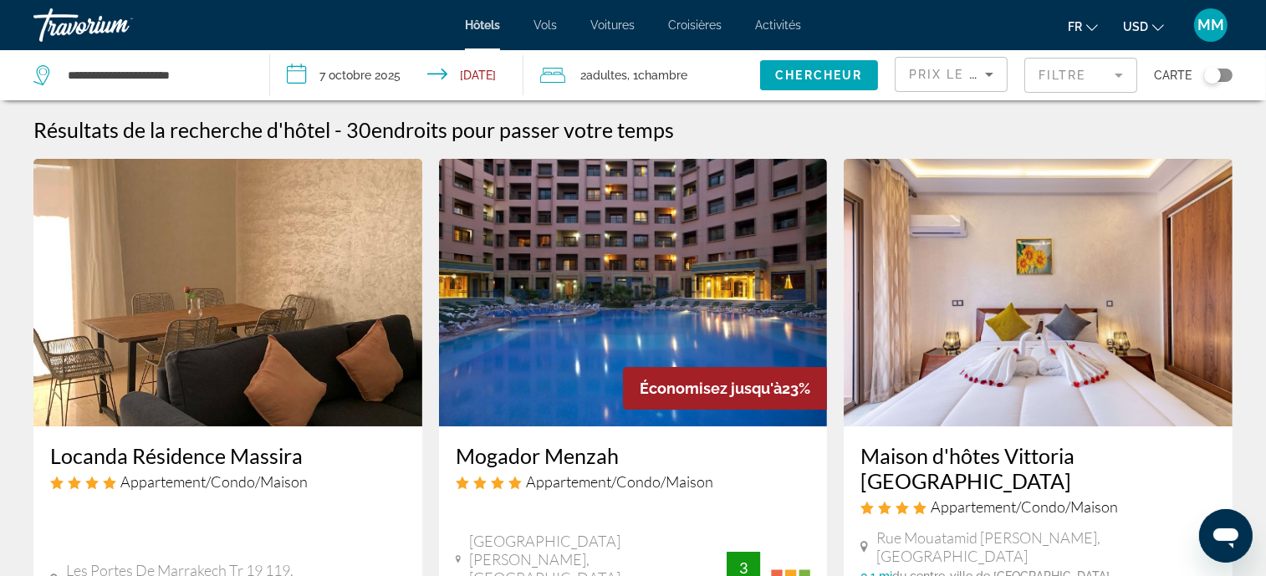
click at [307, 330] on img "Main content" at bounding box center [227, 293] width 389 height 268
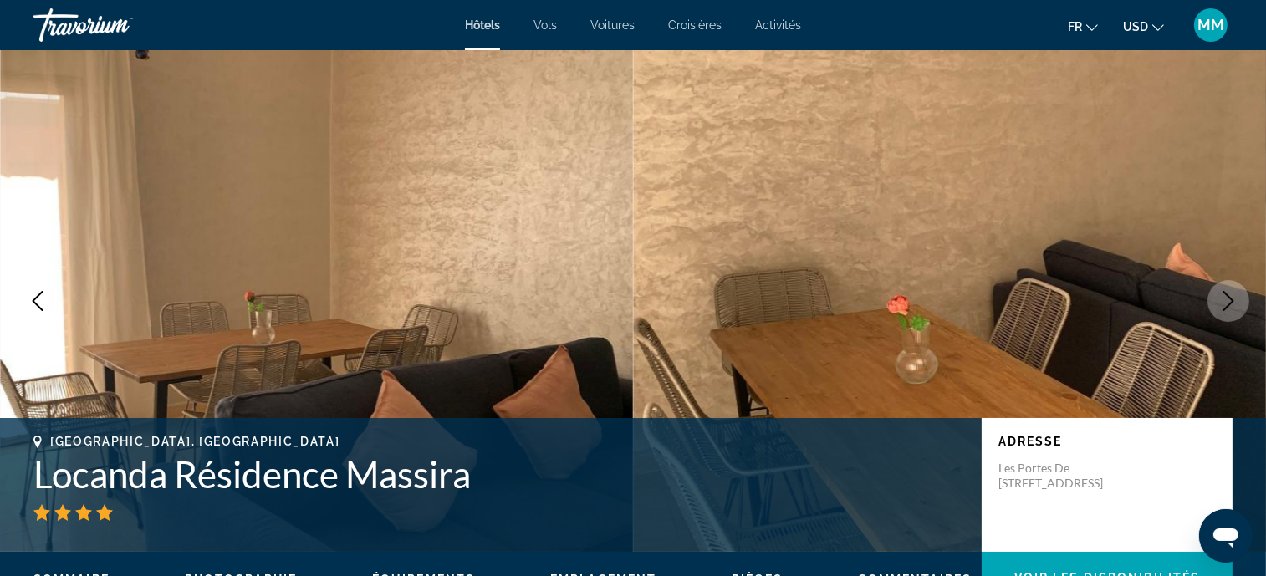
click at [248, 486] on h1 "Locanda Résidence Massira" at bounding box center [499, 474] width 932 height 43
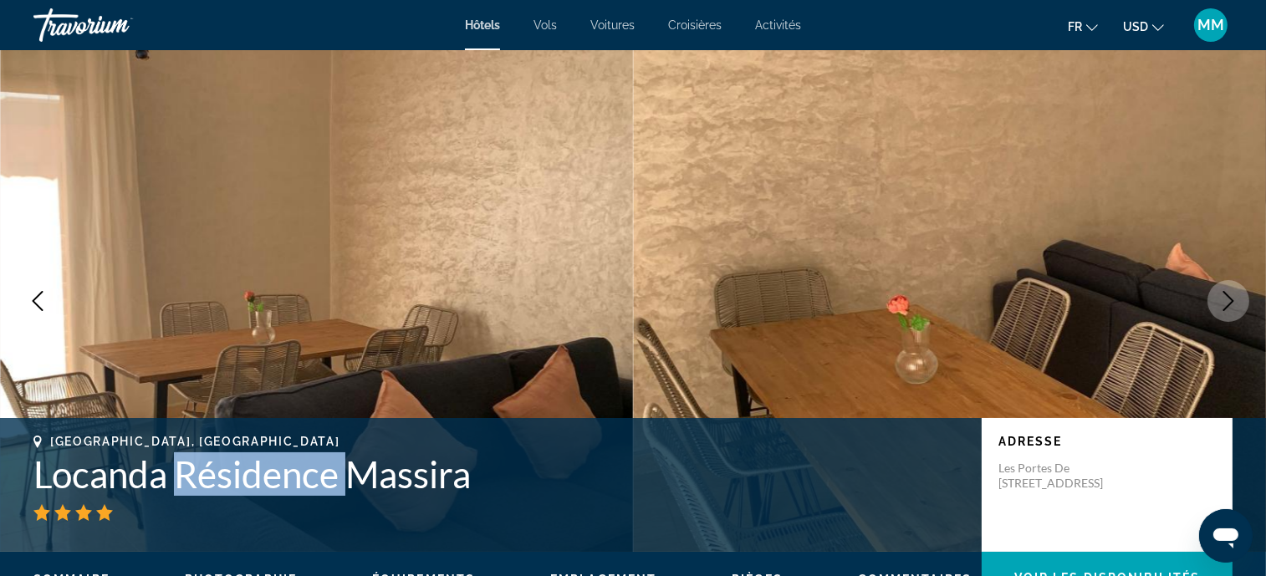
click at [248, 486] on h1 "Locanda Résidence Massira" at bounding box center [499, 474] width 932 height 43
click at [248, 489] on h1 "Locanda Résidence Massira" at bounding box center [499, 474] width 932 height 43
click at [229, 480] on h1 "Locanda Résidence Massira" at bounding box center [499, 474] width 932 height 43
click at [229, 481] on h1 "Locanda Résidence Massira" at bounding box center [499, 474] width 932 height 43
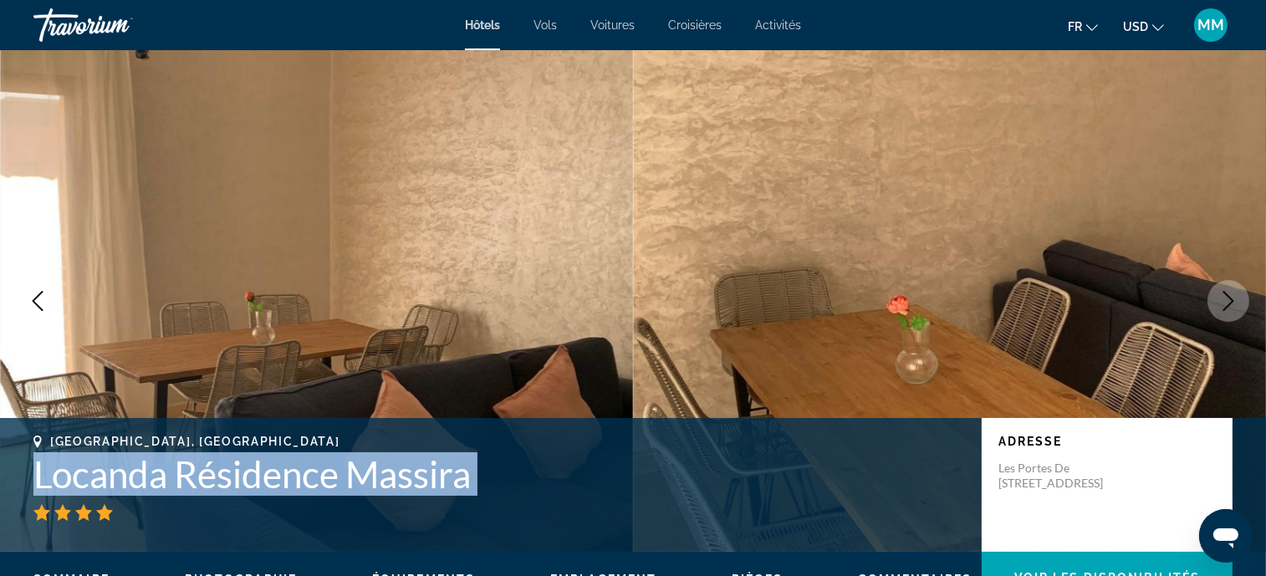
click at [228, 481] on h1 "Locanda Résidence Massira" at bounding box center [499, 474] width 932 height 43
copy div "Locanda Résidence Massira"
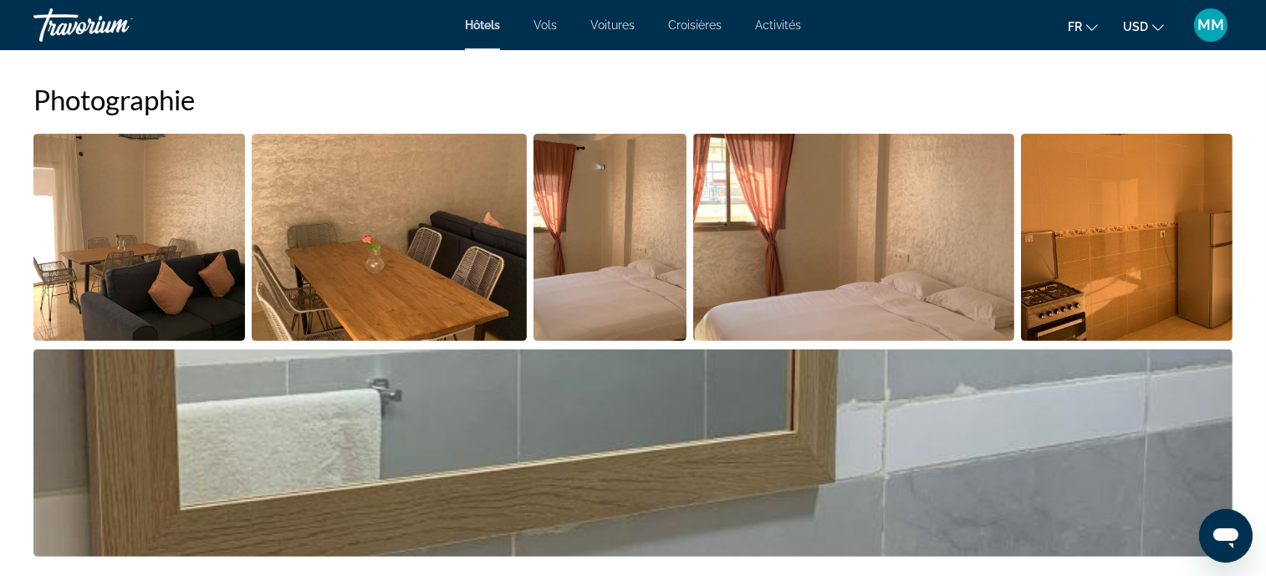
scroll to position [617, 0]
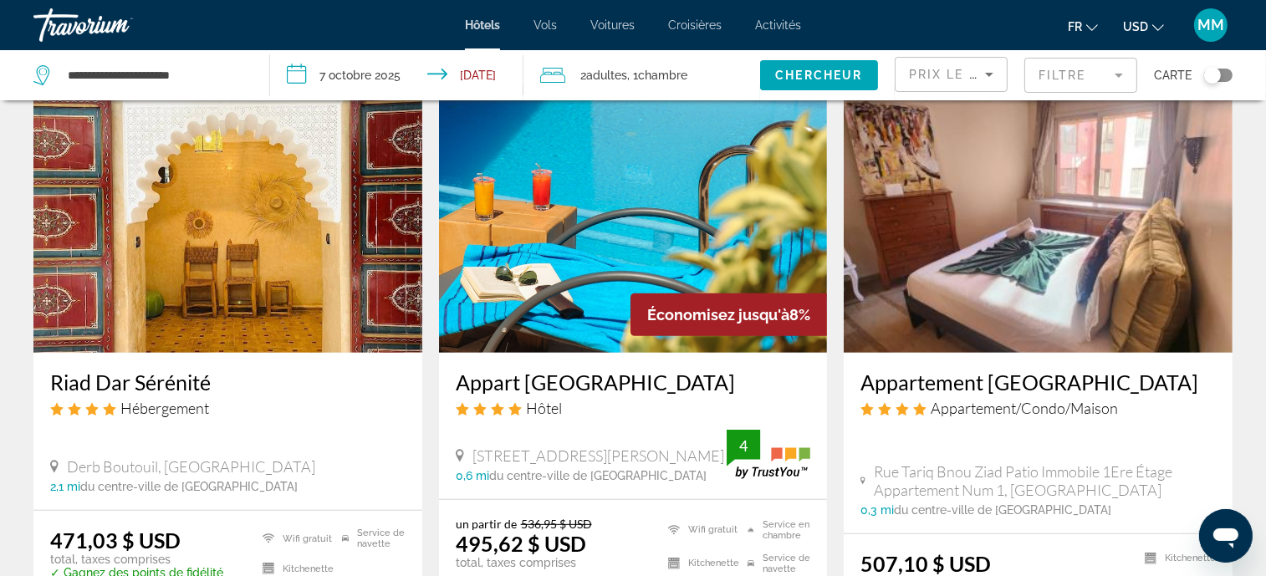
scroll to position [794, 0]
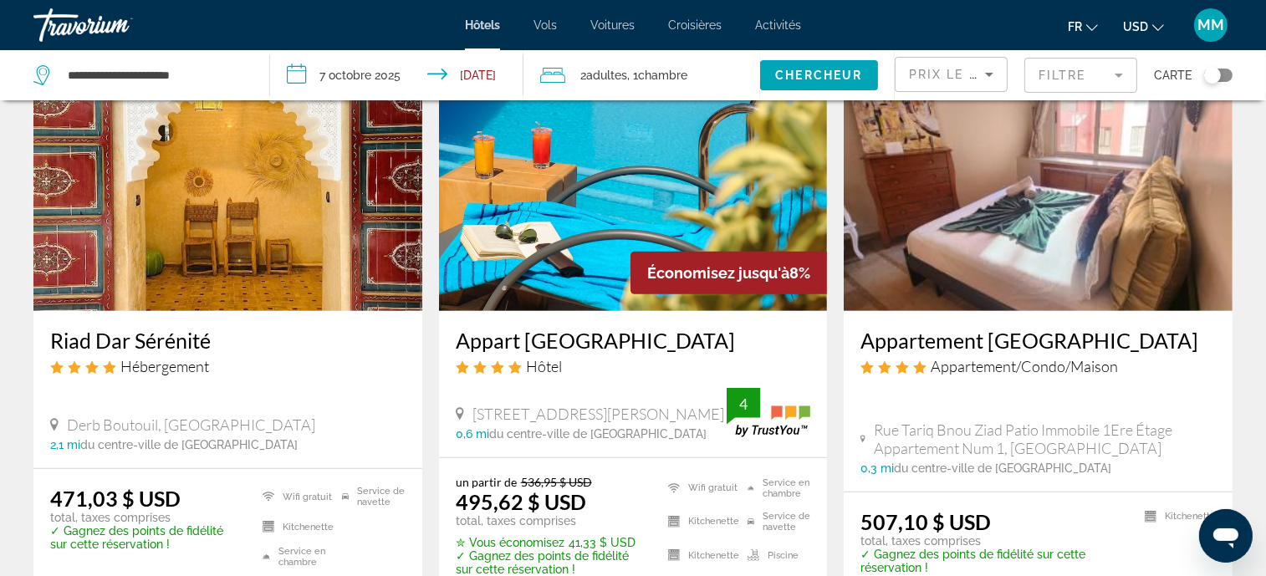
click at [584, 231] on img "Main content" at bounding box center [633, 177] width 389 height 268
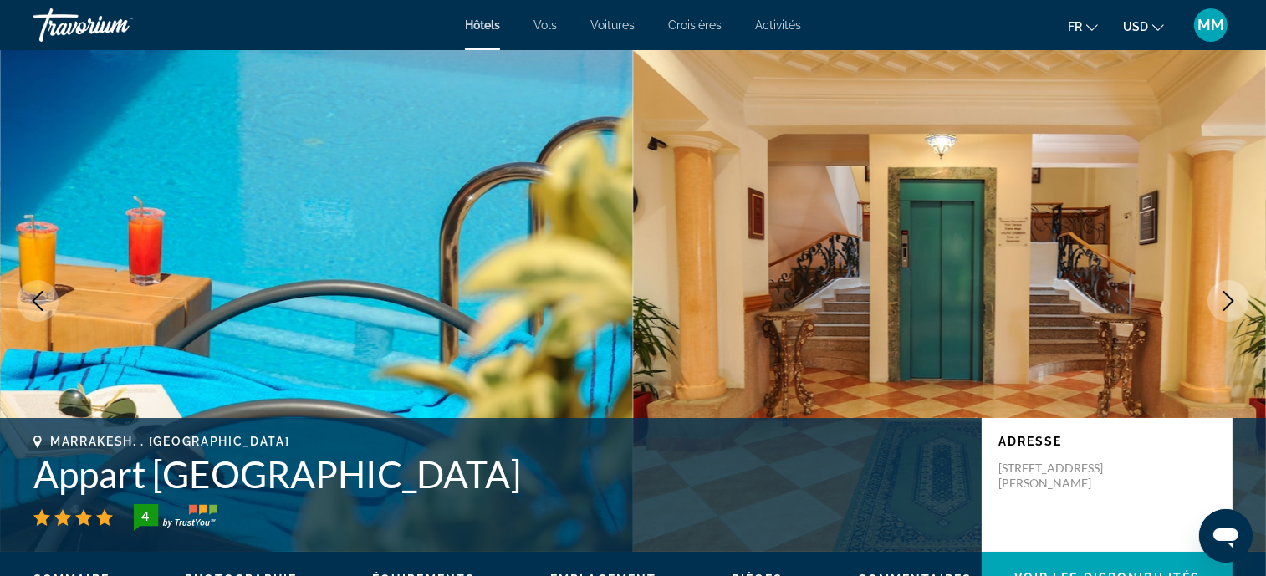
click at [1228, 301] on icon "Next image" at bounding box center [1229, 301] width 20 height 20
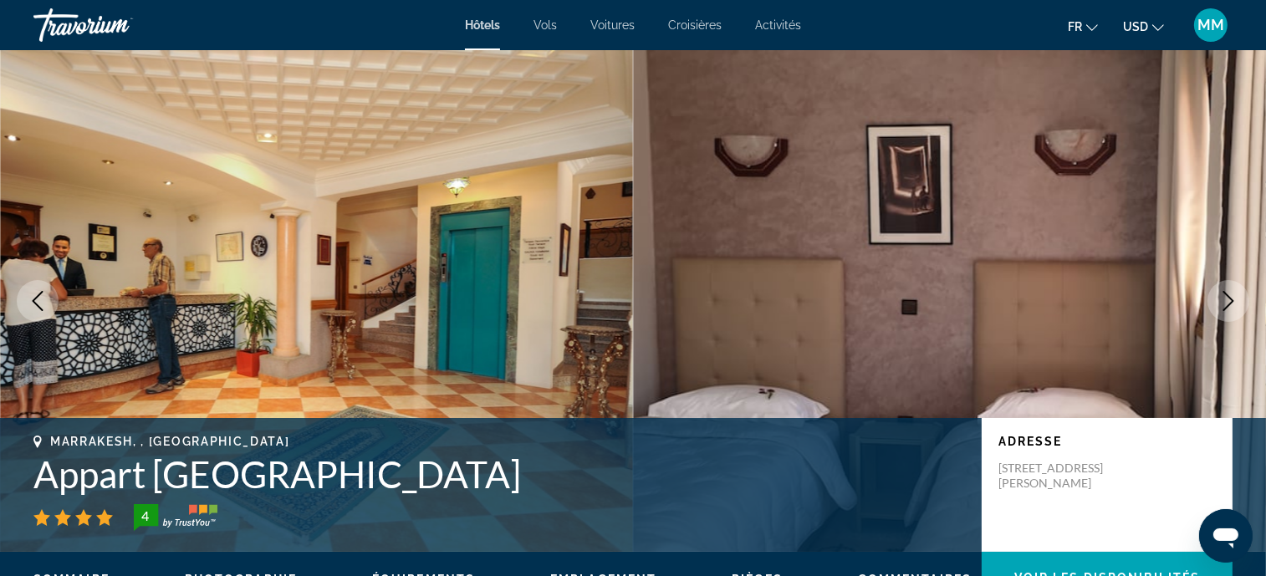
click at [1228, 302] on icon "Next image" at bounding box center [1229, 301] width 20 height 20
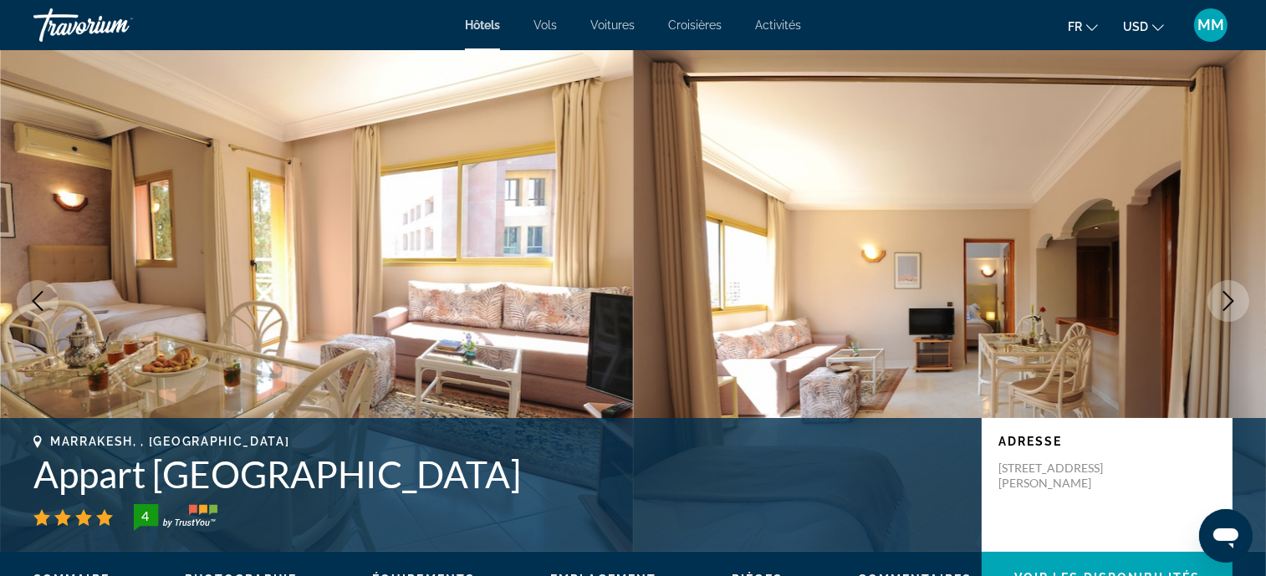
click at [1228, 303] on icon "Next image" at bounding box center [1229, 301] width 20 height 20
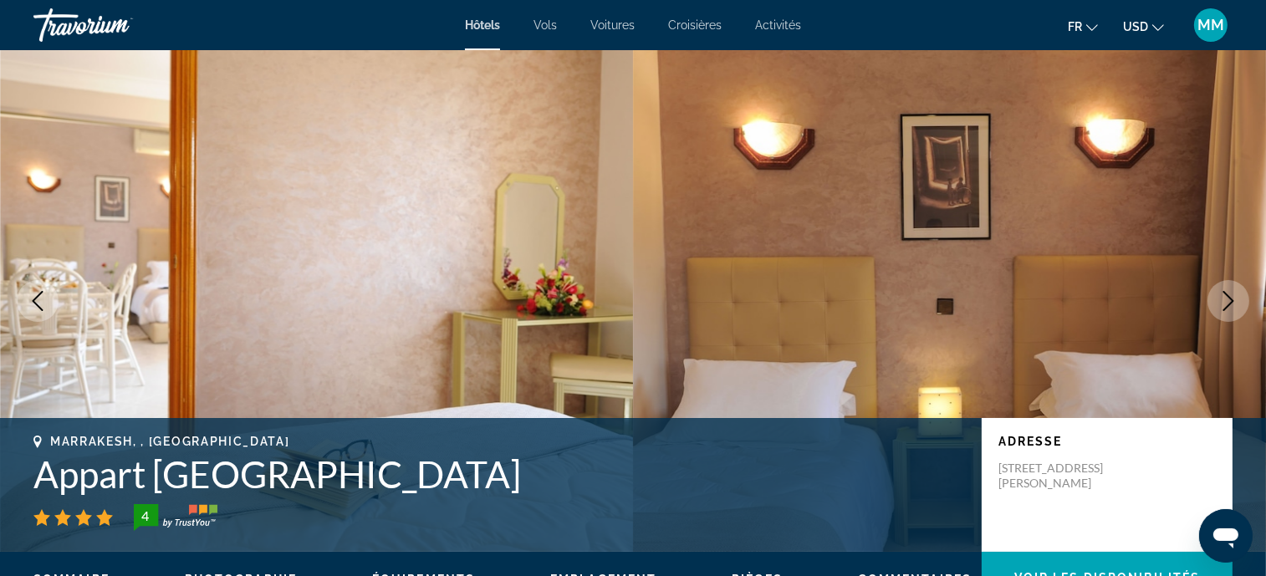
click at [1228, 303] on icon "Next image" at bounding box center [1229, 301] width 20 height 20
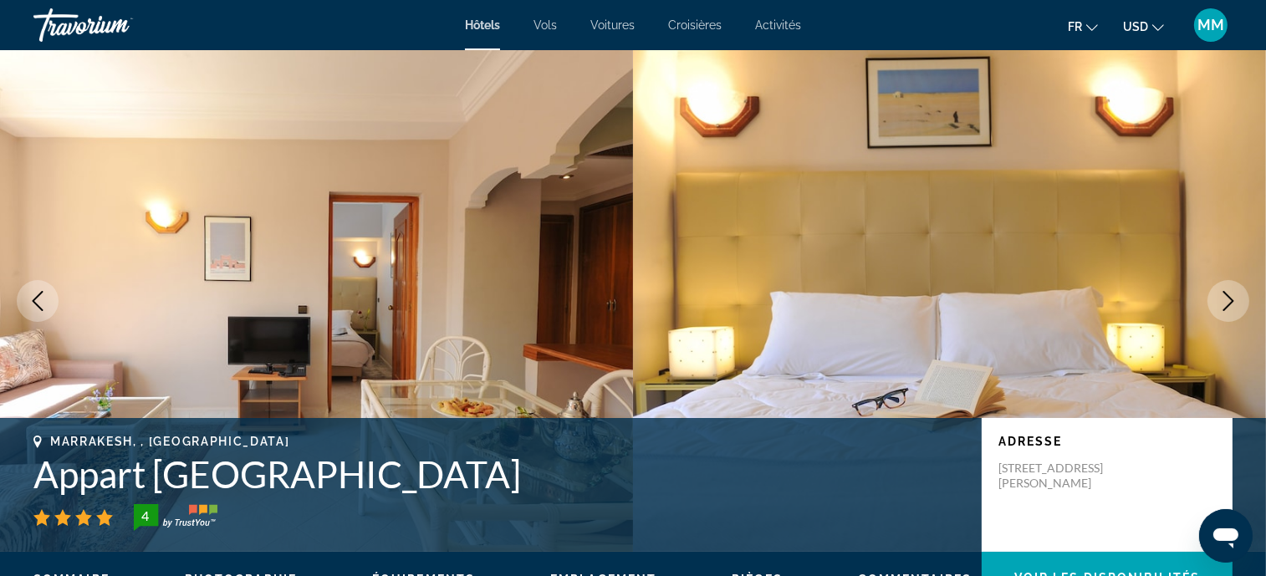
click at [1228, 303] on icon "Next image" at bounding box center [1229, 301] width 20 height 20
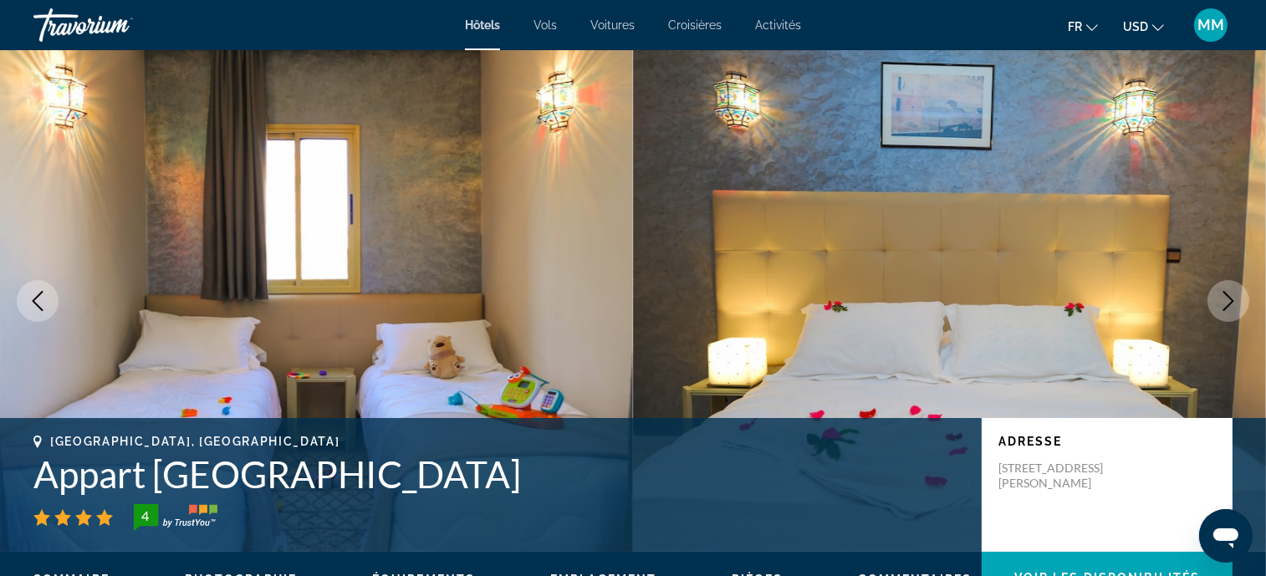
click at [1228, 303] on icon "Next image" at bounding box center [1229, 301] width 20 height 20
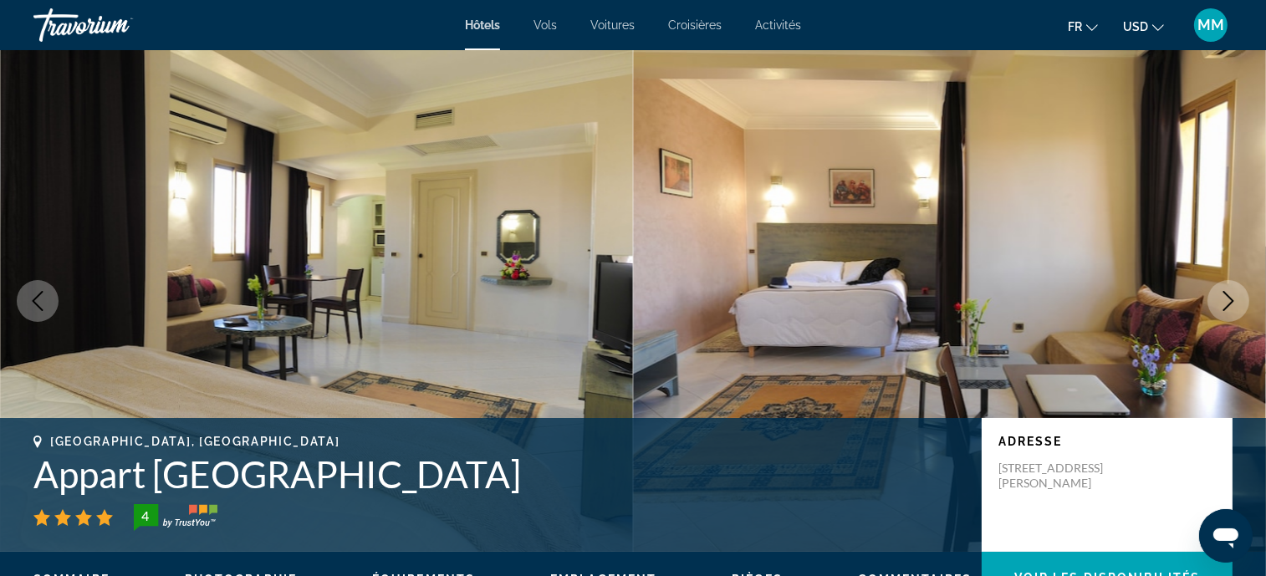
click at [1230, 301] on icon "Next image" at bounding box center [1229, 301] width 20 height 20
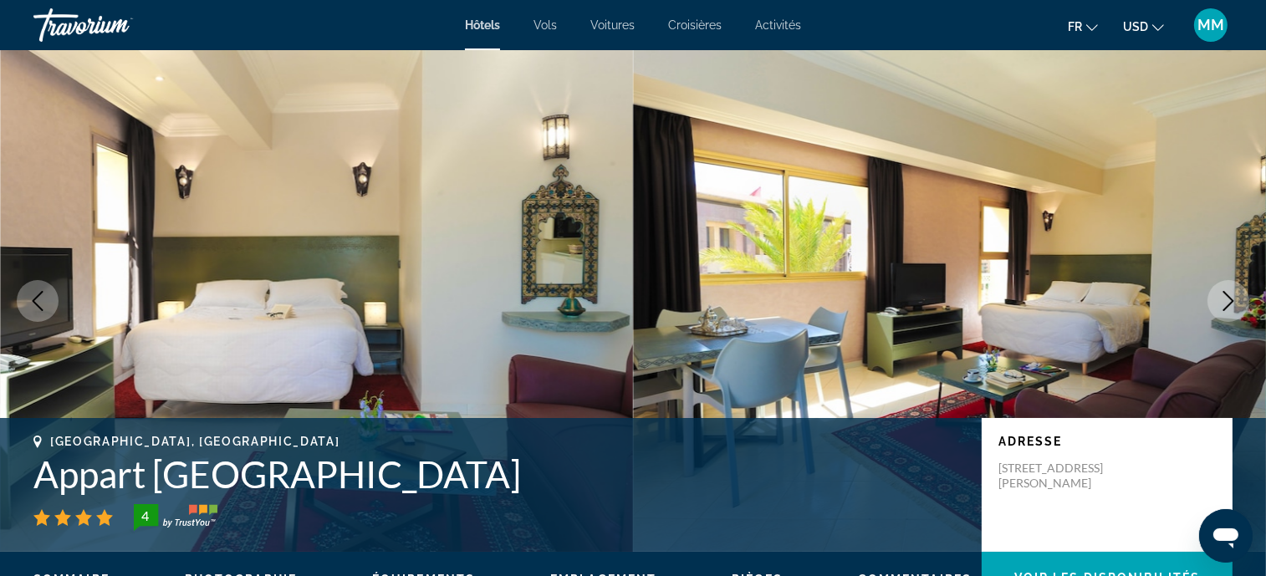
click at [1230, 299] on icon "Next image" at bounding box center [1229, 301] width 20 height 20
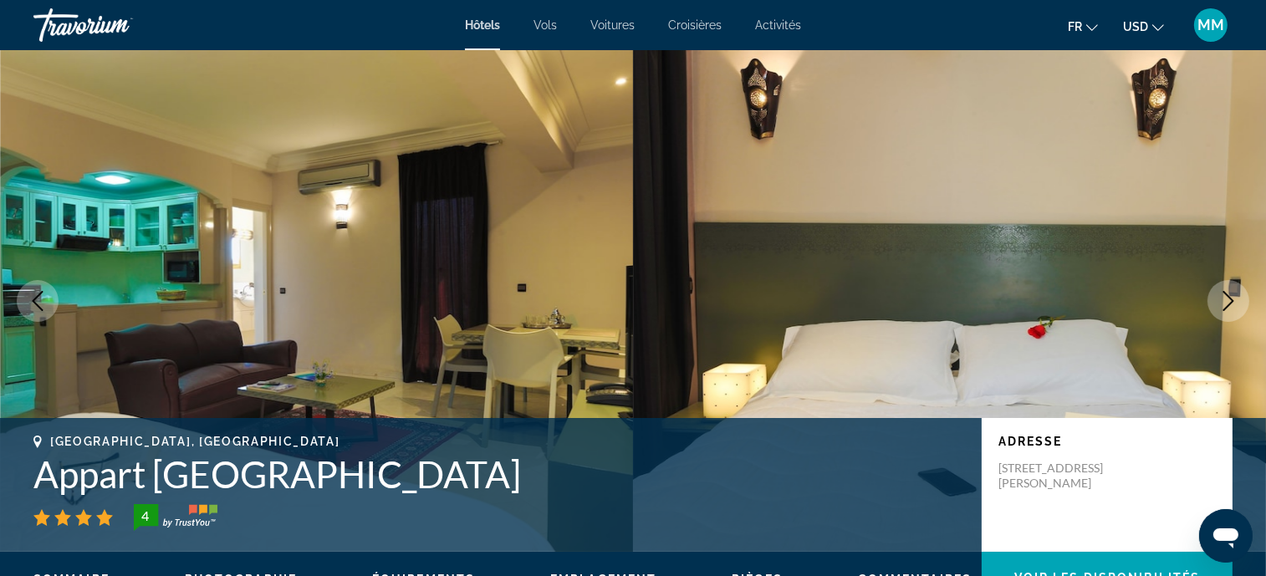
click at [1230, 299] on icon "Next image" at bounding box center [1229, 301] width 20 height 20
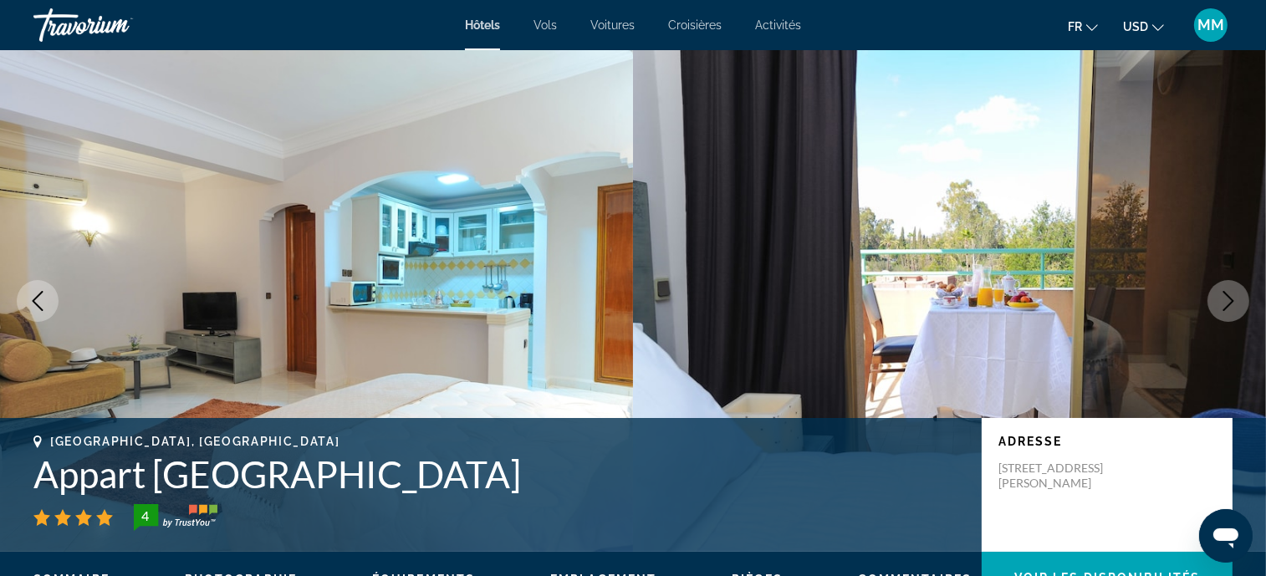
click at [1230, 299] on icon "Next image" at bounding box center [1229, 301] width 20 height 20
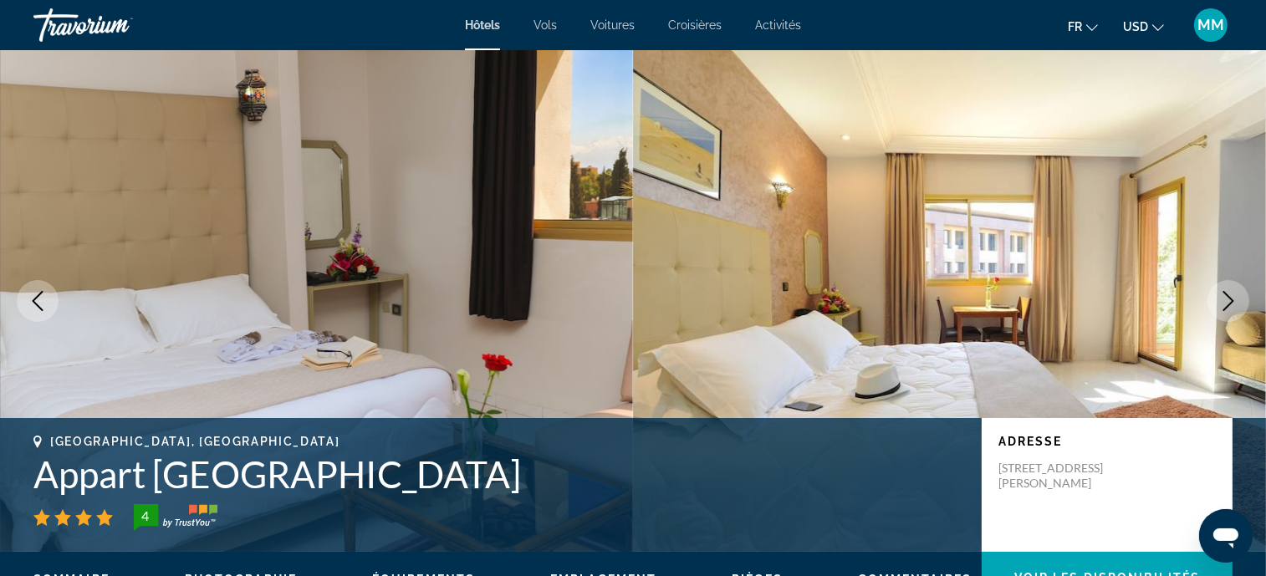
click at [1230, 299] on icon "Next image" at bounding box center [1229, 301] width 20 height 20
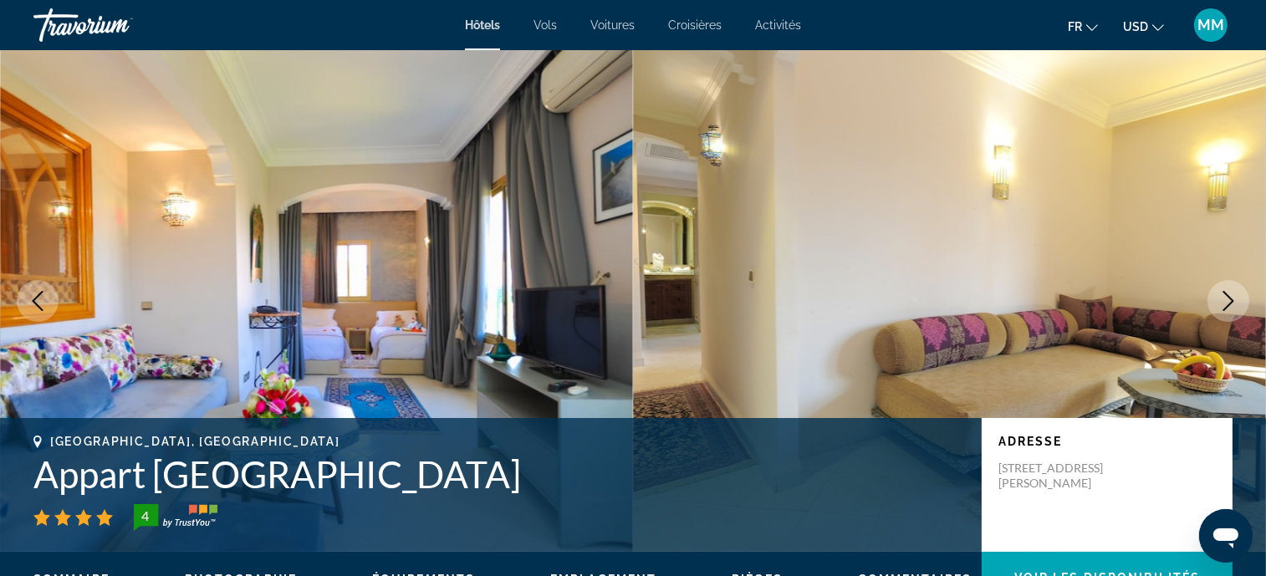
click at [1230, 299] on icon "Next image" at bounding box center [1229, 301] width 20 height 20
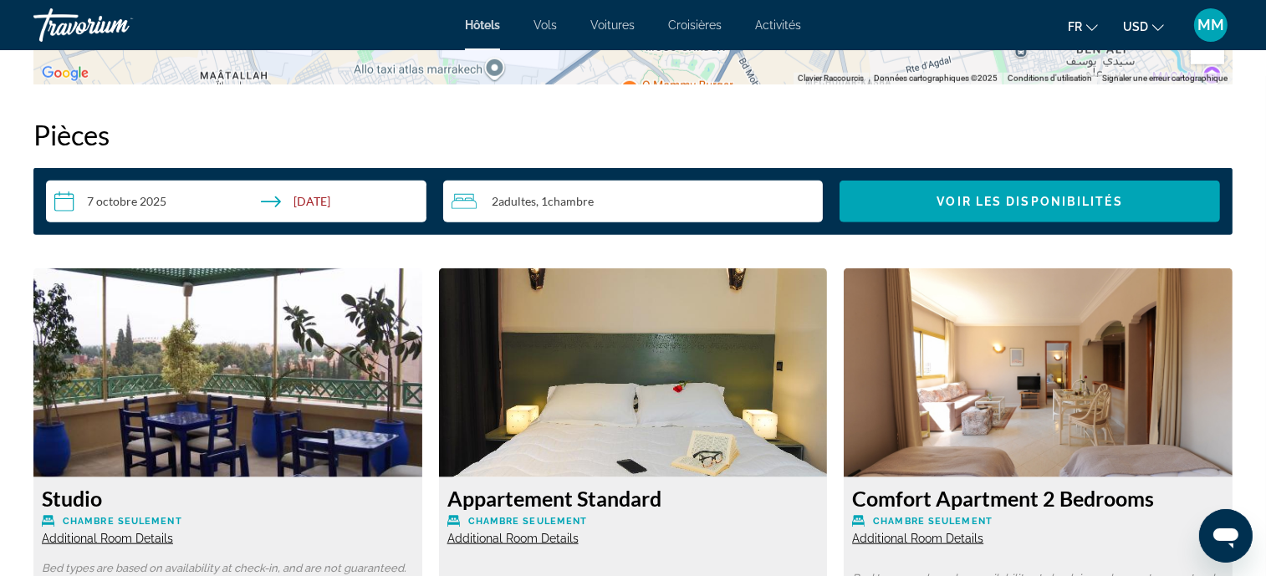
scroll to position [2258, 0]
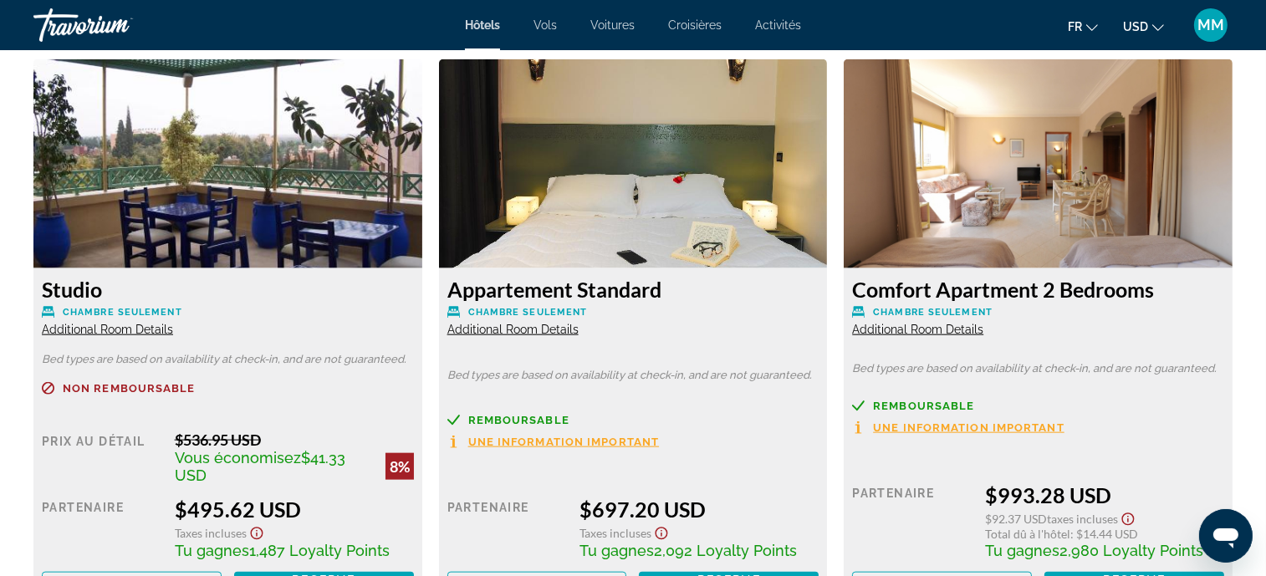
click at [101, 325] on span "Additional Room Details" at bounding box center [107, 329] width 131 height 13
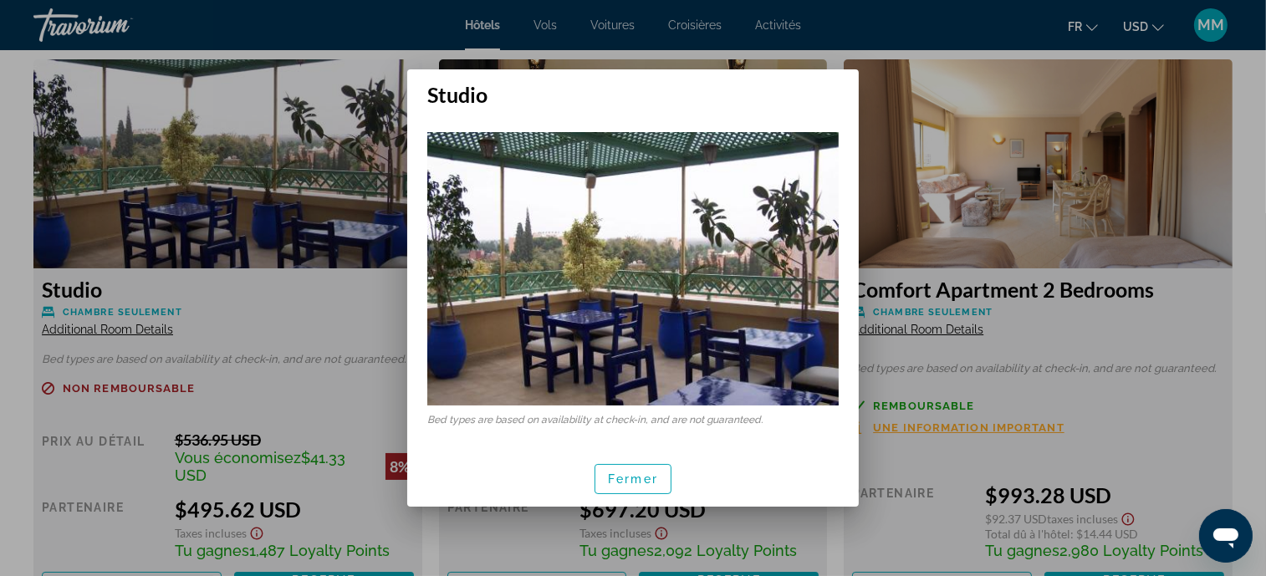
scroll to position [0, 0]
click at [554, 250] on img at bounding box center [633, 269] width 412 height 274
click at [211, 221] on div at bounding box center [633, 288] width 1266 height 576
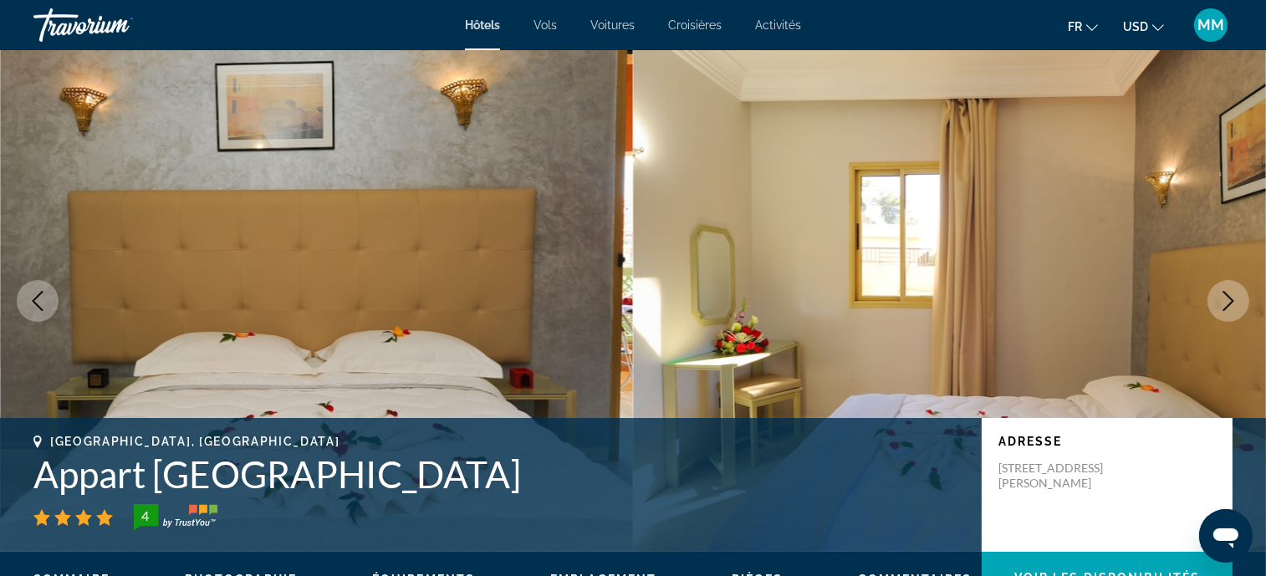
scroll to position [41, 0]
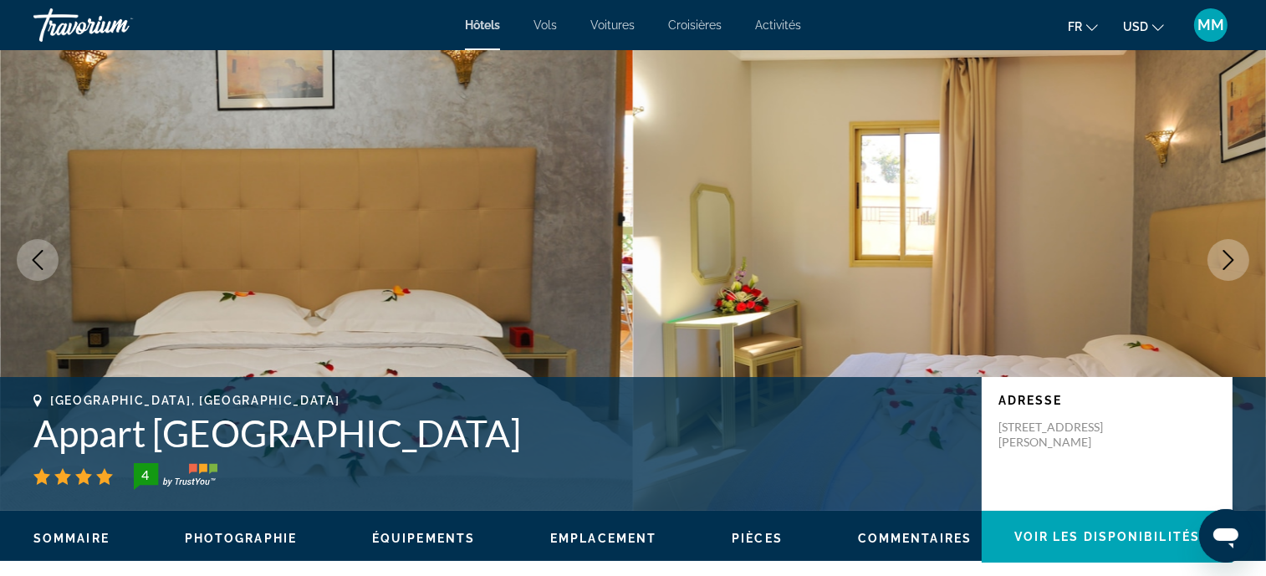
click at [237, 437] on h1 "Appart [GEOGRAPHIC_DATA]" at bounding box center [499, 433] width 932 height 43
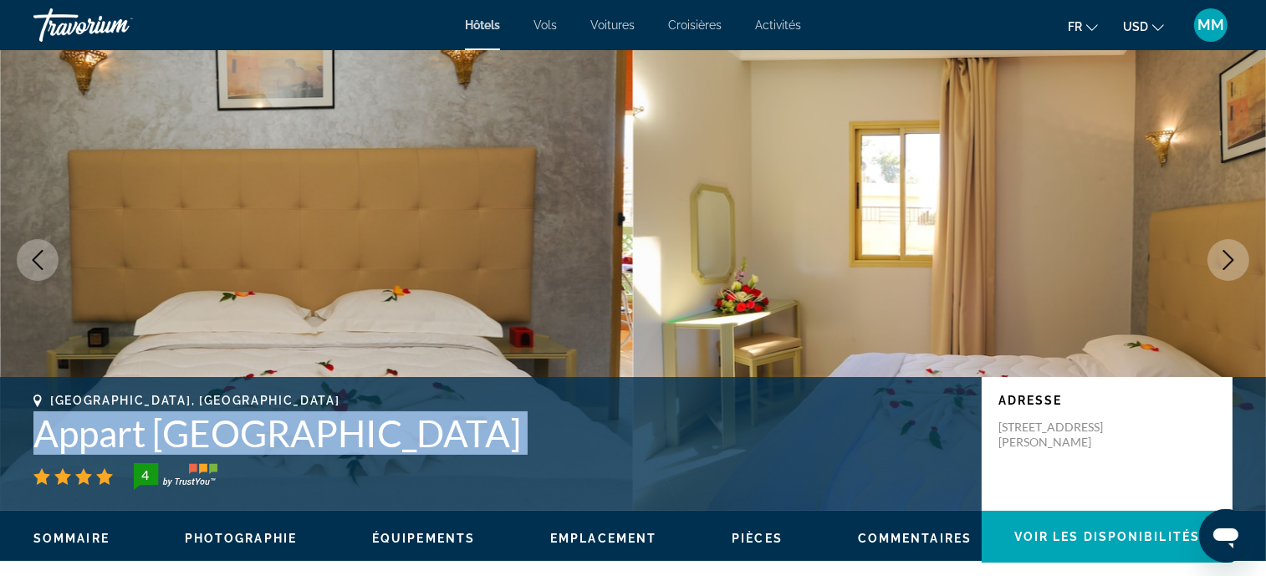
click at [237, 437] on h1 "Appart [GEOGRAPHIC_DATA]" at bounding box center [499, 433] width 932 height 43
copy div "Appart [GEOGRAPHIC_DATA]"
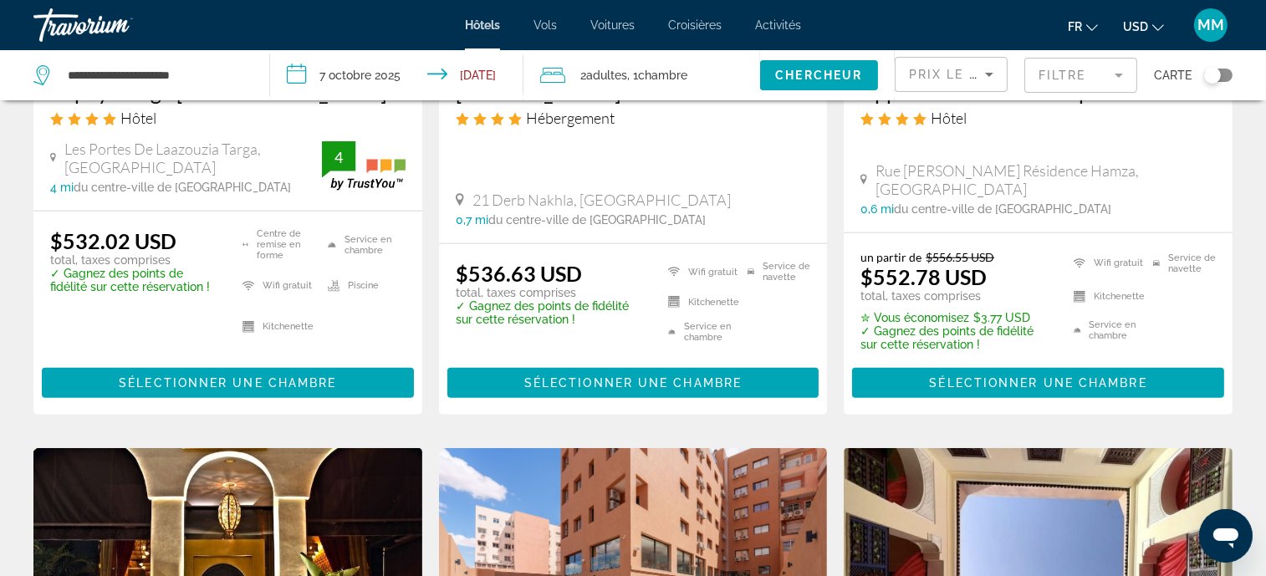
scroll to position [1840, 0]
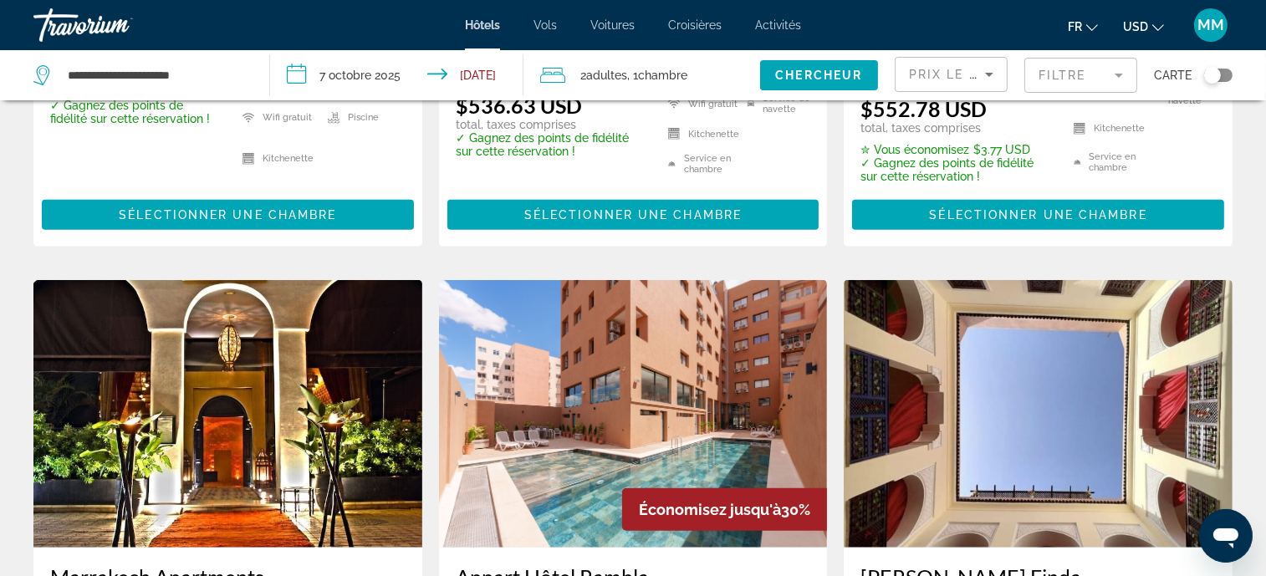
click at [345, 75] on input "**********" at bounding box center [400, 77] width 260 height 55
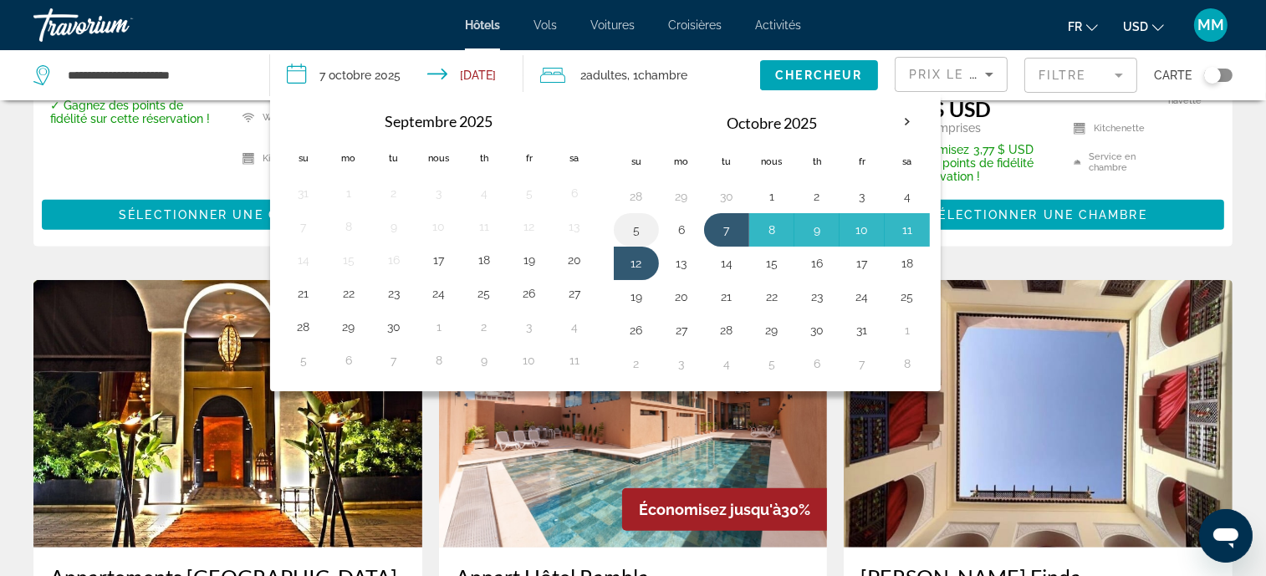
click at [627, 226] on button "5" at bounding box center [636, 229] width 27 height 23
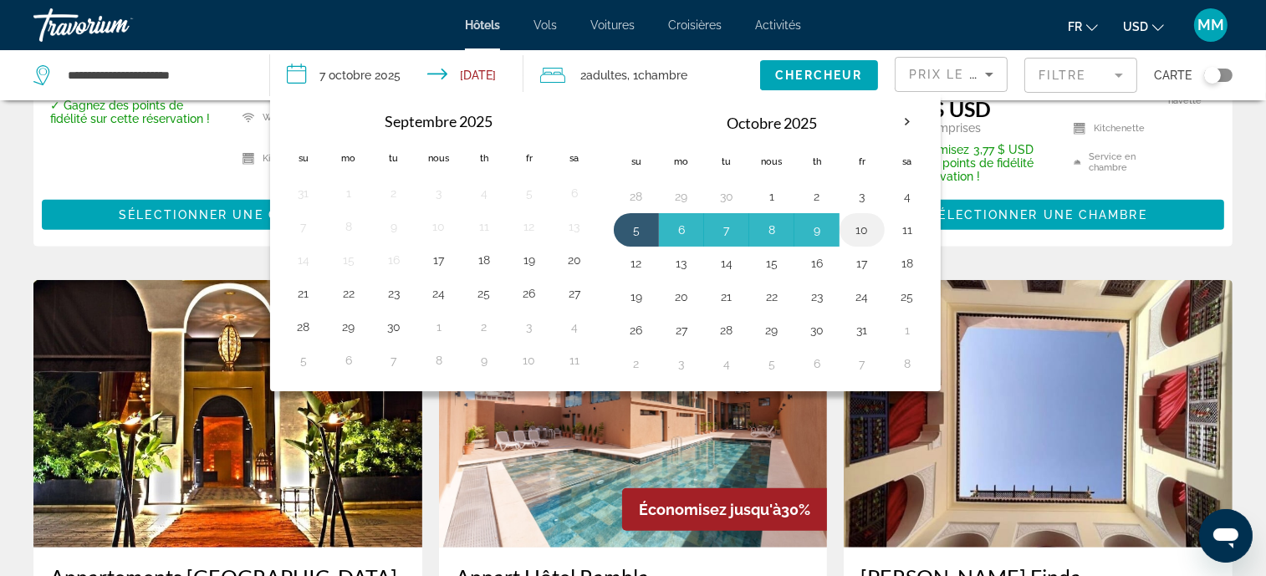
click at [857, 228] on button "10" at bounding box center [862, 229] width 27 height 23
type input "**********"
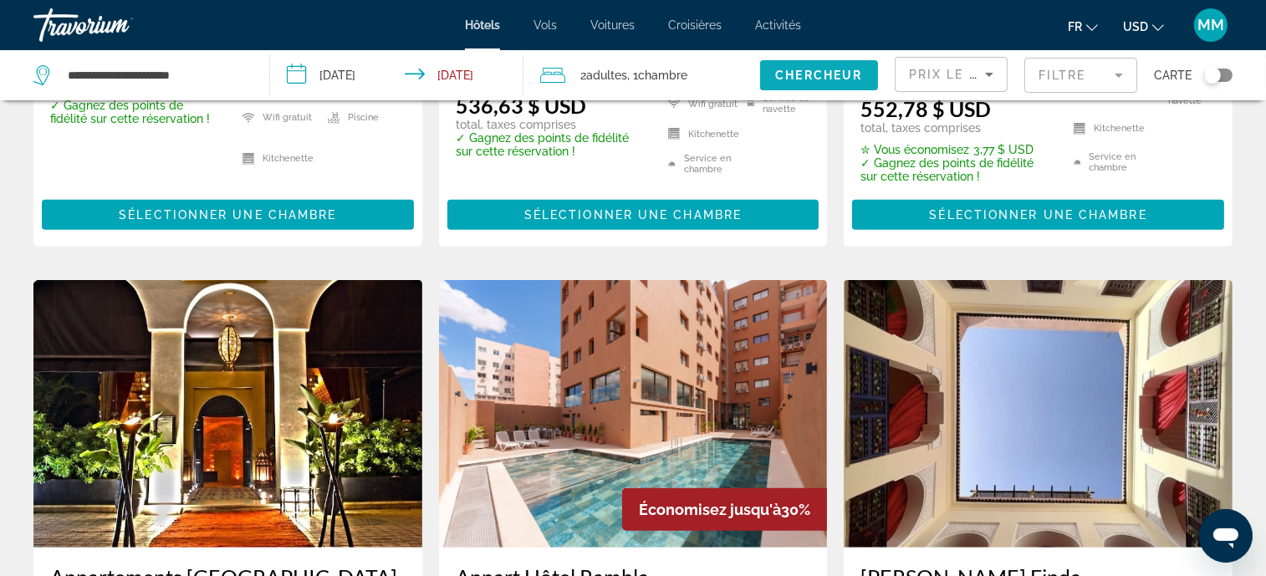
click at [807, 79] on span "Chercheur" at bounding box center [818, 75] width 87 height 13
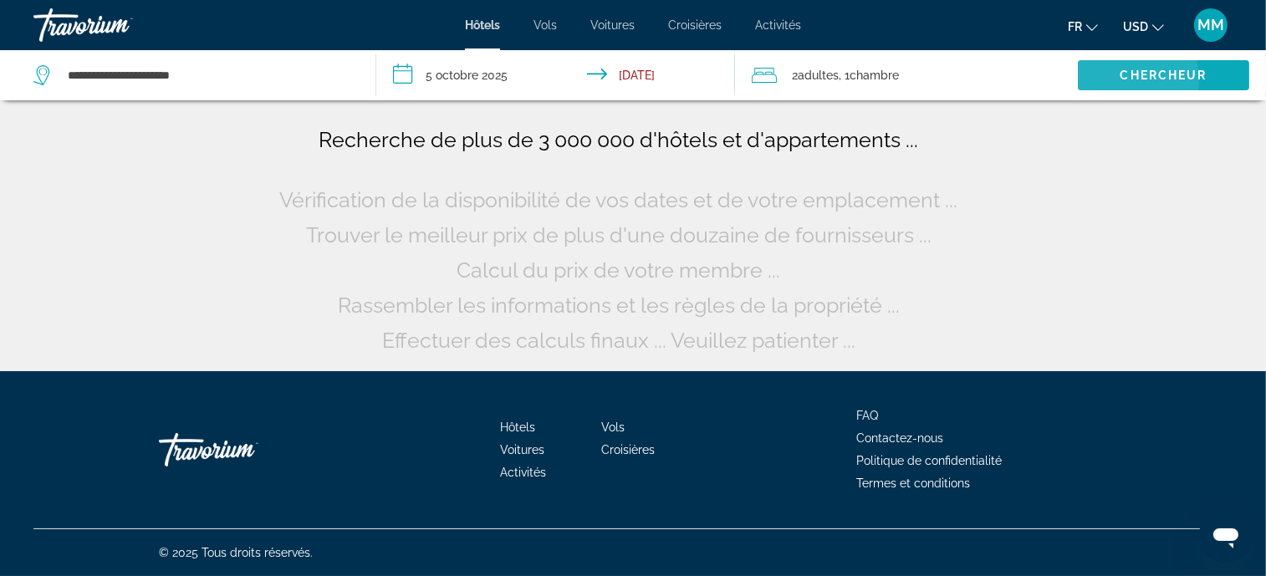
scroll to position [0, 0]
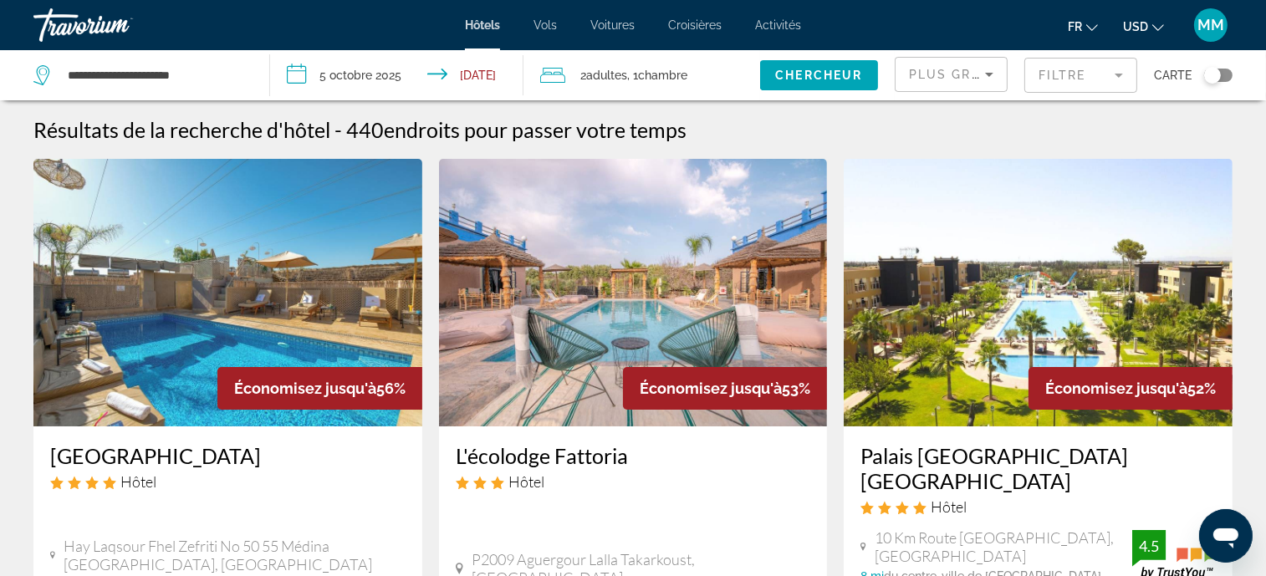
scroll to position [41, 0]
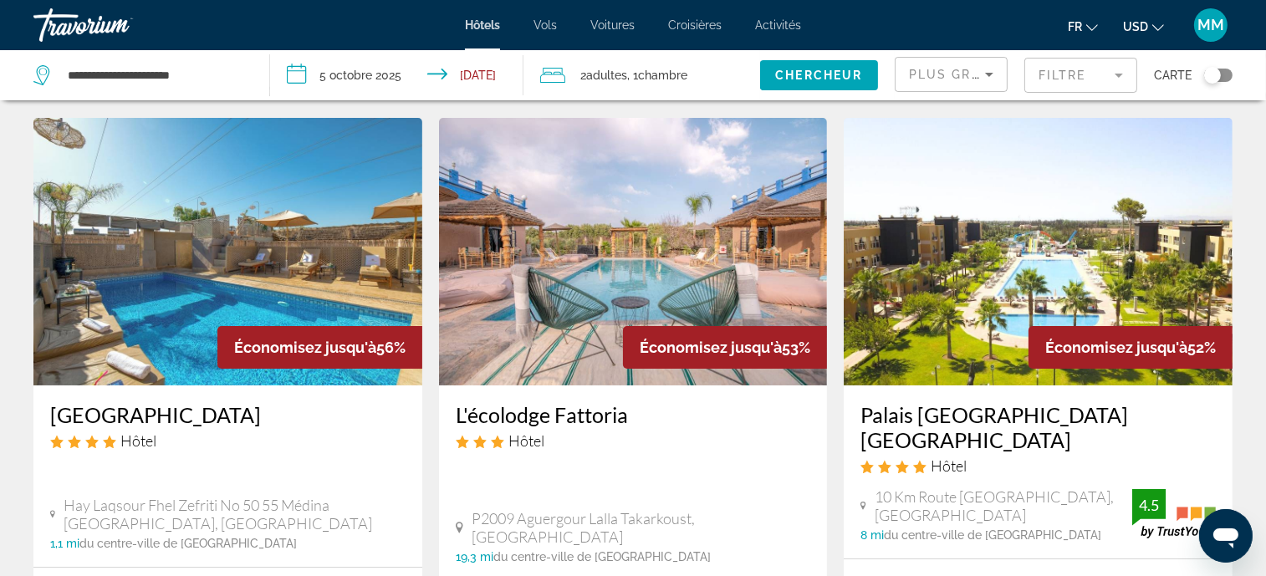
click at [200, 268] on img "Main content" at bounding box center [227, 252] width 389 height 268
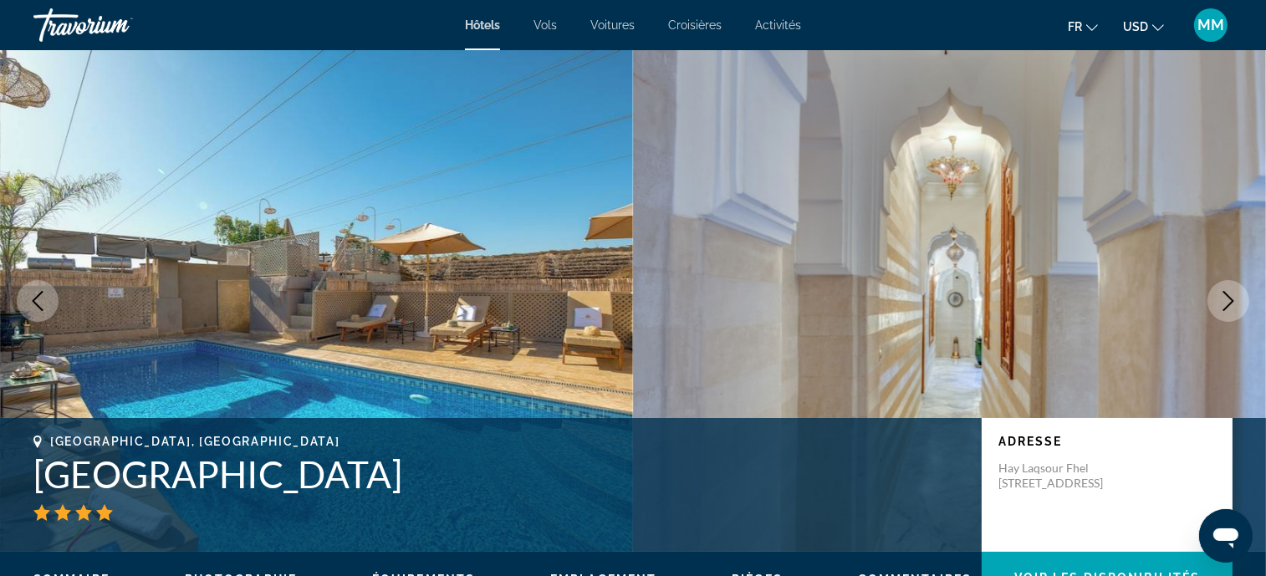
click at [1244, 307] on button "Next image" at bounding box center [1229, 301] width 42 height 42
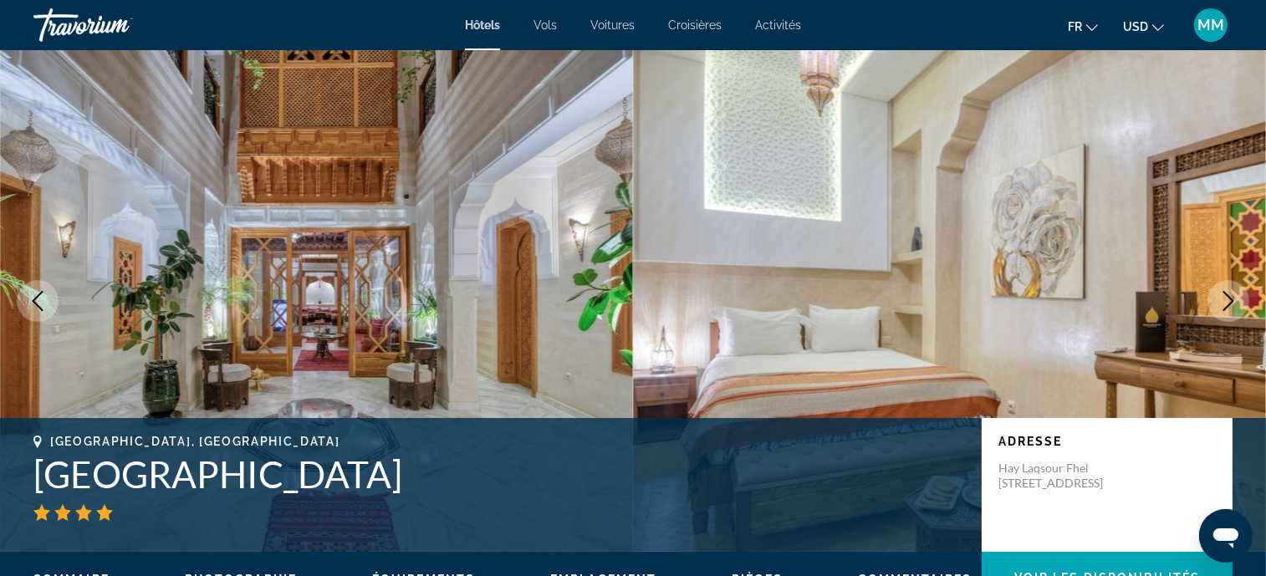
click at [1233, 306] on icon "Next image" at bounding box center [1229, 301] width 20 height 20
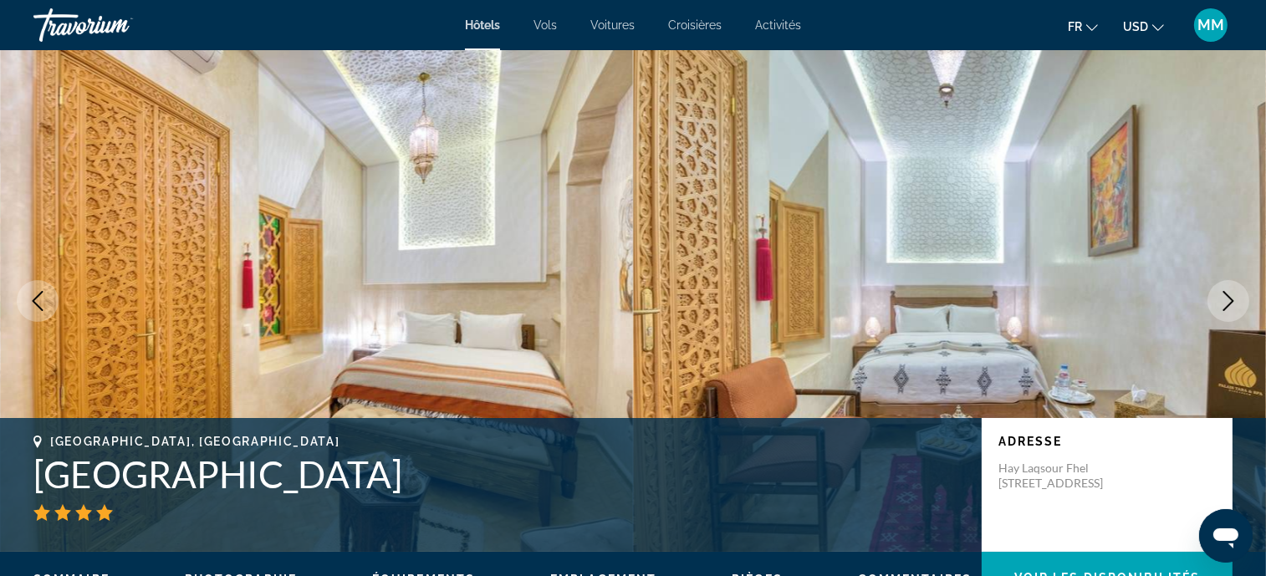
click at [1232, 306] on icon "Next image" at bounding box center [1229, 301] width 20 height 20
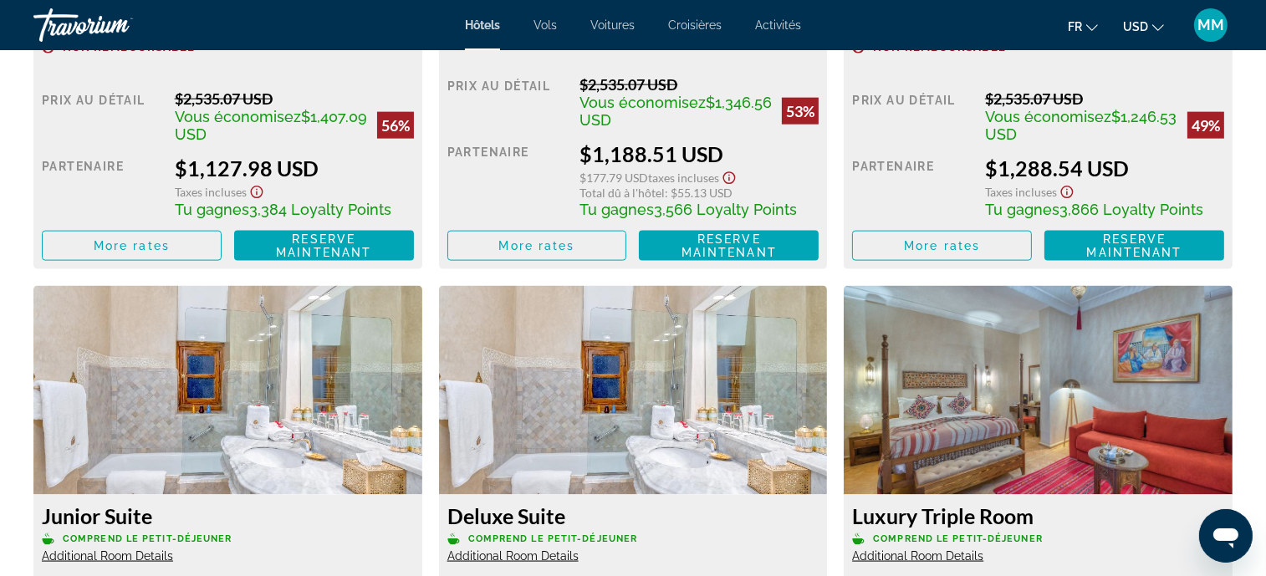
scroll to position [2927, 0]
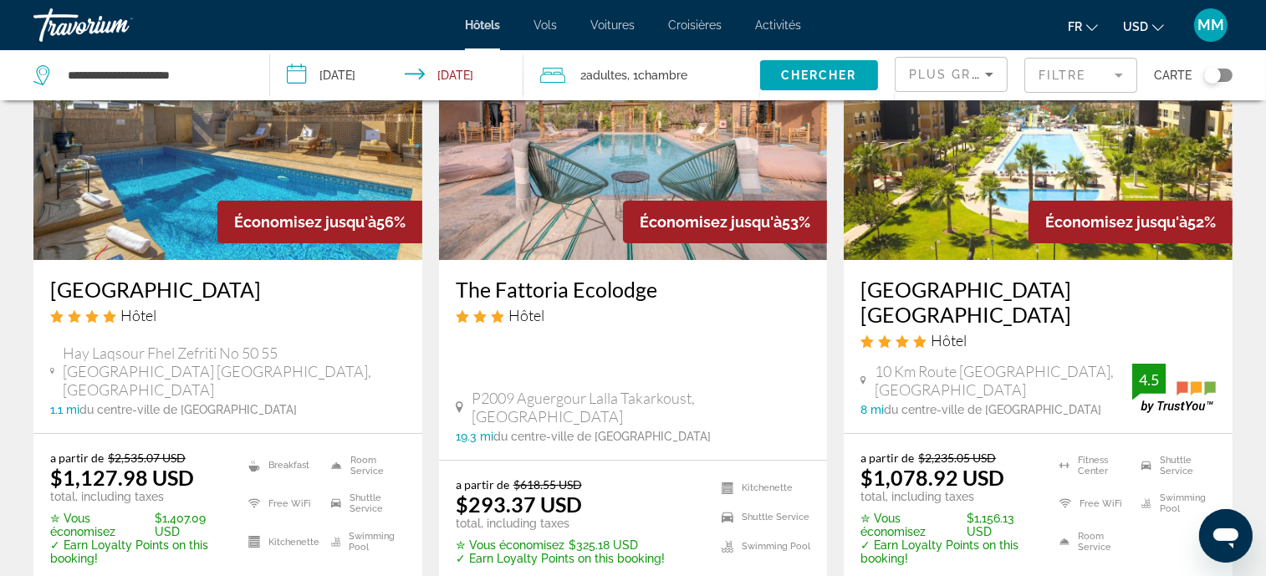
scroll to position [125, 0]
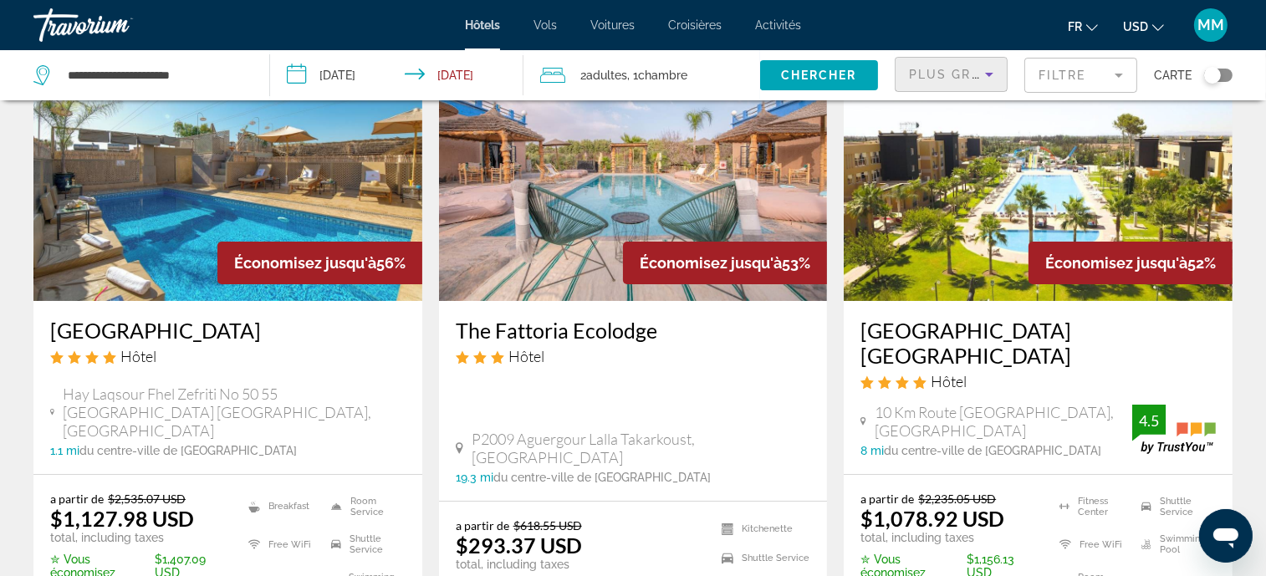
click at [952, 83] on div "Plus grandes économies" at bounding box center [947, 74] width 76 height 20
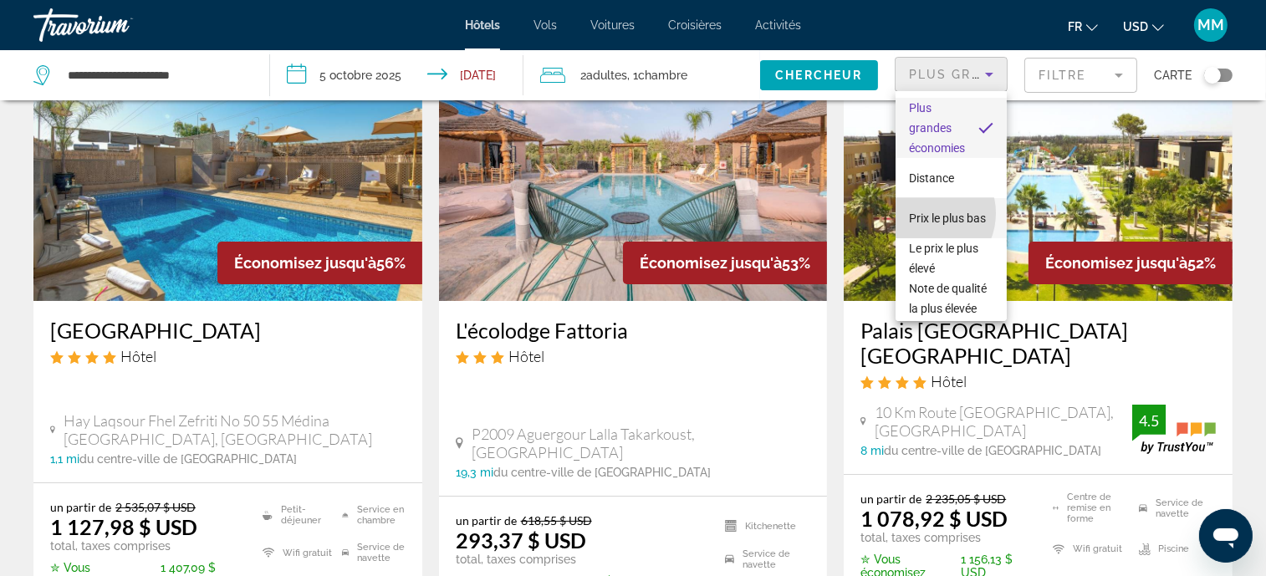
click at [924, 213] on span "Prix le plus bas" at bounding box center [947, 218] width 77 height 13
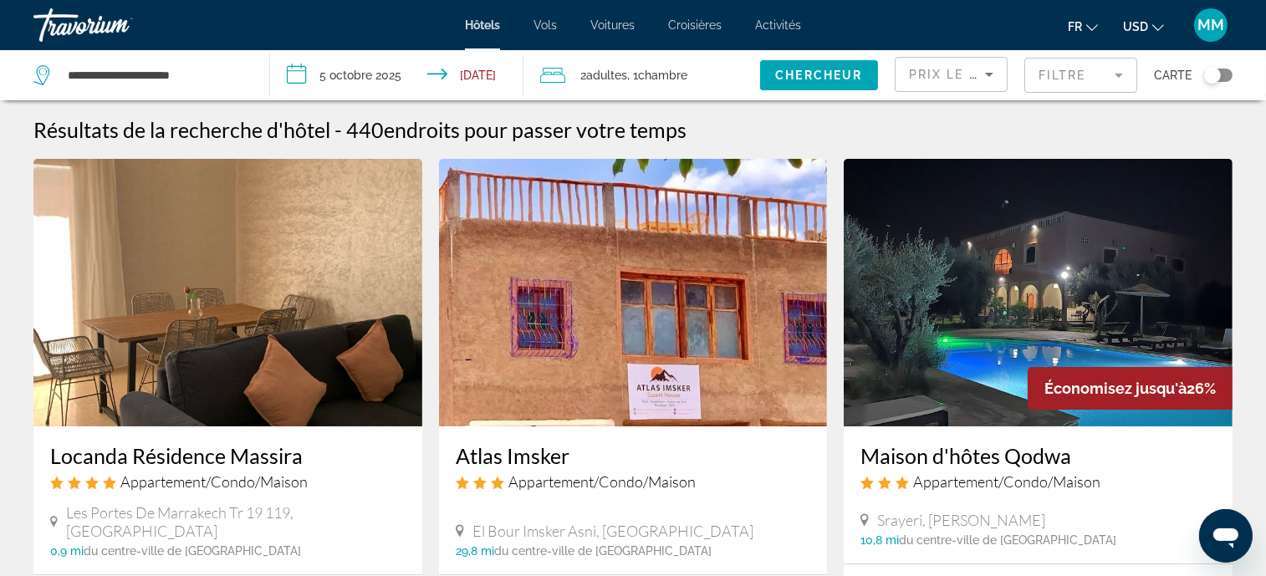
click at [1068, 60] on mat-form-field "Filtre" at bounding box center [1081, 75] width 113 height 35
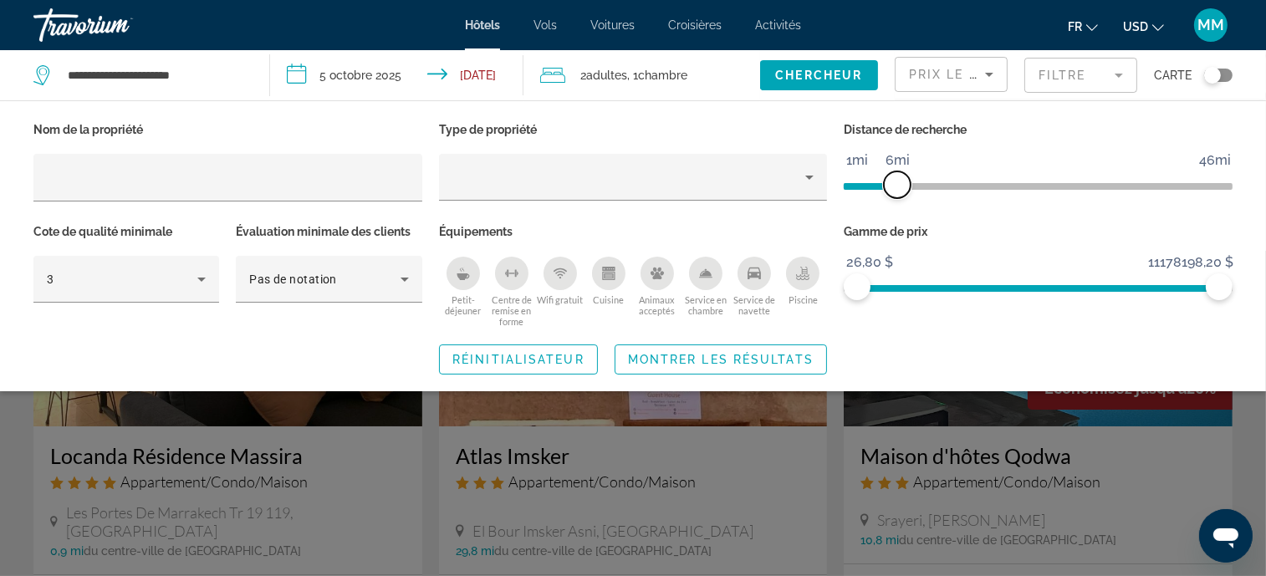
drag, startPoint x: 1086, startPoint y: 189, endPoint x: 897, endPoint y: 200, distance: 188.5
click at [897, 201] on div "Distance de recherche 1mi 46mi 6mi" at bounding box center [1039, 169] width 406 height 102
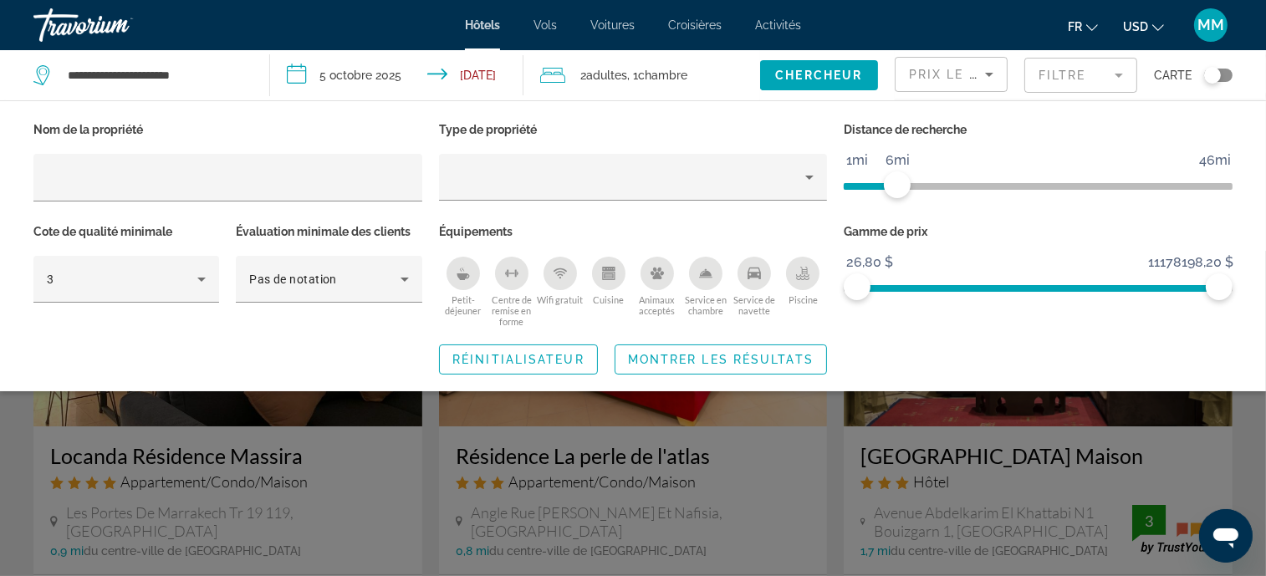
click at [616, 274] on div "Kitchen" at bounding box center [608, 273] width 33 height 33
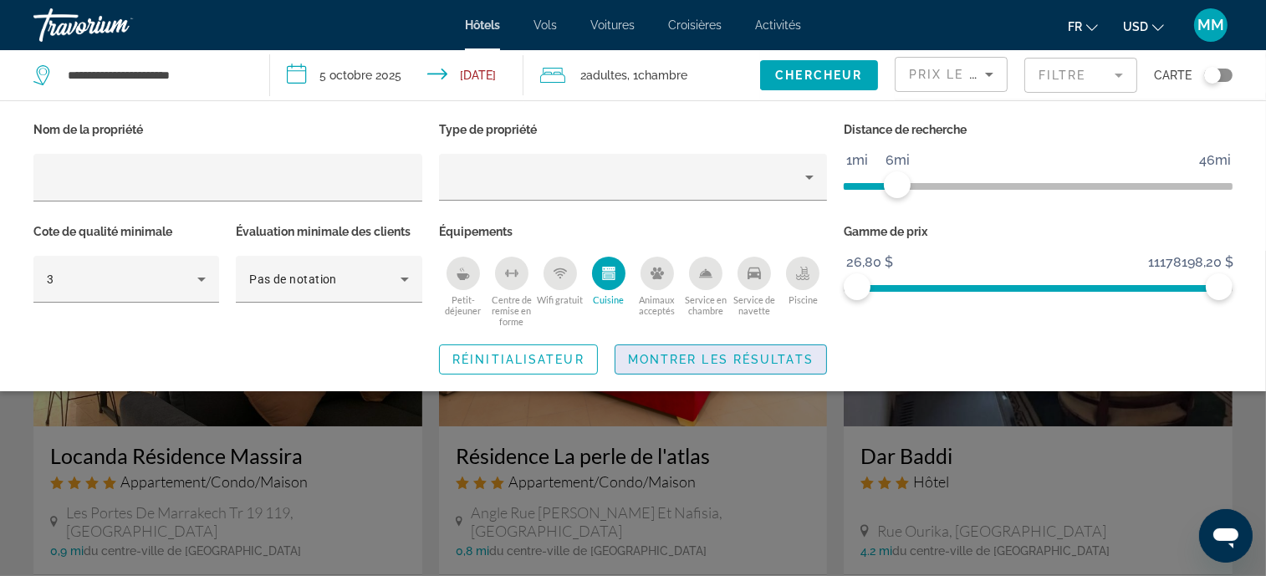
click at [676, 361] on span "Montrer les résultats" at bounding box center [721, 359] width 186 height 13
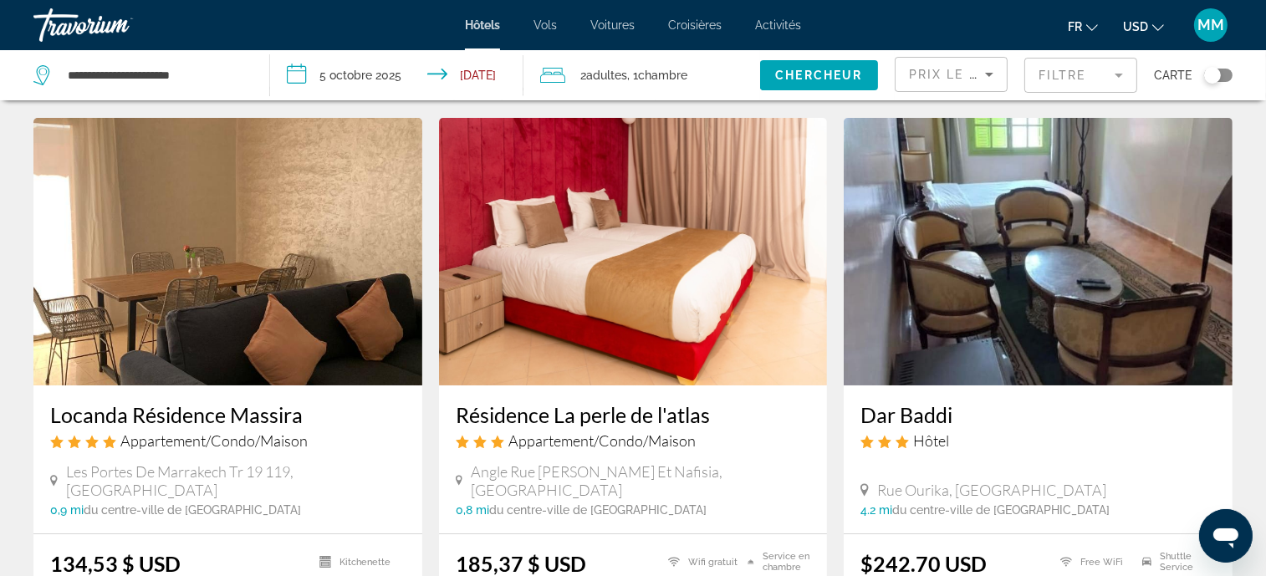
scroll to position [83, 0]
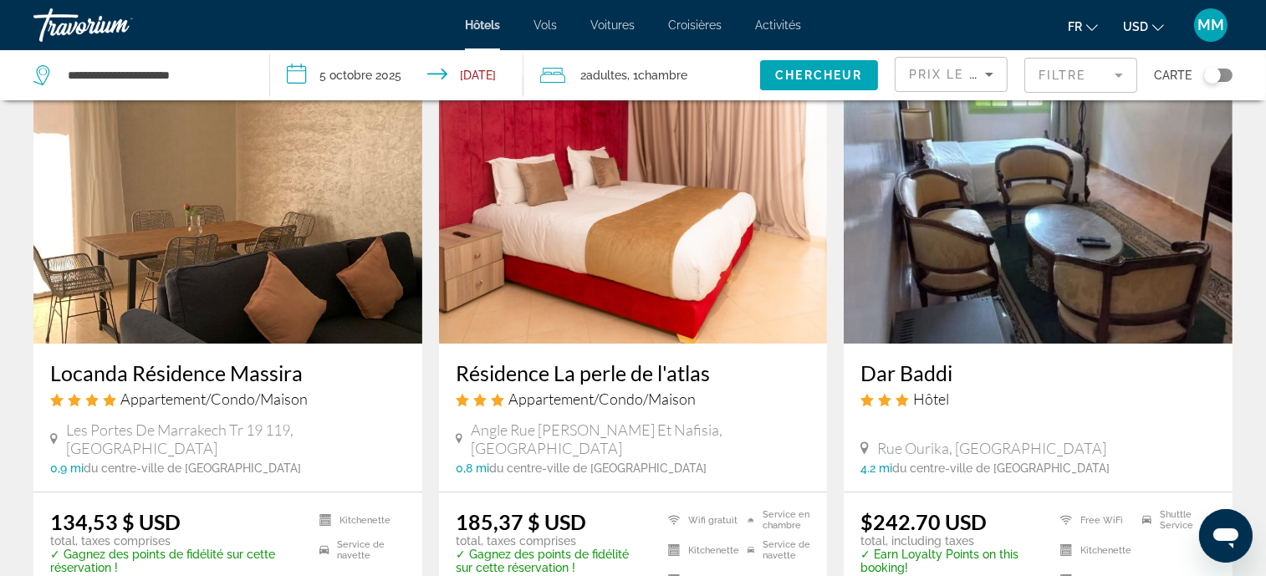
click at [635, 263] on img "Main content" at bounding box center [633, 210] width 389 height 268
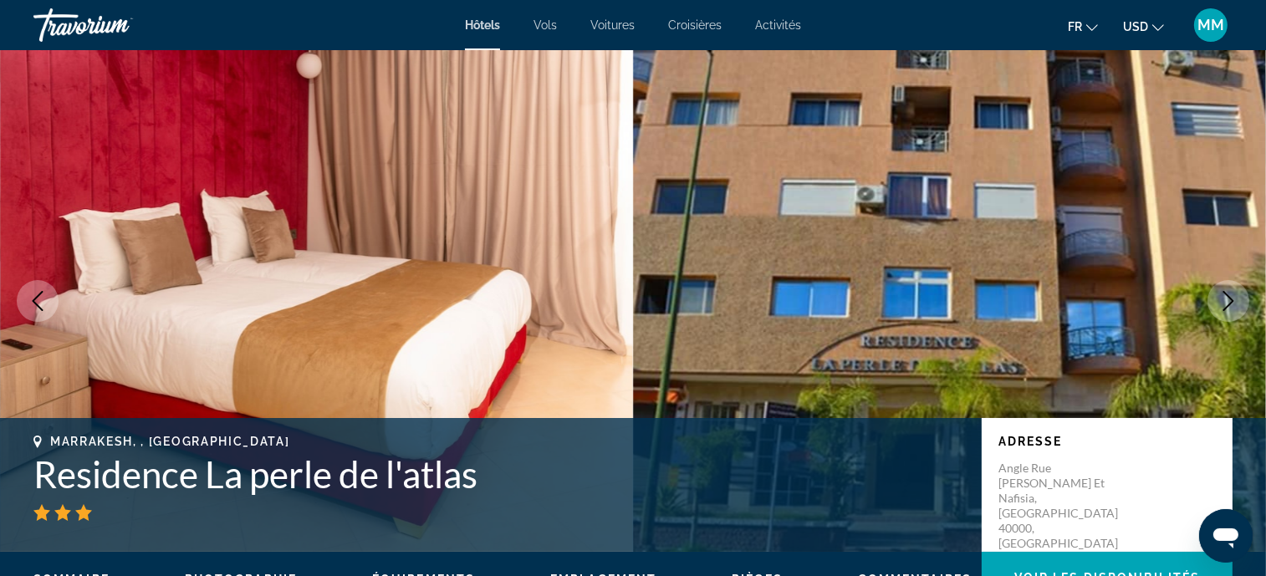
click at [1223, 300] on icon "Next image" at bounding box center [1229, 301] width 20 height 20
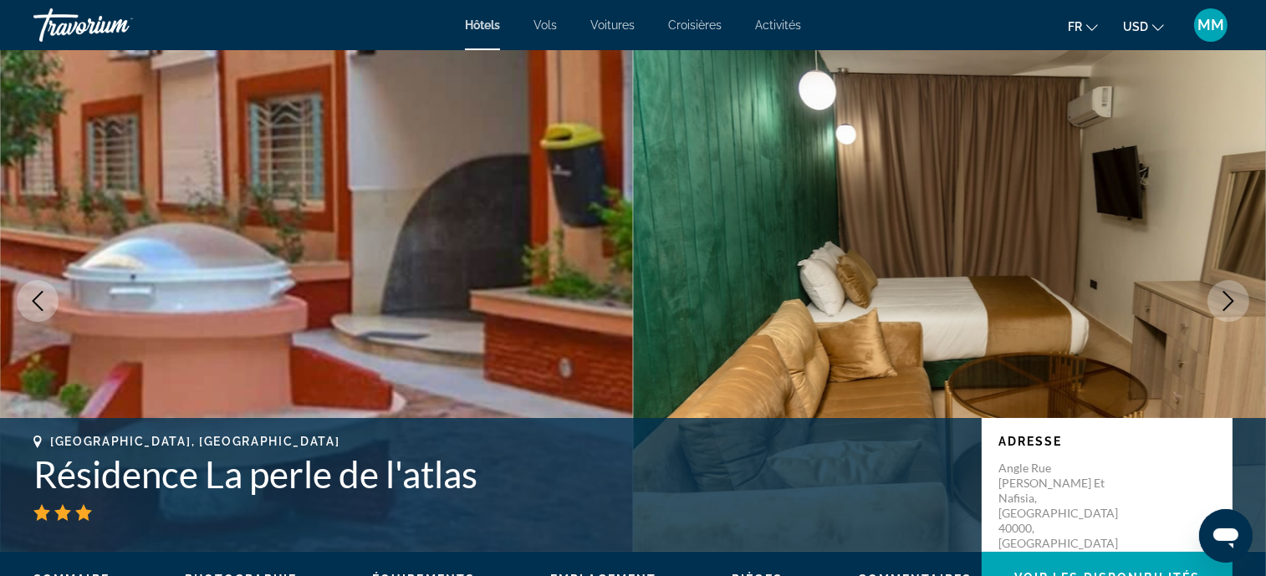
click at [1223, 301] on icon "Next image" at bounding box center [1229, 301] width 20 height 20
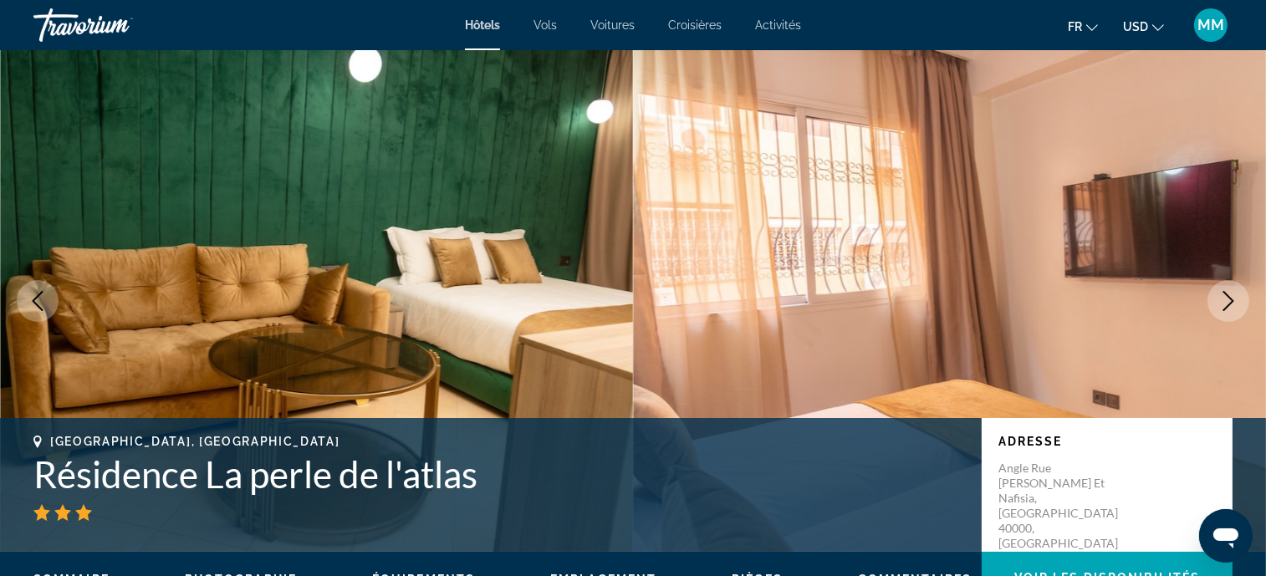
click at [1223, 301] on icon "Next image" at bounding box center [1229, 301] width 20 height 20
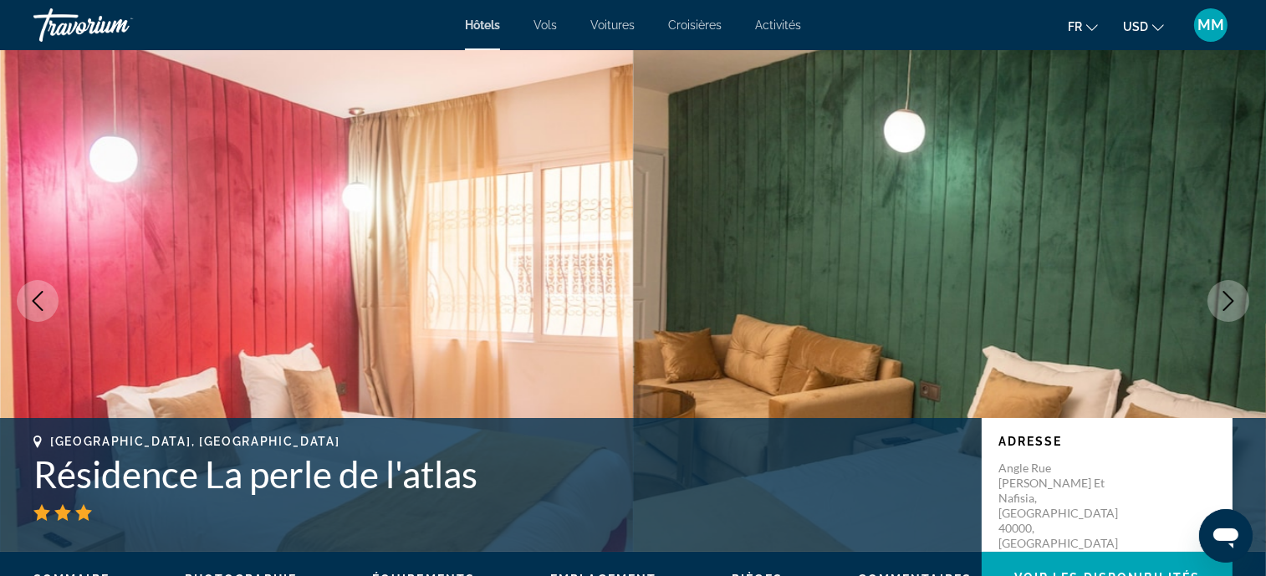
click at [1223, 301] on icon "Next image" at bounding box center [1229, 301] width 20 height 20
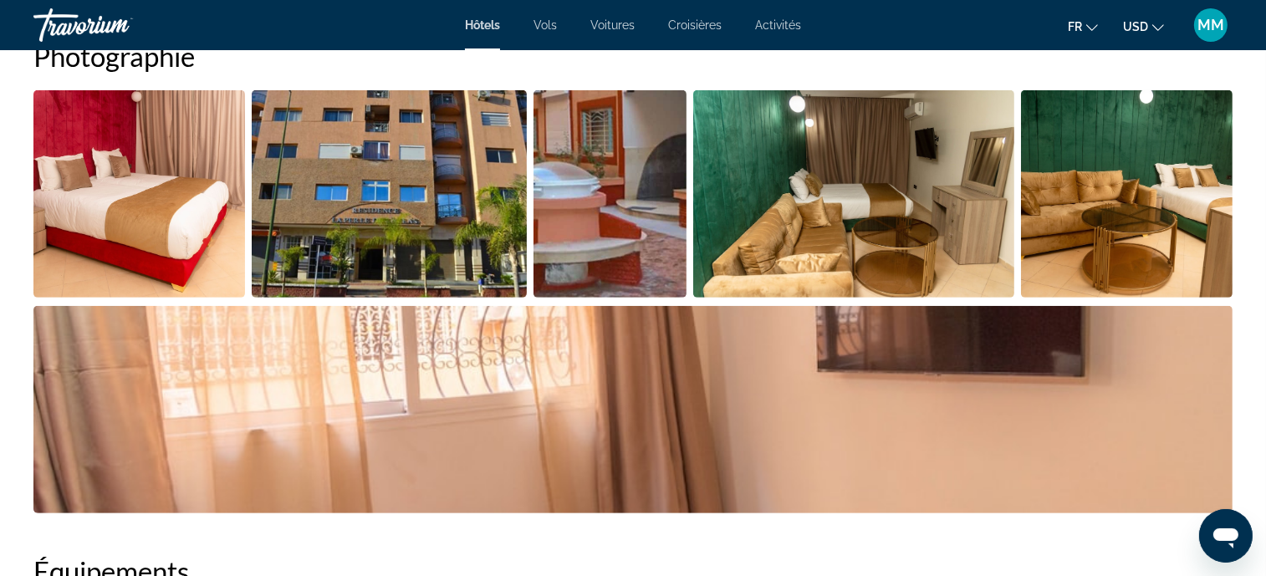
scroll to position [1337, 0]
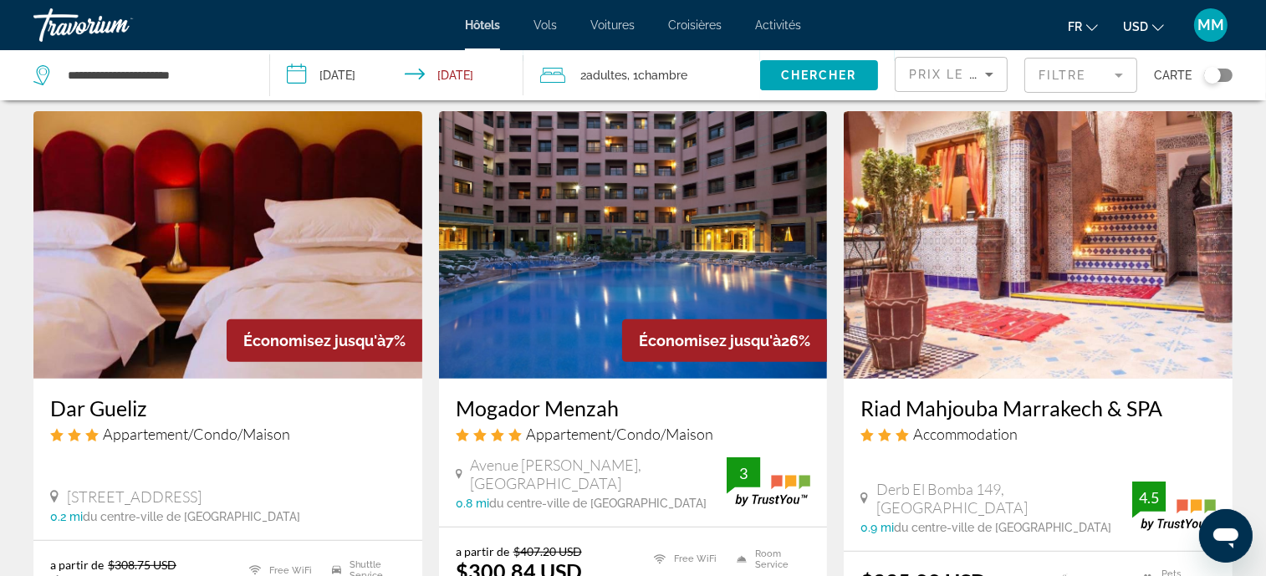
scroll to position [710, 0]
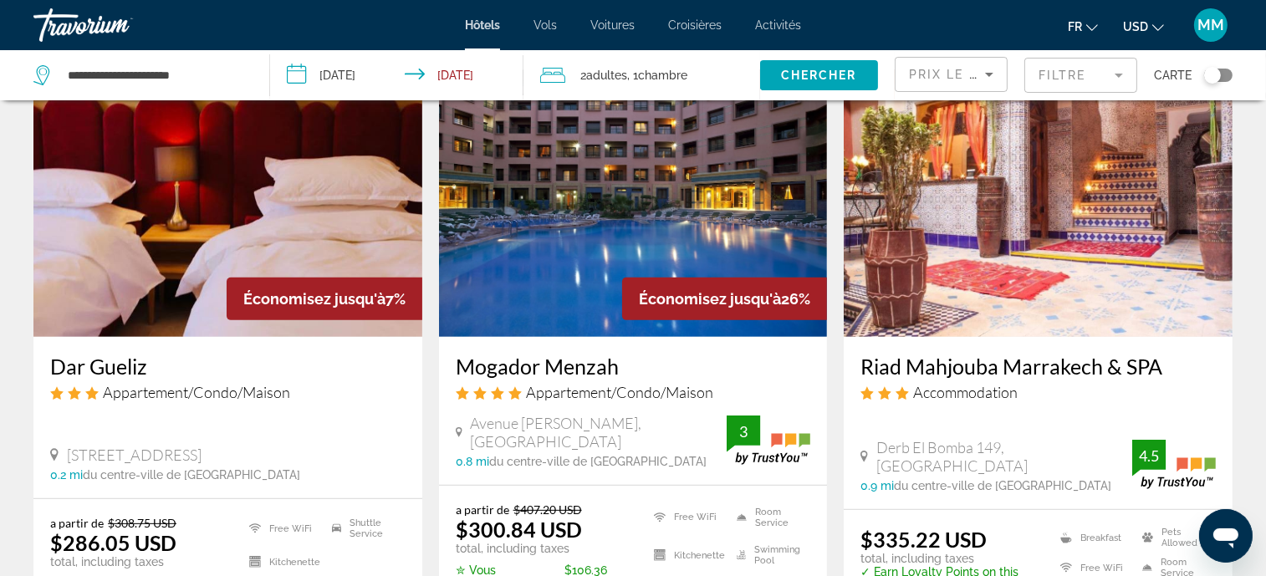
click at [190, 238] on img "Main content" at bounding box center [227, 203] width 389 height 268
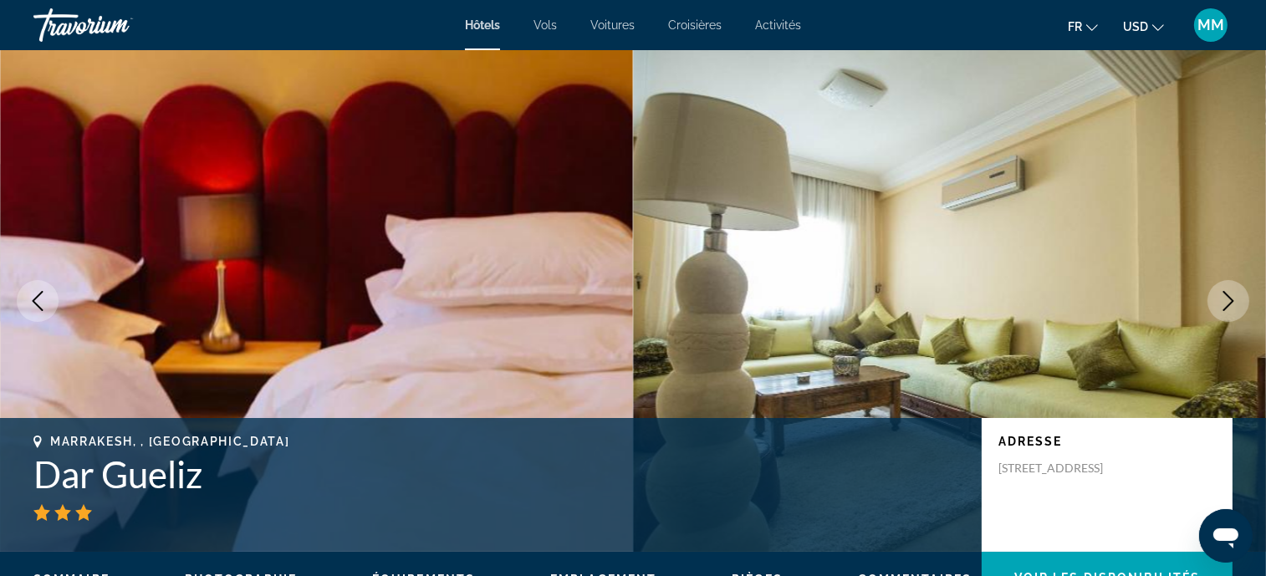
click at [1238, 309] on icon "Next image" at bounding box center [1229, 301] width 20 height 20
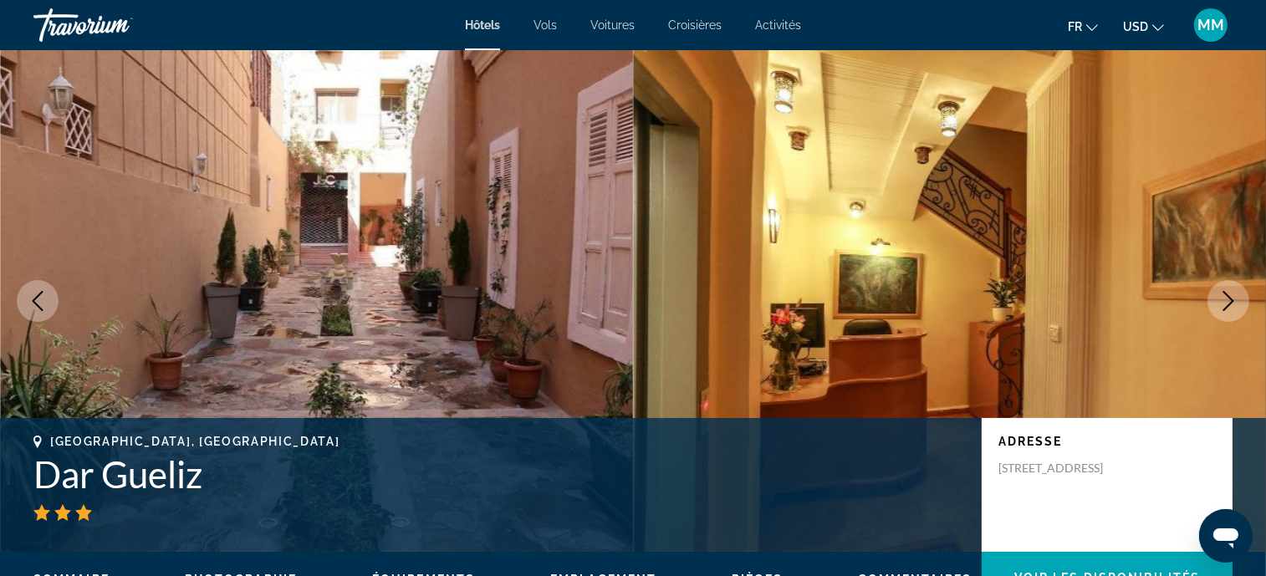
click at [1234, 303] on icon "Next image" at bounding box center [1229, 301] width 20 height 20
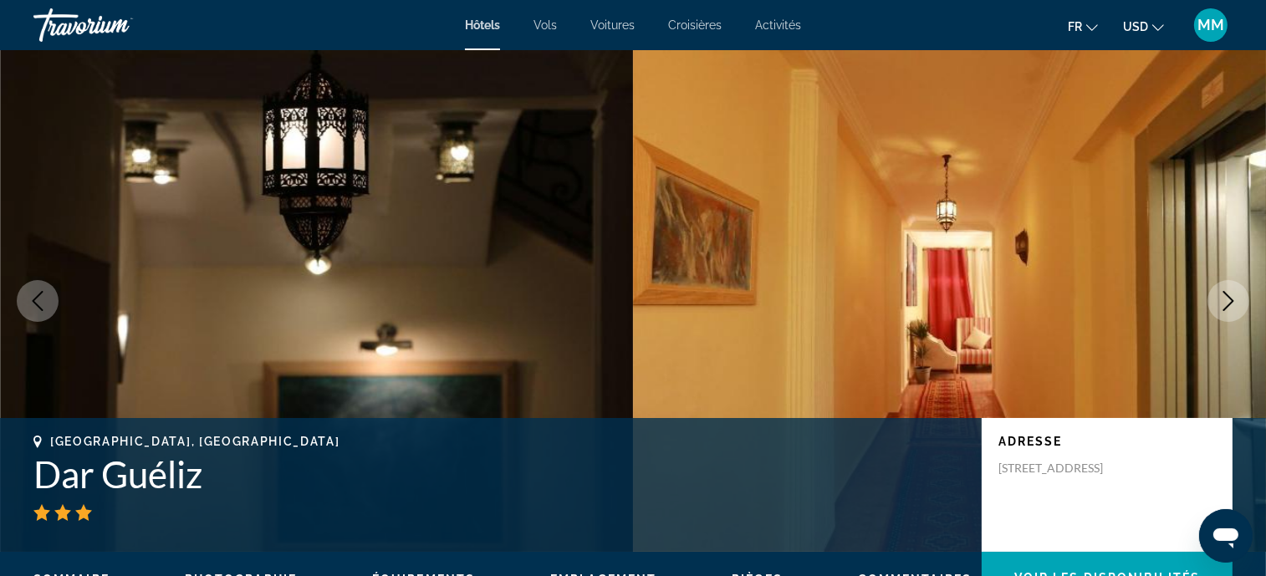
click at [1230, 301] on icon "Next image" at bounding box center [1229, 301] width 20 height 20
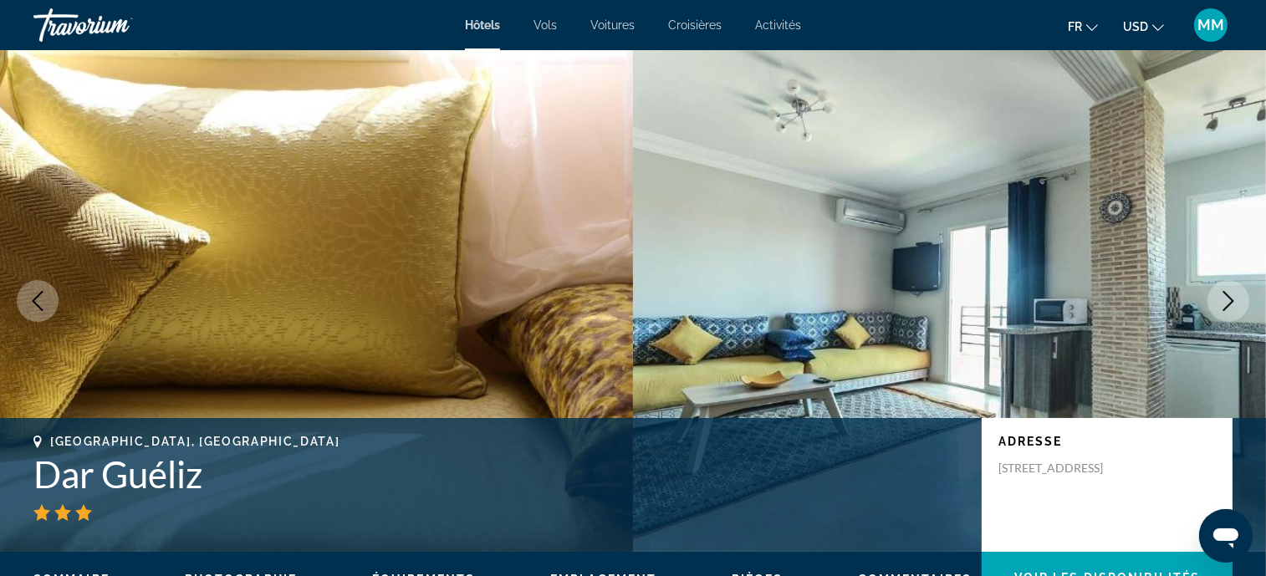
click at [1230, 301] on icon "Next image" at bounding box center [1229, 301] width 20 height 20
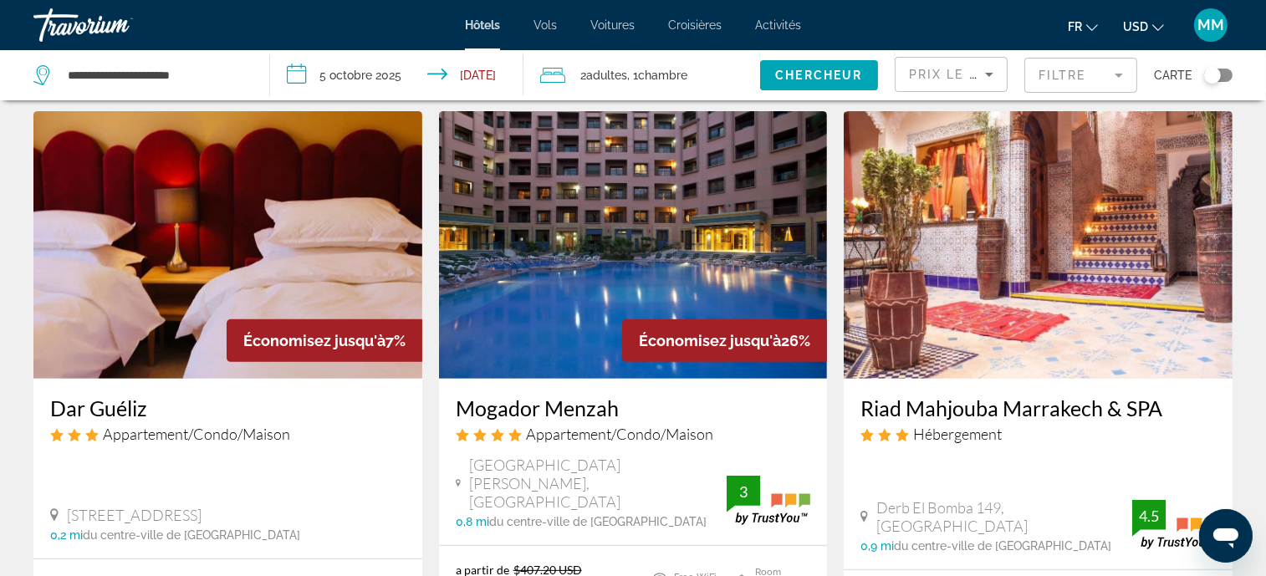
scroll to position [710, 0]
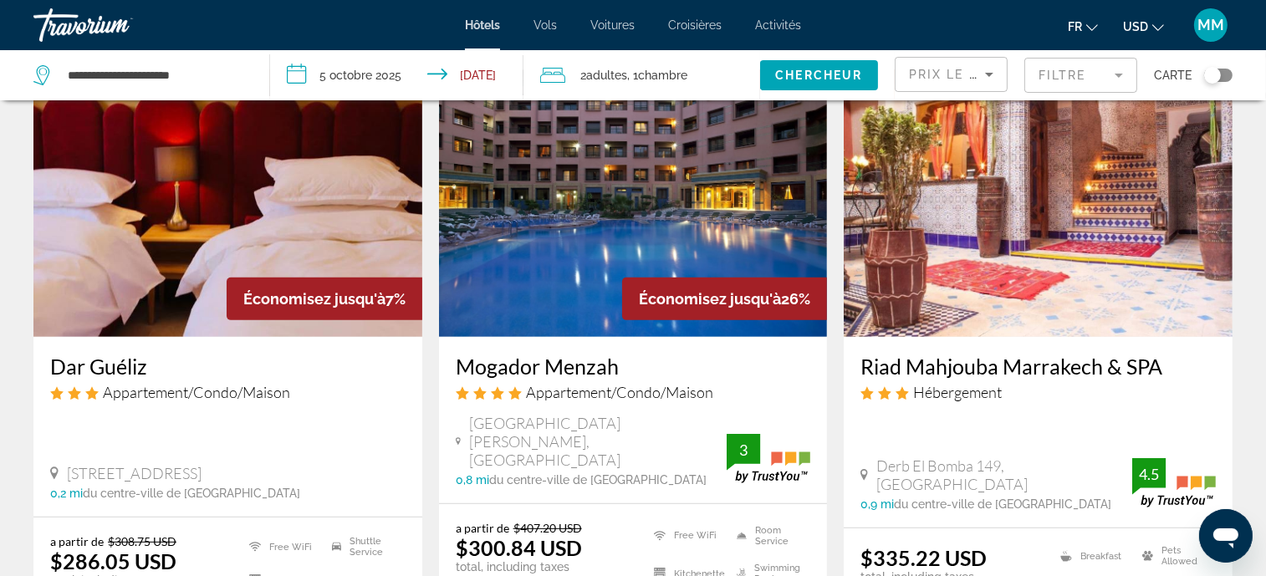
click at [996, 230] on img "Main content" at bounding box center [1038, 203] width 389 height 268
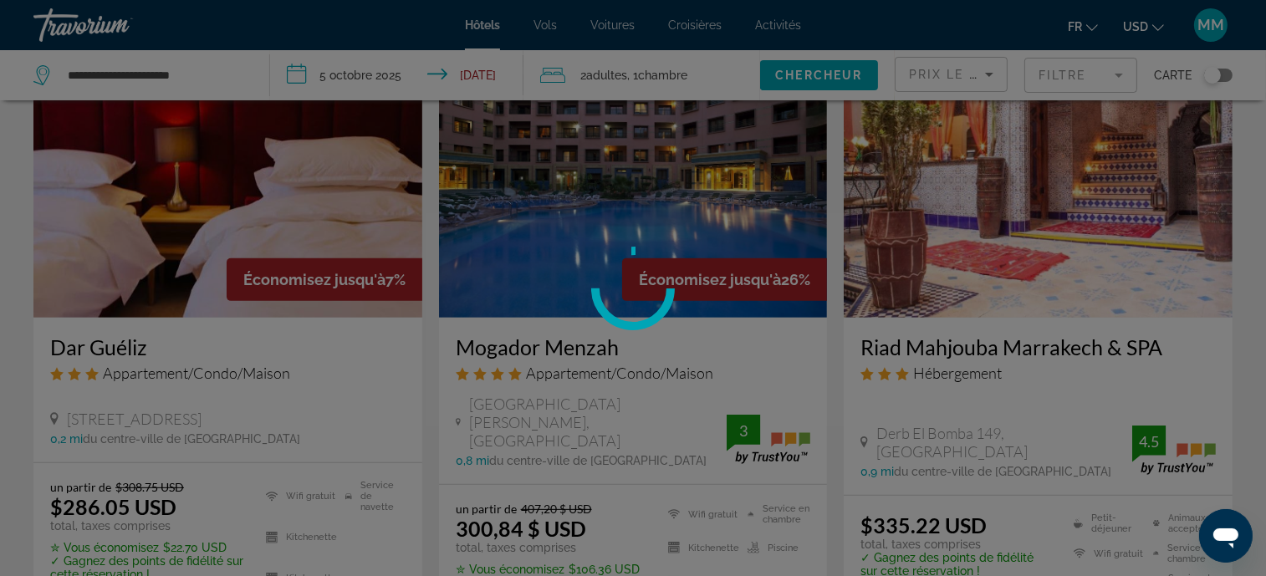
scroll to position [785, 0]
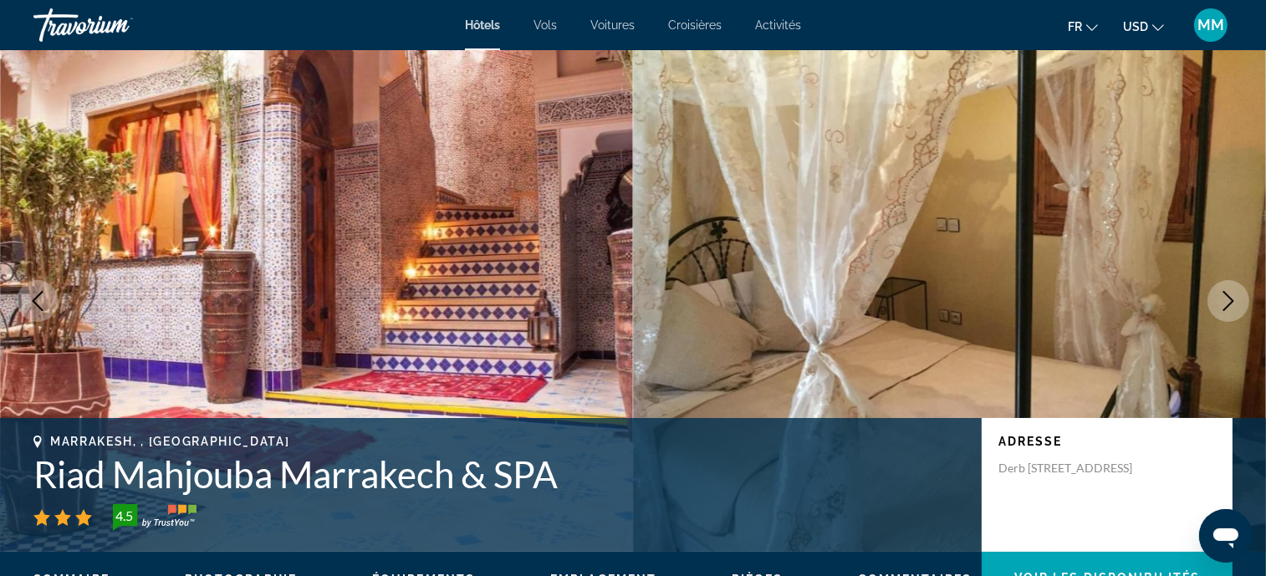
click at [1220, 305] on icon "Next image" at bounding box center [1229, 301] width 20 height 20
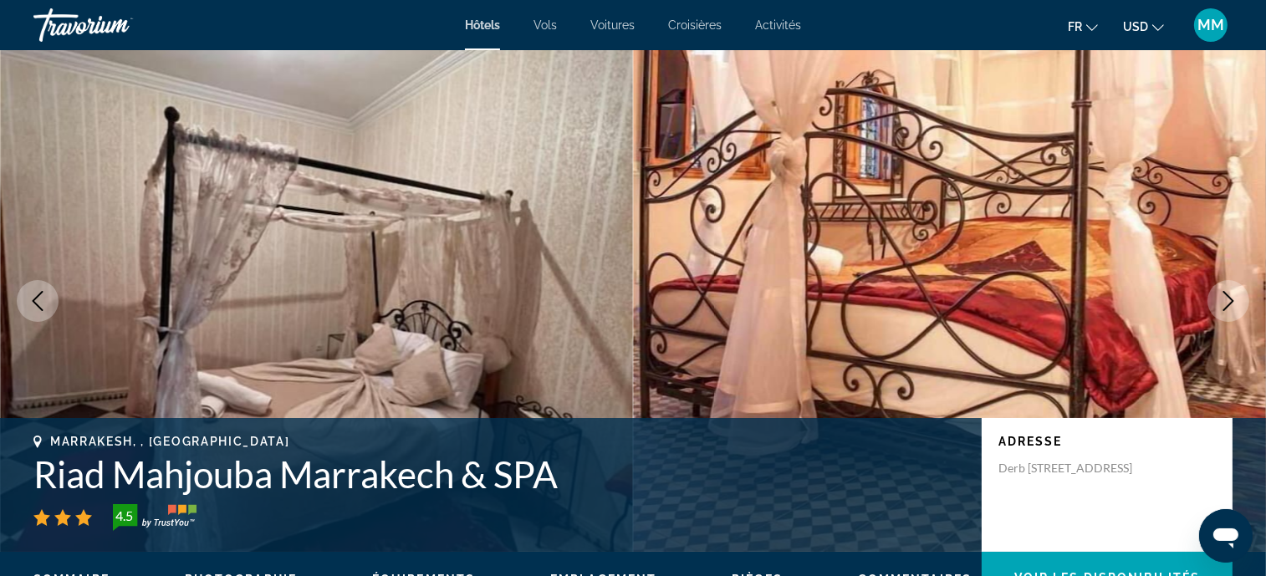
click at [1220, 305] on icon "Next image" at bounding box center [1229, 301] width 20 height 20
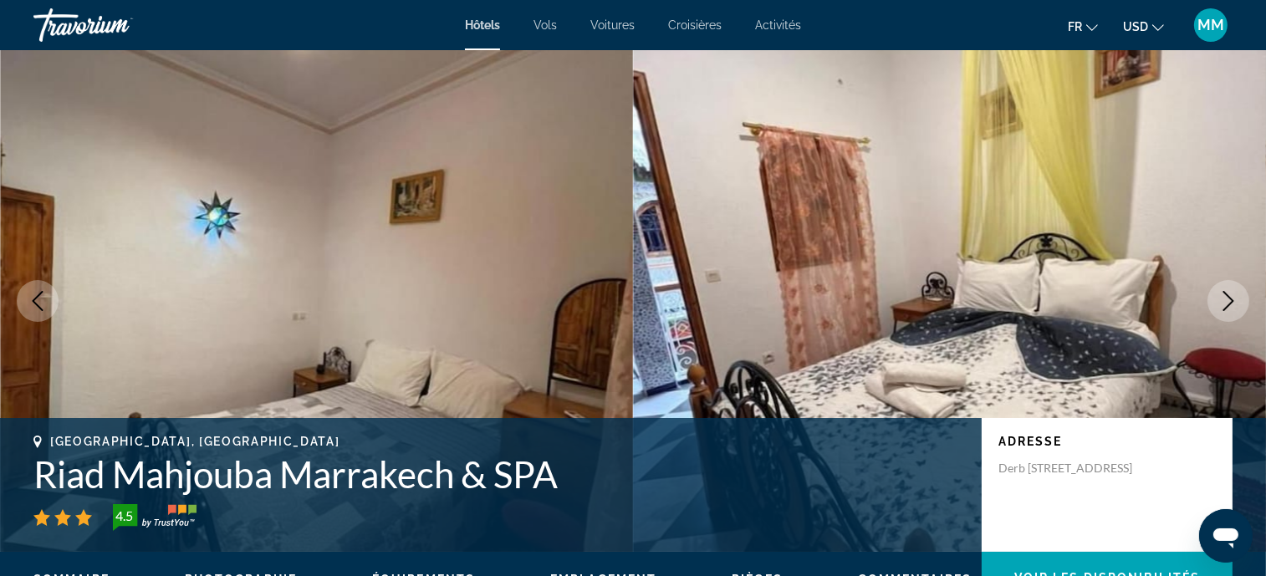
click at [1220, 306] on icon "Next image" at bounding box center [1229, 301] width 20 height 20
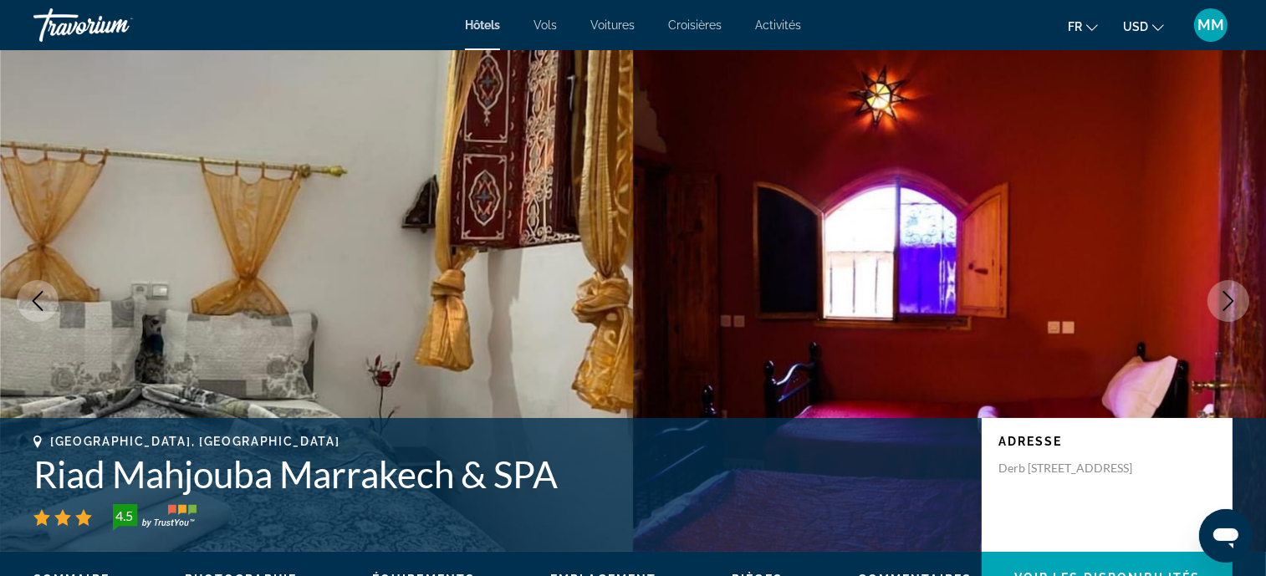
click at [1220, 307] on icon "Next image" at bounding box center [1229, 301] width 20 height 20
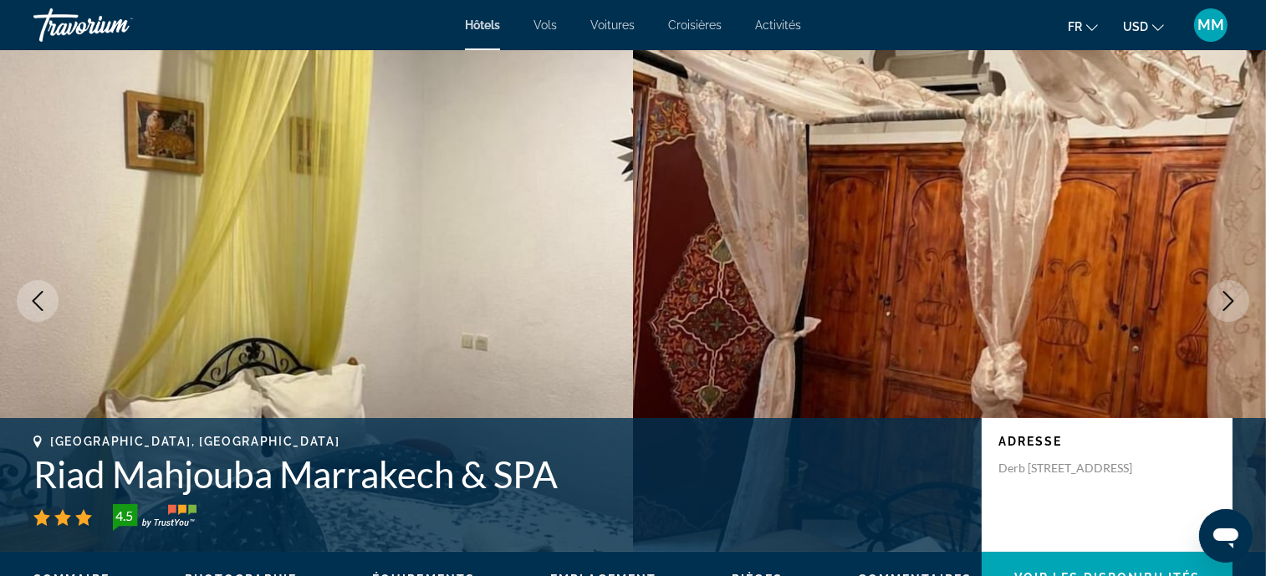
click at [1219, 309] on icon "Next image" at bounding box center [1229, 301] width 20 height 20
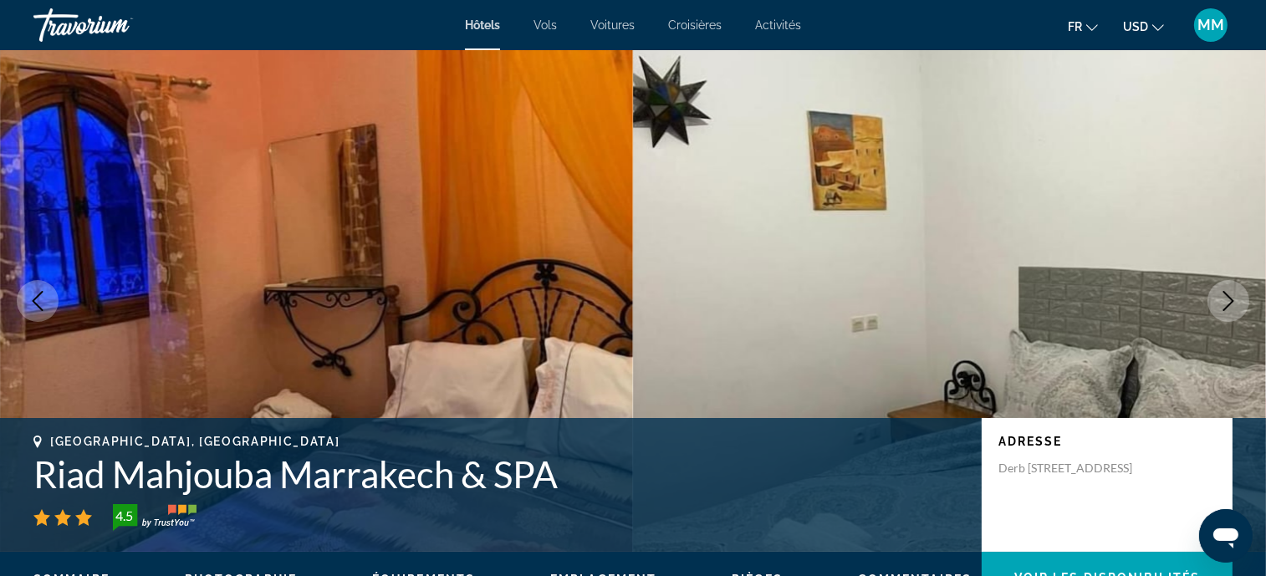
click at [1219, 309] on icon "Next image" at bounding box center [1229, 301] width 20 height 20
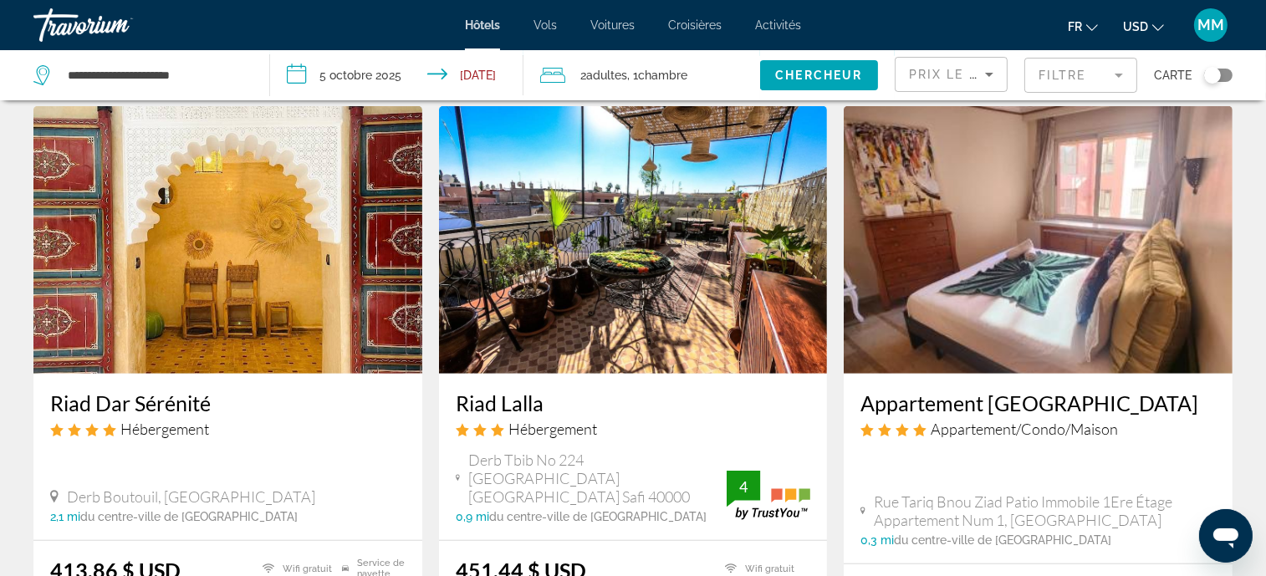
scroll to position [1296, 0]
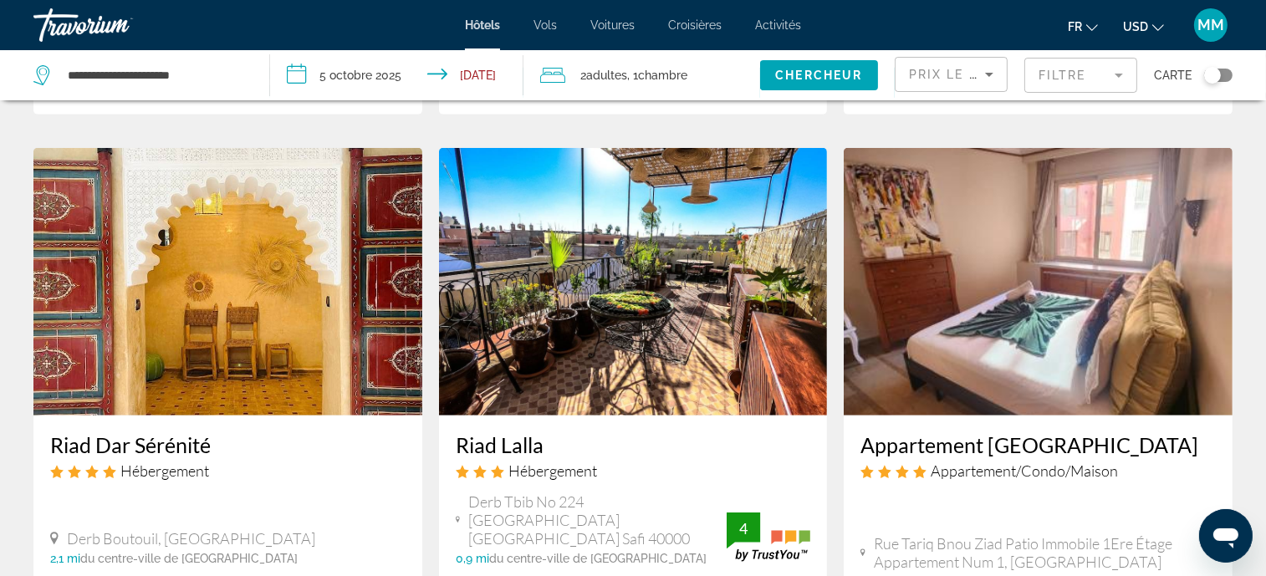
click at [323, 272] on img "Main content" at bounding box center [227, 282] width 389 height 268
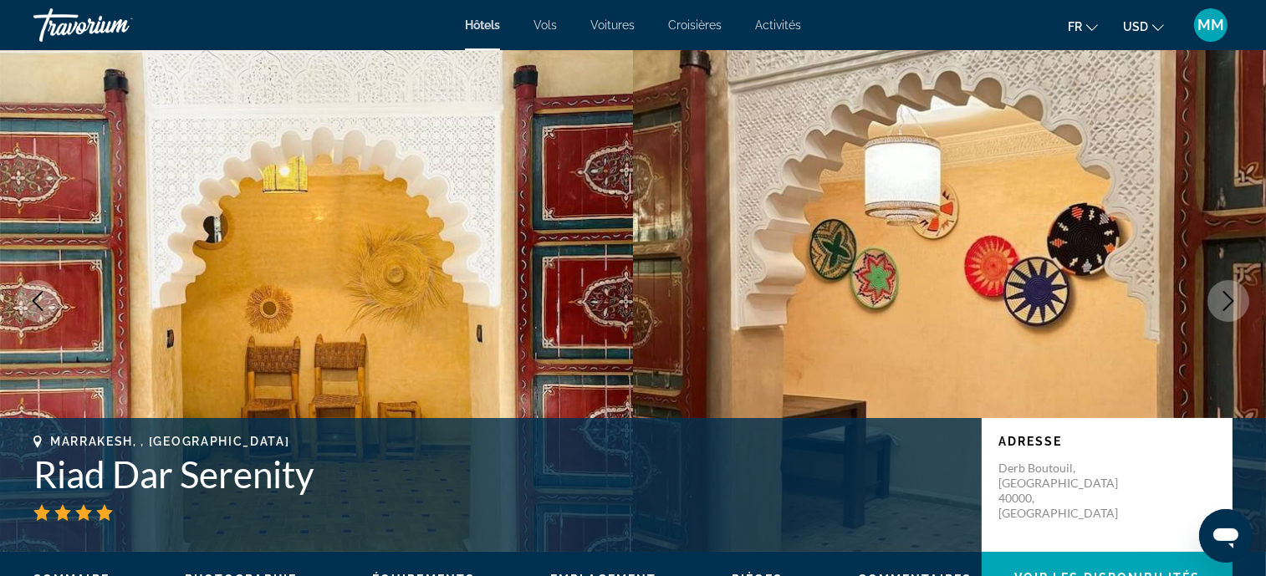
scroll to position [41, 0]
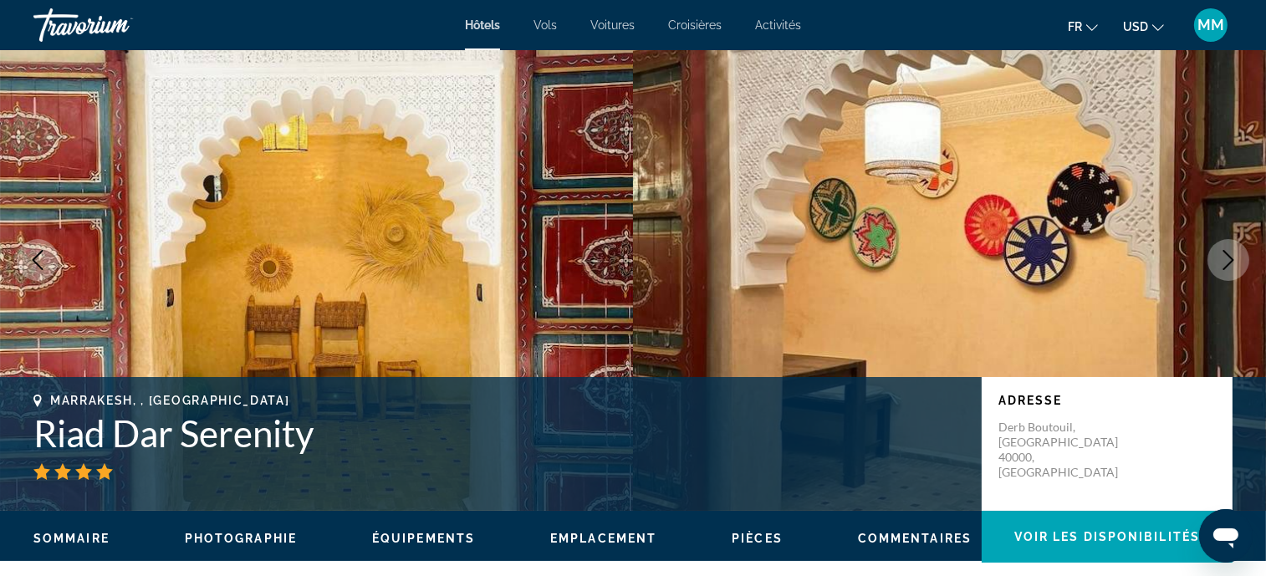
click at [1221, 276] on button "Next image" at bounding box center [1229, 260] width 42 height 42
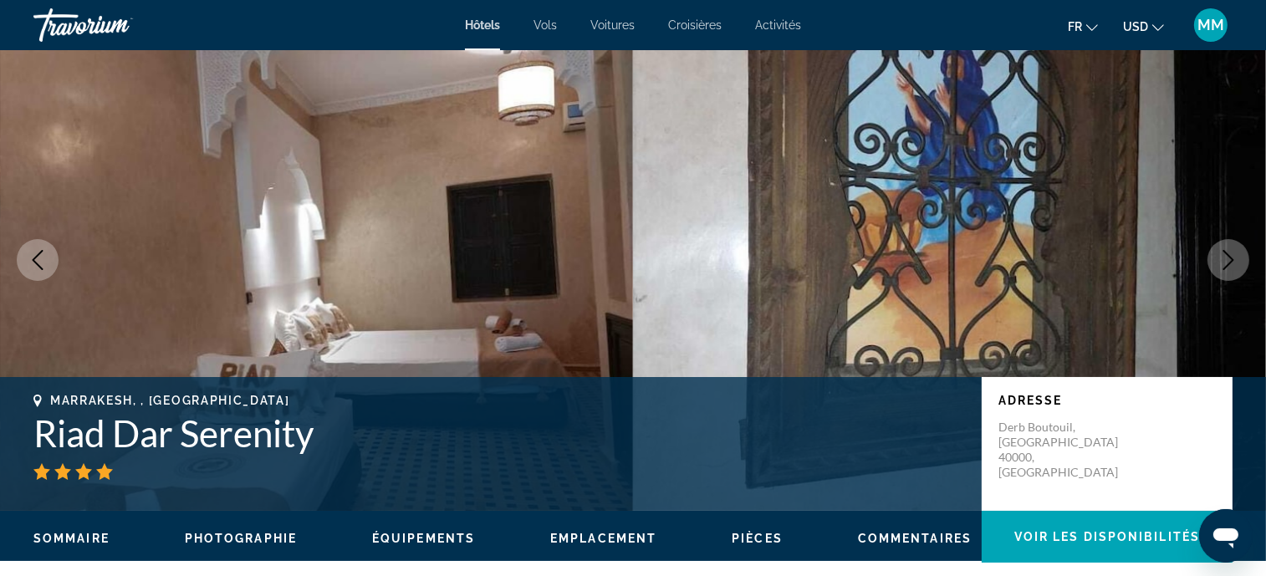
click at [1221, 276] on button "Next image" at bounding box center [1229, 260] width 42 height 42
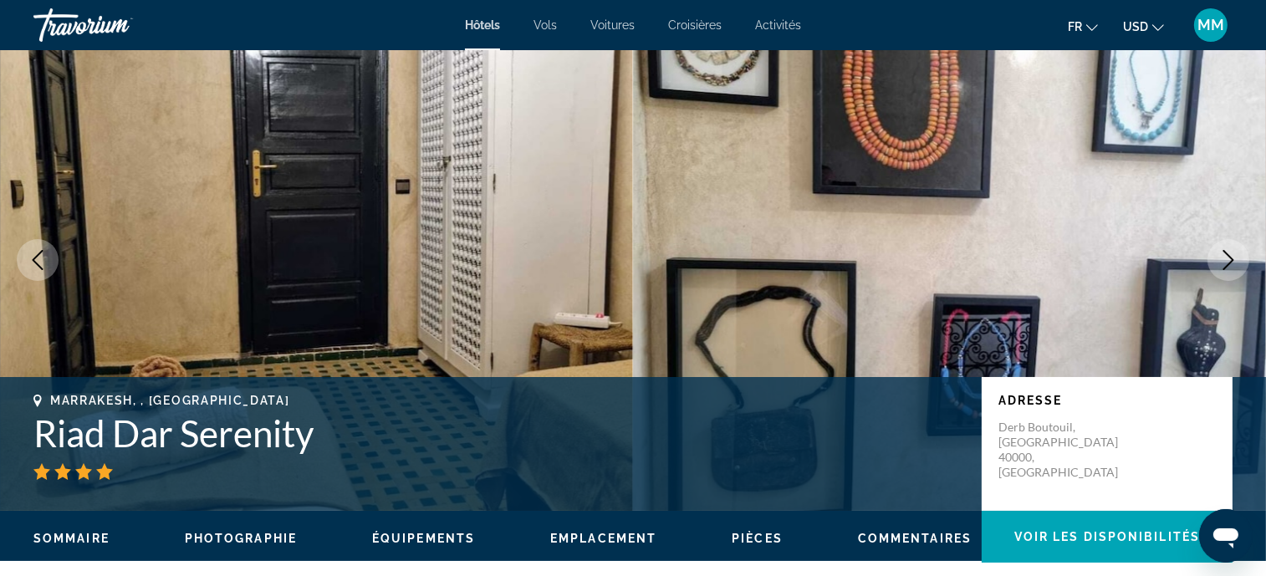
click at [1227, 268] on icon "Next image" at bounding box center [1229, 260] width 20 height 20
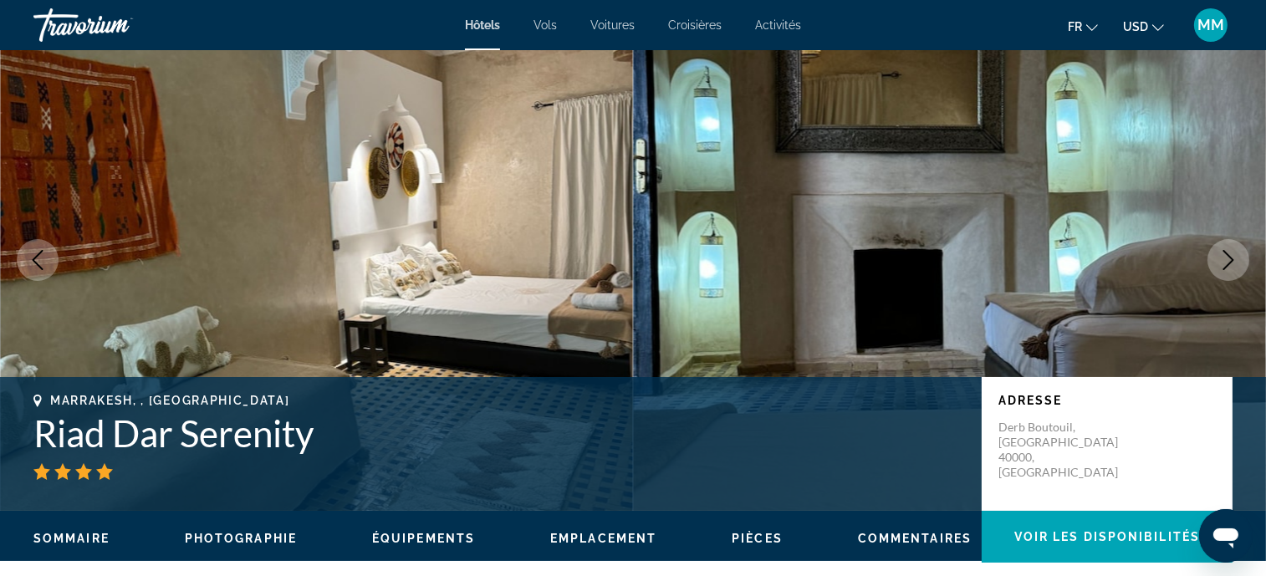
click at [1227, 268] on icon "Next image" at bounding box center [1229, 260] width 20 height 20
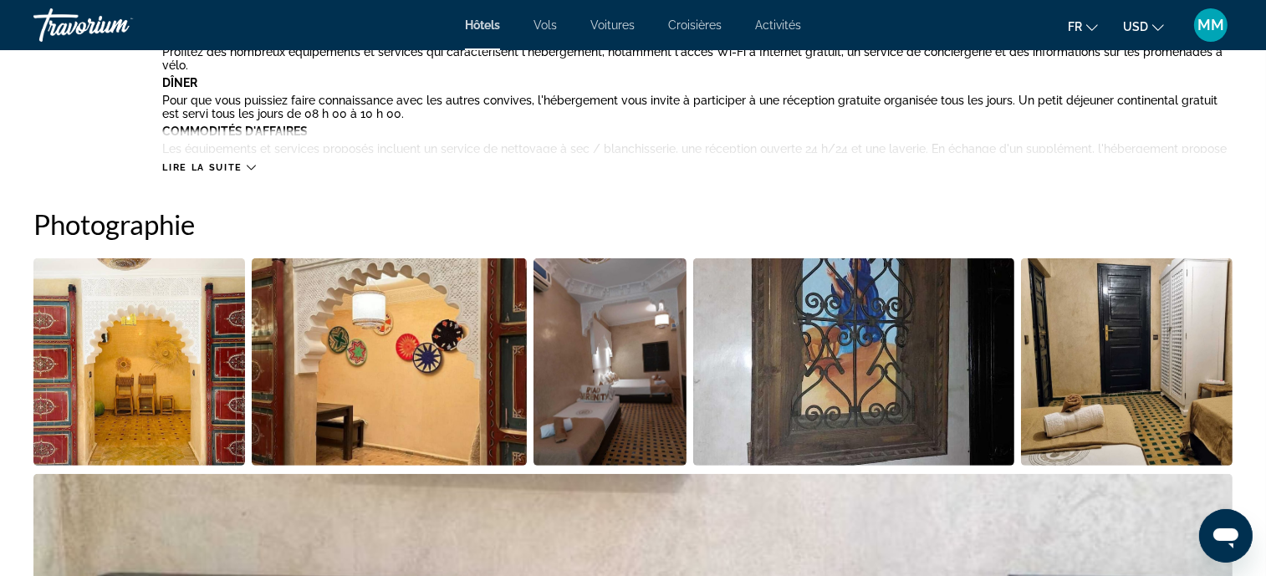
scroll to position [752, 0]
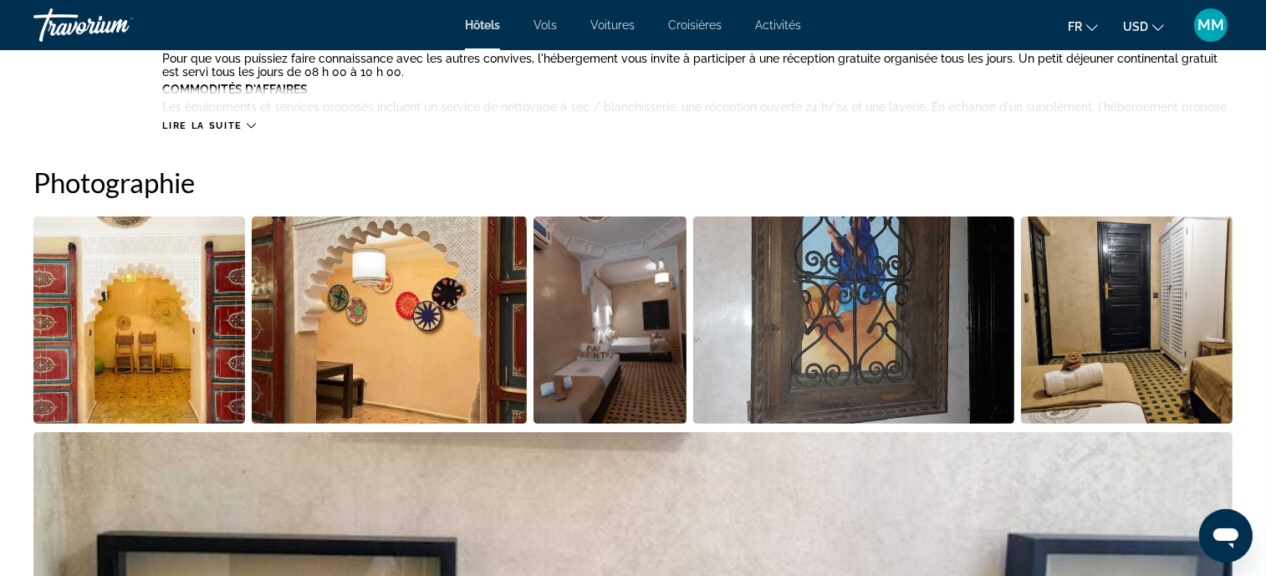
click at [596, 347] on img "Open full-screen image slider" at bounding box center [610, 320] width 153 height 207
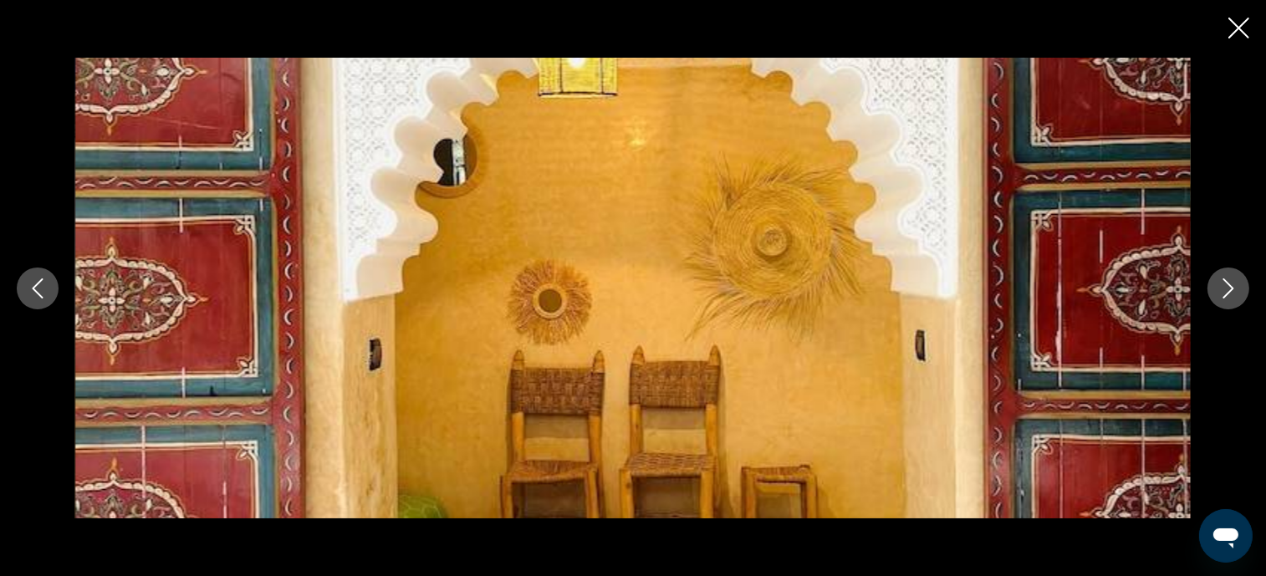
click at [1210, 301] on div "prev next" at bounding box center [633, 288] width 1266 height 461
click at [1211, 301] on div "précédent suivant" at bounding box center [633, 288] width 1266 height 461
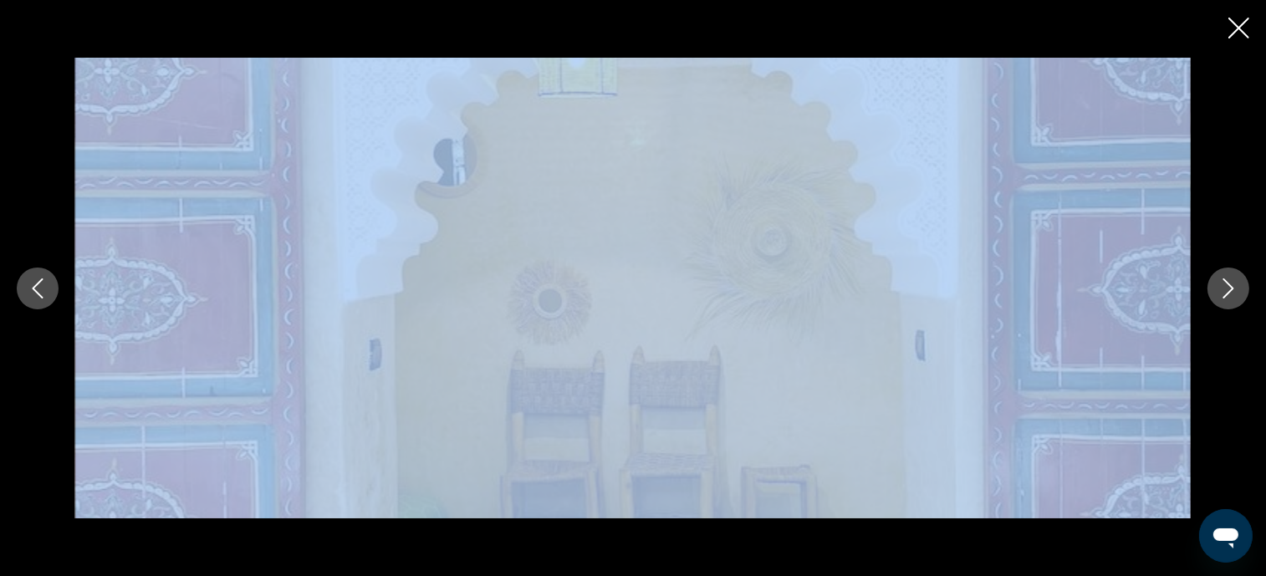
click at [1227, 292] on icon "Next image" at bounding box center [1229, 289] width 20 height 20
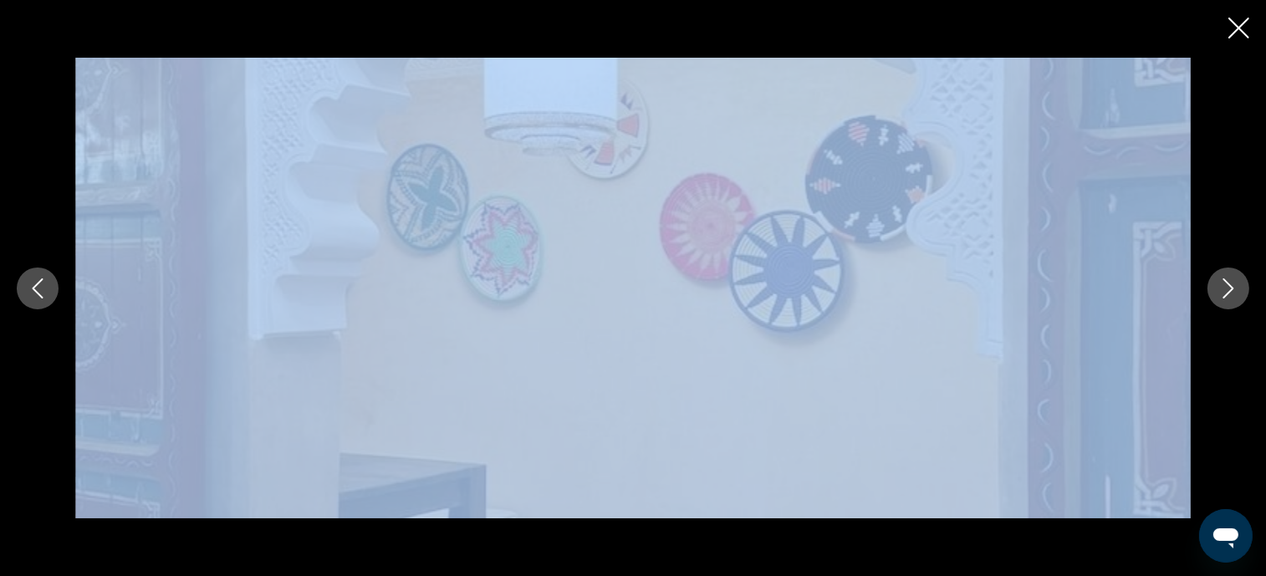
click at [1076, 288] on img "Main content" at bounding box center [633, 288] width 1116 height 461
click at [1220, 284] on icon "Next image" at bounding box center [1229, 289] width 20 height 20
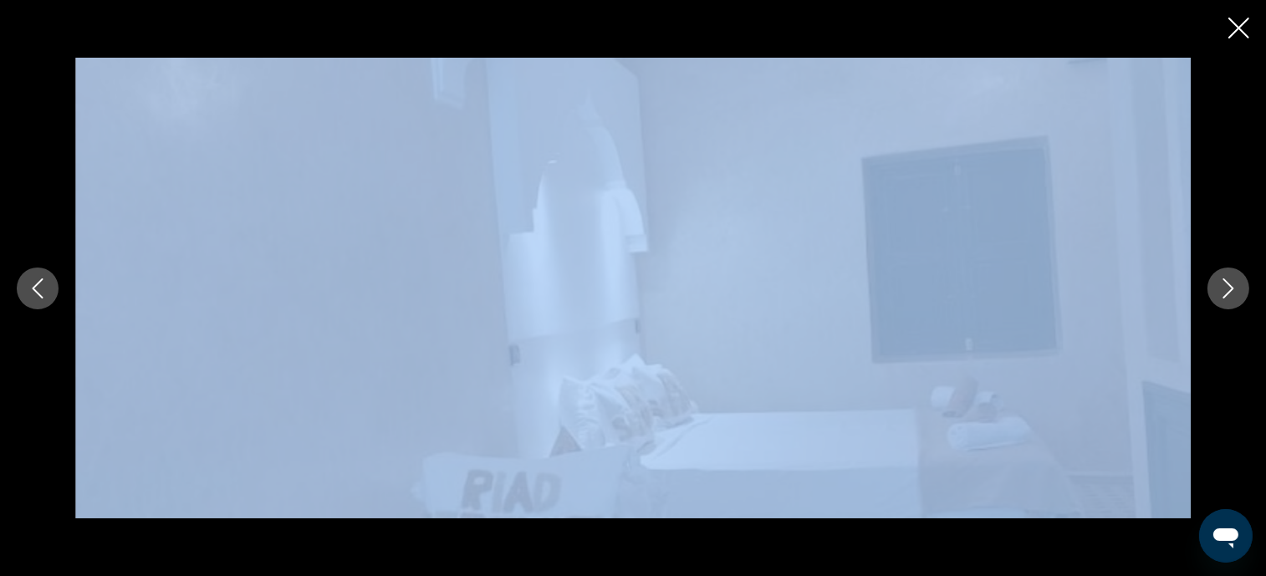
click at [1240, 36] on icon "Close slideshow" at bounding box center [1239, 28] width 21 height 21
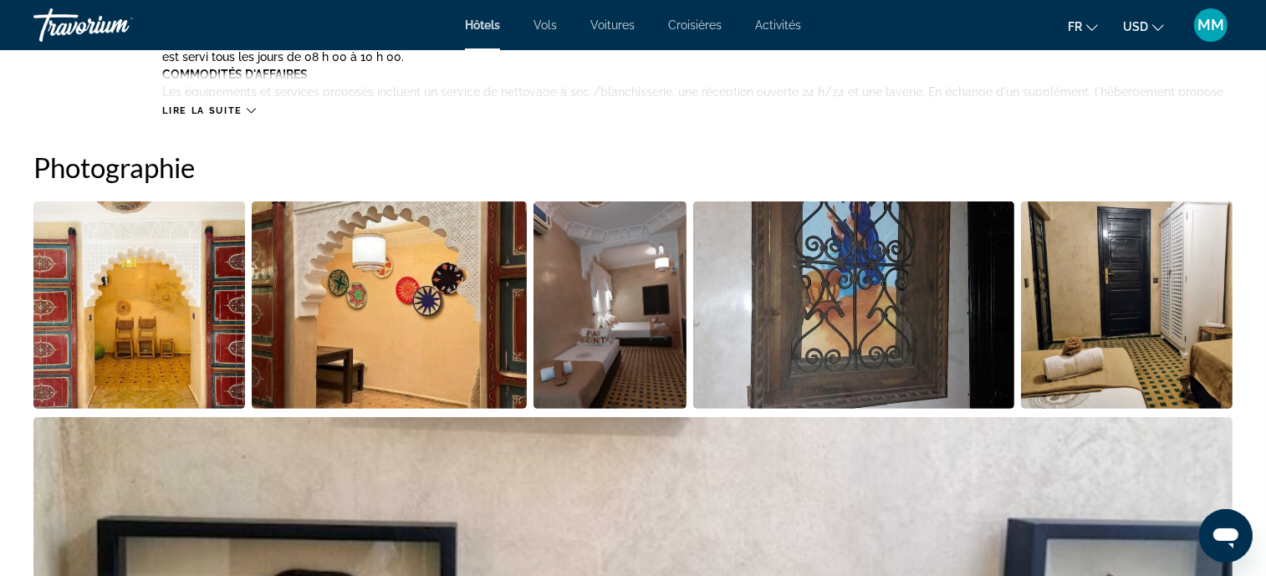
scroll to position [391, 0]
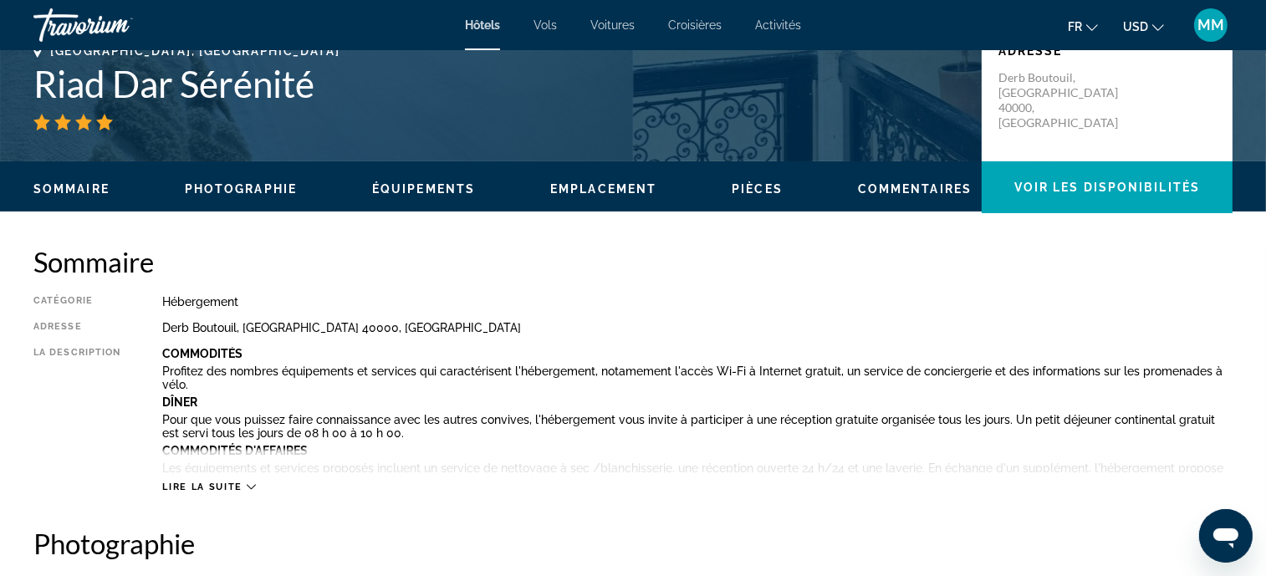
click at [212, 483] on span "Lire la suite" at bounding box center [201, 487] width 79 height 11
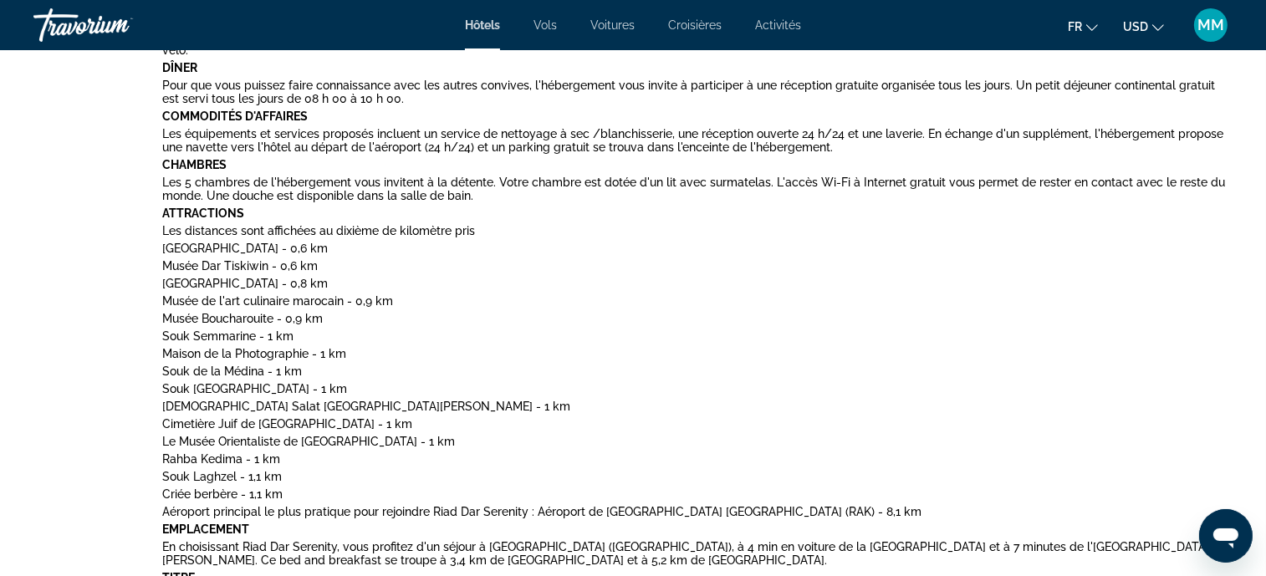
scroll to position [558, 0]
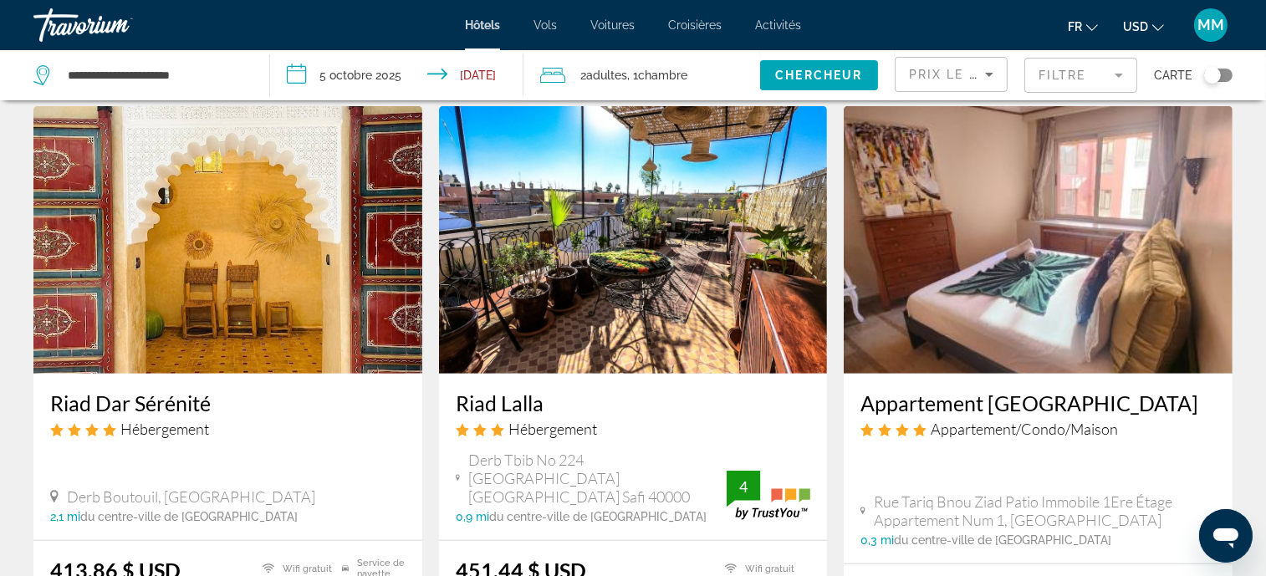
scroll to position [1379, 0]
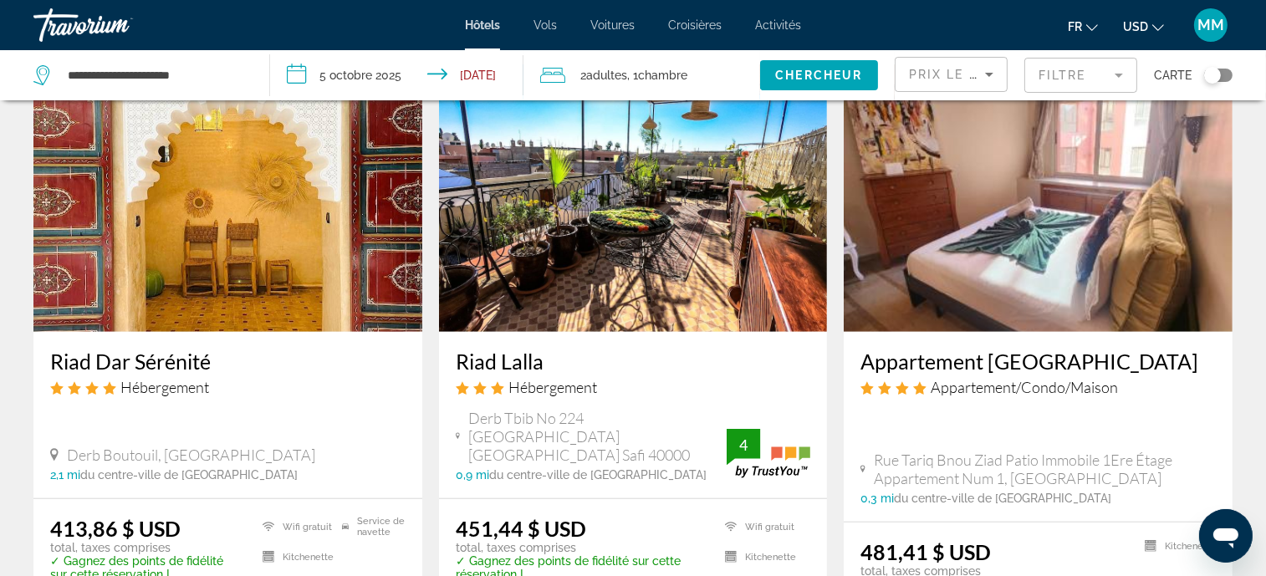
click at [565, 241] on img "Main content" at bounding box center [633, 198] width 389 height 268
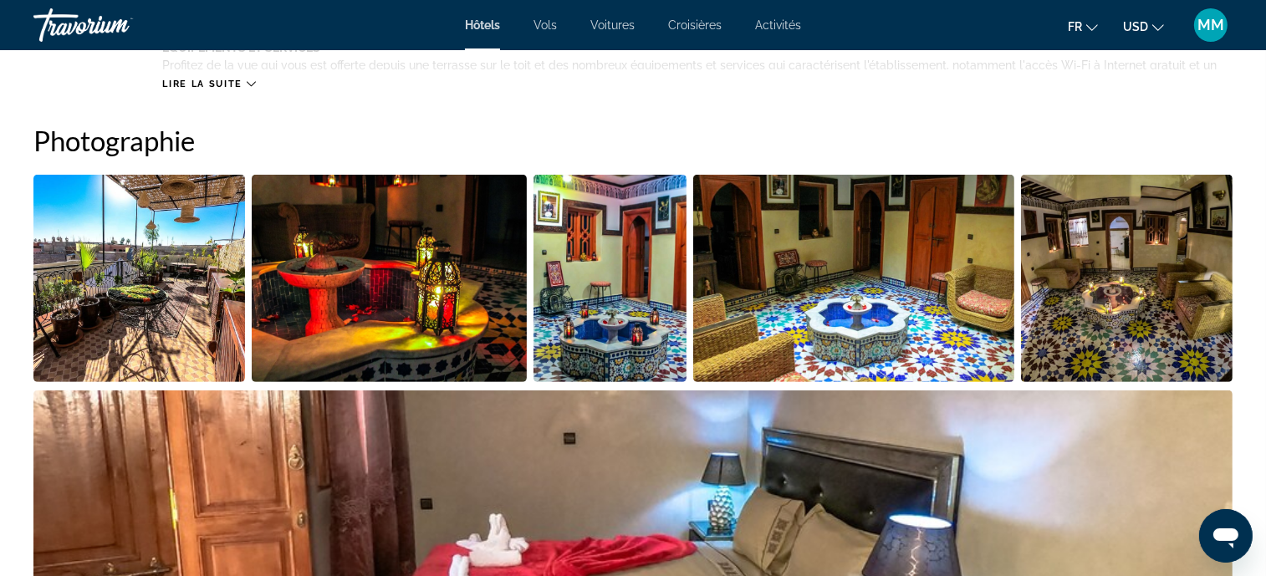
scroll to position [1004, 0]
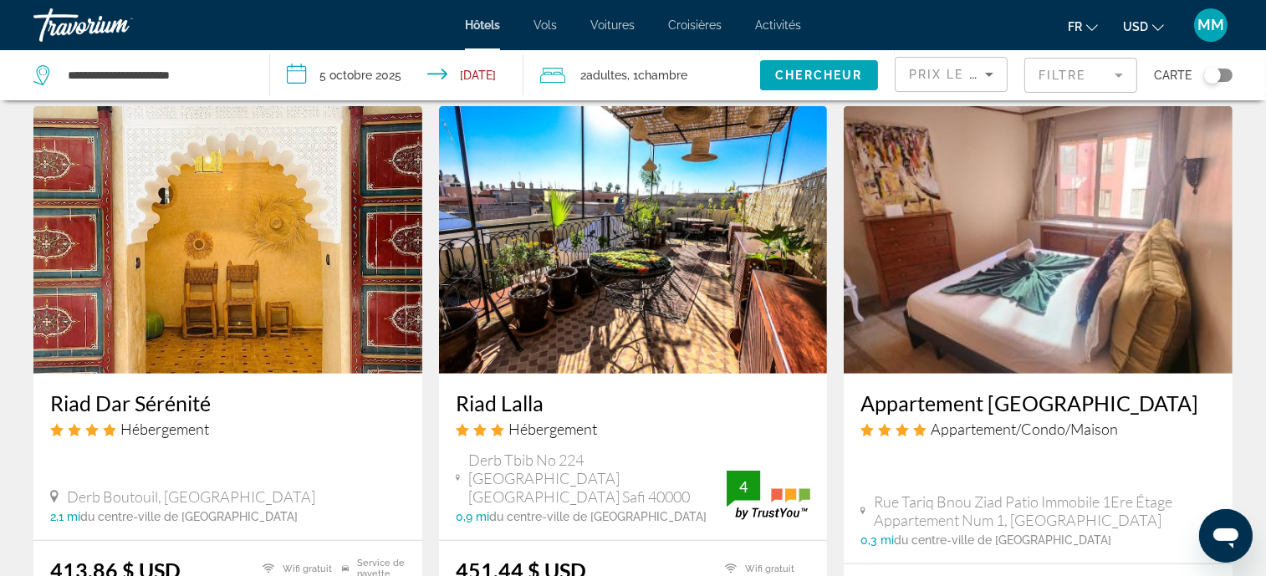
scroll to position [1379, 0]
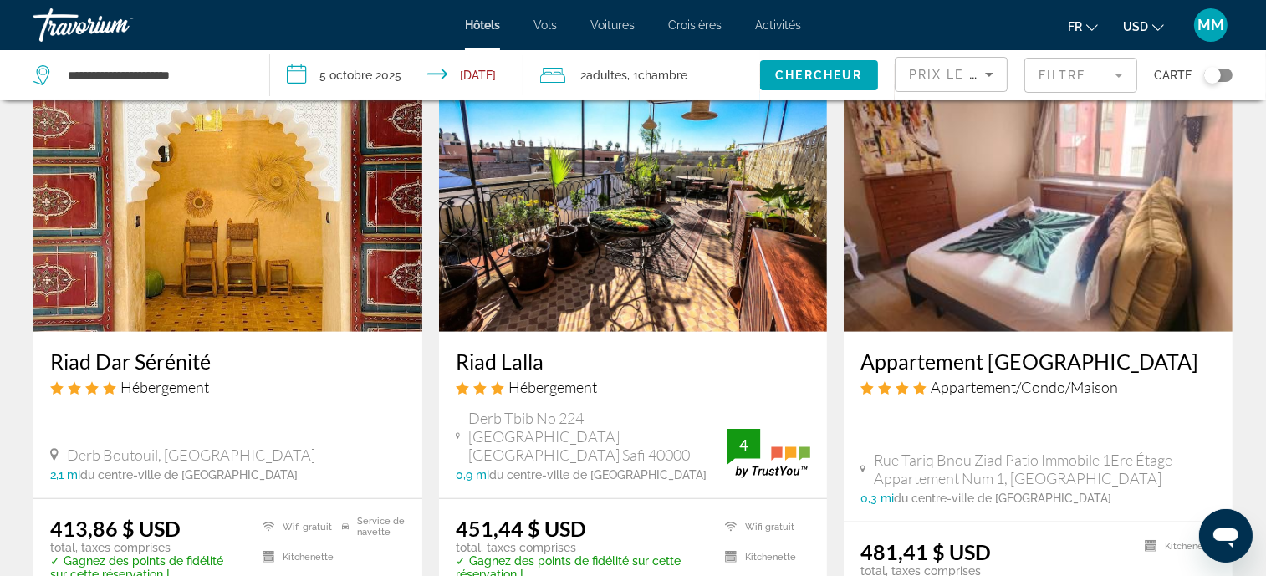
click at [951, 263] on img "Main content" at bounding box center [1038, 198] width 389 height 268
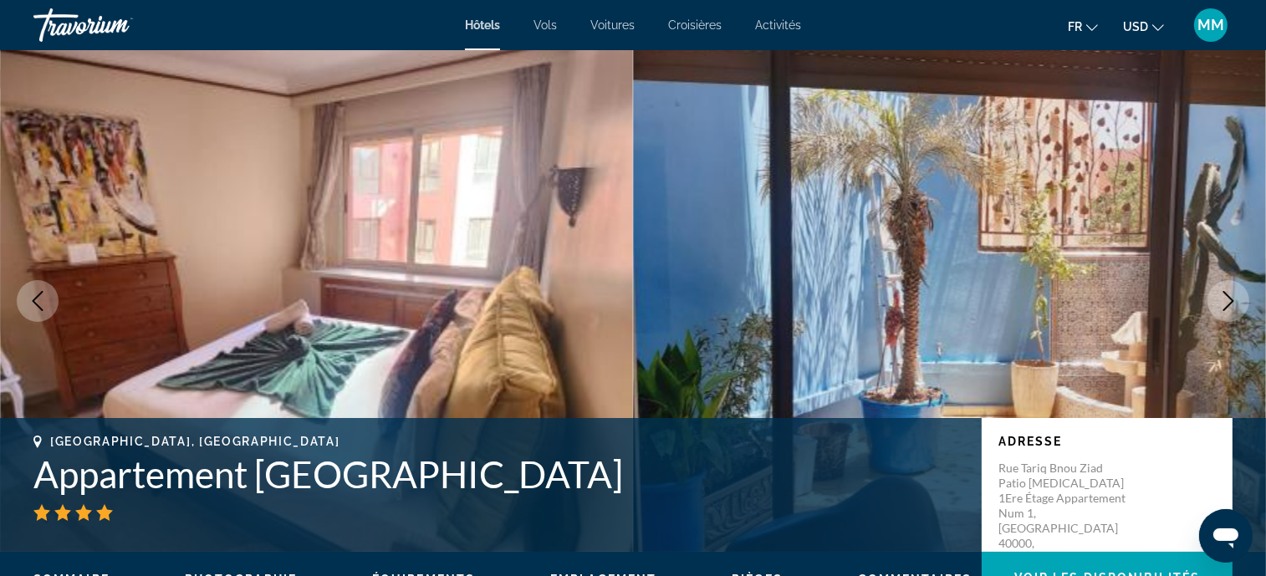
scroll to position [41, 0]
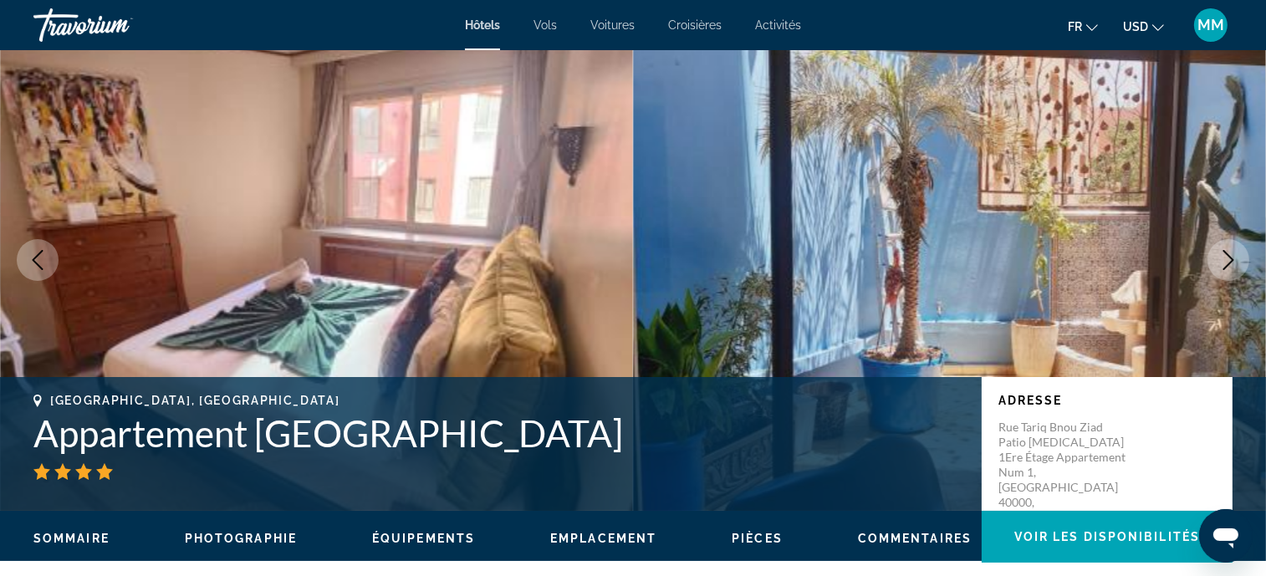
click at [1230, 263] on icon "Next image" at bounding box center [1229, 260] width 20 height 20
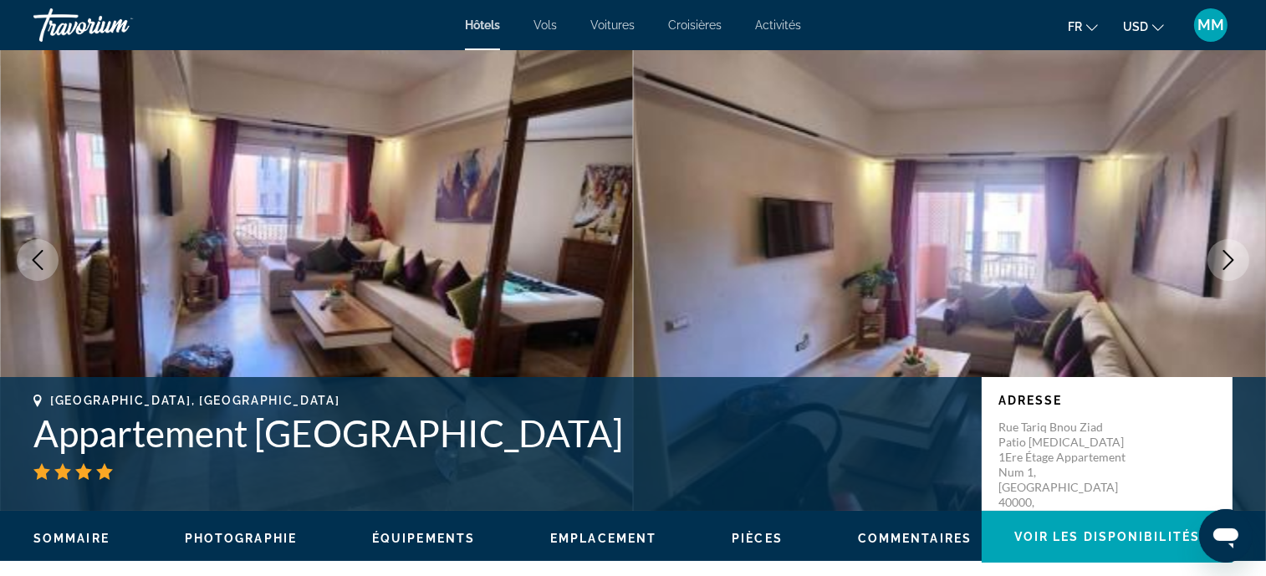
click at [1230, 263] on icon "Next image" at bounding box center [1229, 260] width 20 height 20
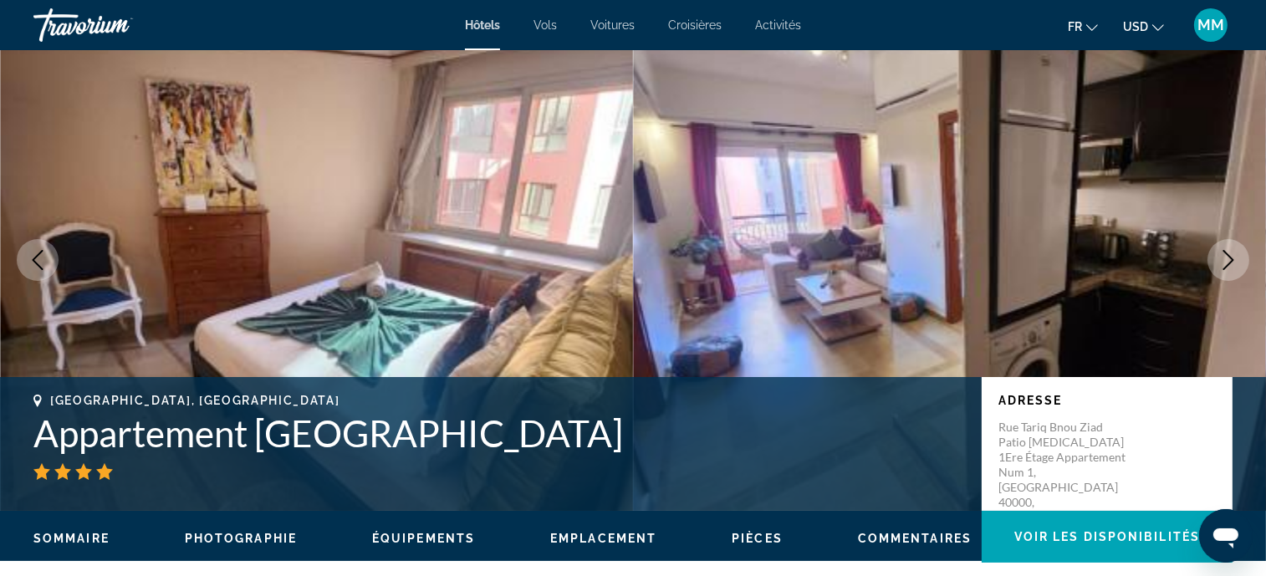
click at [1230, 263] on icon "Next image" at bounding box center [1229, 260] width 11 height 20
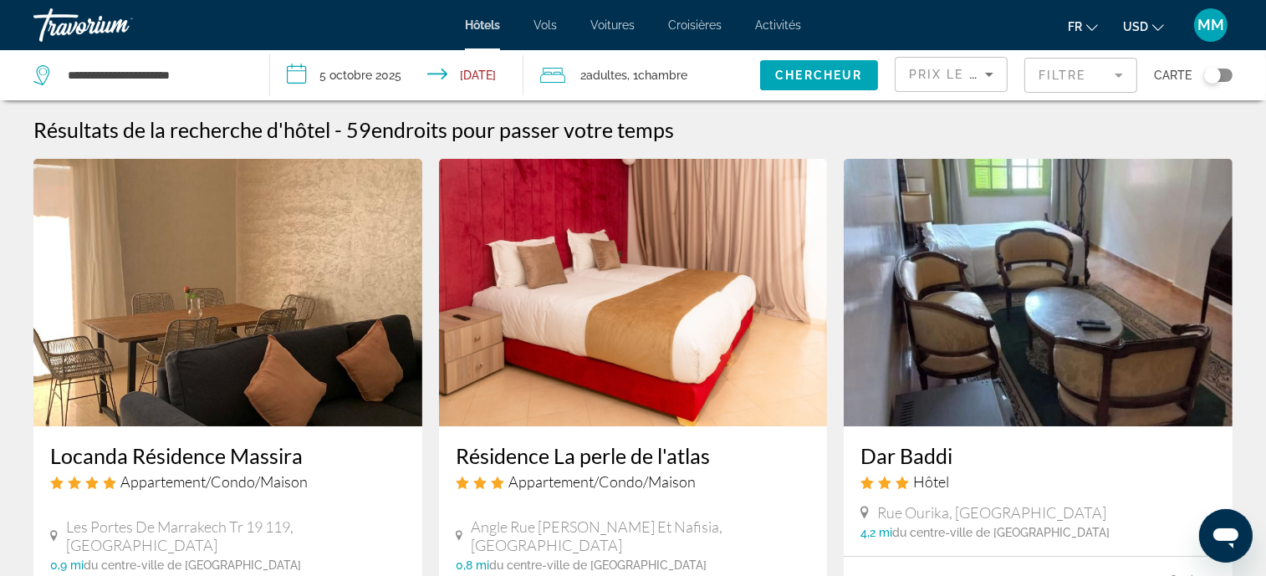
click at [345, 76] on input "**********" at bounding box center [400, 77] width 260 height 55
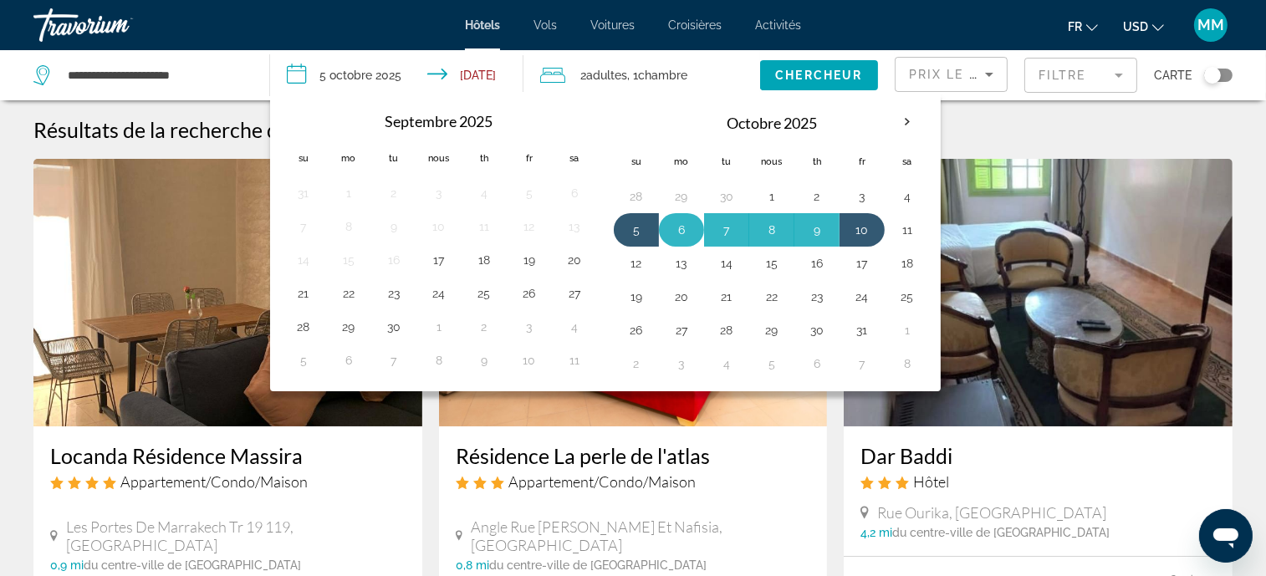
click at [674, 232] on button "6" at bounding box center [681, 229] width 27 height 23
click at [909, 232] on button "11" at bounding box center [907, 229] width 27 height 23
type input "**********"
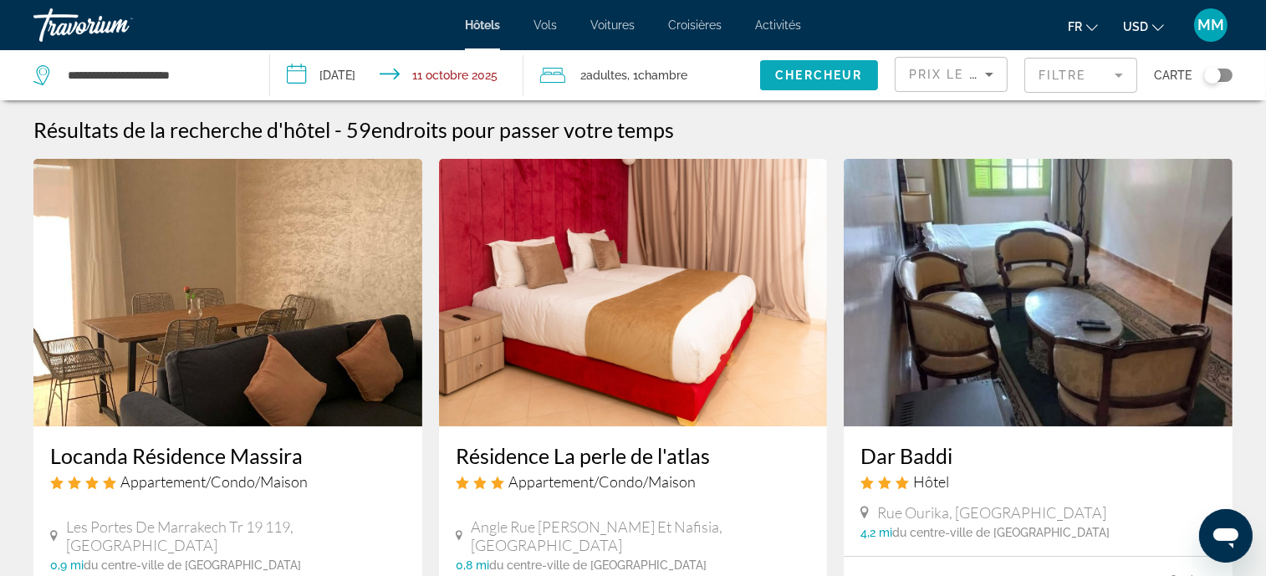
click at [775, 69] on span "Chercheur" at bounding box center [818, 75] width 87 height 13
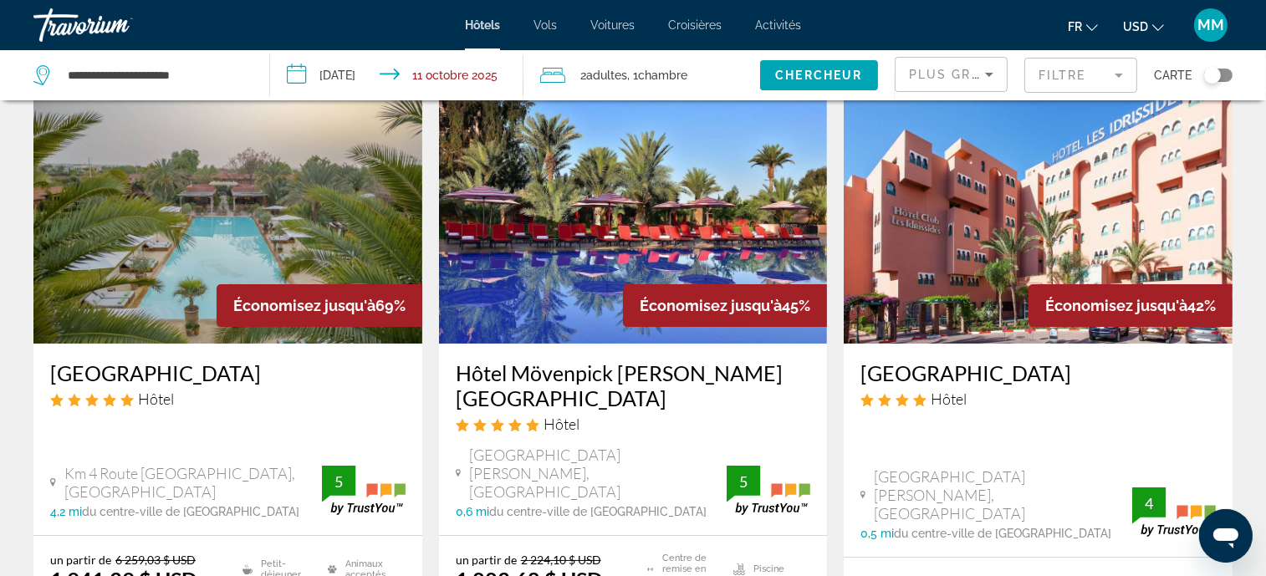
scroll to position [125, 0]
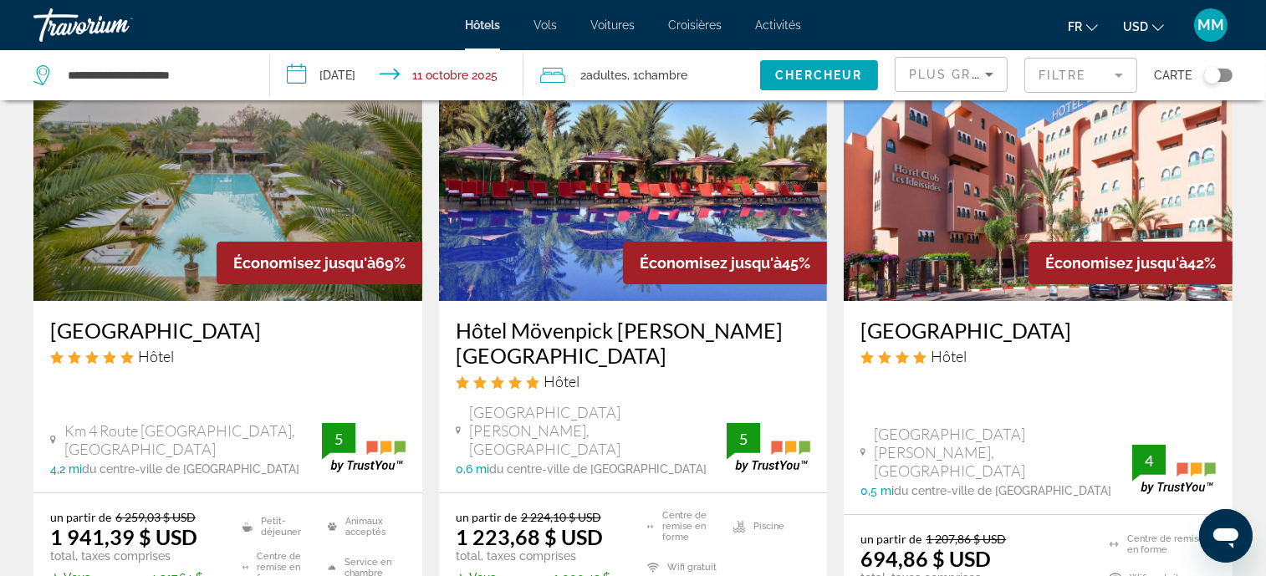
click at [1020, 171] on img "Main content" at bounding box center [1038, 167] width 389 height 268
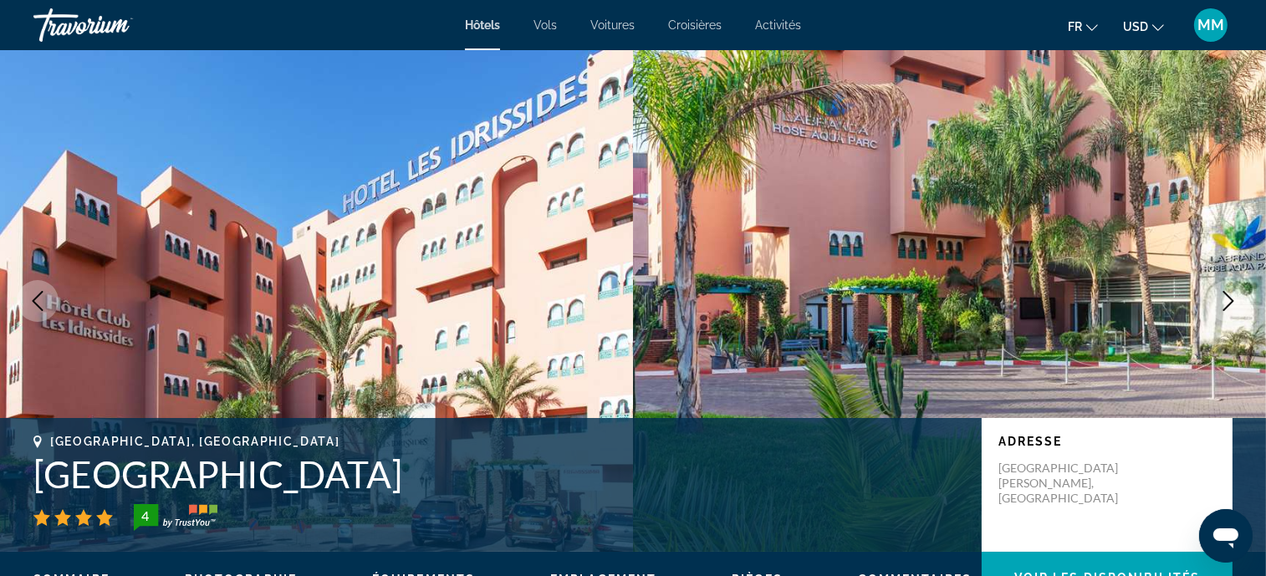
scroll to position [41, 0]
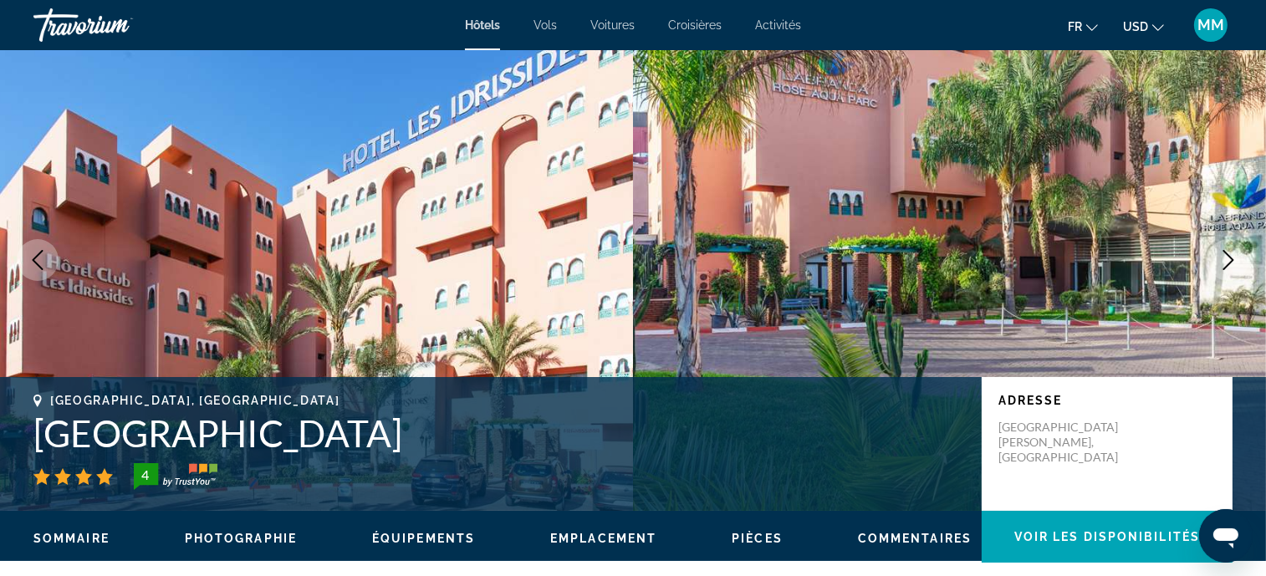
click at [1223, 253] on icon "Next image" at bounding box center [1229, 260] width 20 height 20
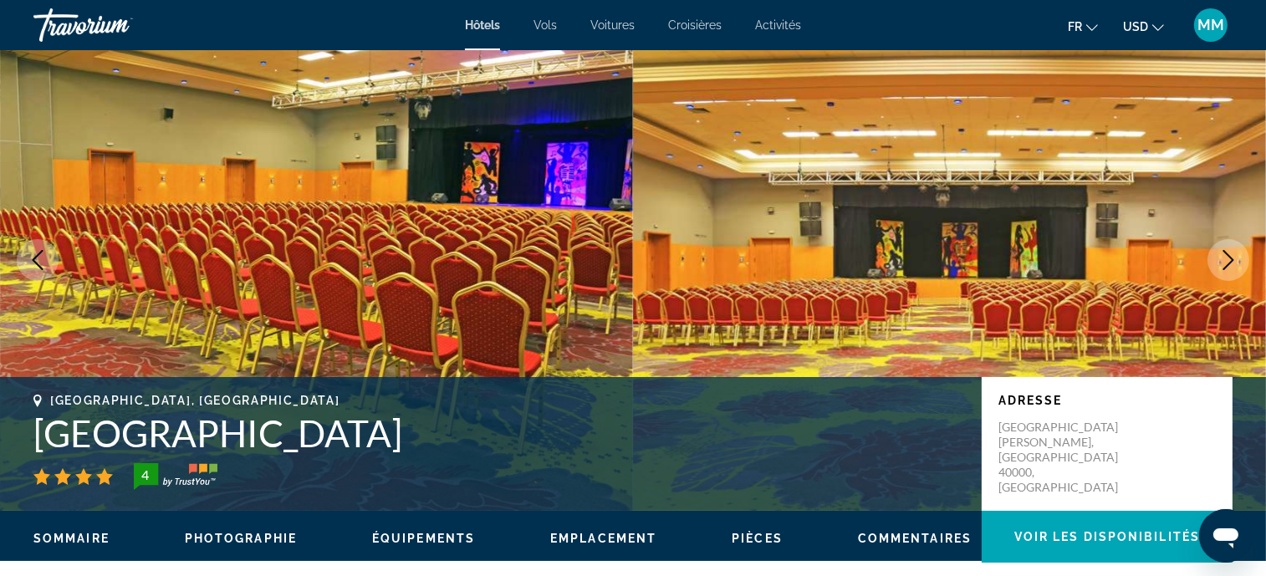
click at [1223, 253] on icon "Next image" at bounding box center [1229, 260] width 20 height 20
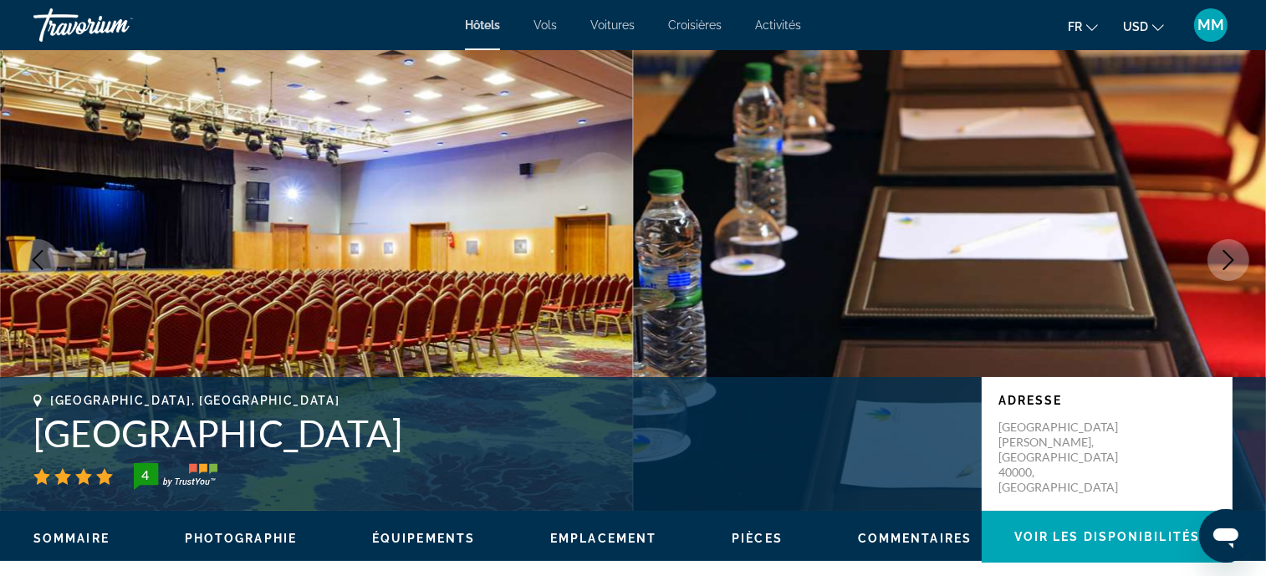
click at [1223, 253] on icon "Next image" at bounding box center [1229, 260] width 20 height 20
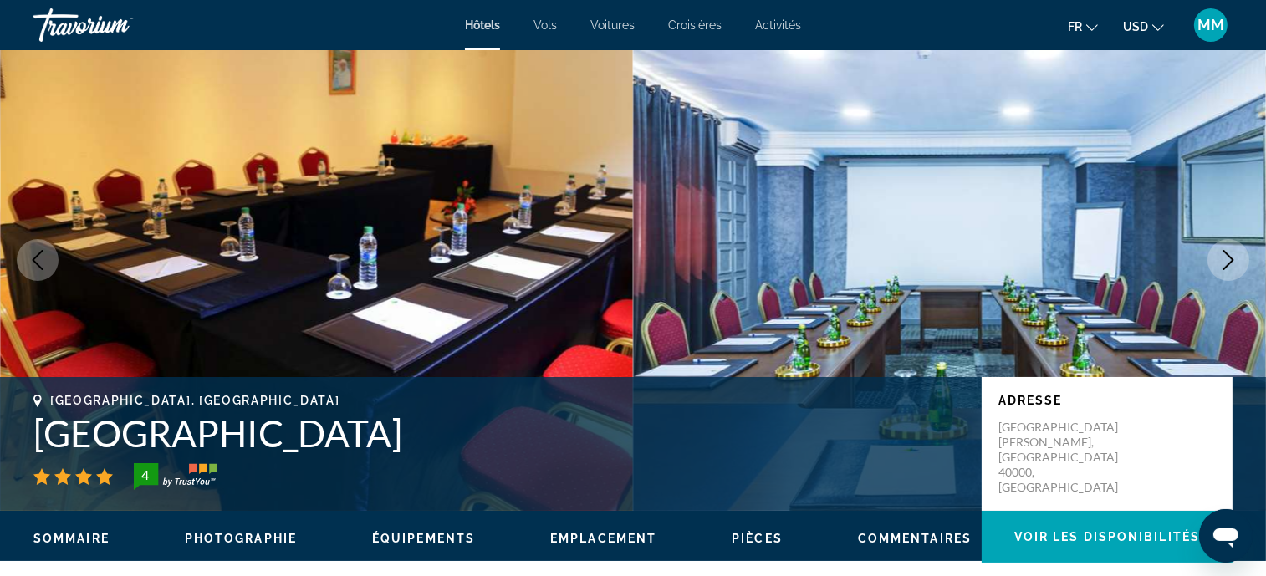
click at [1223, 253] on icon "Next image" at bounding box center [1229, 260] width 20 height 20
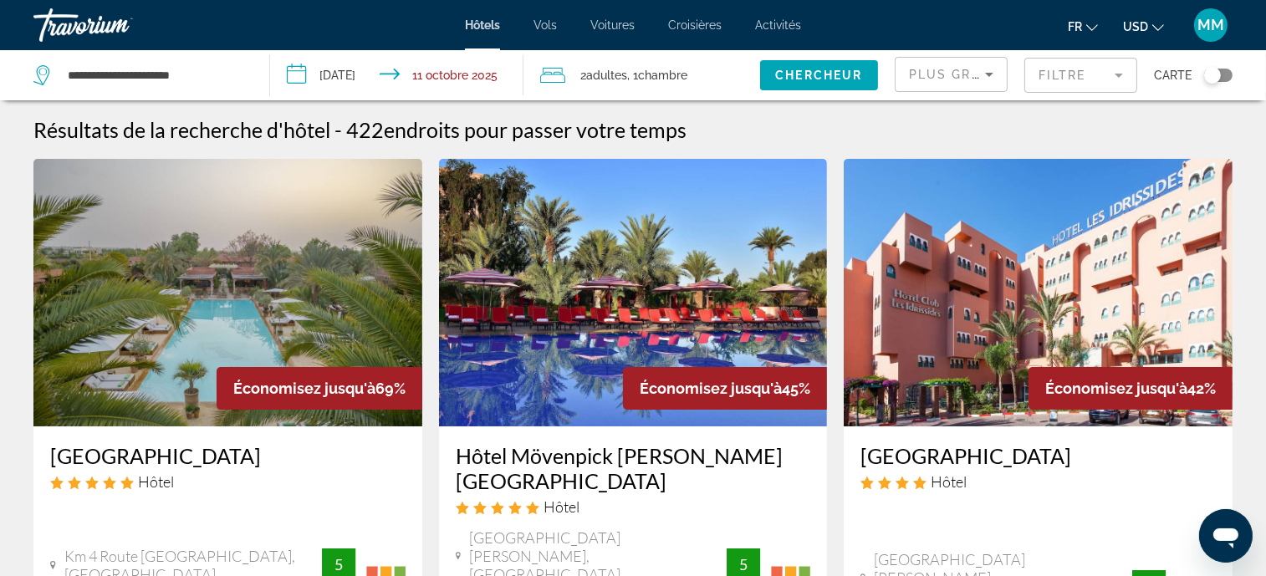
click at [925, 73] on span "Plus grandes économies" at bounding box center [1009, 74] width 200 height 13
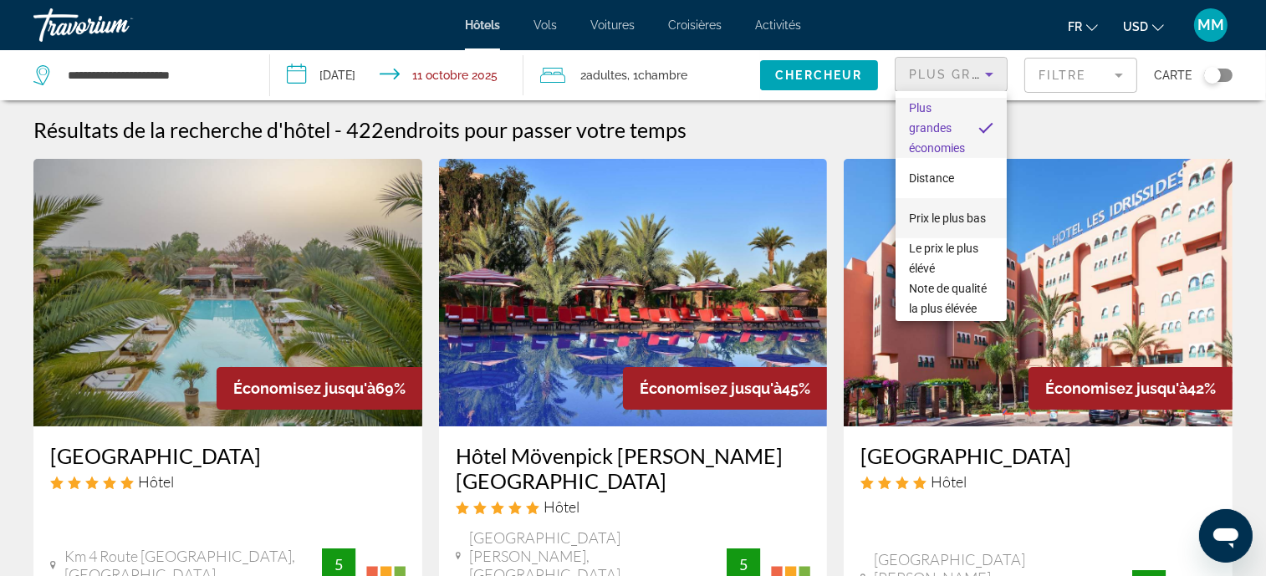
click at [928, 217] on span "Prix le plus bas" at bounding box center [947, 218] width 77 height 20
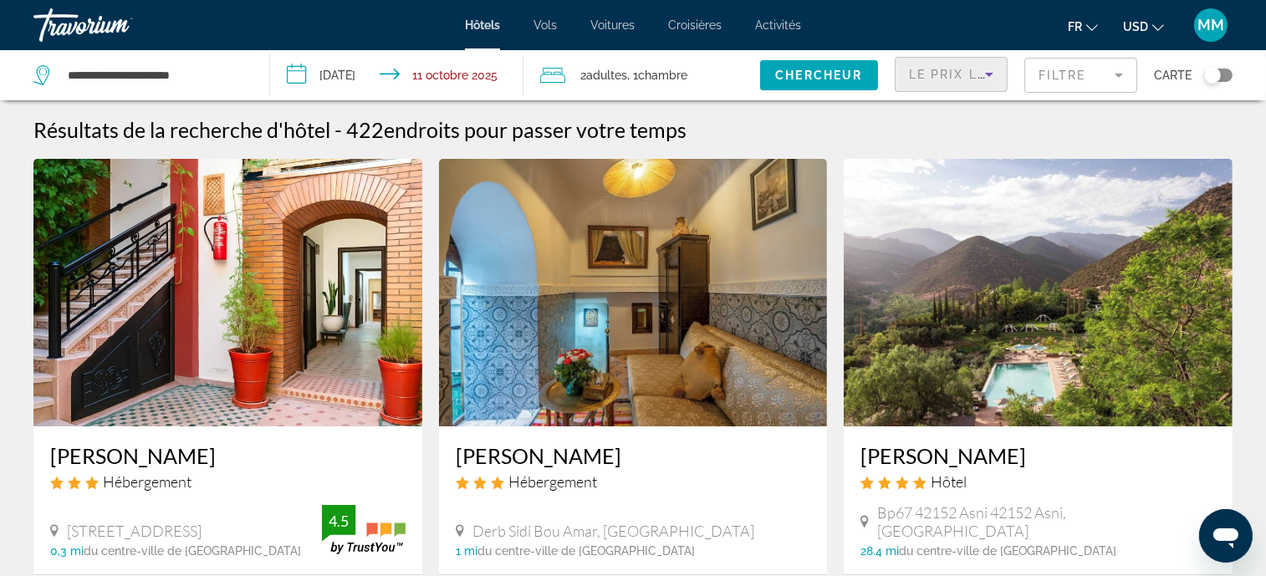
click at [954, 74] on span "Le prix le plus élévé" at bounding box center [993, 74] width 169 height 13
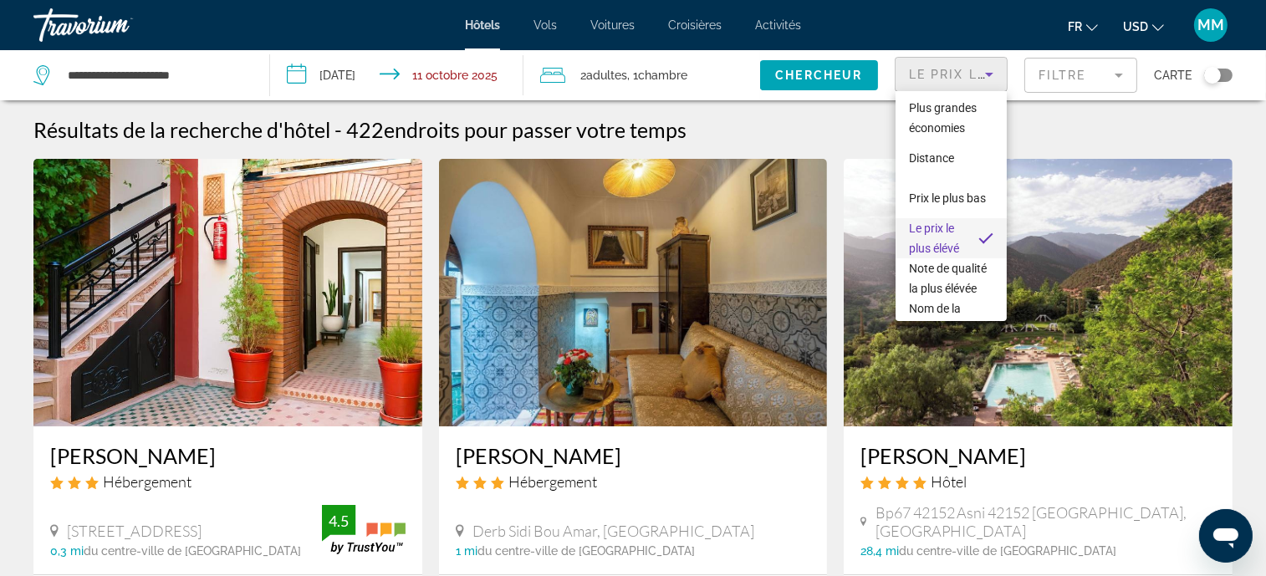
click at [875, 113] on div at bounding box center [633, 288] width 1266 height 576
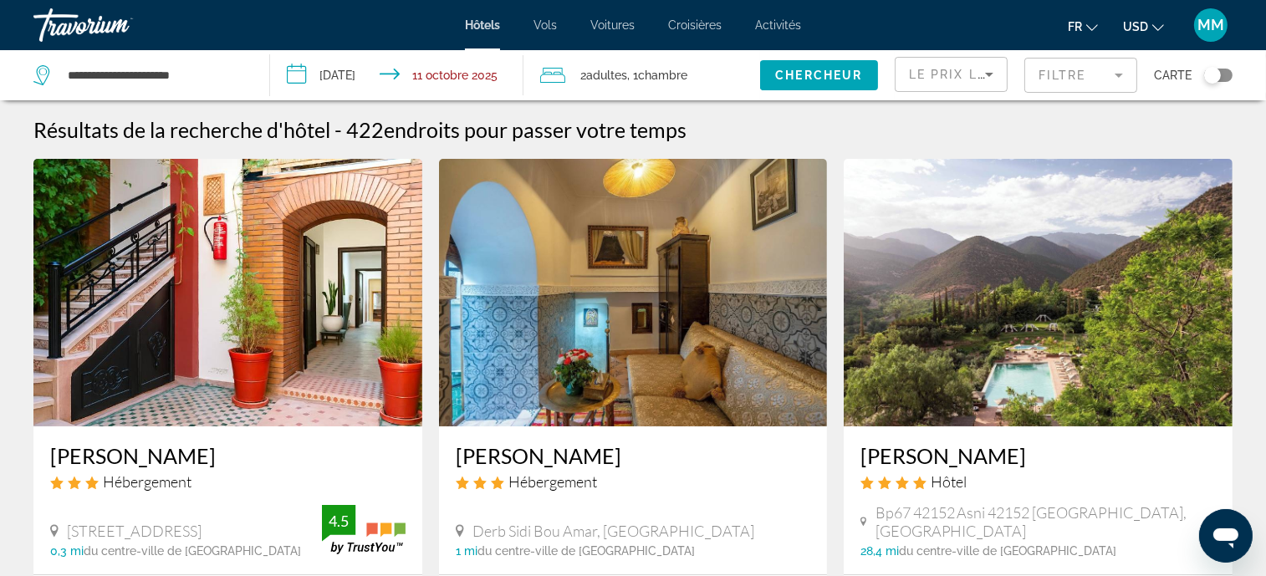
click at [938, 69] on span "Le prix le plus élévé" at bounding box center [993, 74] width 169 height 13
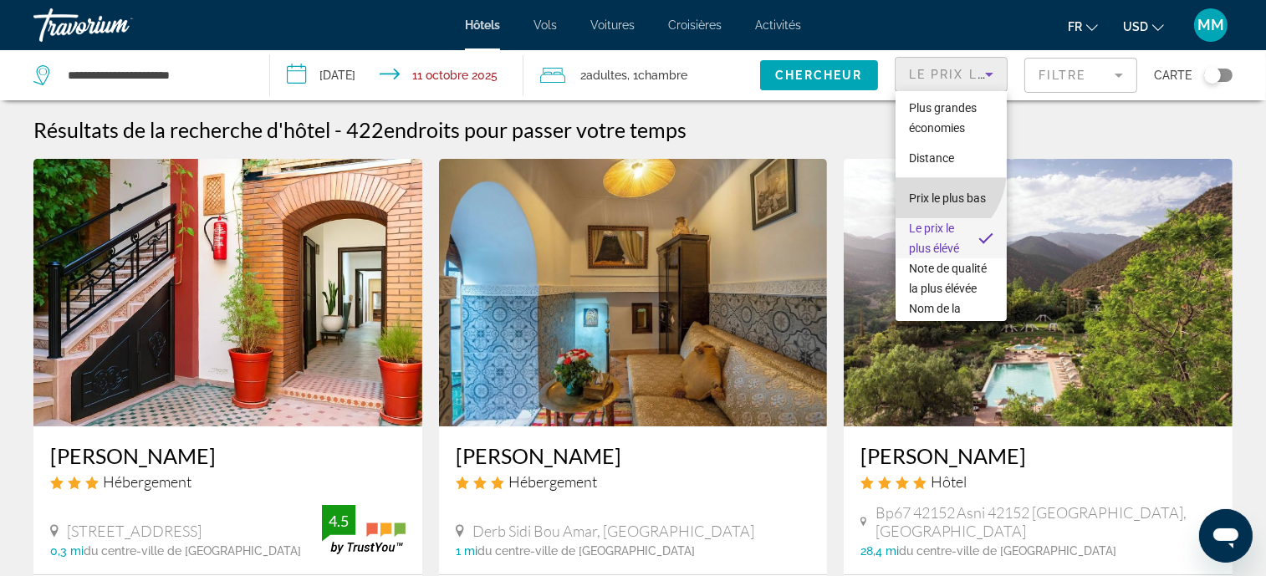
click at [924, 192] on span "Prix le plus bas" at bounding box center [947, 198] width 77 height 13
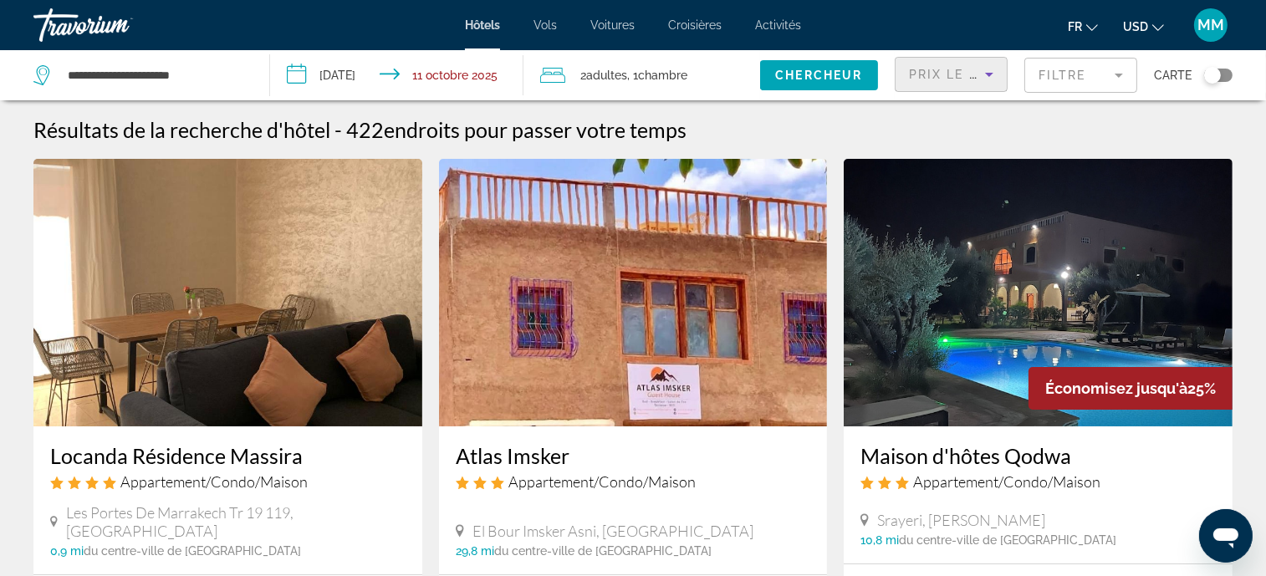
click at [1068, 57] on button "Filtre" at bounding box center [1081, 75] width 113 height 37
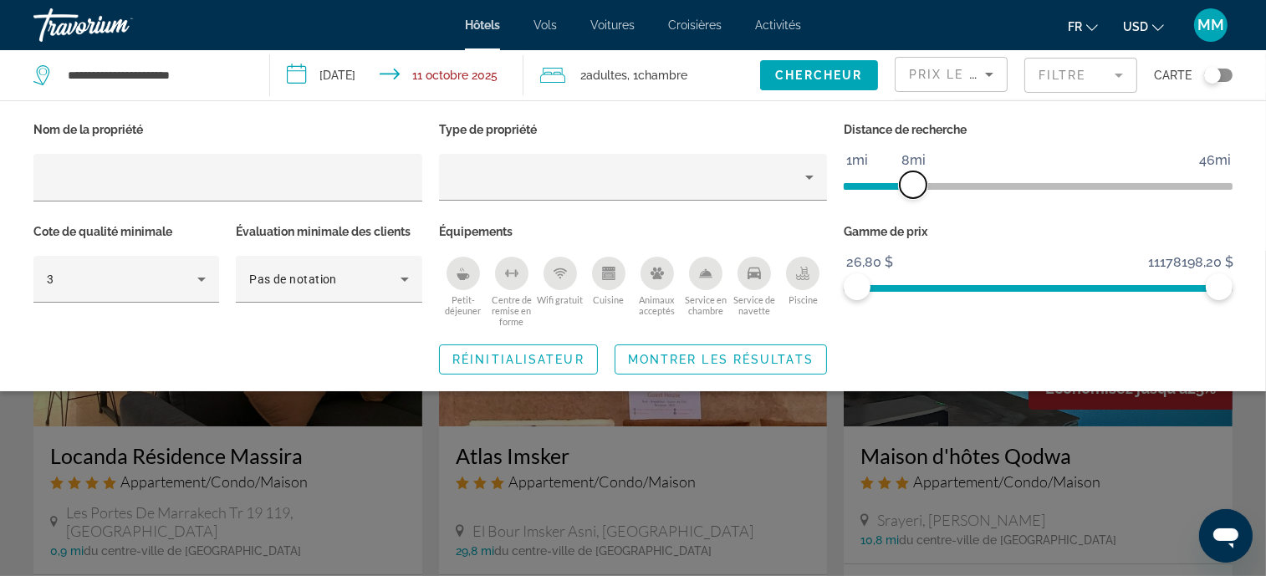
drag, startPoint x: 1083, startPoint y: 186, endPoint x: 910, endPoint y: 207, distance: 174.4
click at [910, 207] on div "Distance de recherche 1mi 46mi 8mi" at bounding box center [1039, 169] width 406 height 102
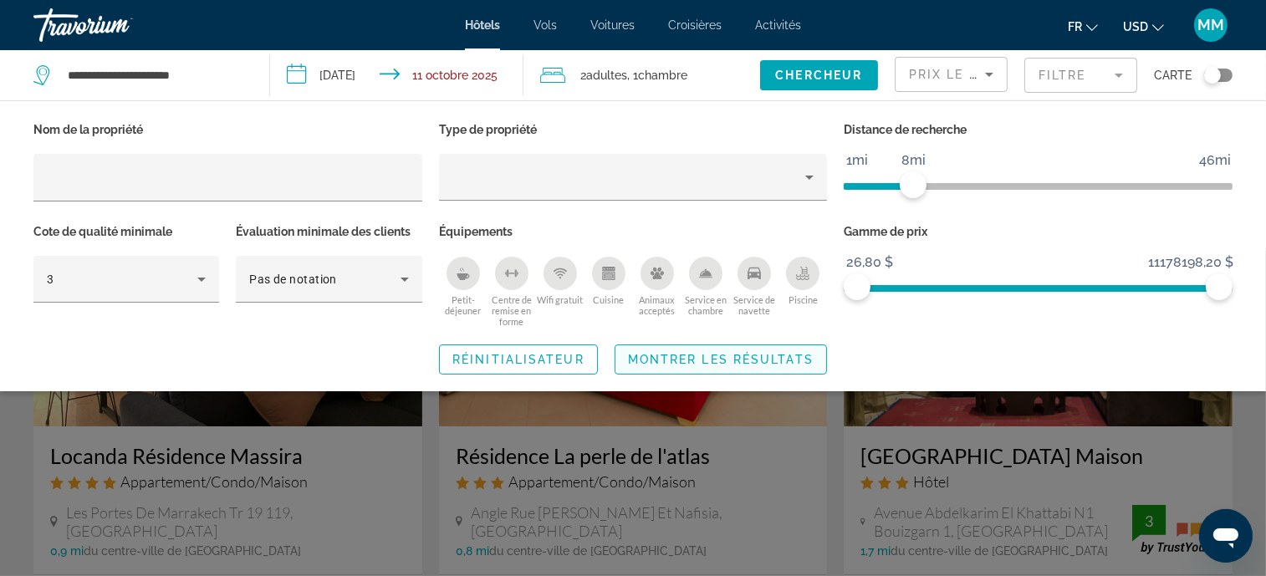
click at [655, 353] on span "Montrer les résultats" at bounding box center [721, 359] width 186 height 13
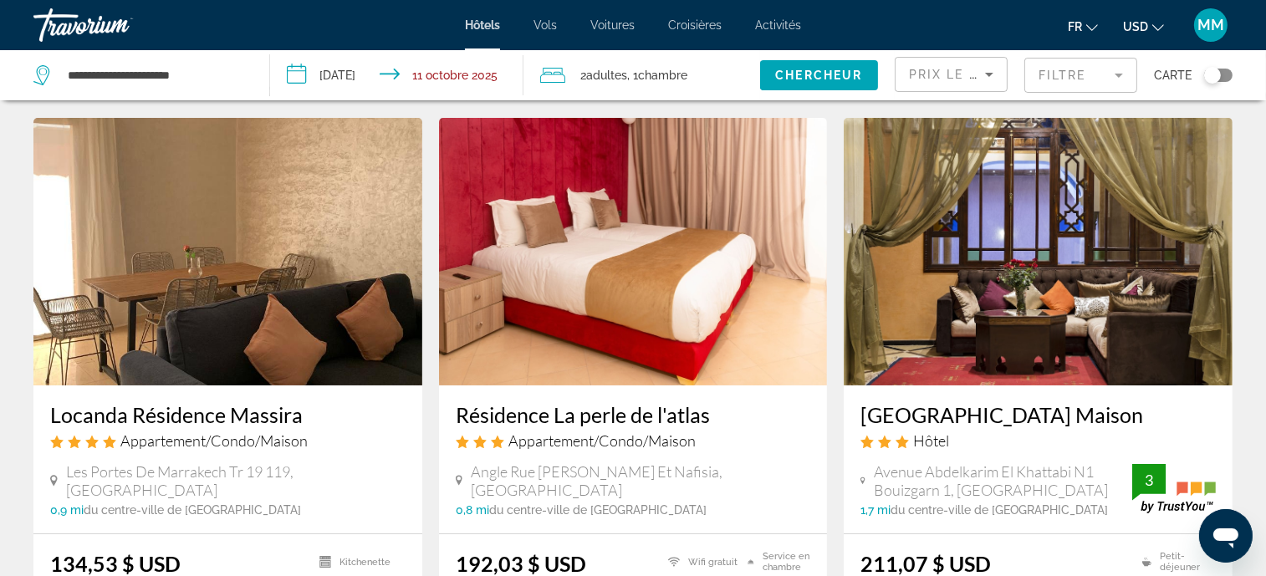
scroll to position [83, 0]
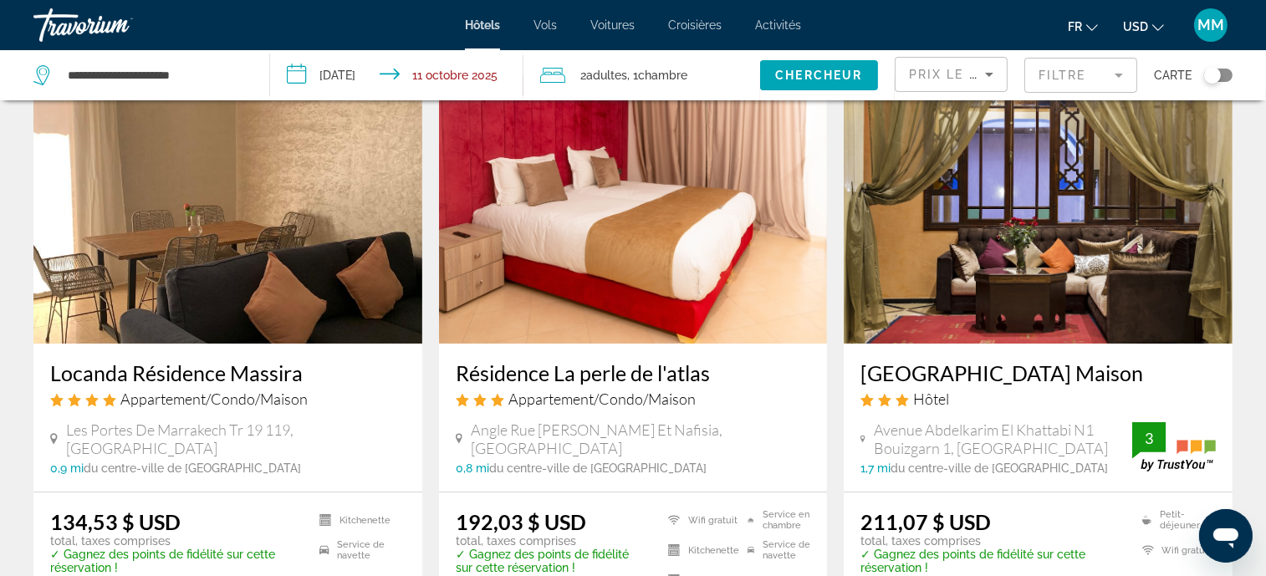
click at [1022, 238] on img "Main content" at bounding box center [1038, 210] width 389 height 268
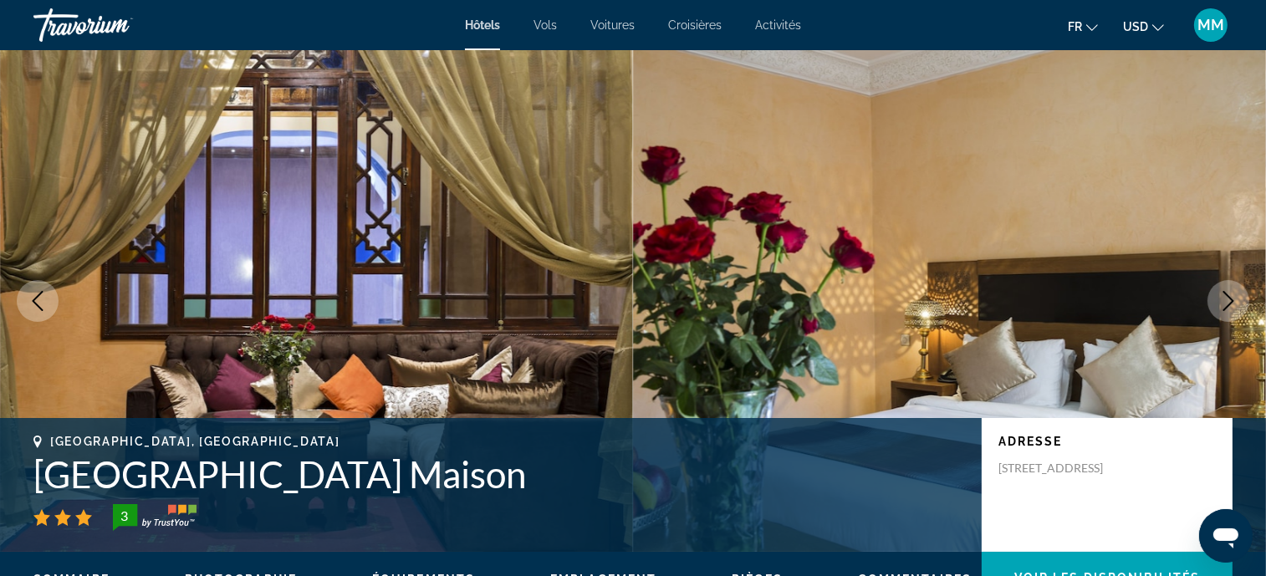
click at [1217, 302] on button "Next image" at bounding box center [1229, 301] width 42 height 42
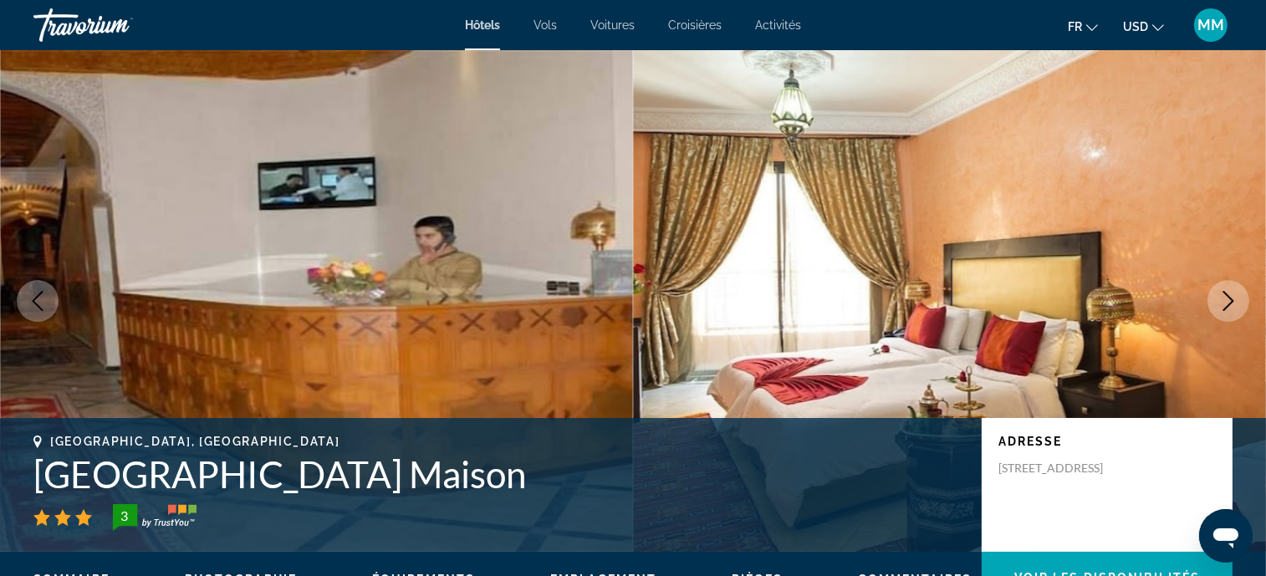
click at [1222, 304] on icon "Next image" at bounding box center [1229, 301] width 20 height 20
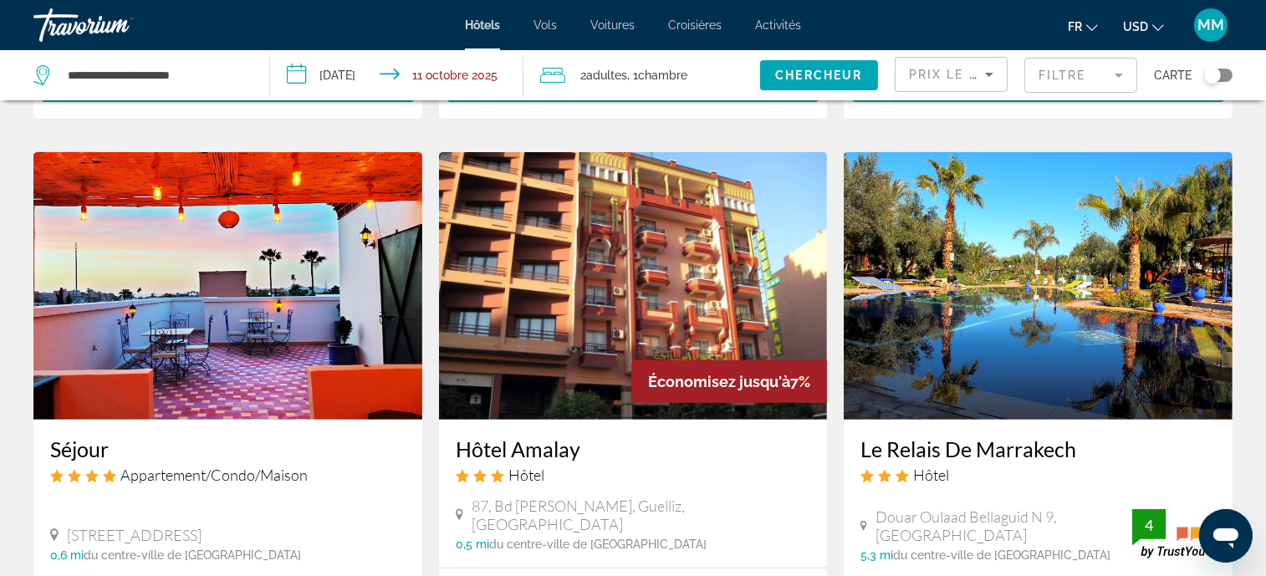
scroll to position [668, 0]
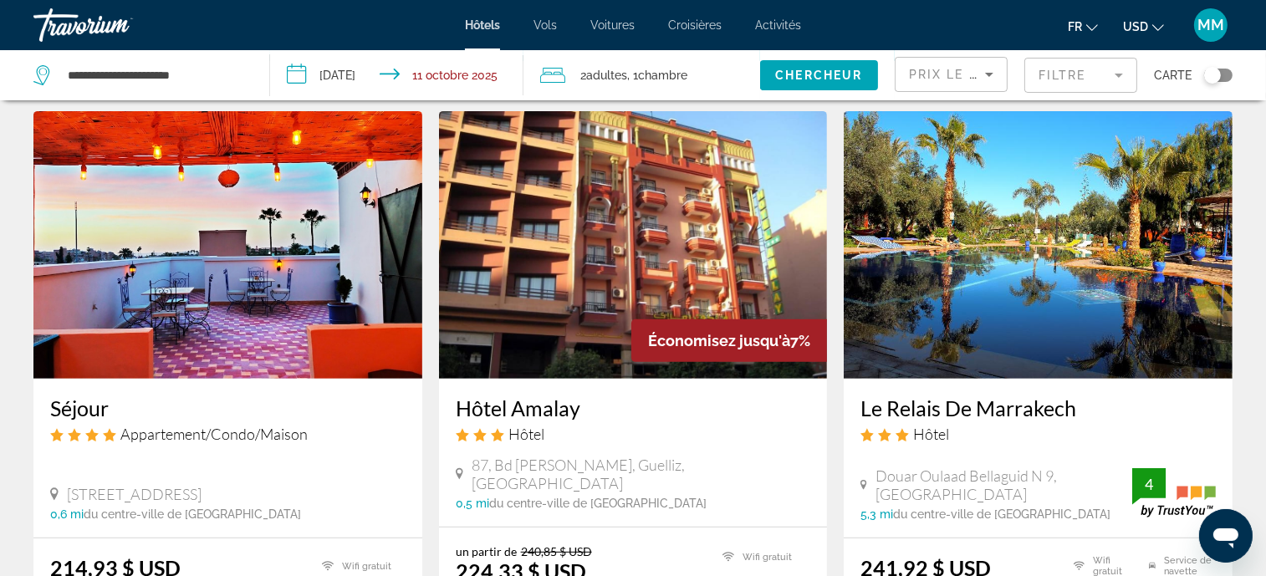
click at [236, 241] on img "Main content" at bounding box center [227, 245] width 389 height 268
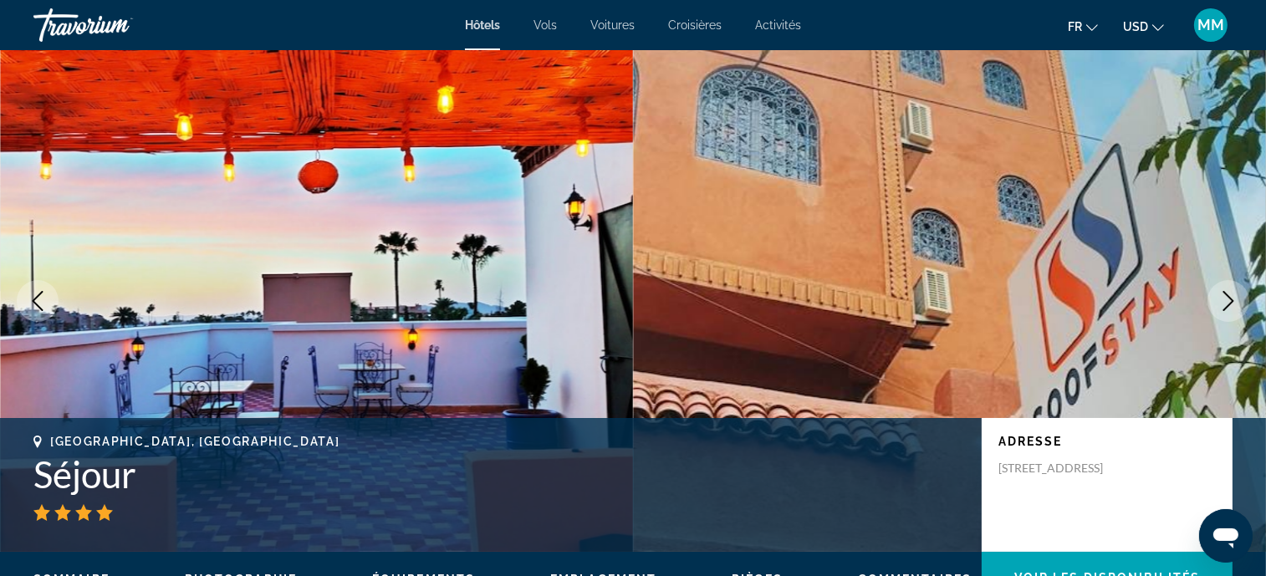
click at [1229, 306] on icon "Next image" at bounding box center [1229, 301] width 20 height 20
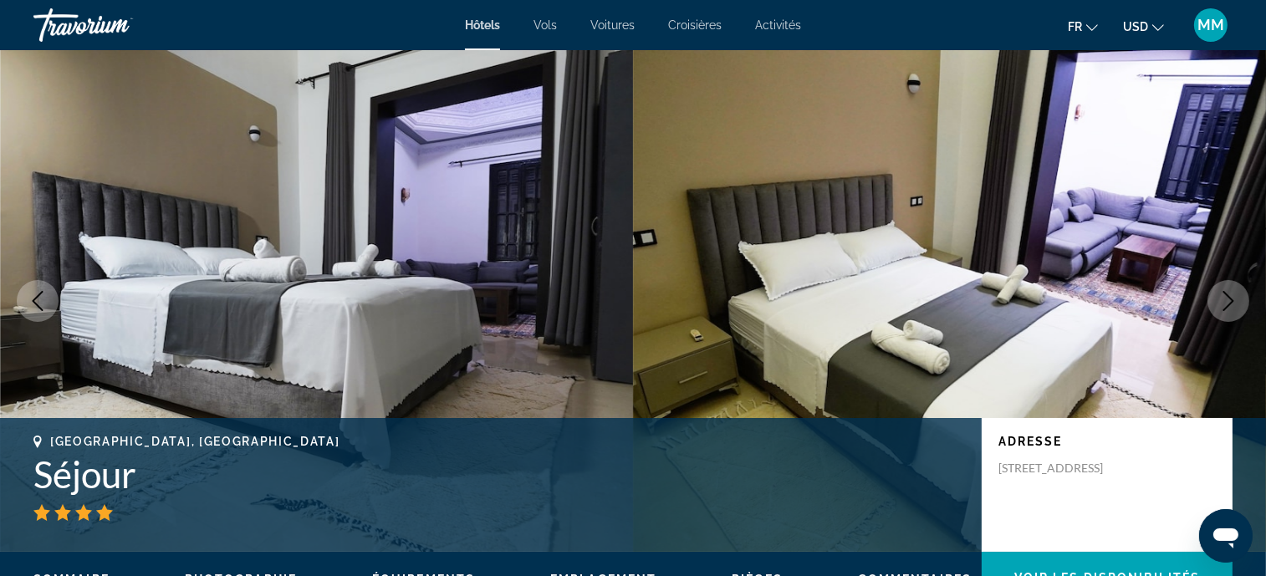
click at [1229, 305] on icon "Next image" at bounding box center [1229, 301] width 11 height 20
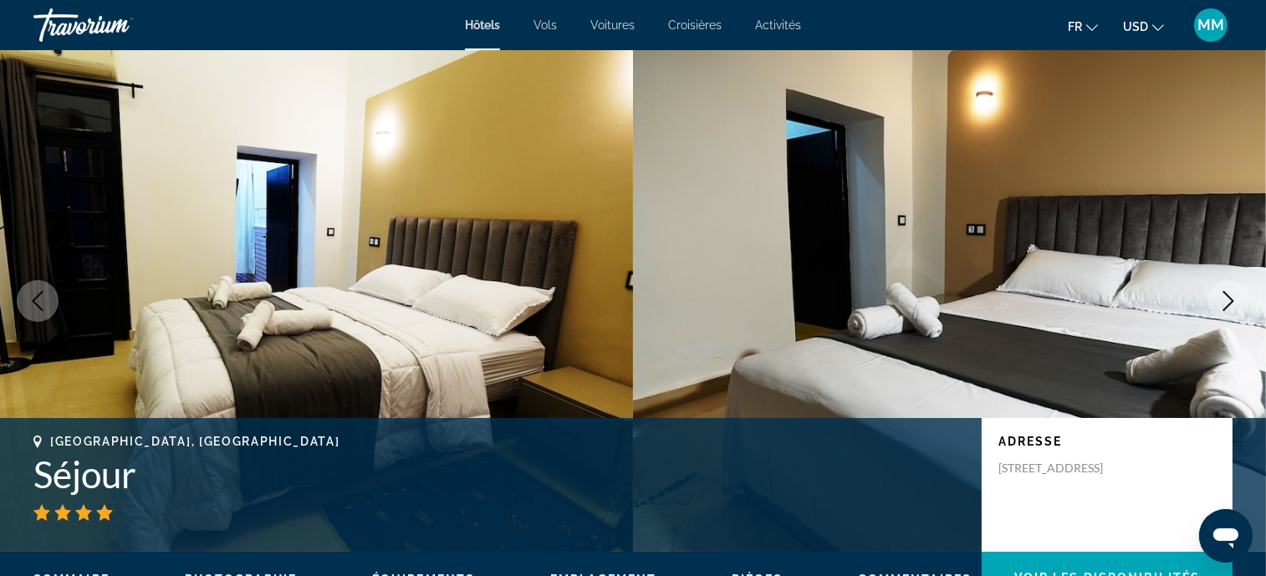
click at [1229, 305] on icon "Next image" at bounding box center [1229, 301] width 11 height 20
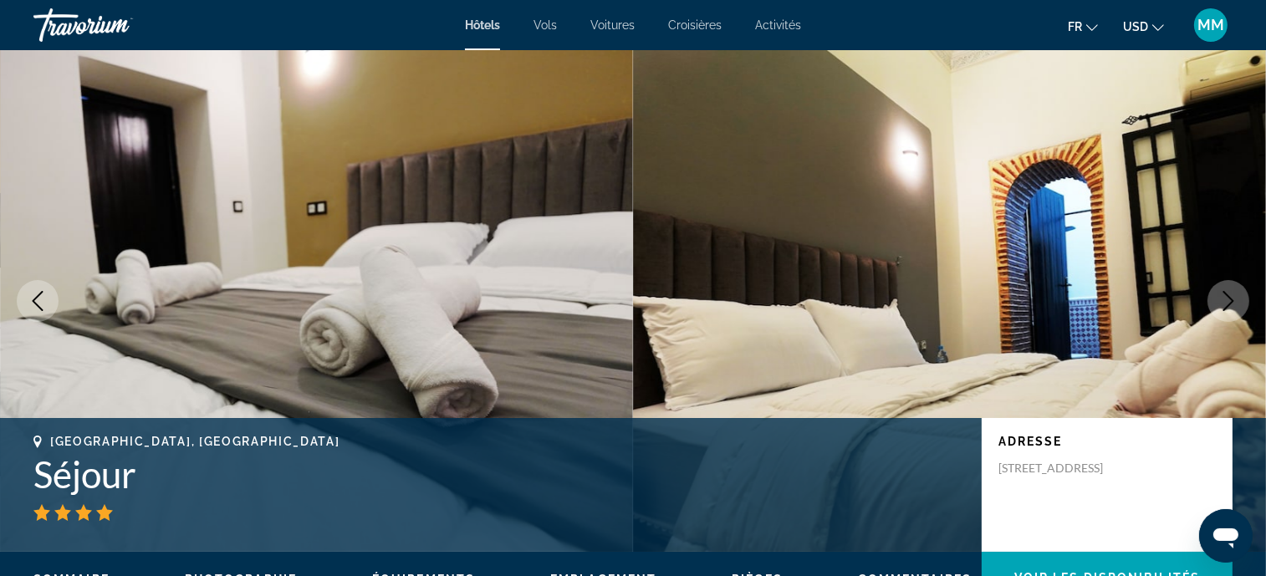
click at [1229, 305] on icon "Next image" at bounding box center [1229, 301] width 11 height 20
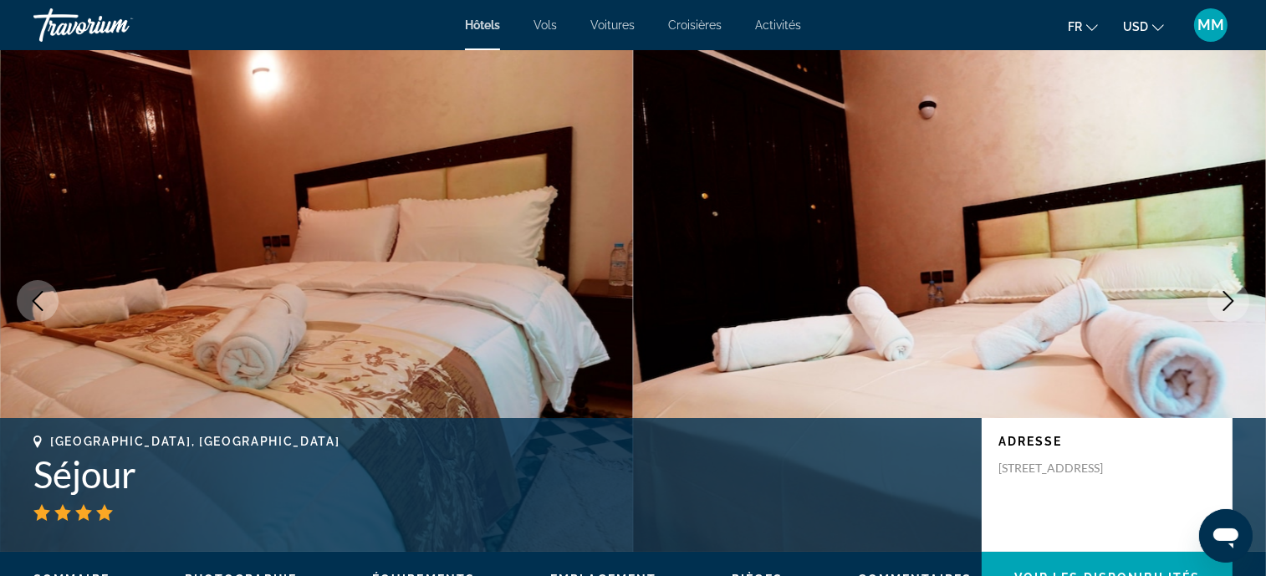
click at [1229, 305] on icon "Next image" at bounding box center [1229, 301] width 11 height 20
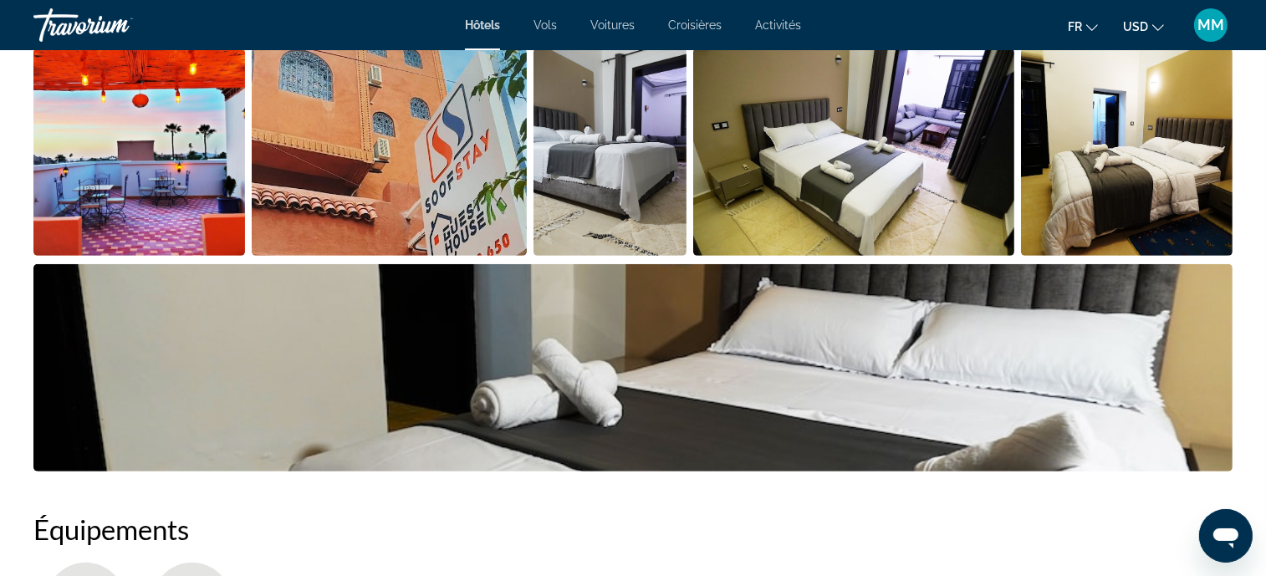
scroll to position [627, 0]
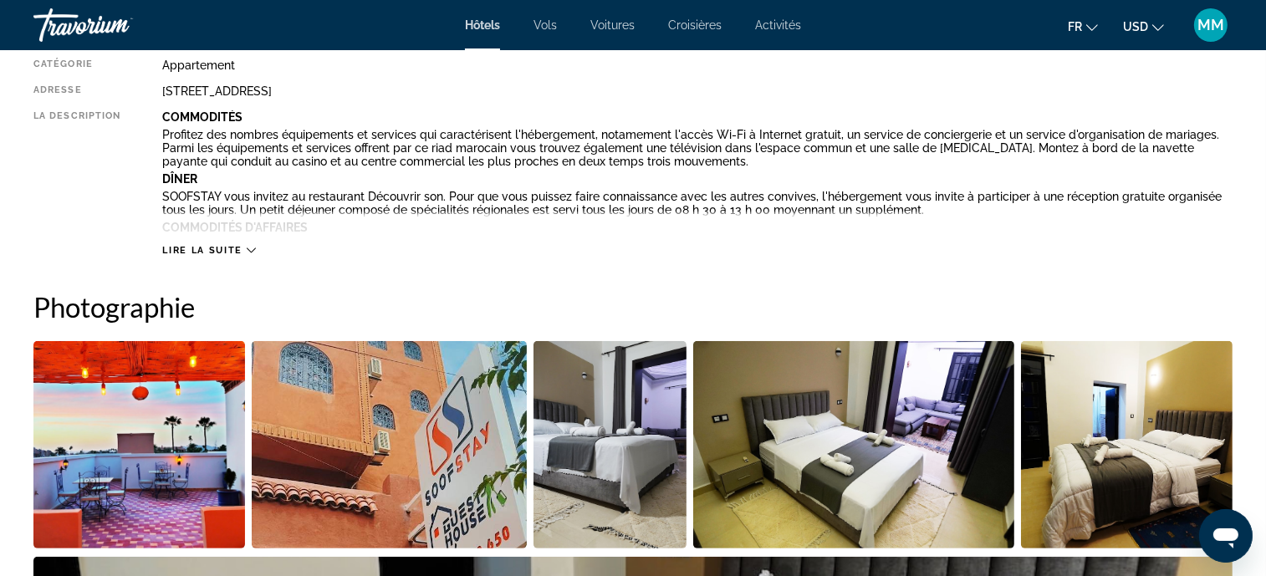
click at [220, 244] on button "Lire la suite" at bounding box center [208, 250] width 93 height 13
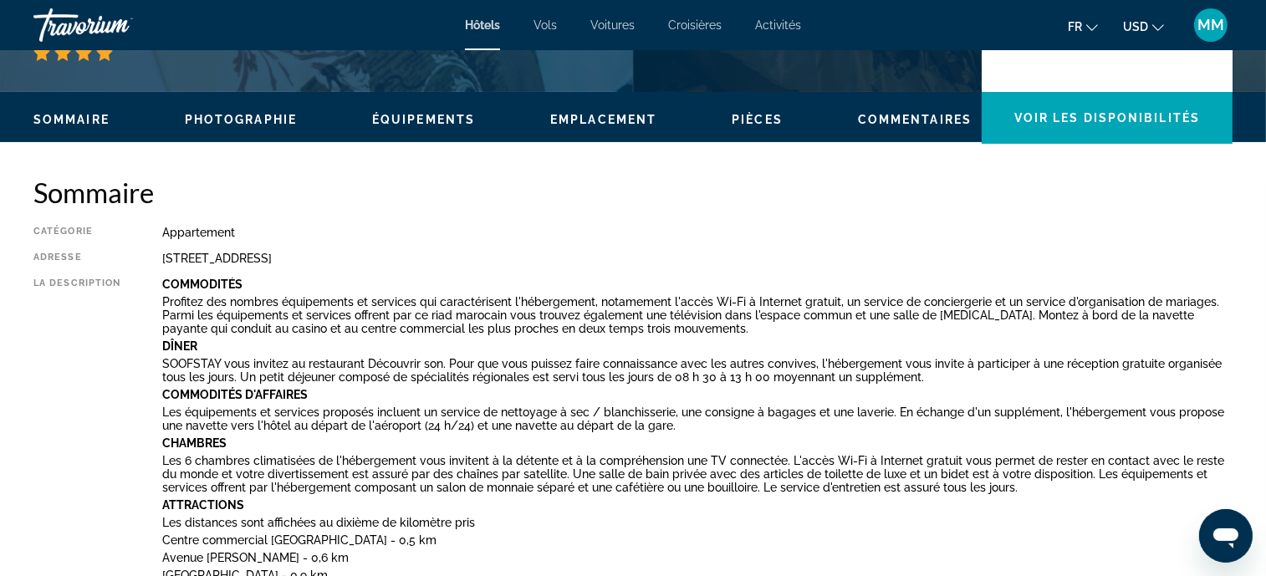
scroll to position [166, 0]
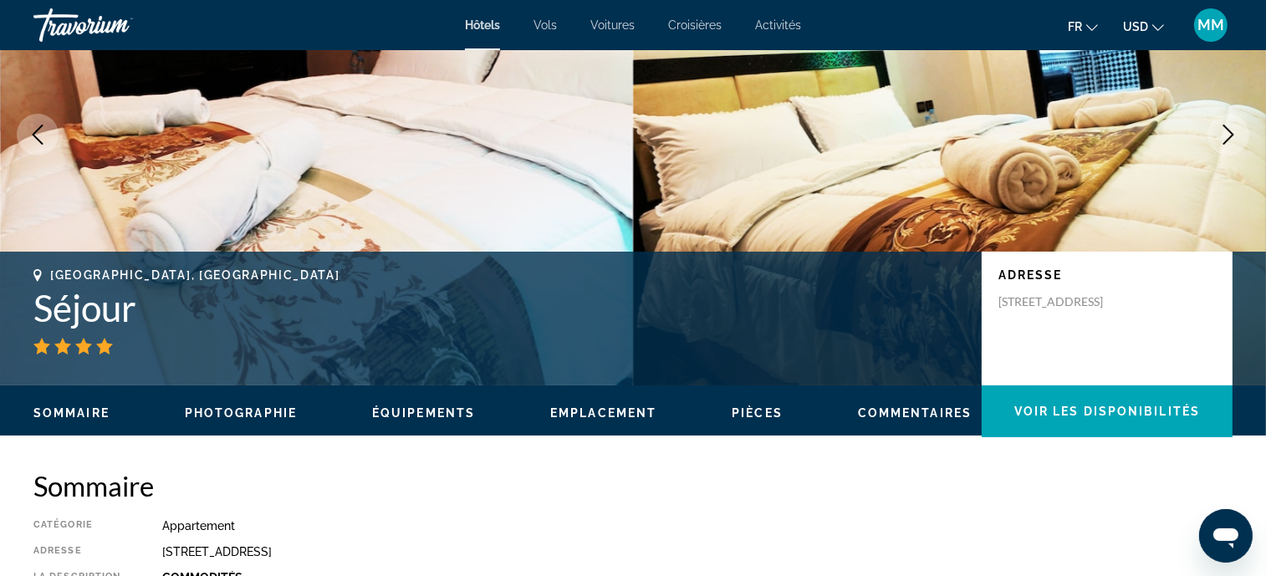
click at [81, 306] on h1 "Séjour" at bounding box center [499, 307] width 932 height 43
copy div "Séjour"
drag, startPoint x: 1000, startPoint y: 300, endPoint x: 1134, endPoint y: 315, distance: 135.4
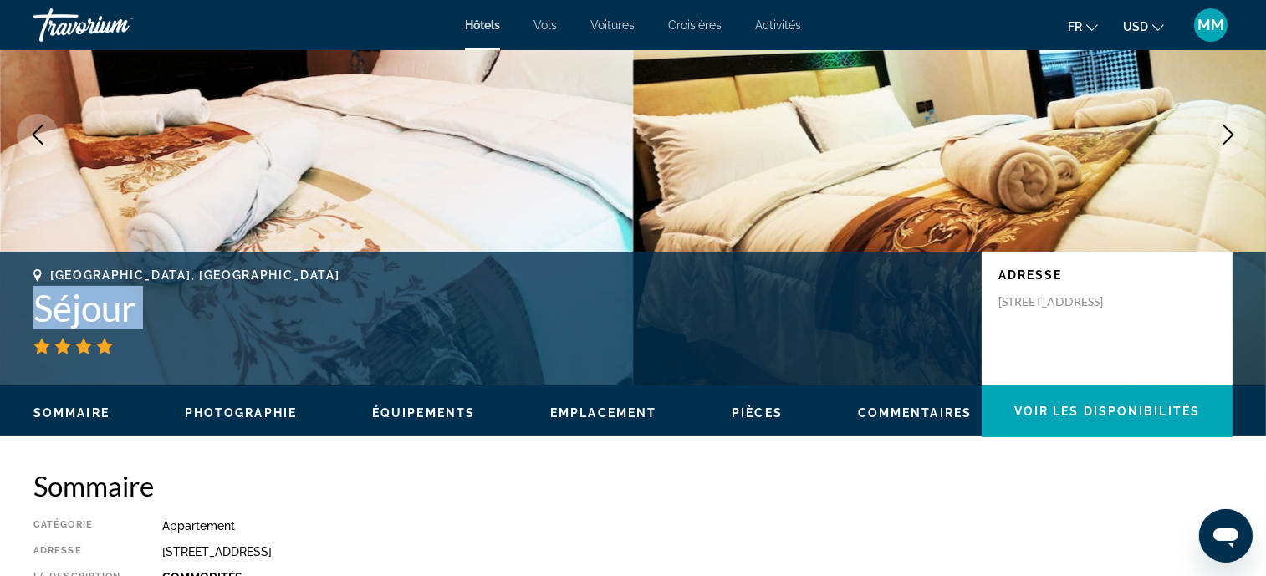
click at [1134, 309] on div "[STREET_ADDRESS]" at bounding box center [1107, 301] width 217 height 15
copy p "[STREET_ADDRESS]"
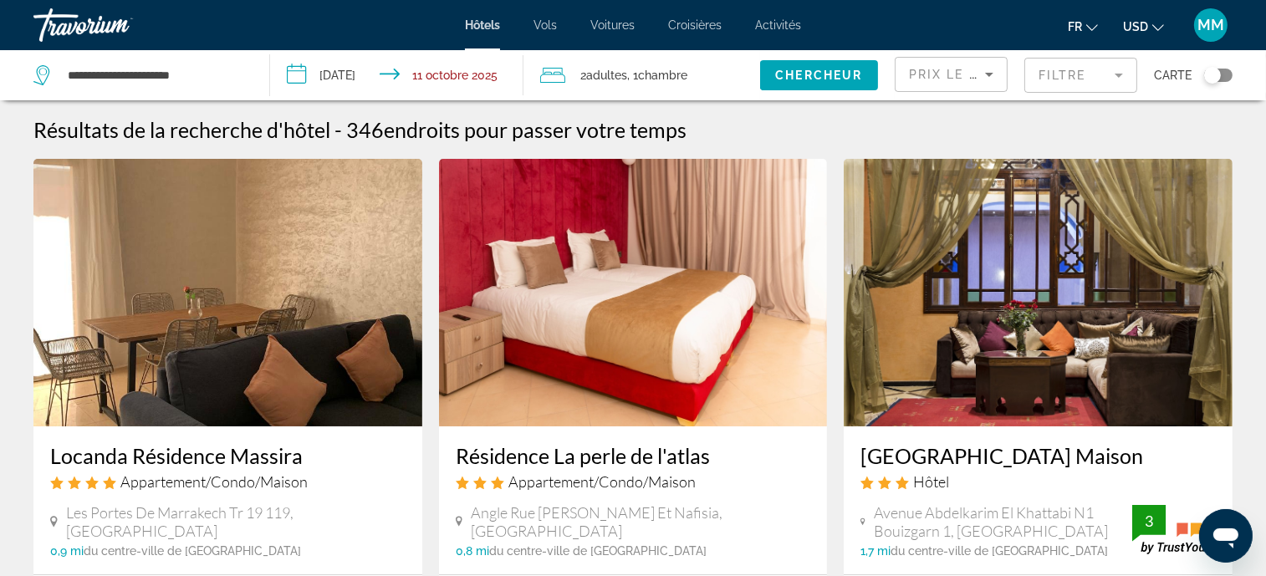
click at [1072, 79] on mat-form-field "Filtre" at bounding box center [1081, 75] width 113 height 35
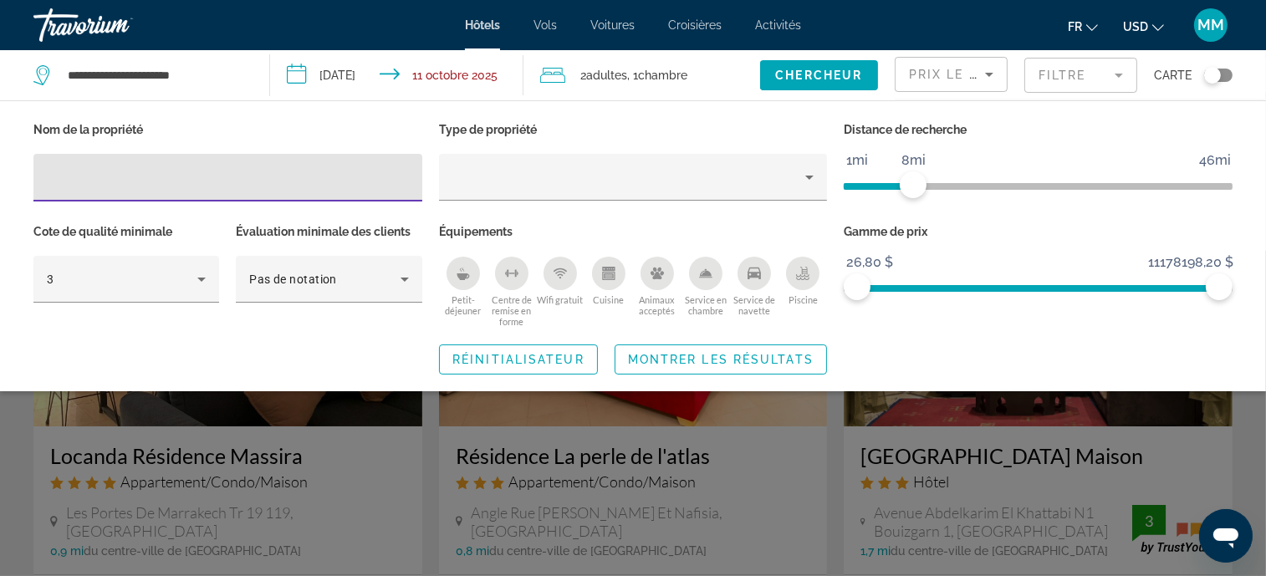
click at [600, 284] on div "Kitchen" at bounding box center [608, 273] width 33 height 33
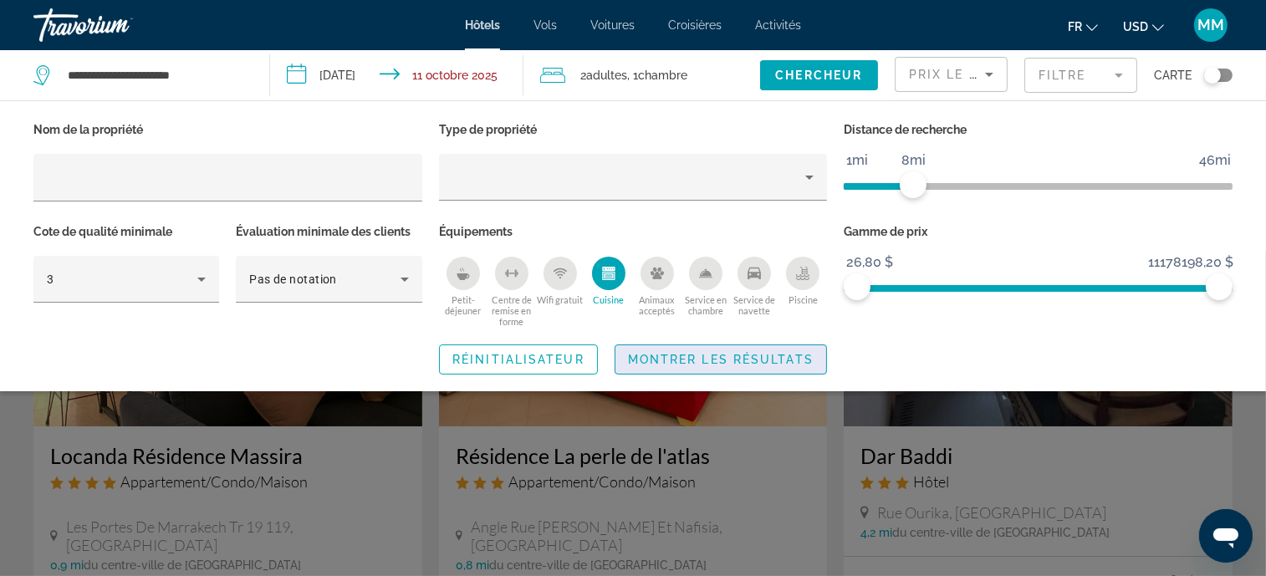
click at [658, 353] on span "Montrer les résultats" at bounding box center [721, 359] width 186 height 13
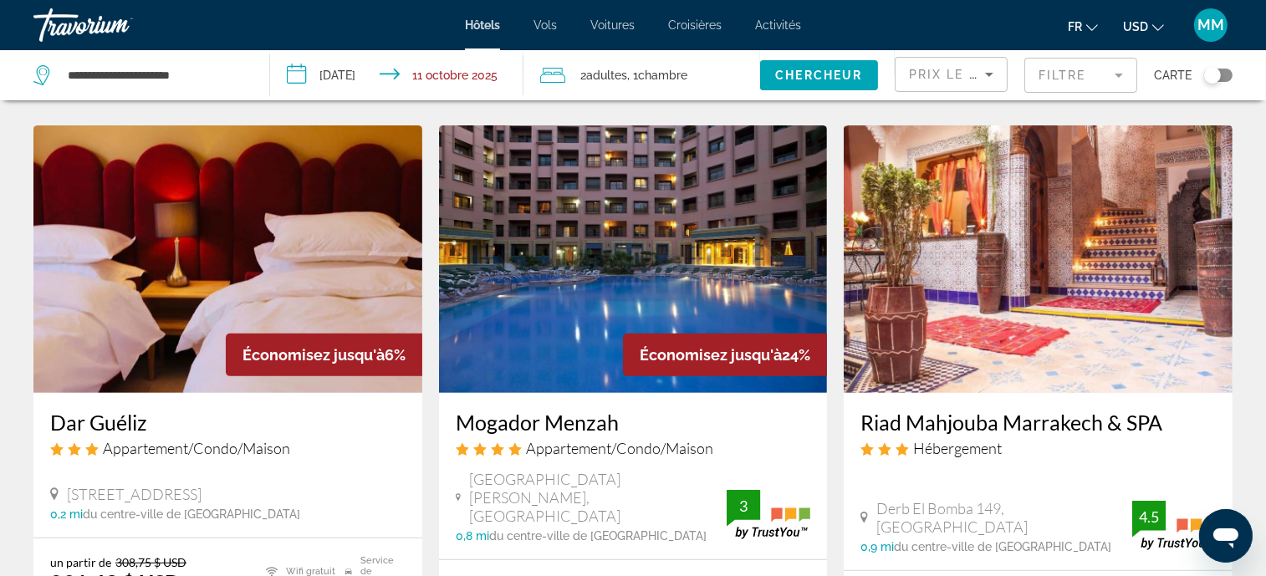
scroll to position [710, 0]
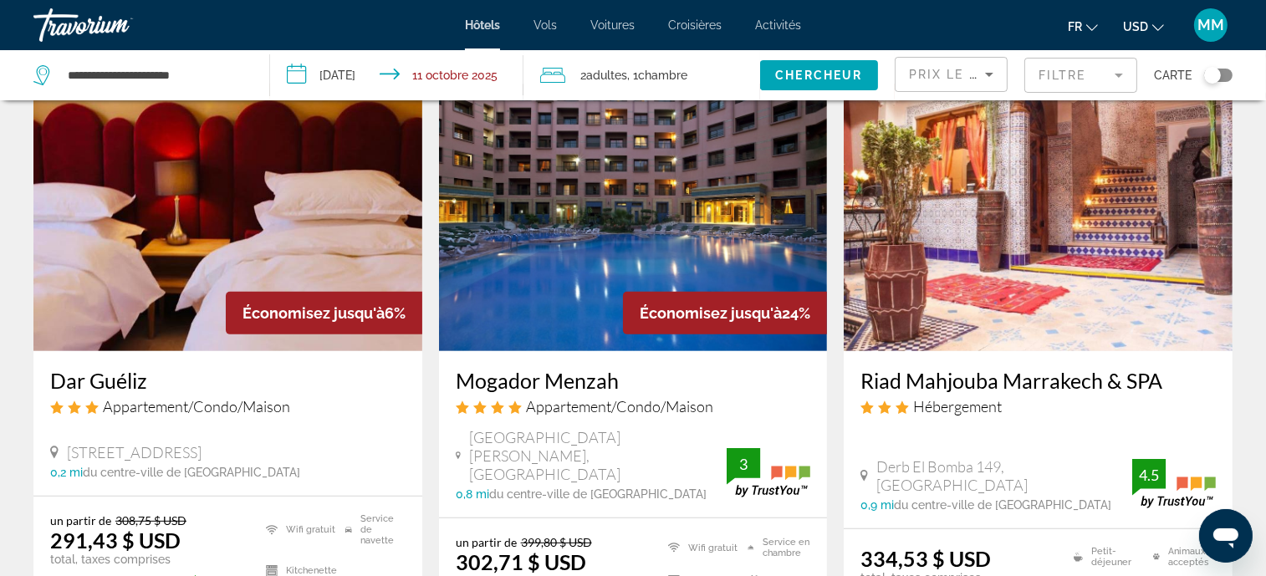
click at [993, 281] on img "Main content" at bounding box center [1038, 218] width 389 height 268
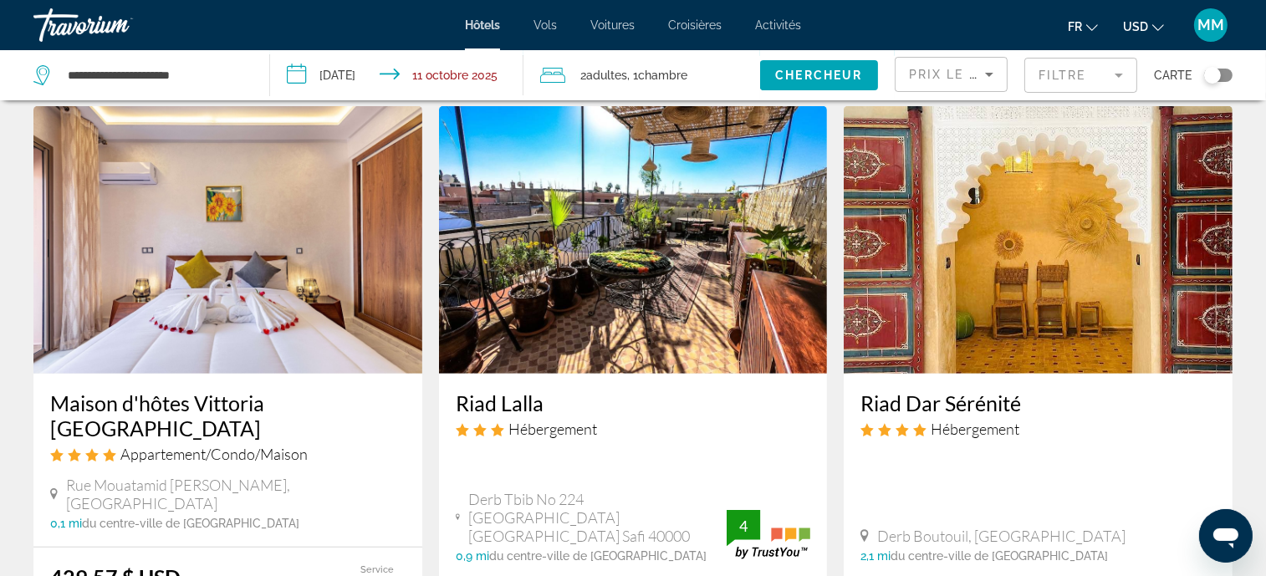
scroll to position [1379, 0]
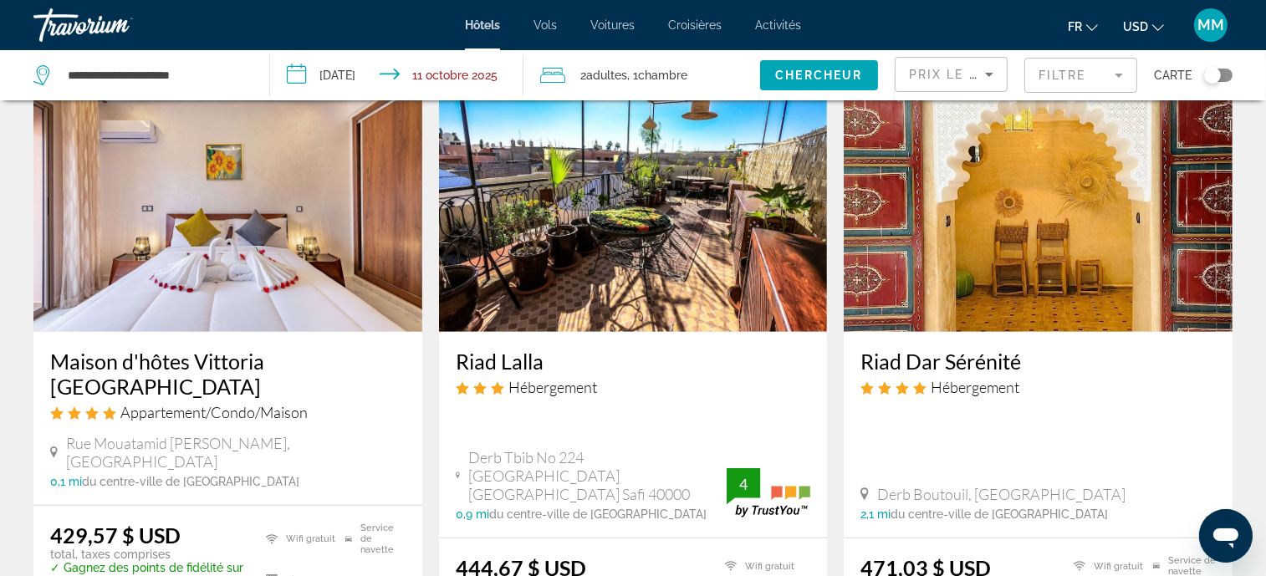
click at [218, 349] on h3 "Maison d'hôtes Vittoria [GEOGRAPHIC_DATA]" at bounding box center [227, 374] width 355 height 50
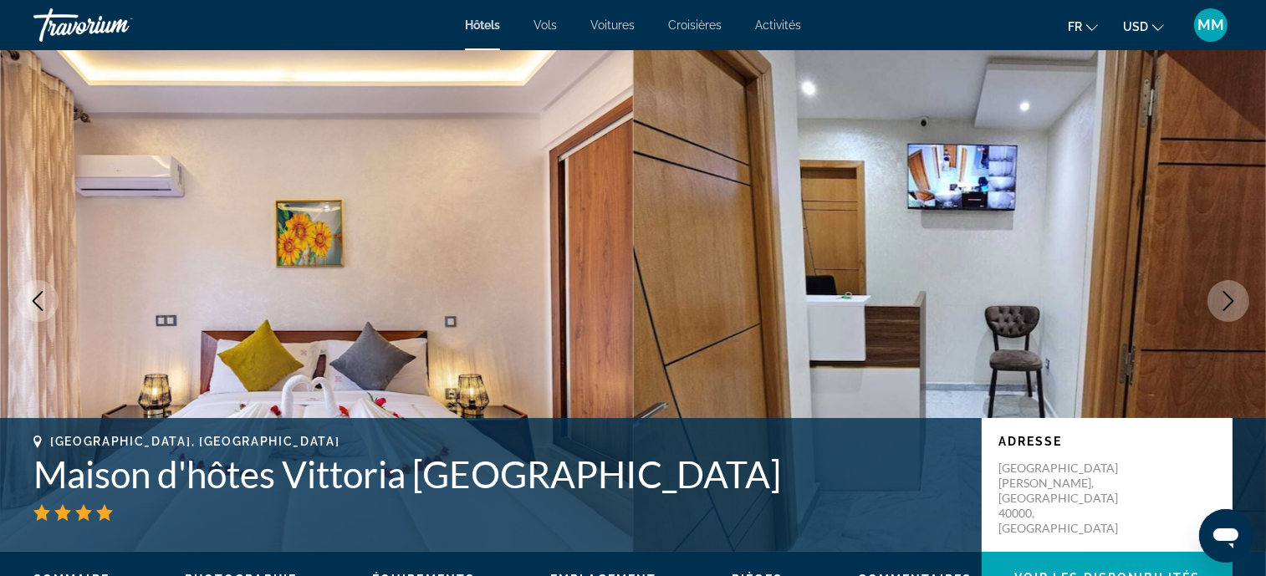
click at [282, 475] on h1 "Maison d'hôtes Vittoria [GEOGRAPHIC_DATA]" at bounding box center [499, 474] width 932 height 43
click at [281, 476] on h1 "Maison d'hôtes Vittoria [GEOGRAPHIC_DATA]" at bounding box center [499, 474] width 932 height 43
click at [280, 476] on h1 "Maison d'hôtes Vittoria [GEOGRAPHIC_DATA]" at bounding box center [499, 474] width 932 height 43
click at [277, 480] on h1 "Maison d'hôtes Vittoria [GEOGRAPHIC_DATA]" at bounding box center [499, 474] width 932 height 43
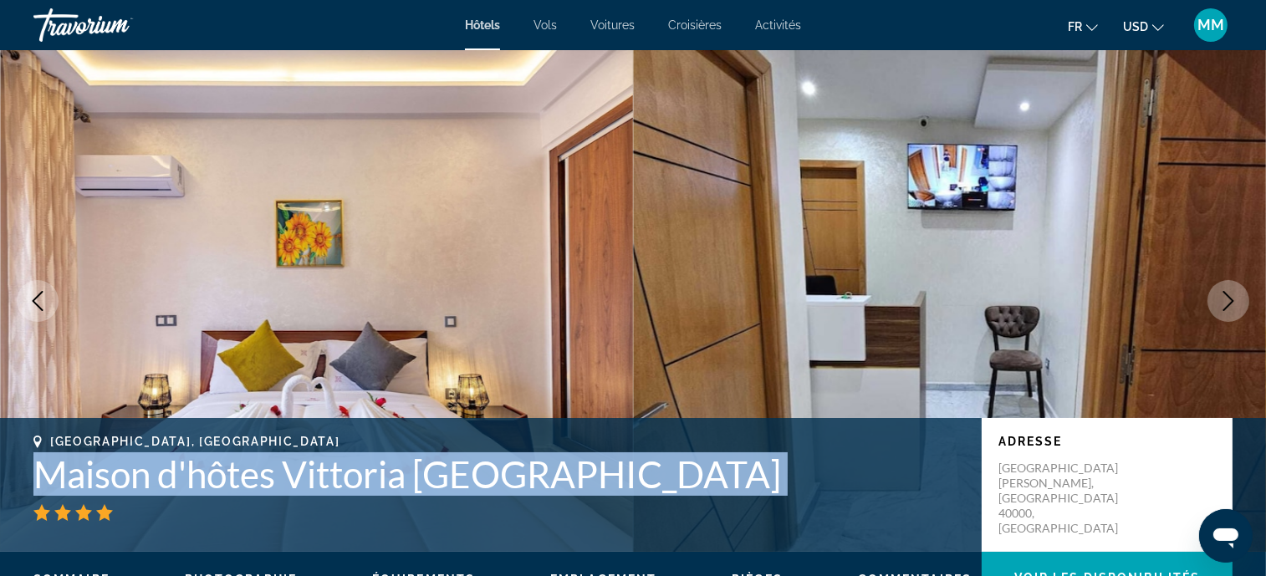
click at [277, 480] on h1 "Maison d'hôtes Vittoria [GEOGRAPHIC_DATA]" at bounding box center [499, 474] width 932 height 43
copy div "Maison d'hôtes Vittoria [GEOGRAPHIC_DATA]"
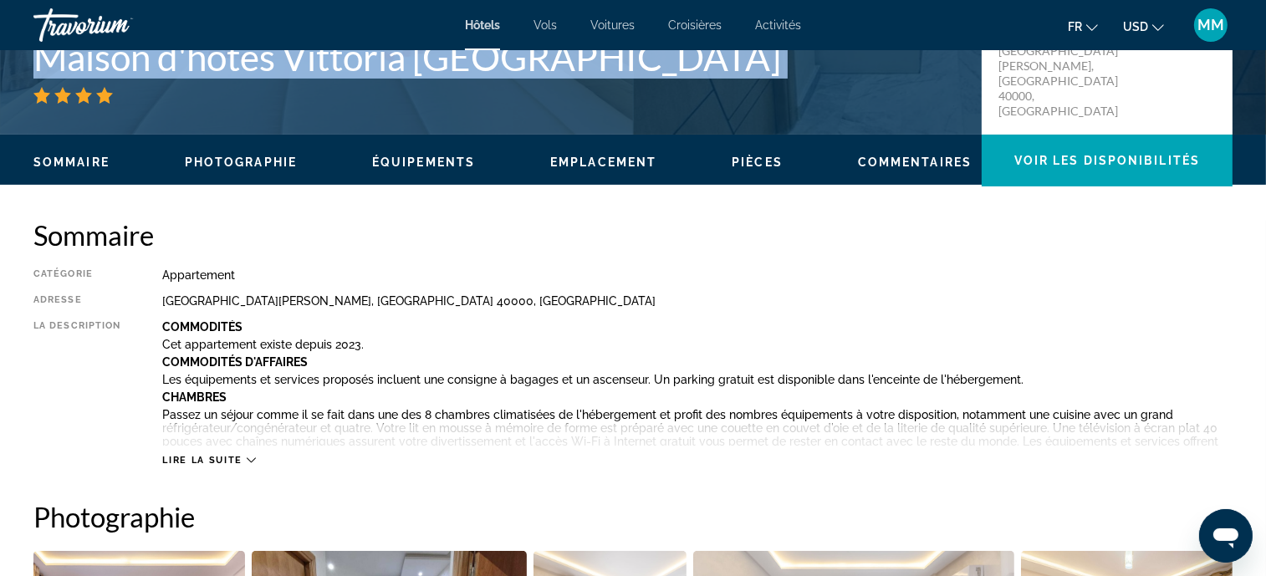
scroll to position [460, 0]
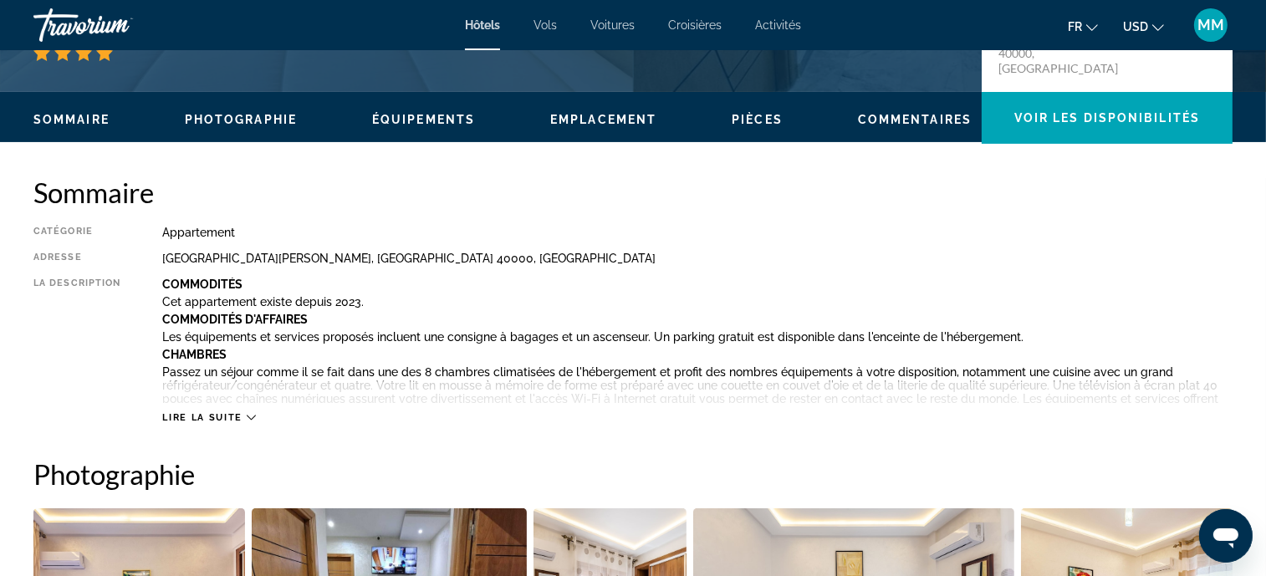
click at [192, 414] on span "Lire la suite" at bounding box center [201, 417] width 79 height 11
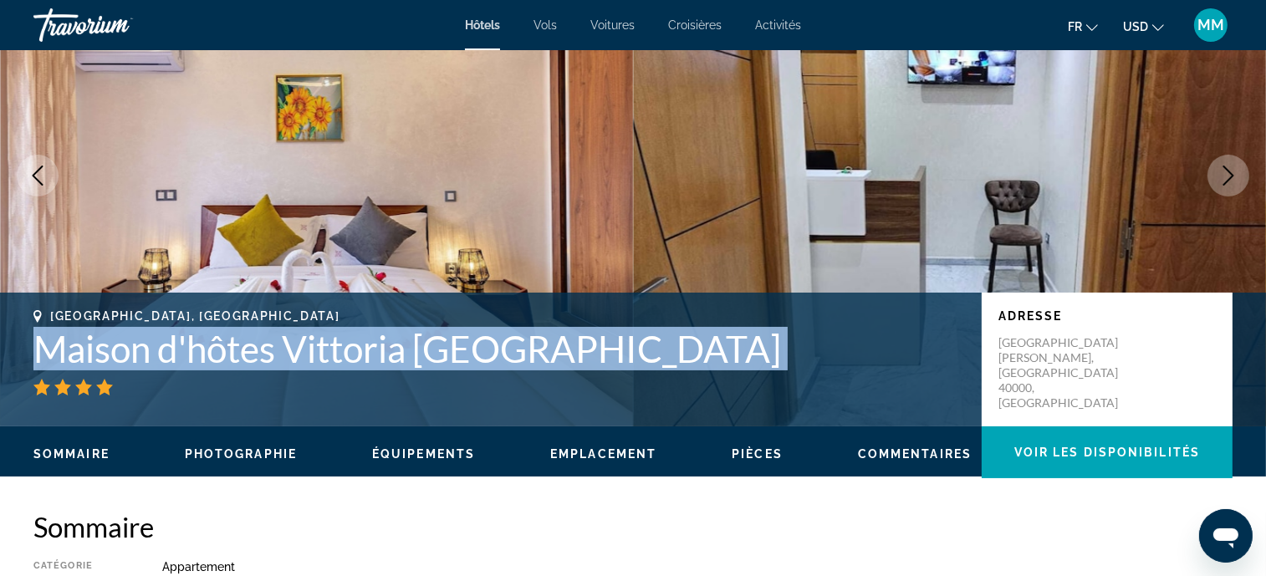
scroll to position [0, 0]
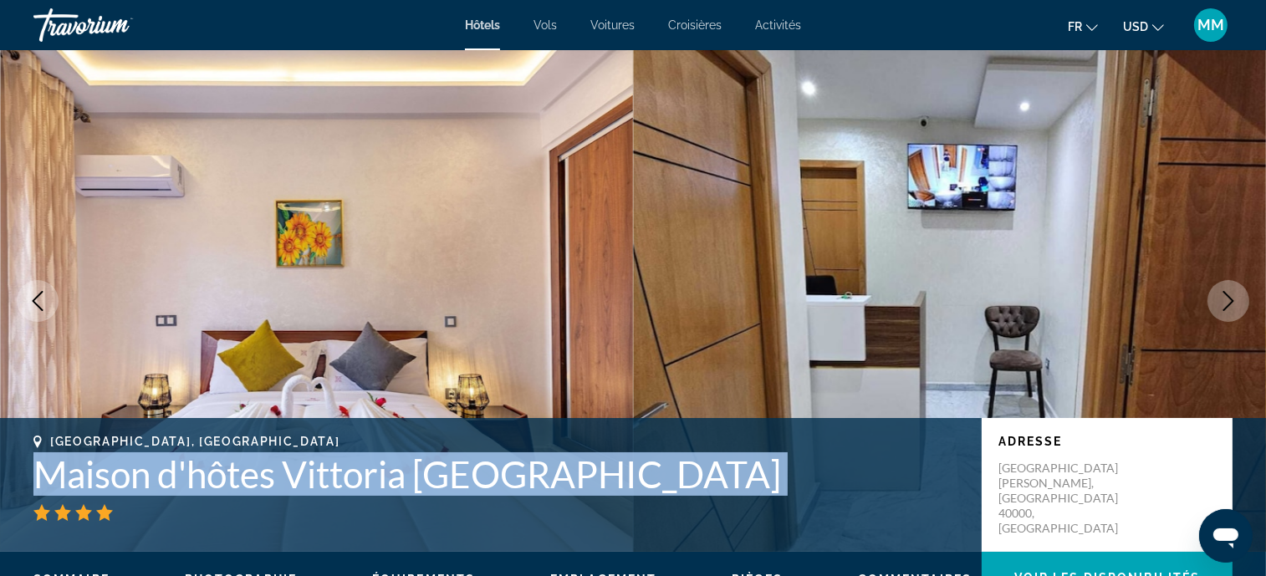
copy div "Maison d'hôtes Vittoria [GEOGRAPHIC_DATA]"
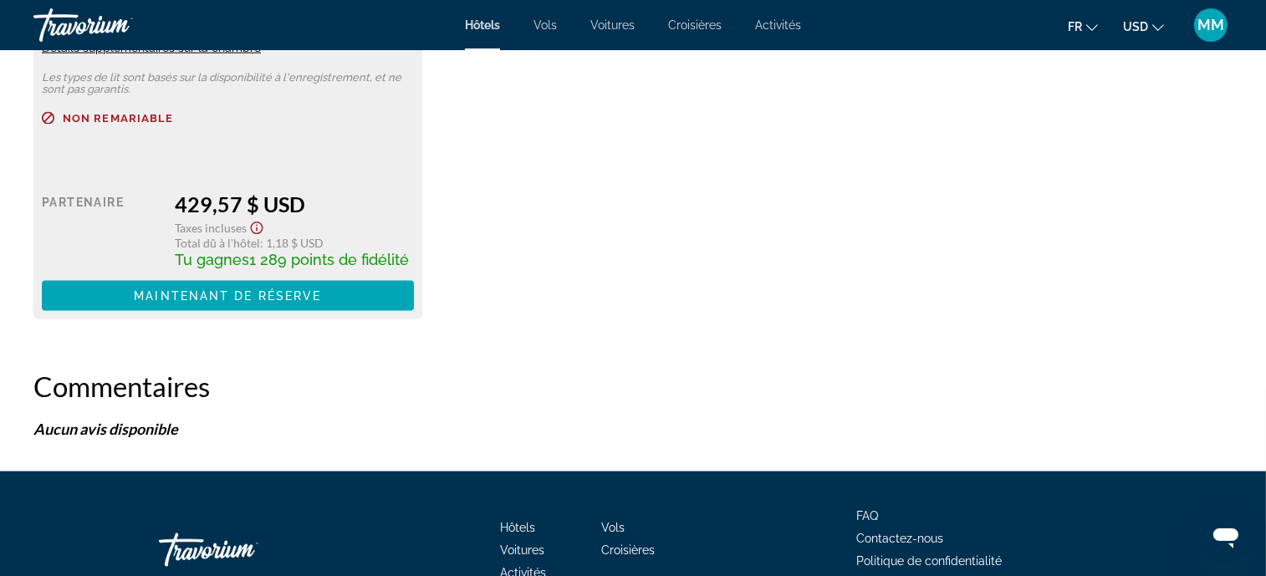
scroll to position [2969, 0]
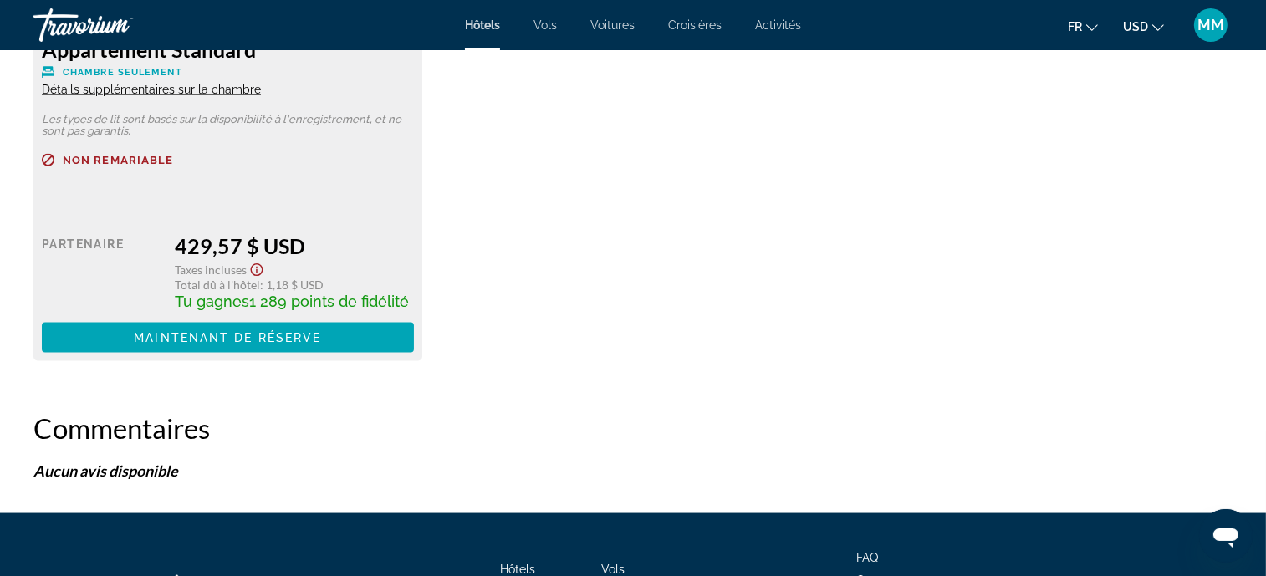
click at [95, 87] on span "Détails supplémentaires sur la chambre" at bounding box center [151, 89] width 219 height 13
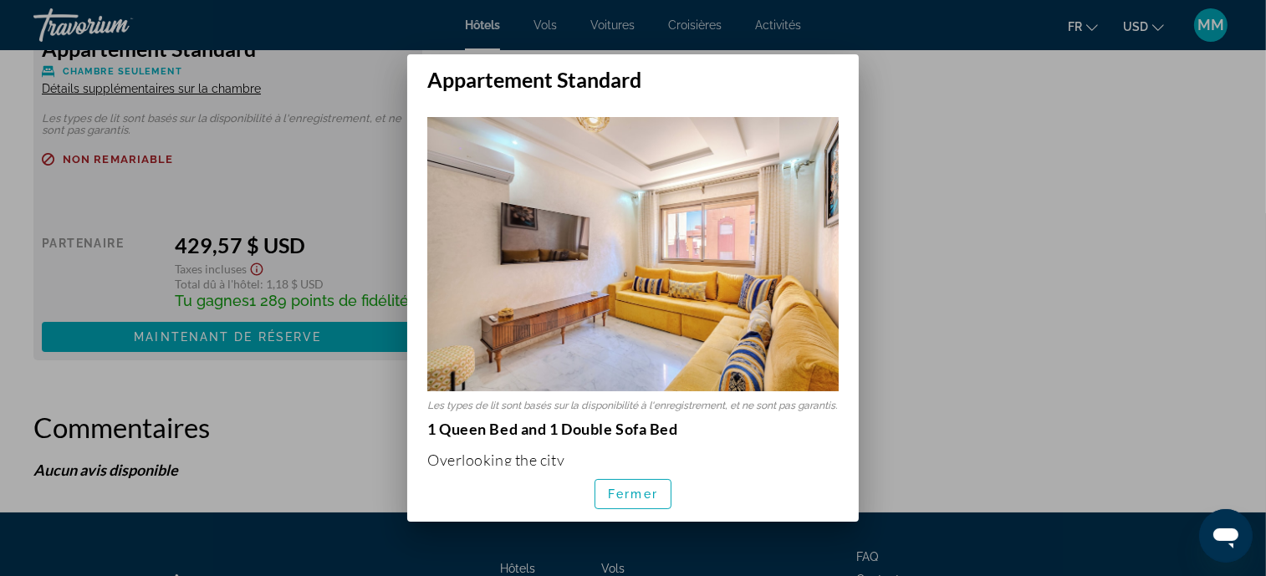
scroll to position [0, 0]
click at [553, 315] on img at bounding box center [633, 254] width 412 height 274
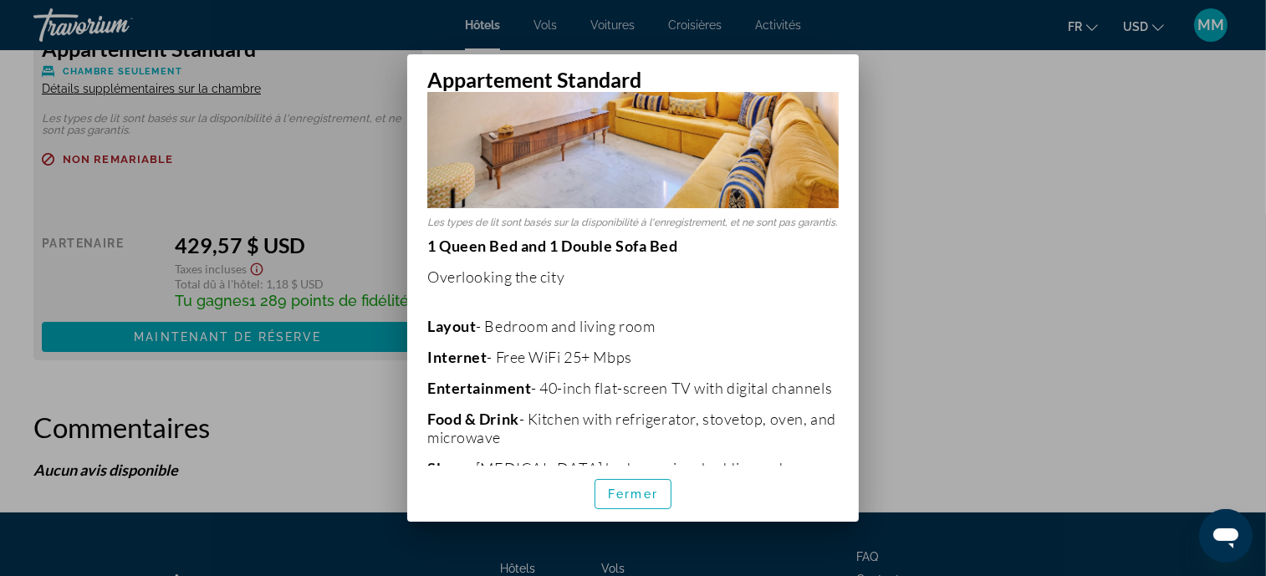
scroll to position [192, 0]
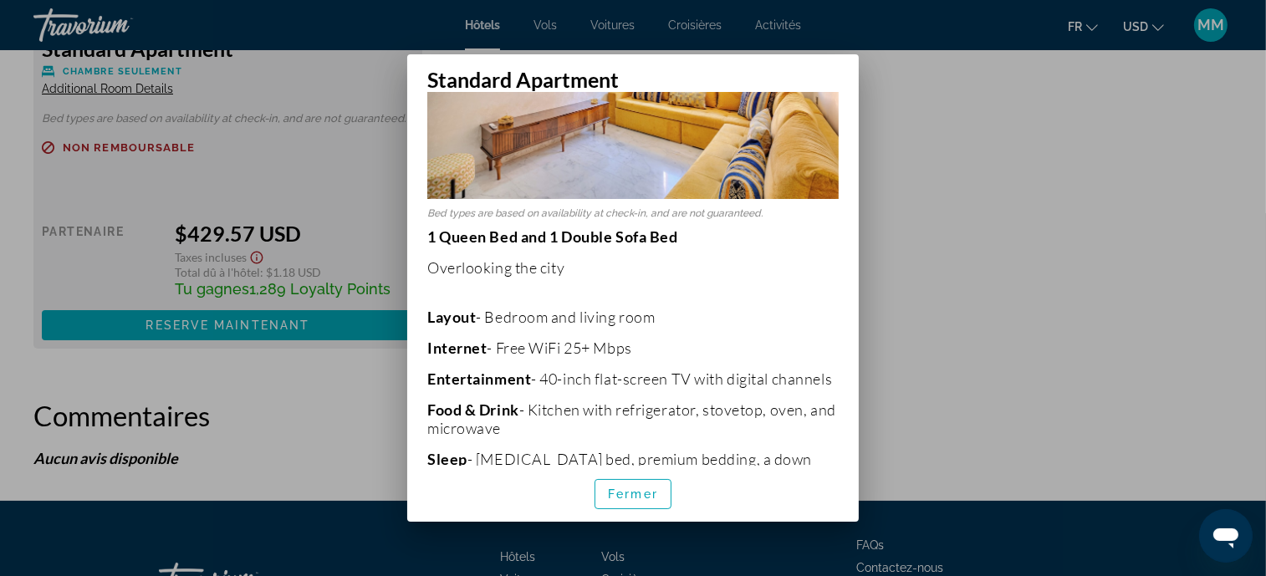
click at [553, 277] on p "1 Queen Bed and 1 Double Sofa Bed Overlooking the city Layout - Bedroom and liv…" at bounding box center [633, 438] width 412 height 420
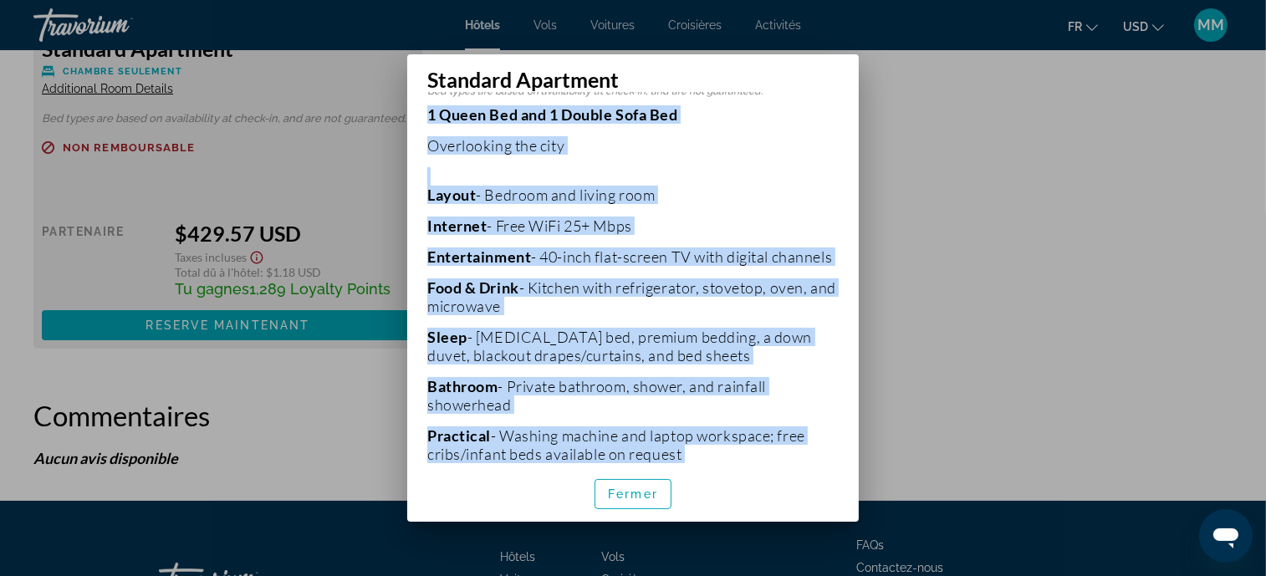
scroll to position [428, 0]
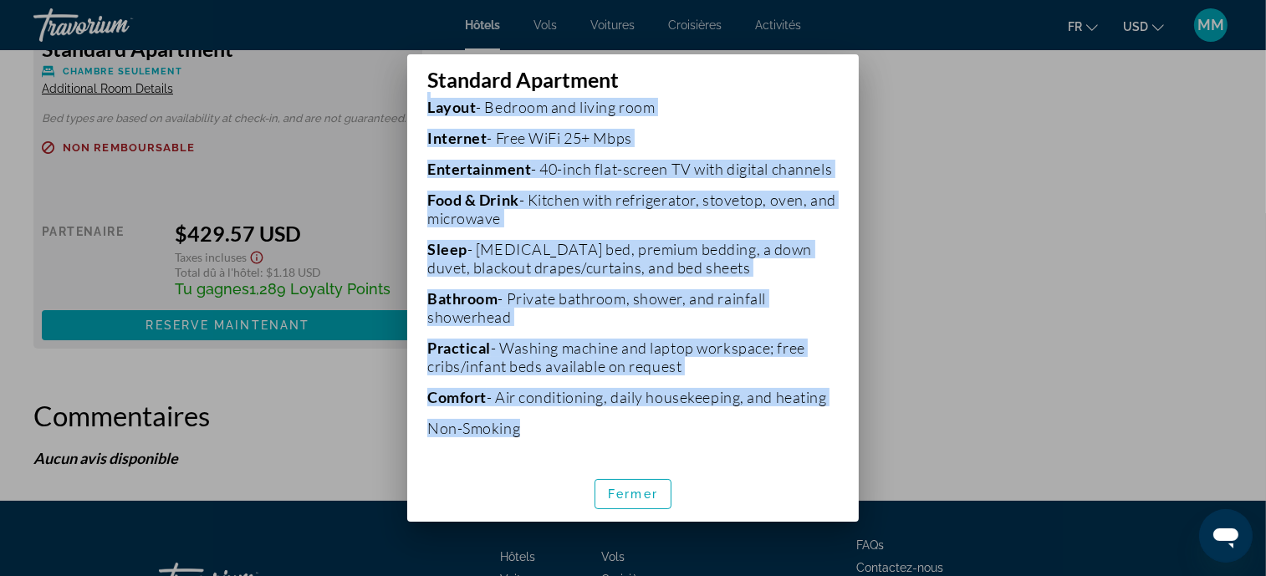
drag, startPoint x: 428, startPoint y: 417, endPoint x: 561, endPoint y: 416, distance: 133.0
click at [561, 416] on p "1 Queen Bed and 1 Double Sofa Bed Overlooking the city Layout - Bedroom and liv…" at bounding box center [633, 228] width 412 height 420
click at [616, 490] on span "Fermer" at bounding box center [633, 494] width 50 height 13
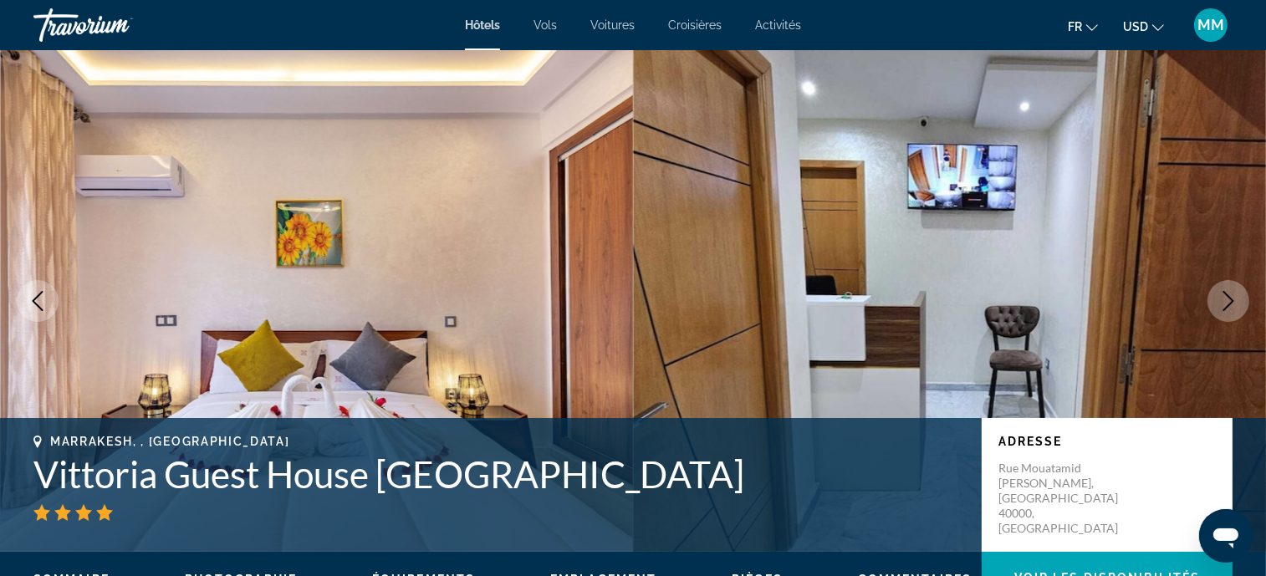
scroll to position [41, 0]
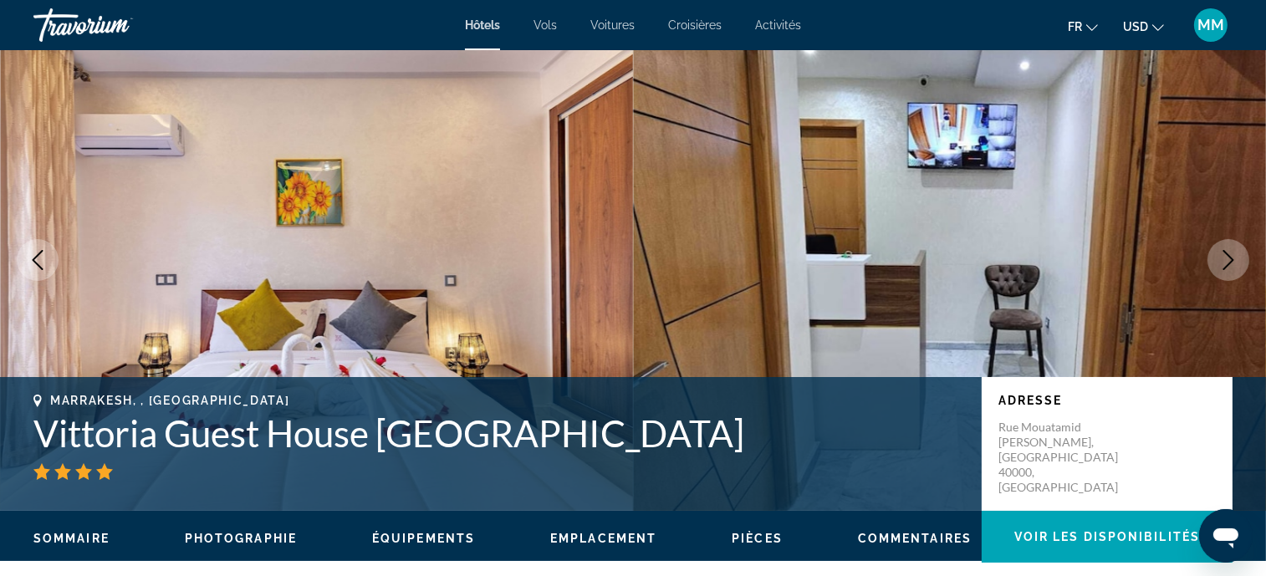
click at [229, 440] on h1 "Vittoria Guest House [GEOGRAPHIC_DATA]" at bounding box center [499, 433] width 932 height 43
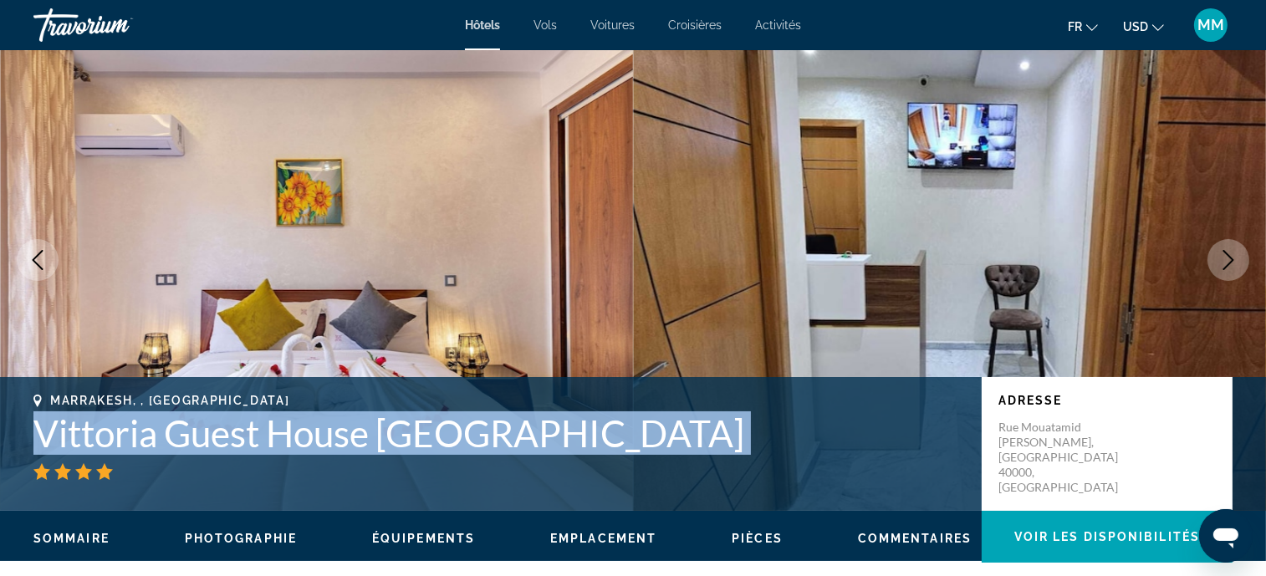
click at [229, 439] on h1 "Vittoria Guest House [GEOGRAPHIC_DATA]" at bounding box center [499, 433] width 932 height 43
copy div "Vittoria Guest House [GEOGRAPHIC_DATA]"
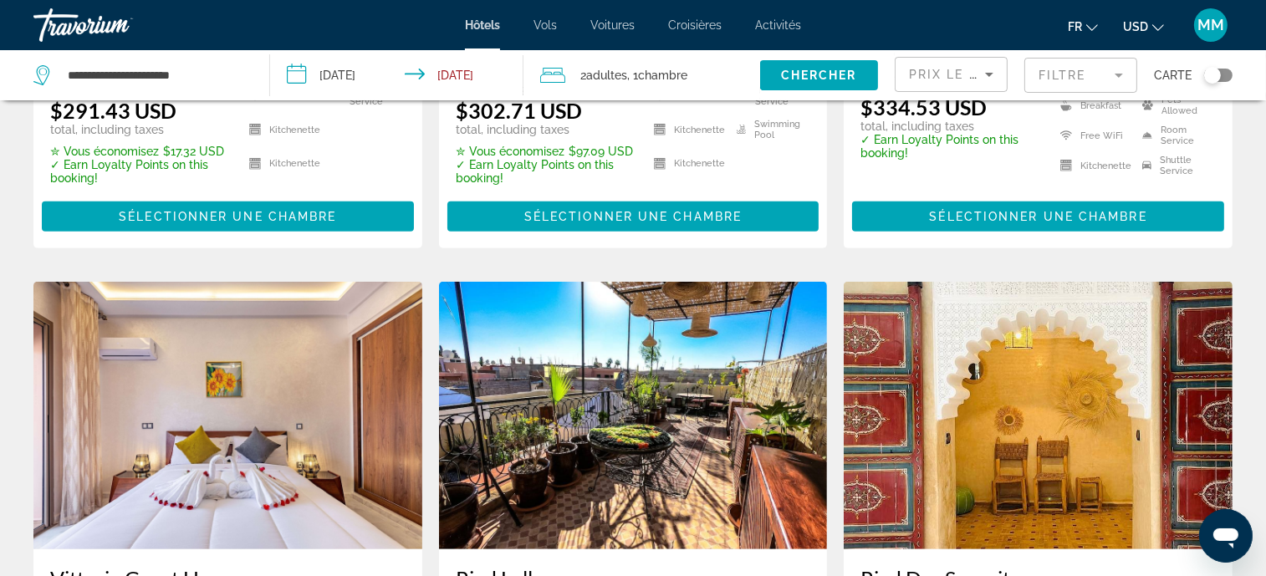
scroll to position [1379, 0]
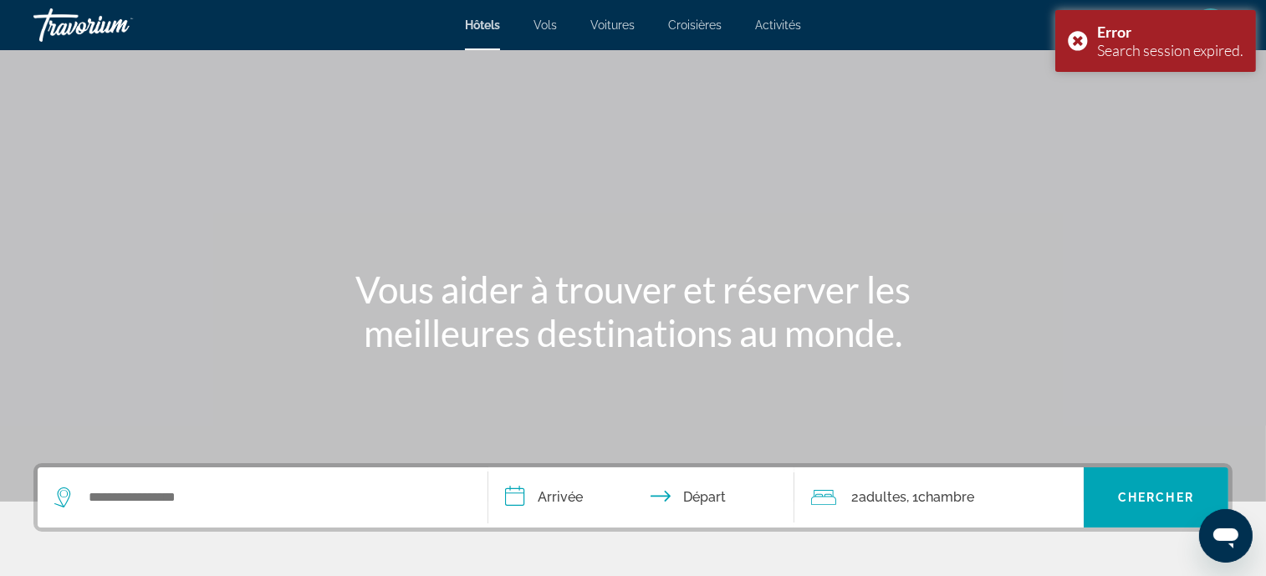
scroll to position [293, 0]
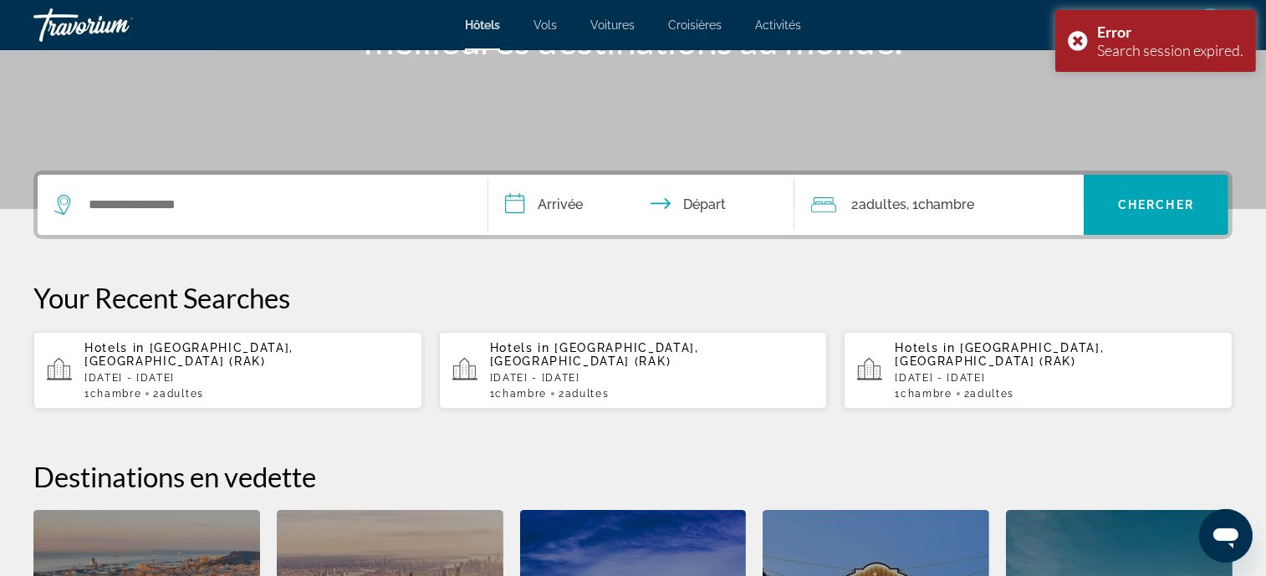
click at [125, 388] on span "Chambre" at bounding box center [116, 394] width 52 height 12
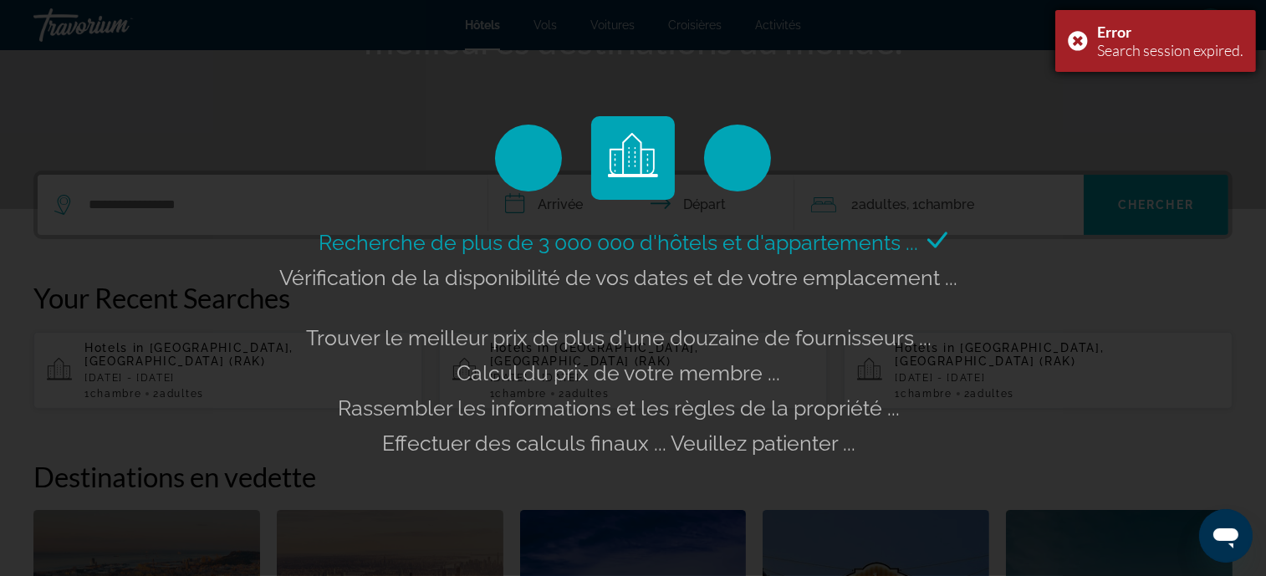
click at [1071, 38] on div "Error Search session expired." at bounding box center [1156, 41] width 201 height 62
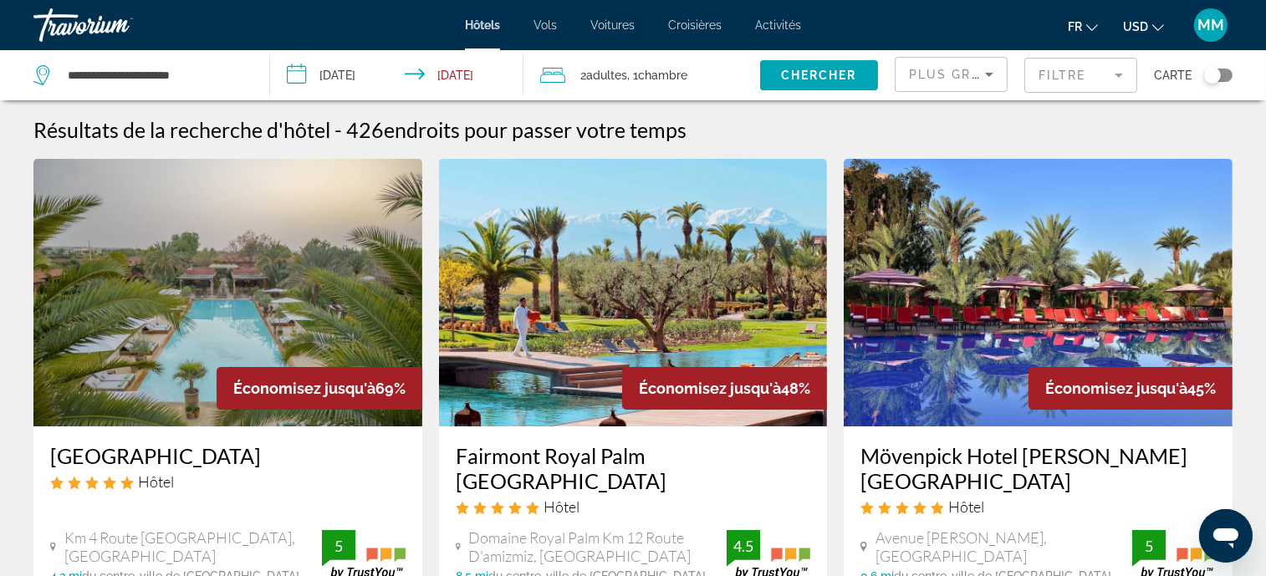
click at [621, 96] on div "2 Adulte Adultes , 1 Chambre pièces" at bounding box center [650, 75] width 220 height 50
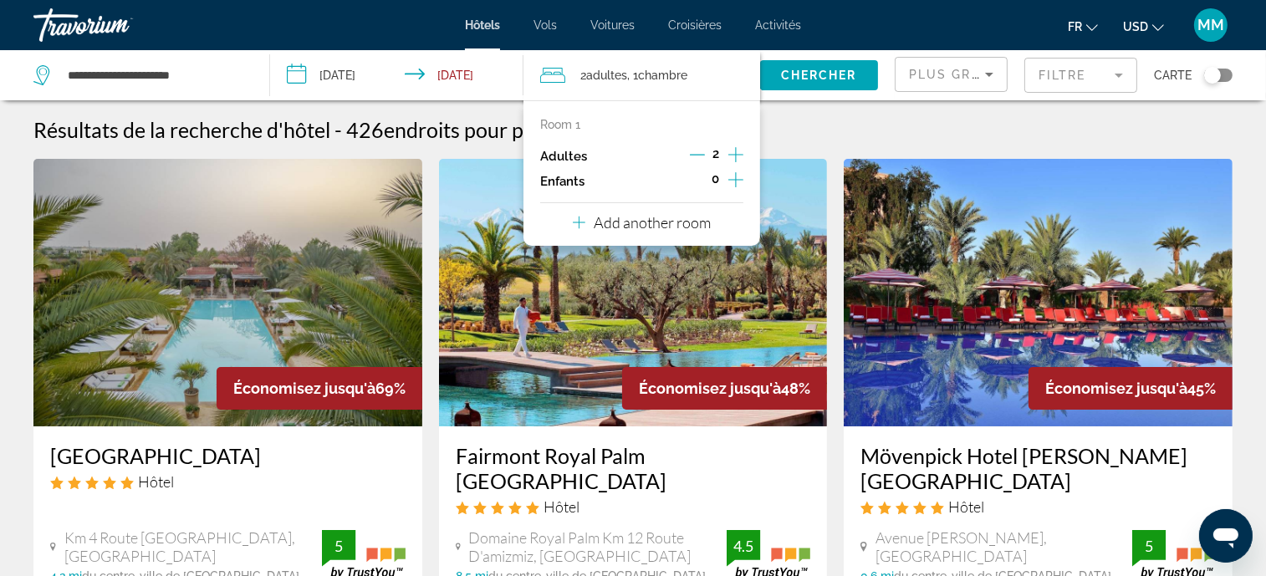
click at [612, 86] on span "2 Adulte Adultes" at bounding box center [603, 75] width 47 height 23
click at [341, 82] on input "**********" at bounding box center [400, 77] width 260 height 55
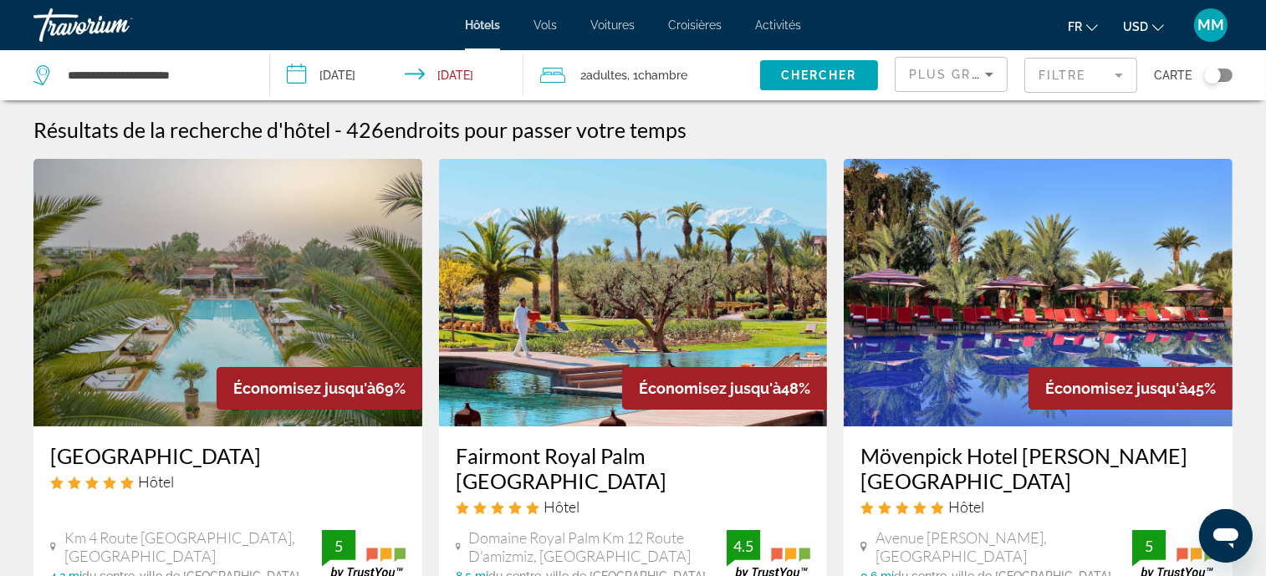
click at [944, 75] on span "Plus grandes économies" at bounding box center [1009, 74] width 200 height 13
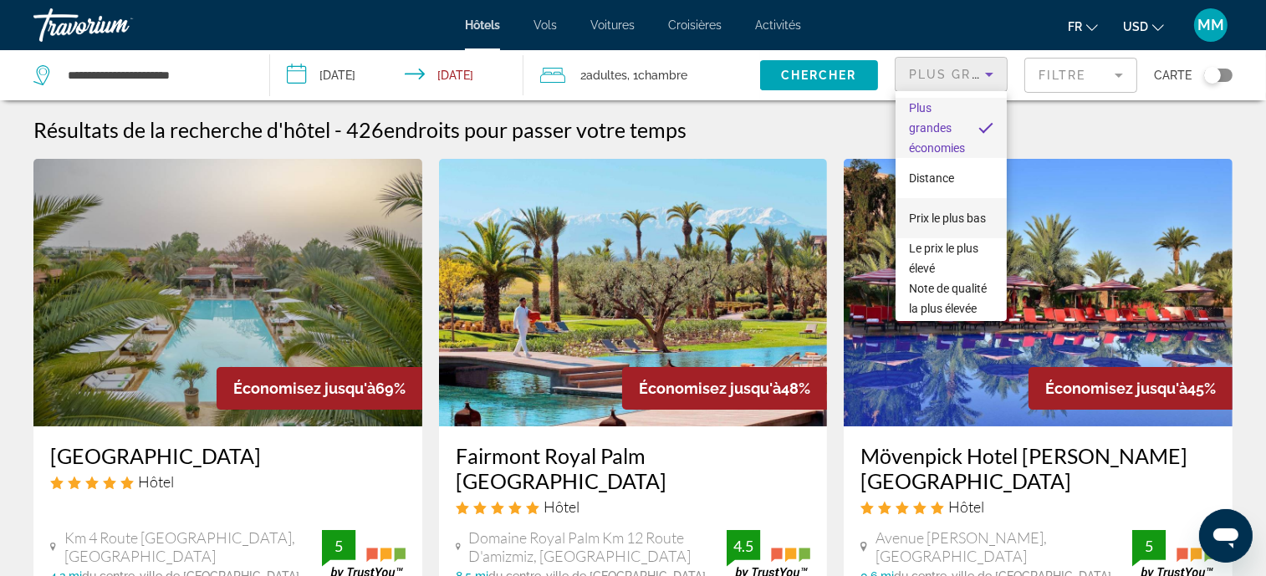
click at [934, 228] on span "Prix le plus bas" at bounding box center [947, 218] width 77 height 20
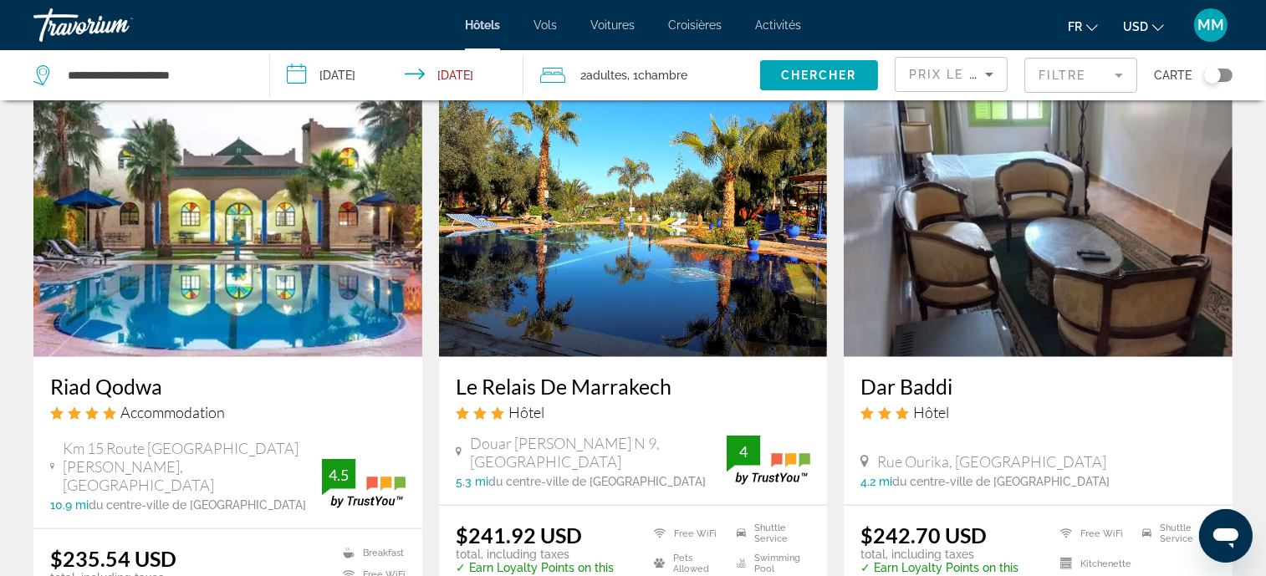
scroll to position [2291, 0]
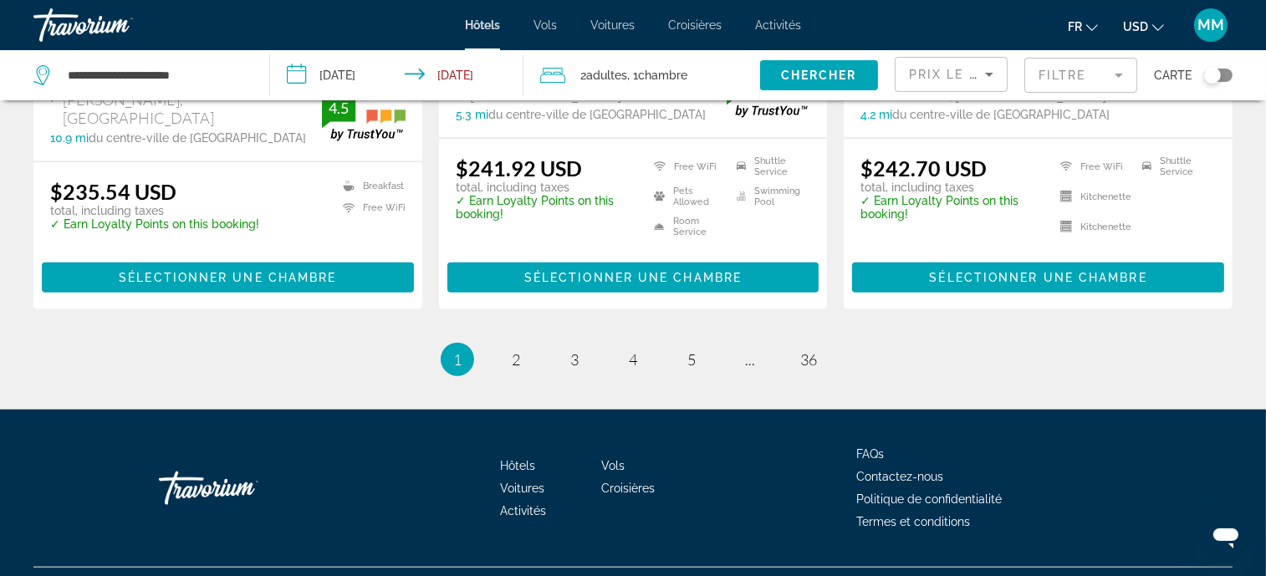
click at [1064, 82] on mat-form-field "Filtre" at bounding box center [1081, 75] width 113 height 35
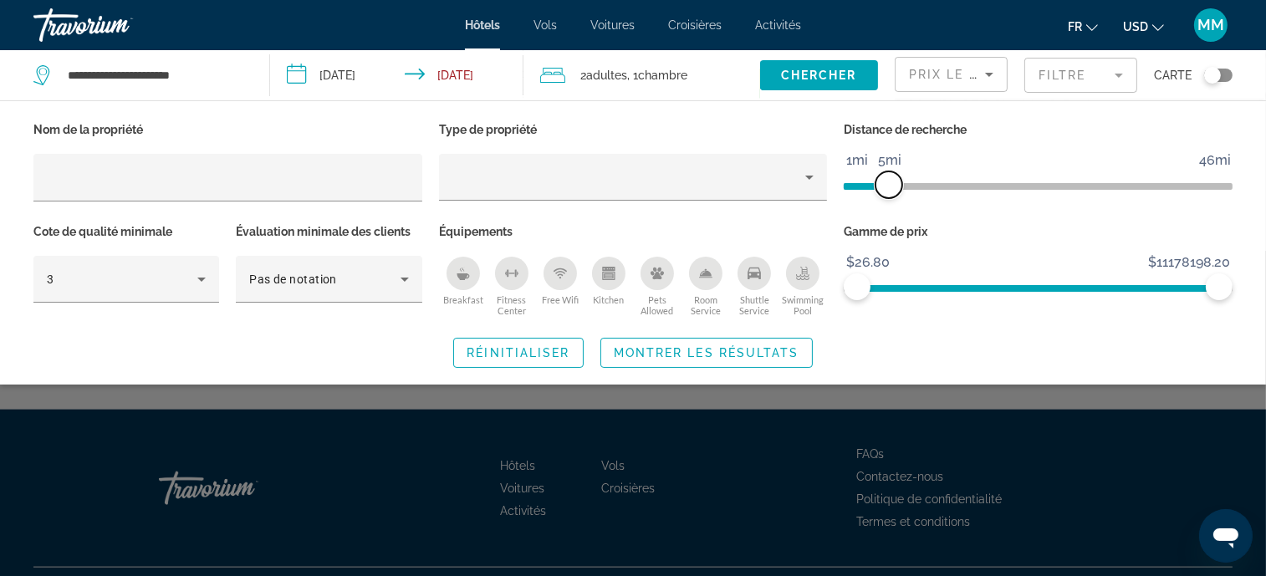
drag, startPoint x: 1088, startPoint y: 180, endPoint x: 892, endPoint y: 197, distance: 196.5
click at [892, 197] on div "Distance de recherche 1mi 46mi 5mi" at bounding box center [1039, 169] width 406 height 102
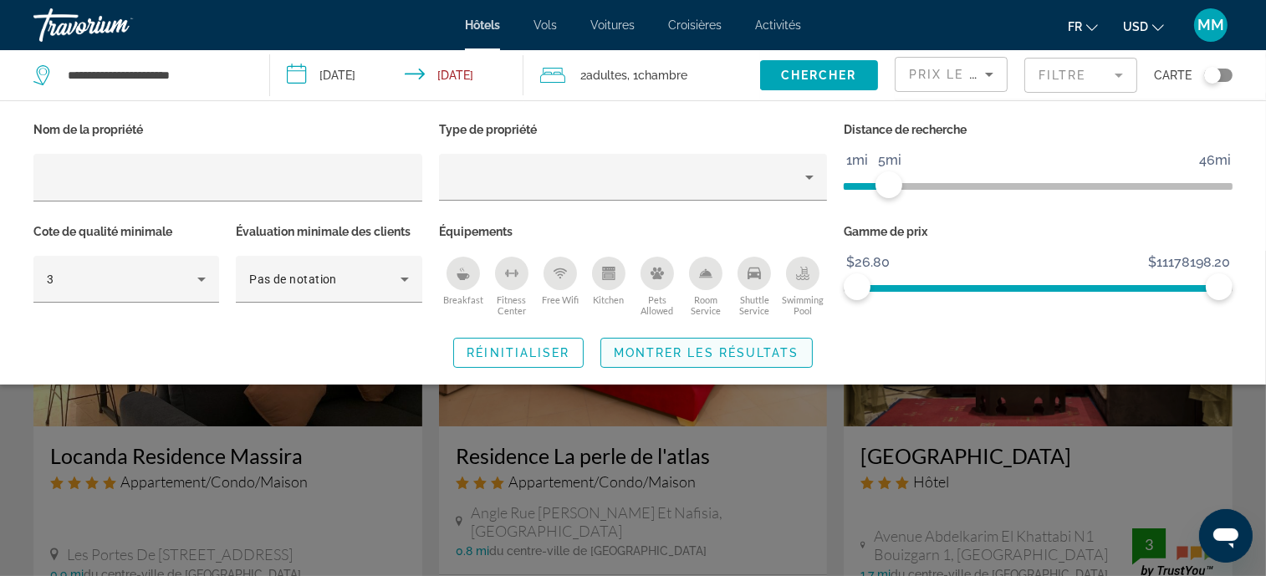
click at [668, 351] on span "Montrer les résultats" at bounding box center [707, 352] width 186 height 13
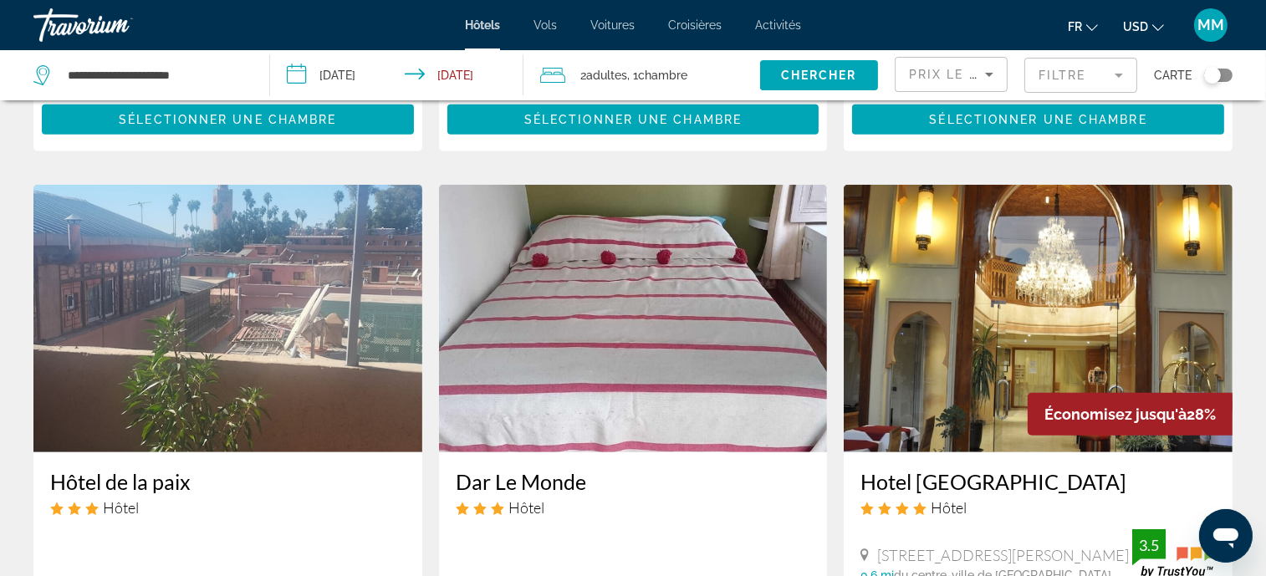
scroll to position [1255, 0]
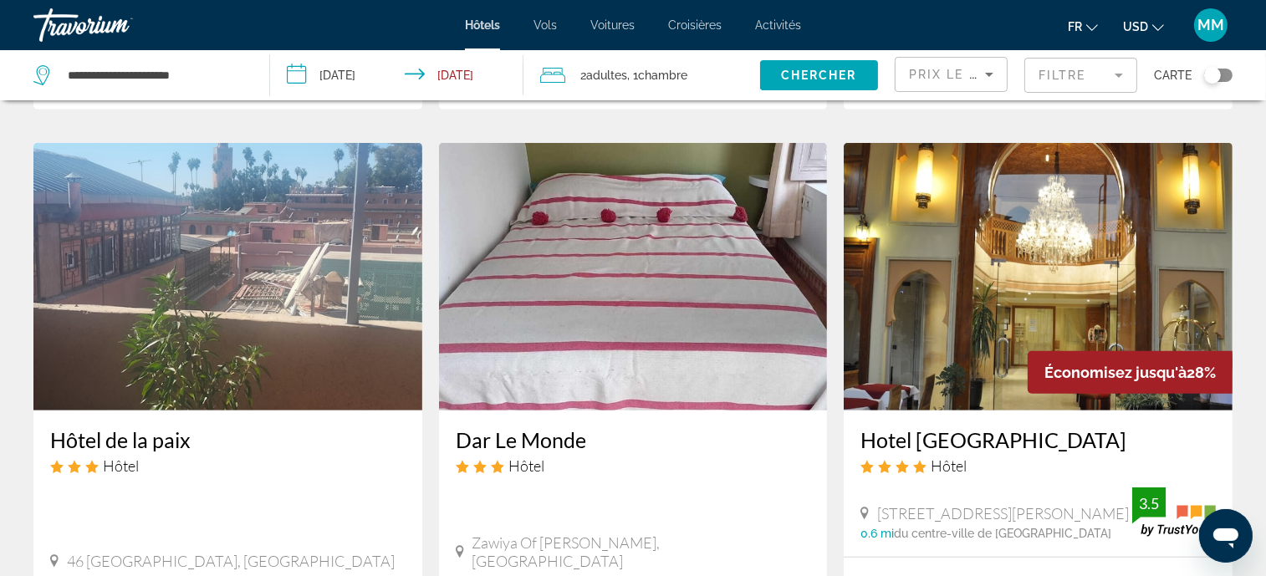
click at [962, 300] on img "Main content" at bounding box center [1038, 277] width 389 height 268
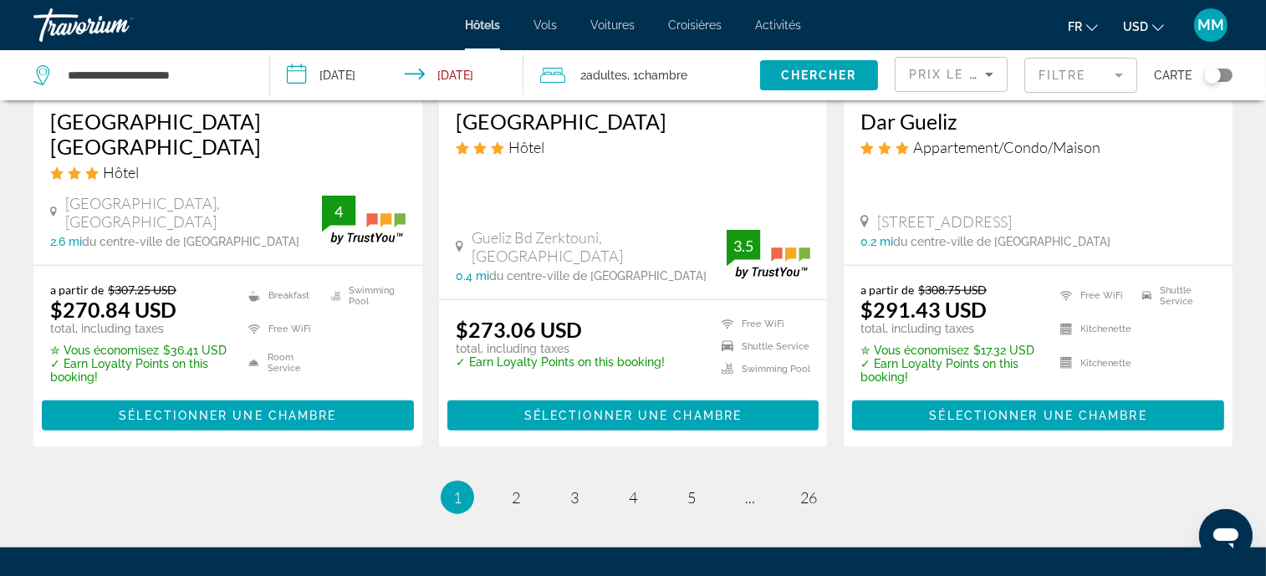
scroll to position [2300, 0]
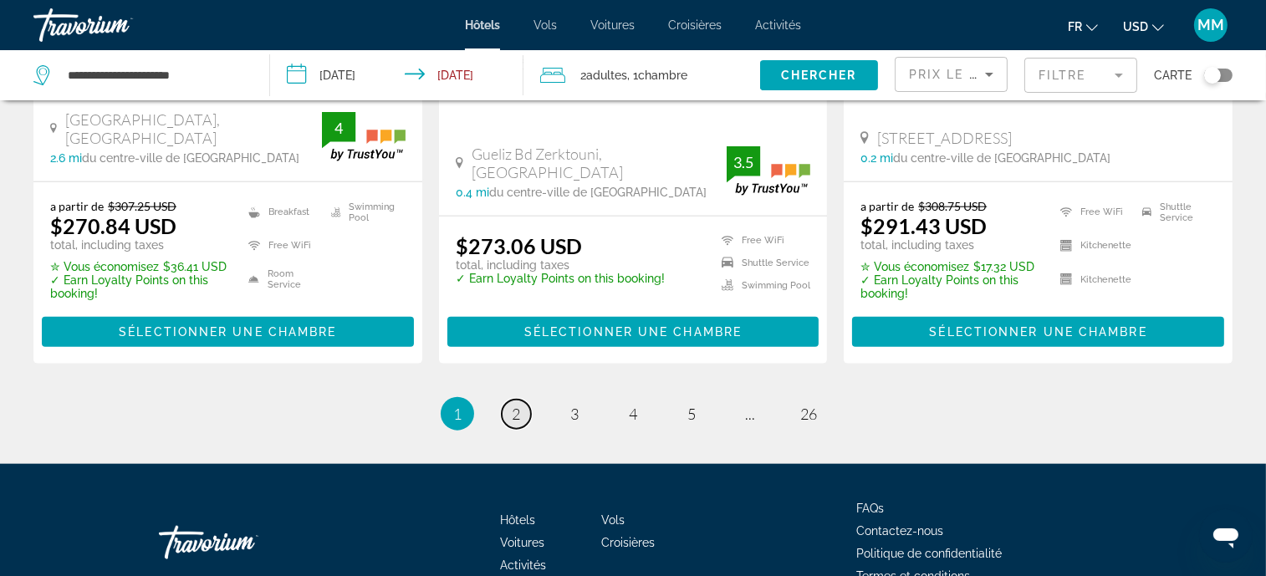
click at [509, 400] on link "page 2" at bounding box center [516, 414] width 29 height 29
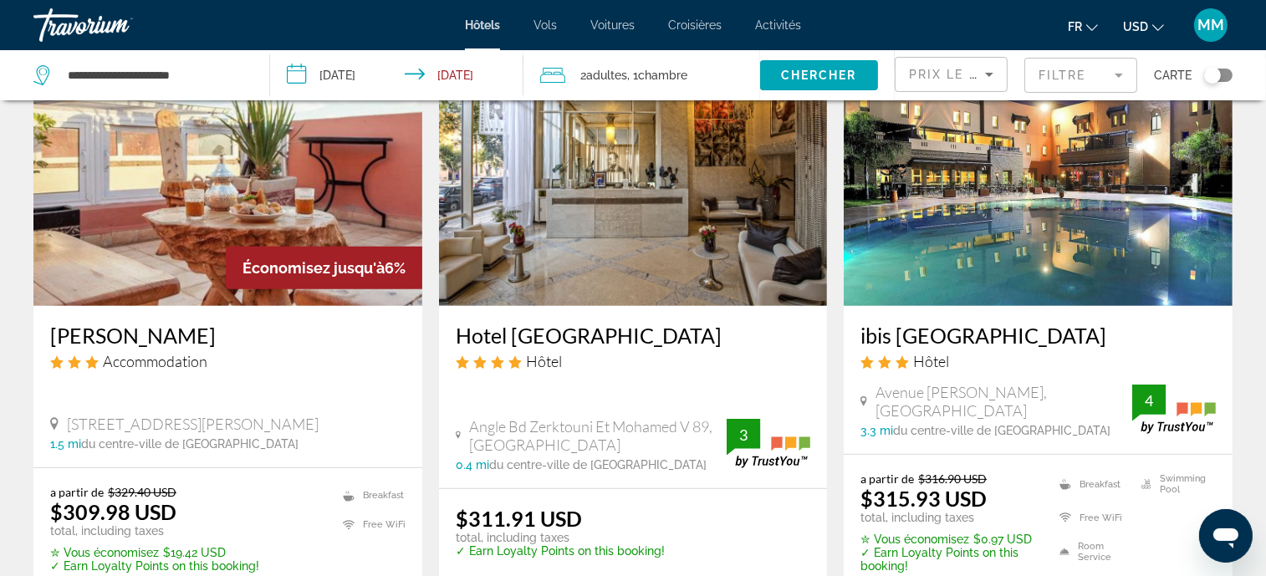
scroll to position [710, 0]
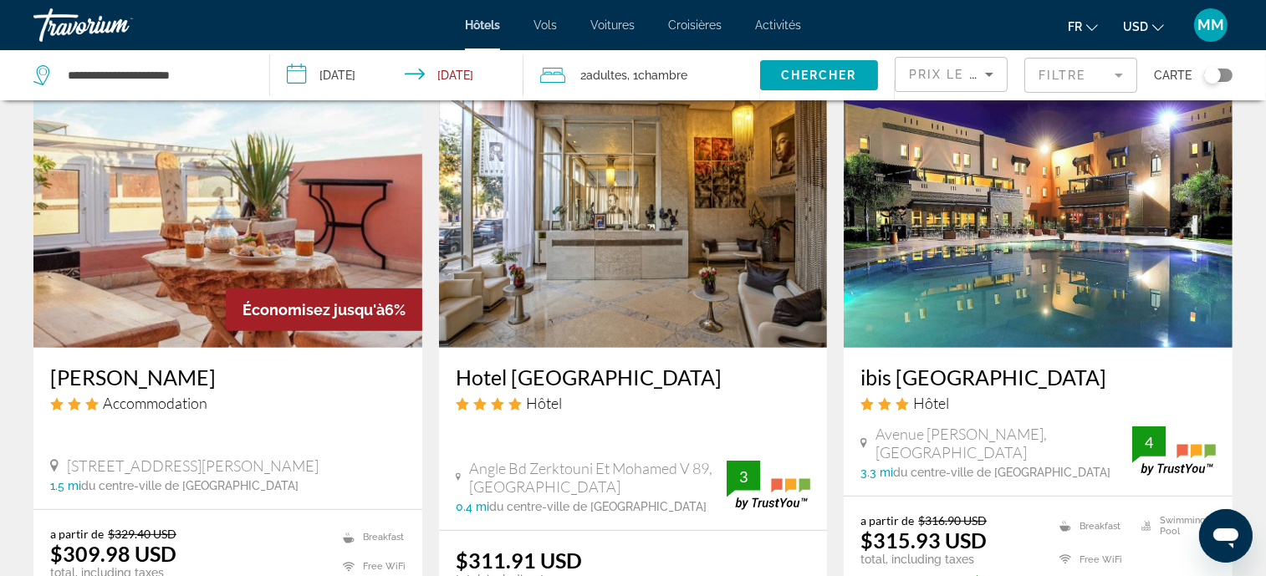
click at [253, 203] on img "Main content" at bounding box center [227, 214] width 389 height 268
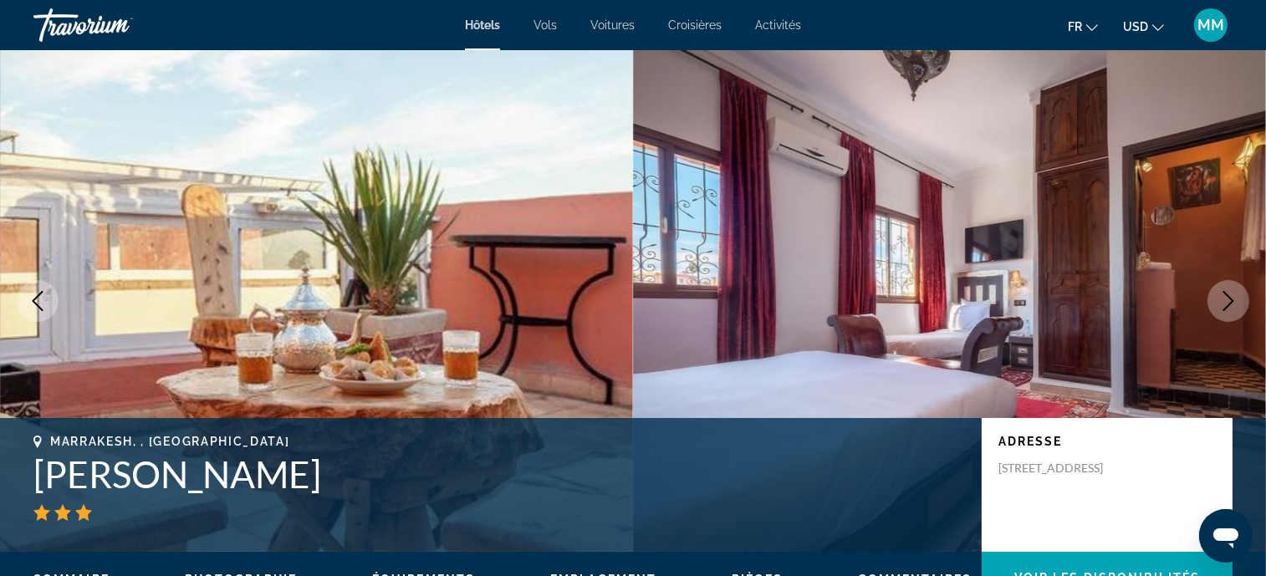
scroll to position [41, 0]
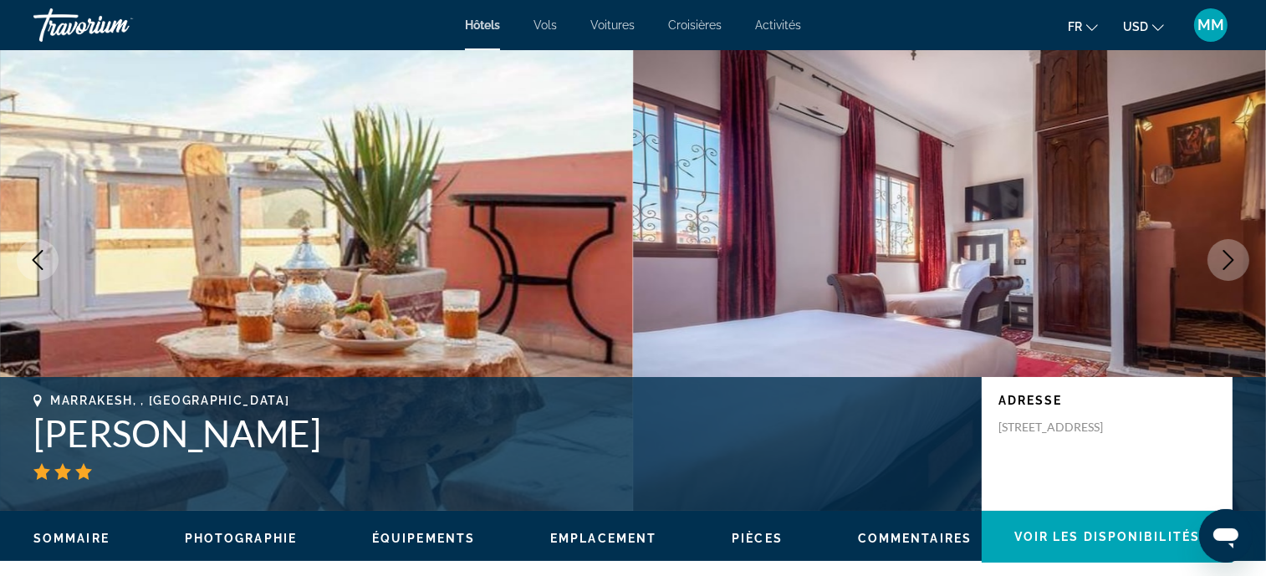
click at [1227, 254] on icon "Next image" at bounding box center [1229, 260] width 20 height 20
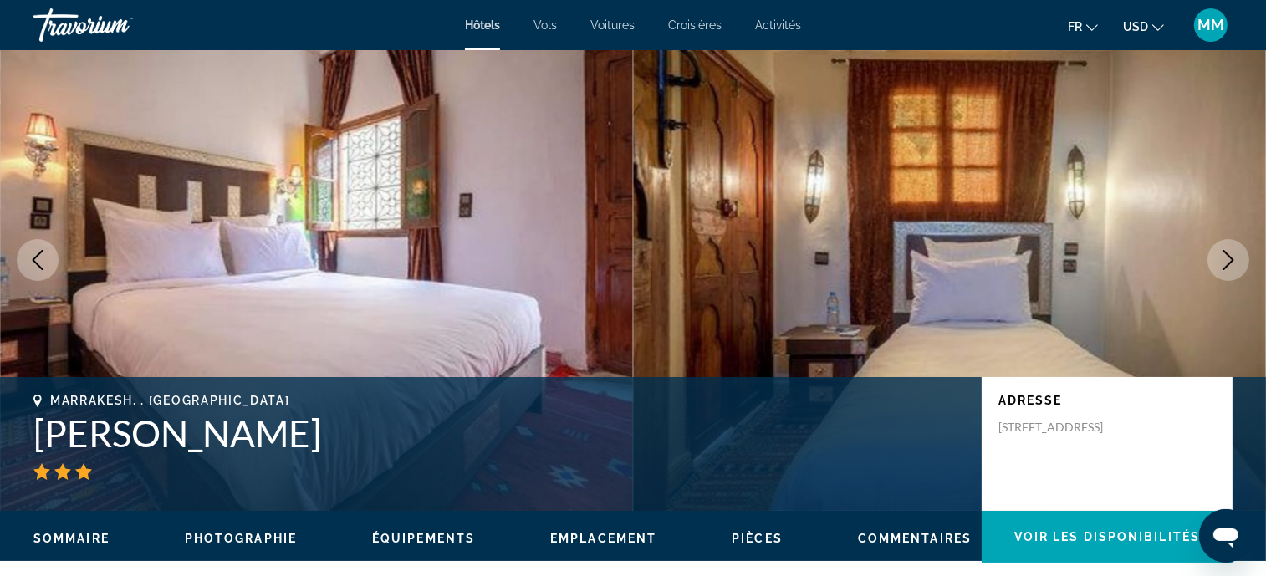
click at [1227, 254] on icon "Next image" at bounding box center [1229, 260] width 20 height 20
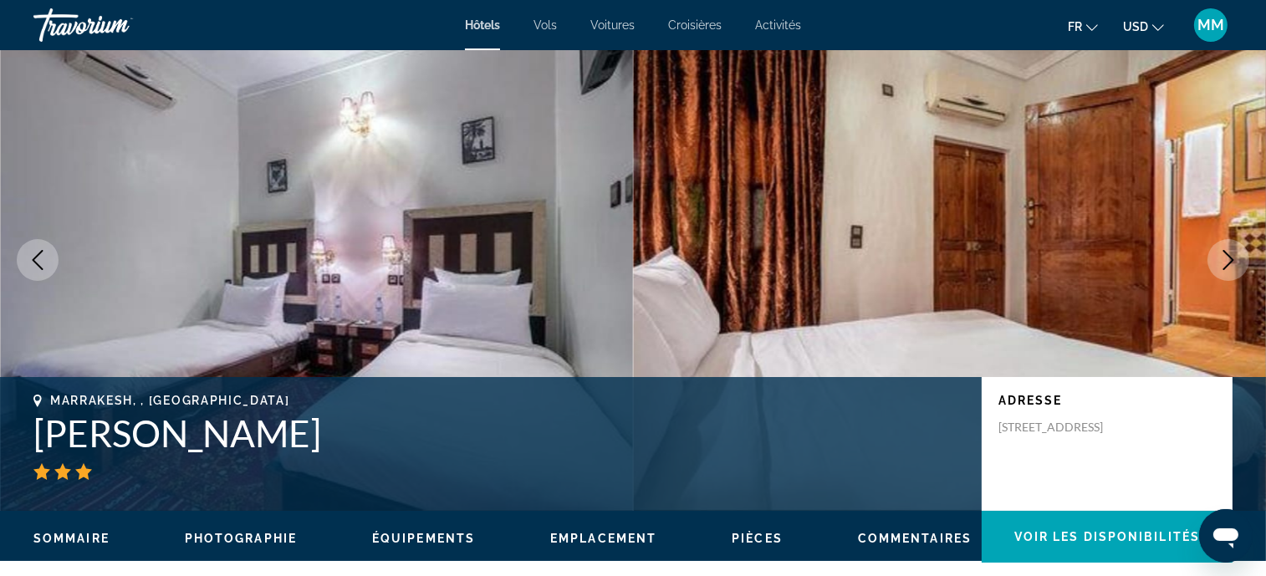
click at [1227, 254] on icon "Next image" at bounding box center [1229, 260] width 20 height 20
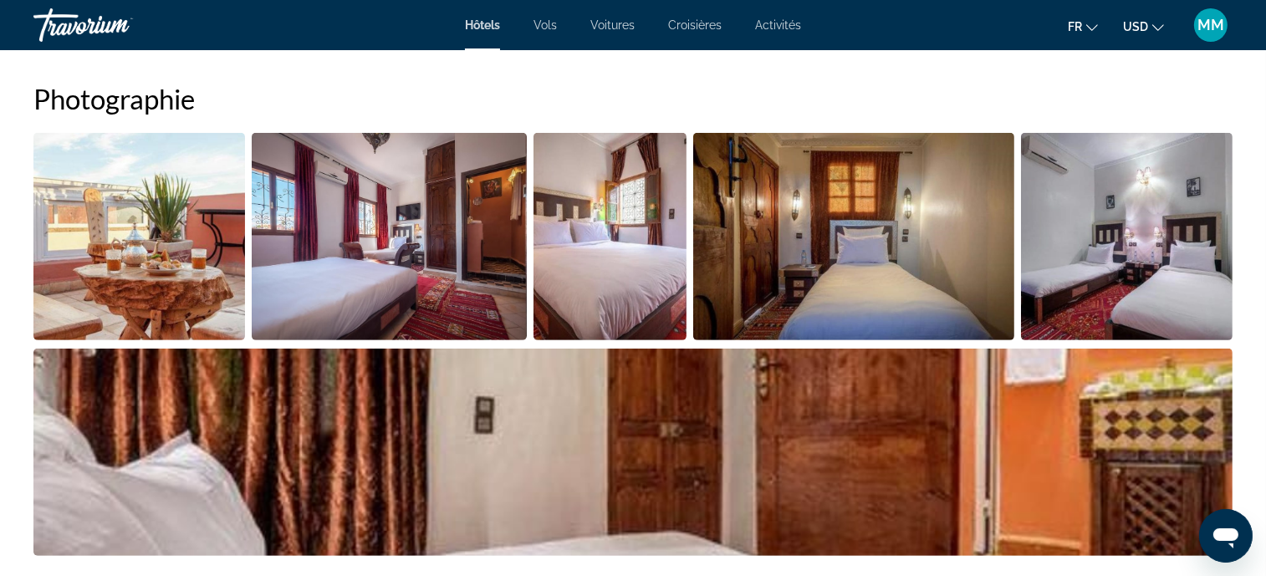
scroll to position [962, 0]
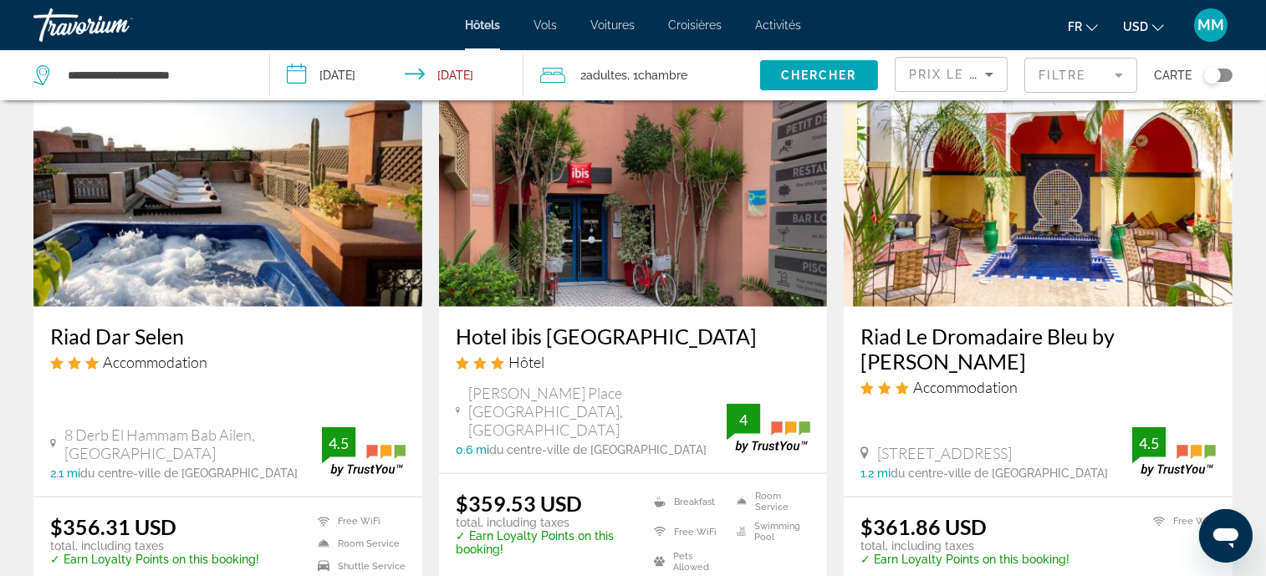
scroll to position [2376, 0]
